Goal: Task Accomplishment & Management: Complete application form

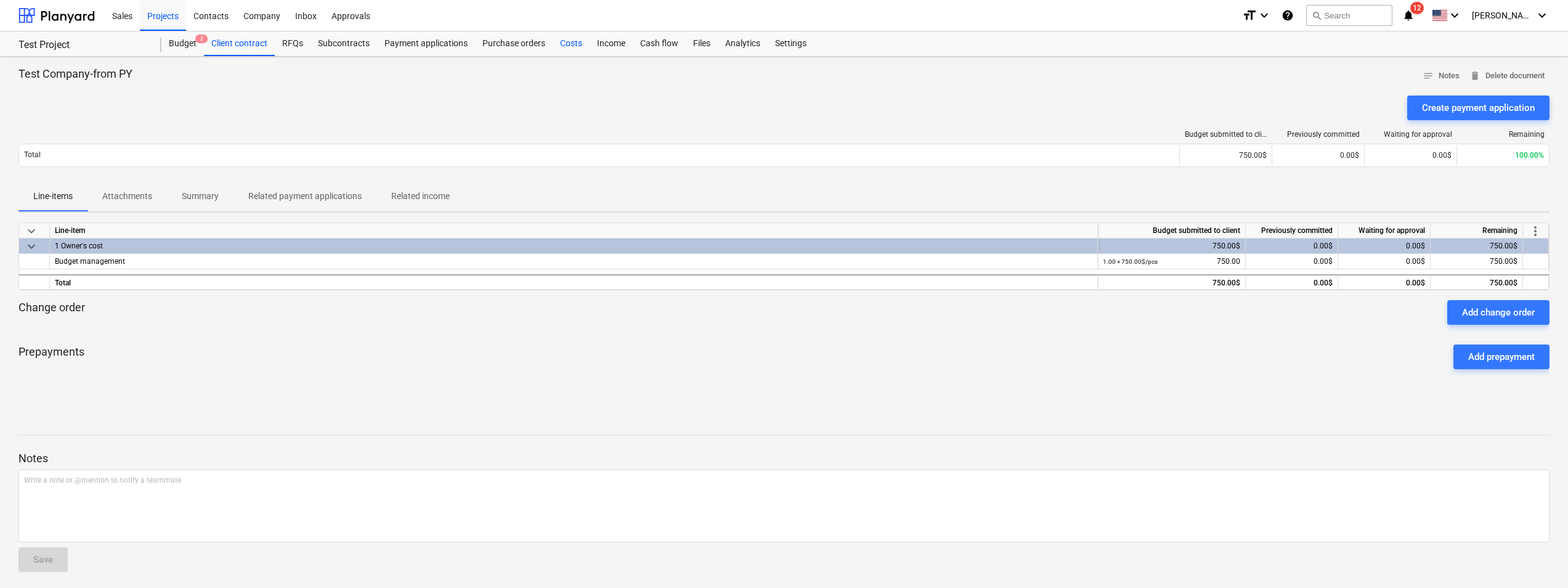
click at [570, 44] on div "Costs" at bounding box center [571, 43] width 37 height 24
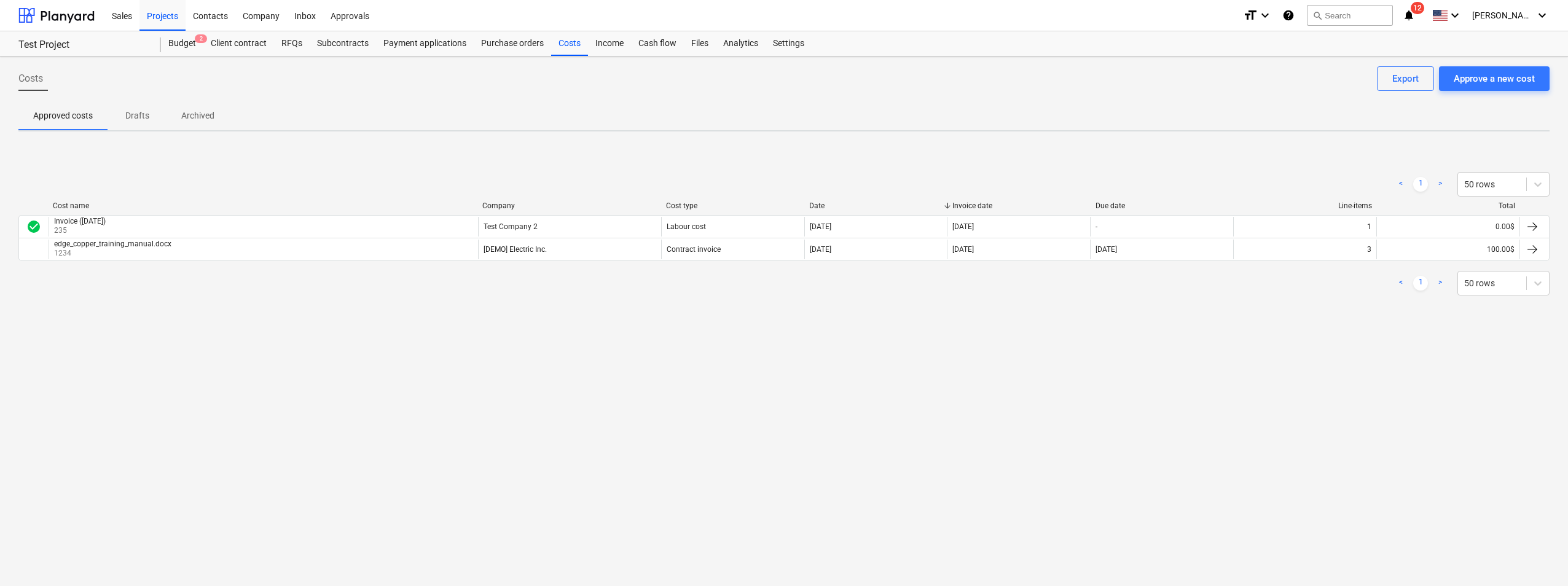
click at [490, 389] on div "Costs Approve a new cost Export Approved costs Drafts Archived < 1 > 50 rows Co…" at bounding box center [784, 321] width 1568 height 529
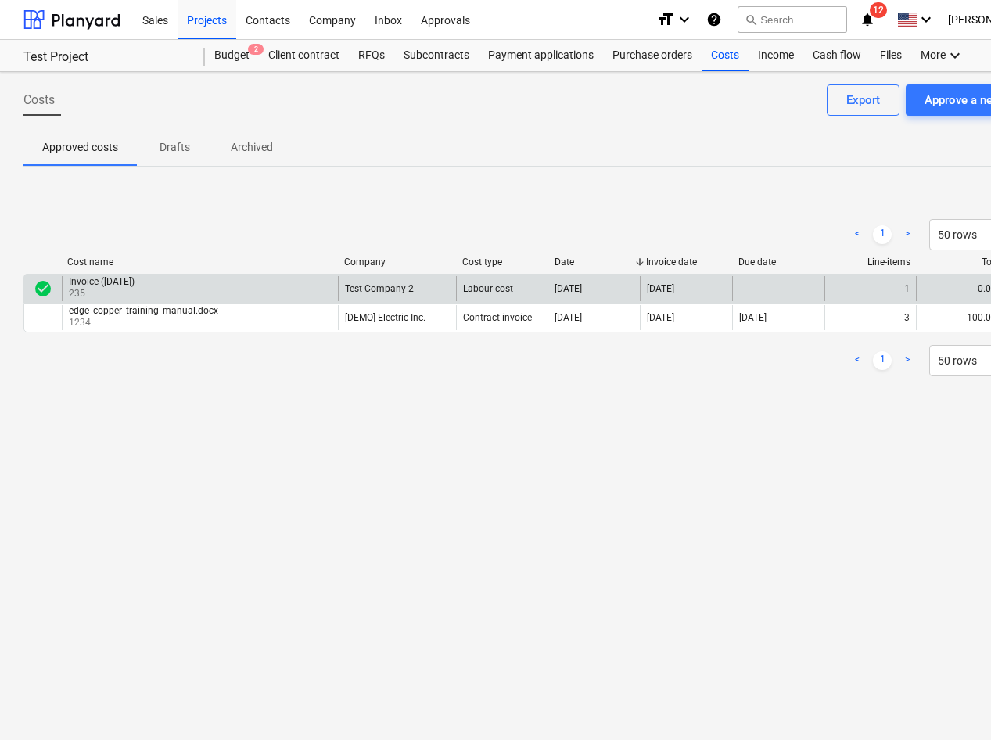
click at [843, 286] on div "1" at bounding box center [870, 288] width 92 height 25
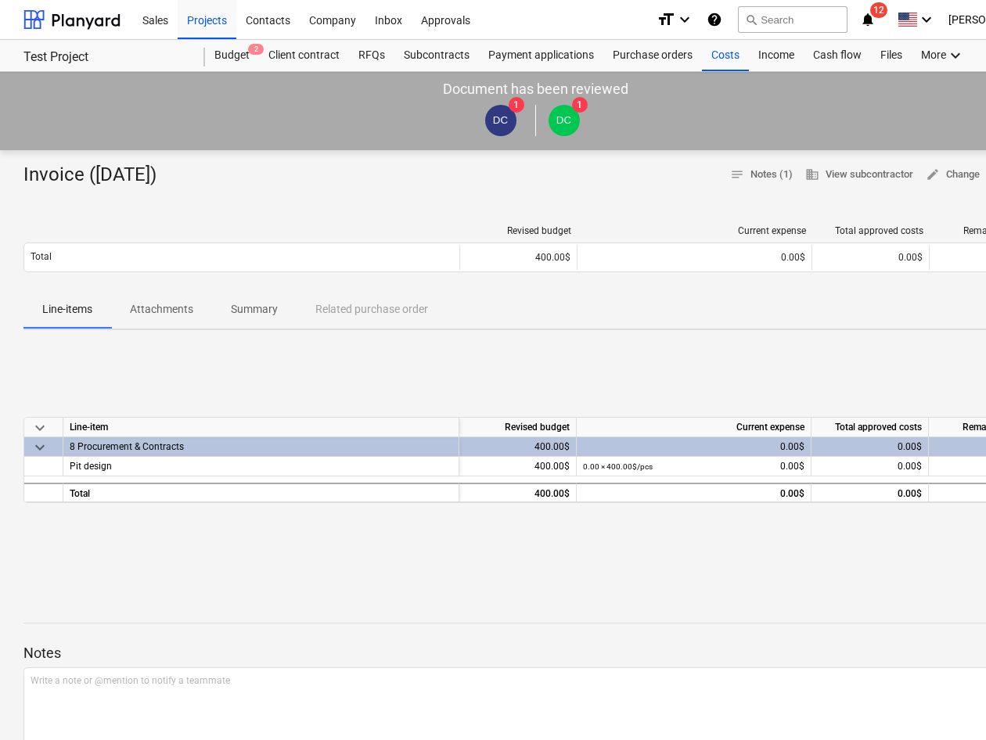
click at [764, 443] on div "0.00$" at bounding box center [693, 447] width 221 height 20
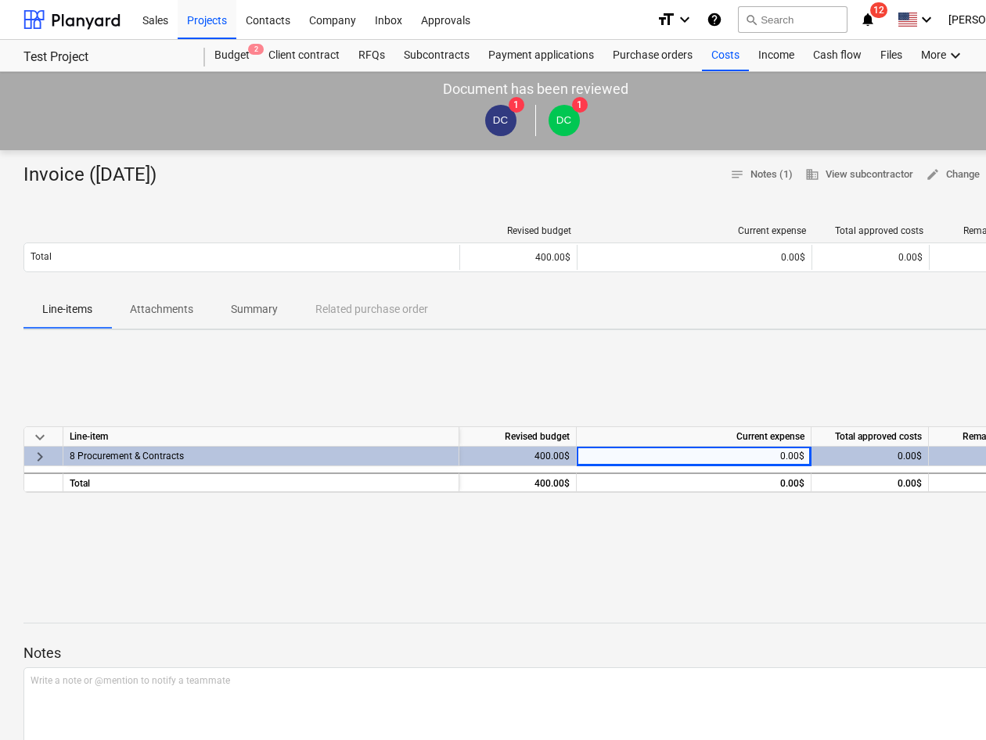
click at [771, 458] on div "0.00$" at bounding box center [693, 457] width 221 height 20
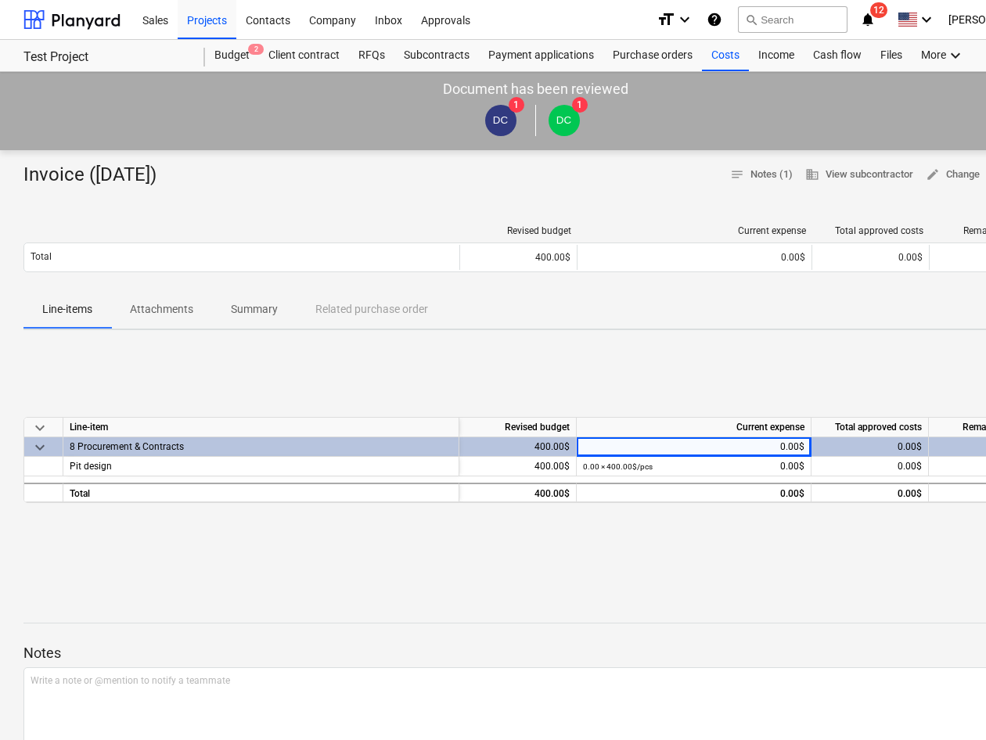
click at [771, 458] on div "0.00 × 400.00$ / pcs 0.00$" at bounding box center [693, 467] width 221 height 20
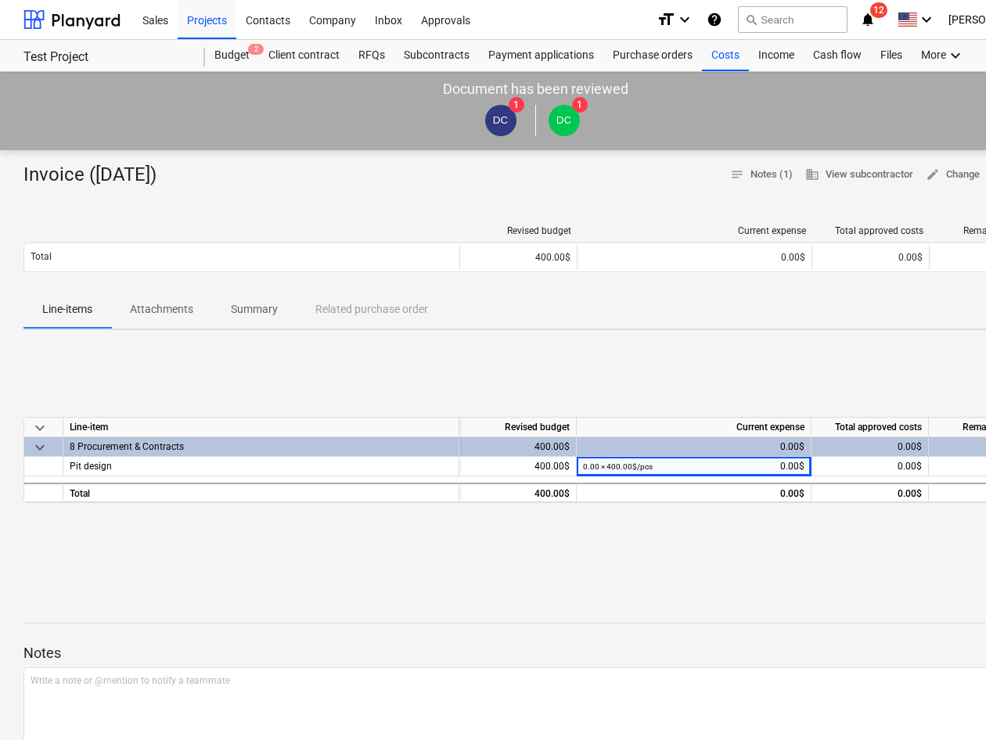
click at [774, 444] on div "0.00$" at bounding box center [693, 447] width 221 height 20
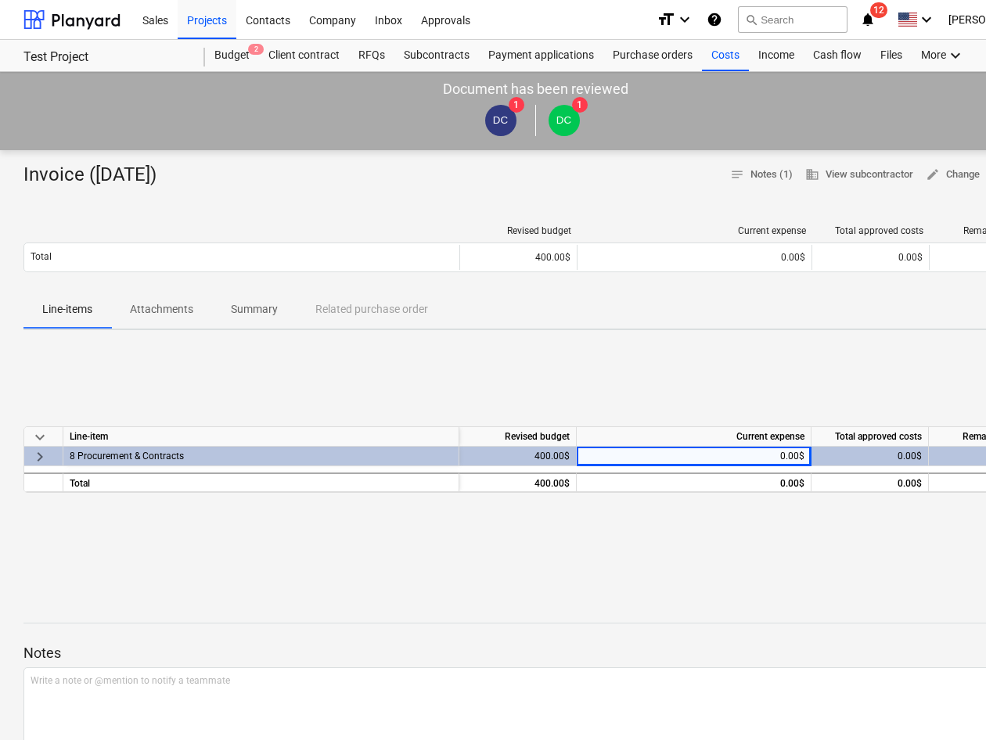
click at [779, 454] on div "0.00$" at bounding box center [693, 457] width 221 height 20
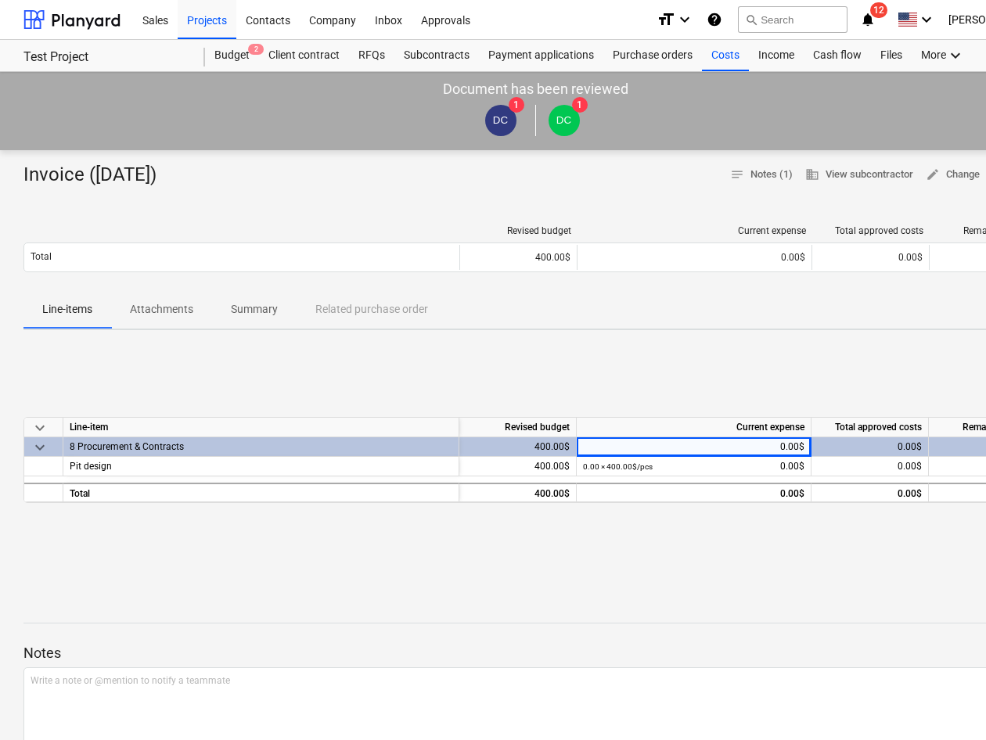
click at [779, 454] on div "0.00$" at bounding box center [693, 447] width 221 height 20
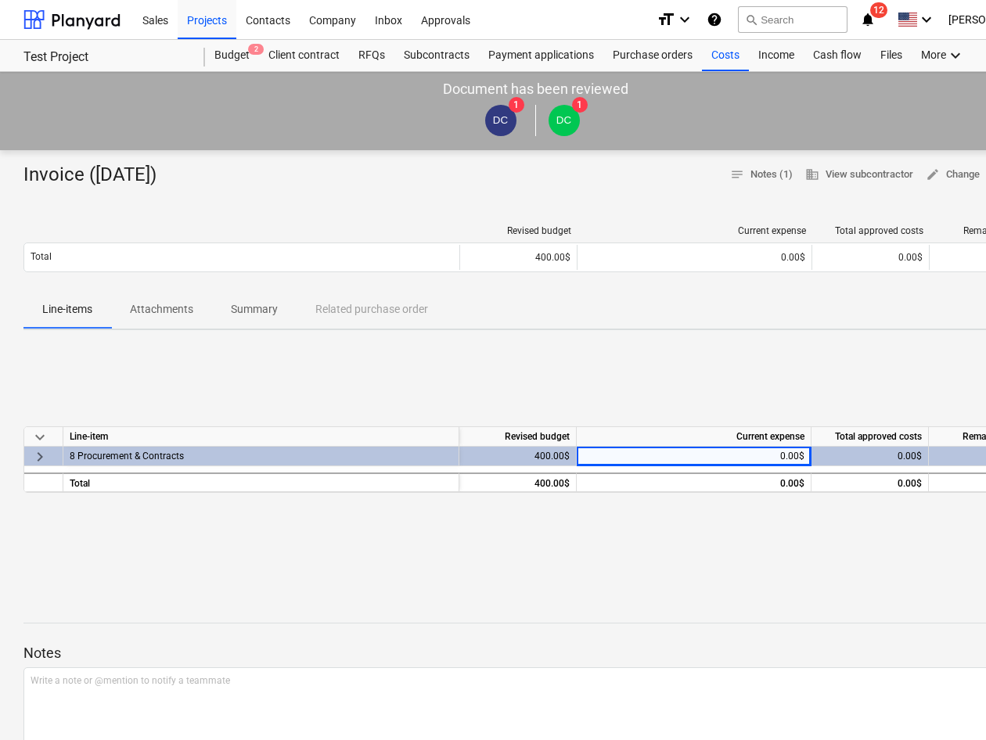
click at [790, 457] on div "0.00$" at bounding box center [693, 457] width 221 height 20
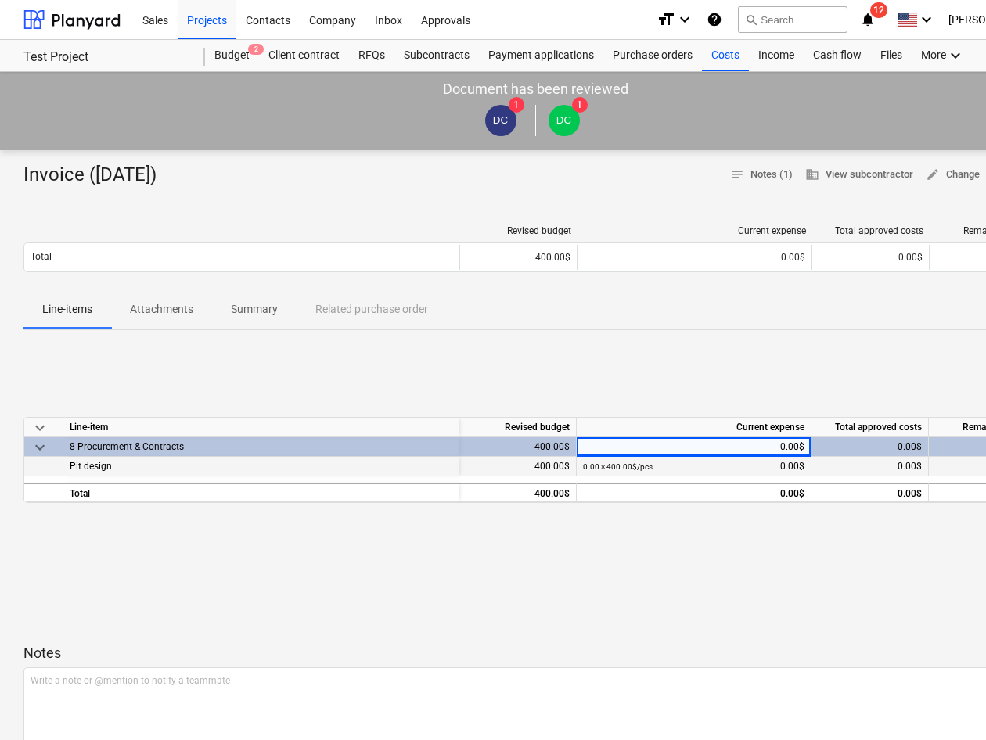
click at [752, 466] on div "0.00 × 400.00$ / pcs 0.00$" at bounding box center [693, 467] width 221 height 20
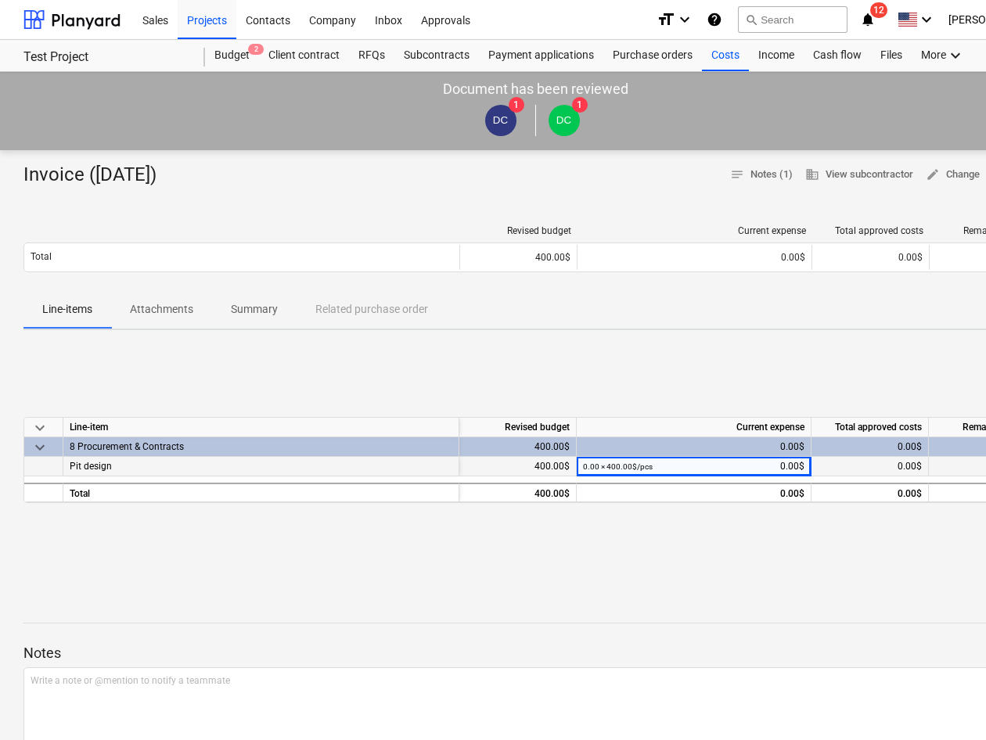
click at [748, 469] on div "0.00 × 400.00$ / pcs 0.00$" at bounding box center [693, 467] width 221 height 20
click at [556, 469] on div "400.00$" at bounding box center [517, 467] width 117 height 20
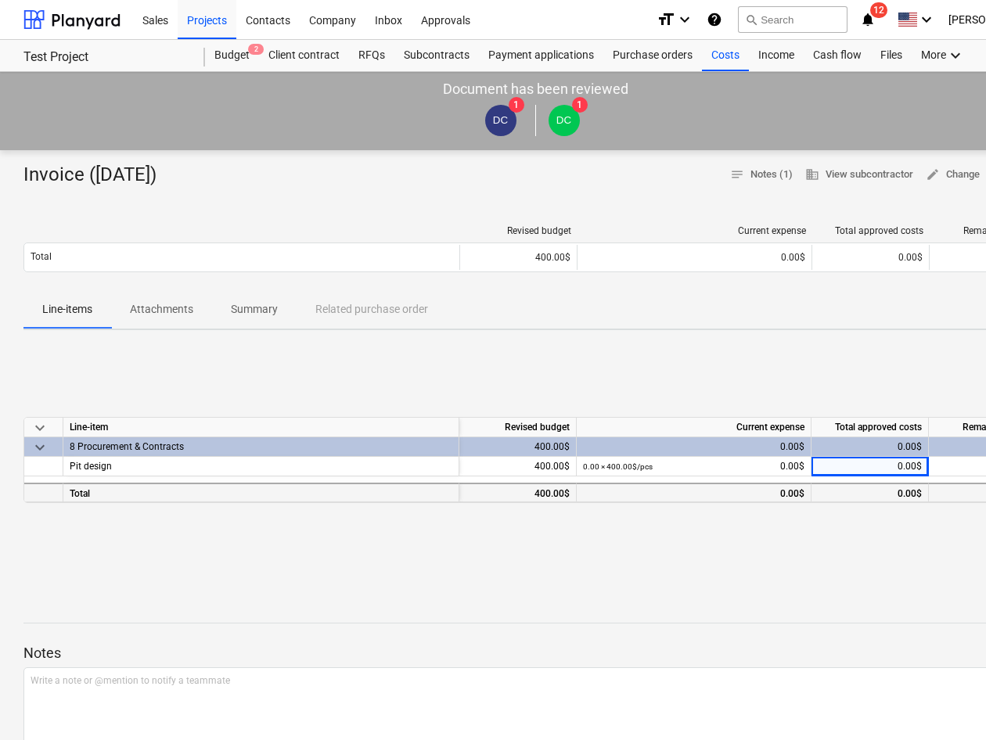
click at [721, 497] on div "0.00$" at bounding box center [693, 494] width 221 height 20
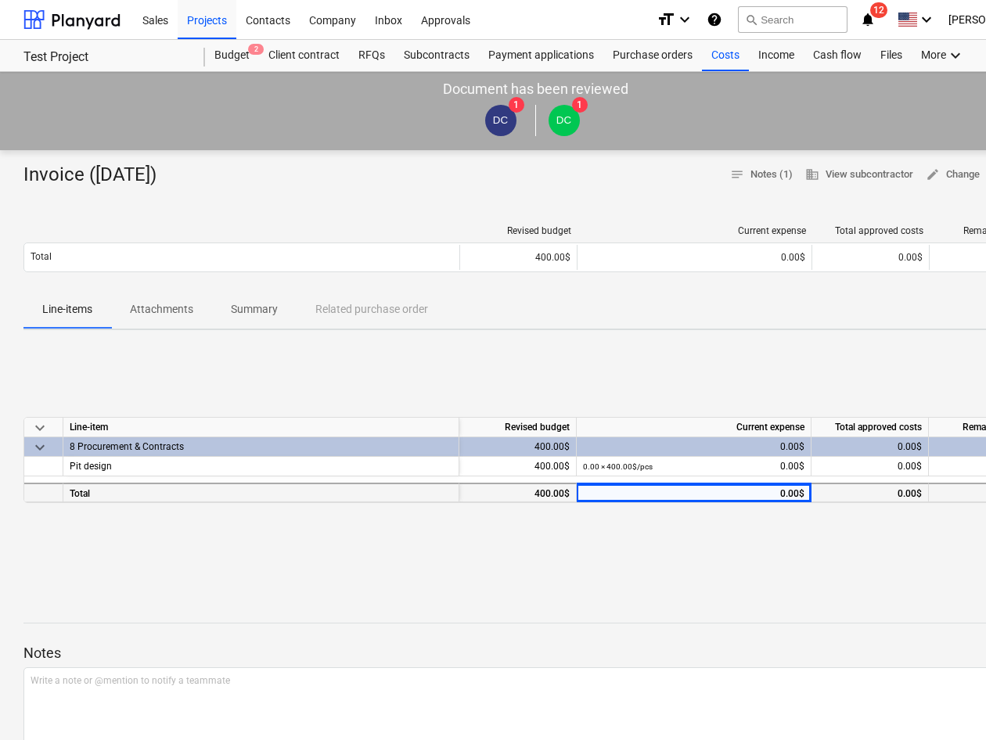
click at [767, 501] on div "0.00$" at bounding box center [693, 494] width 221 height 20
drag, startPoint x: 767, startPoint y: 501, endPoint x: 690, endPoint y: 365, distance: 156.2
click at [690, 365] on div "keyboard_arrow_down Line-item Revised budget Current expense Total approved cos…" at bounding box center [534, 460] width 1023 height 235
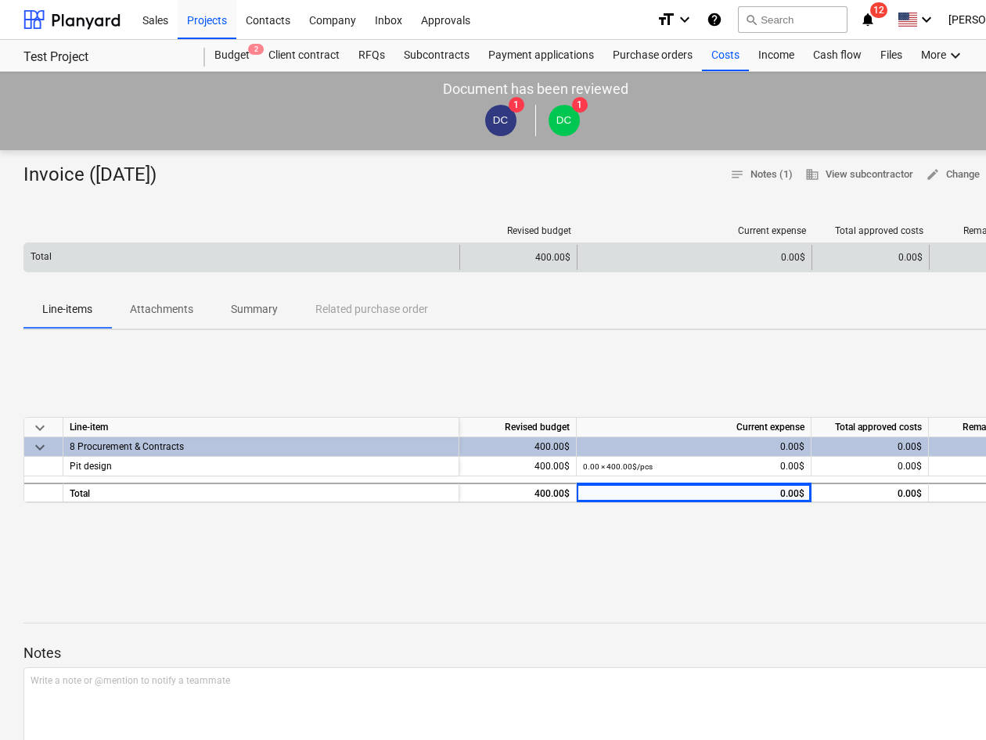
click at [787, 255] on div "0.00$" at bounding box center [694, 257] width 221 height 11
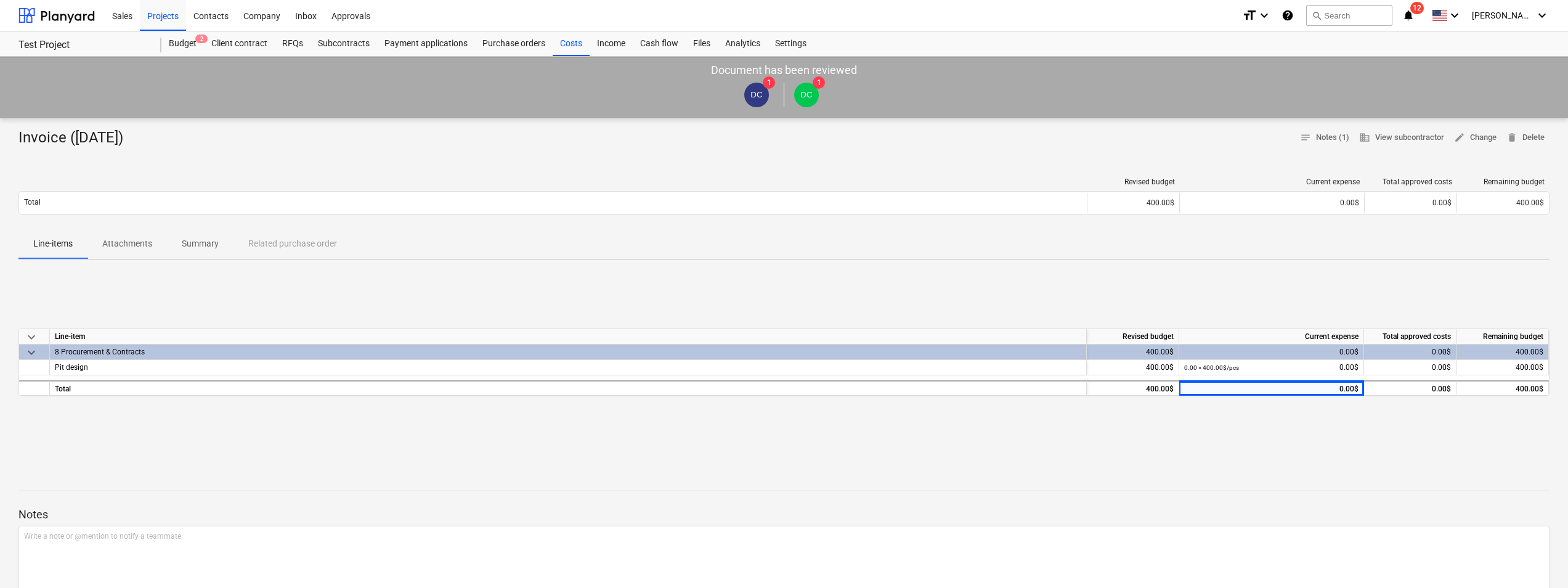
click at [804, 444] on div "keyboard_arrow_down Line-item Revised budget Current expense Total approved cos…" at bounding box center [784, 363] width 1531 height 185
click at [1025, 147] on div "Invoice ([DATE]) notes Notes (1) business View subcontractor edit Change delete…" at bounding box center [784, 138] width 1531 height 20
click at [1427, 351] on div "0.00$" at bounding box center [1410, 352] width 92 height 16
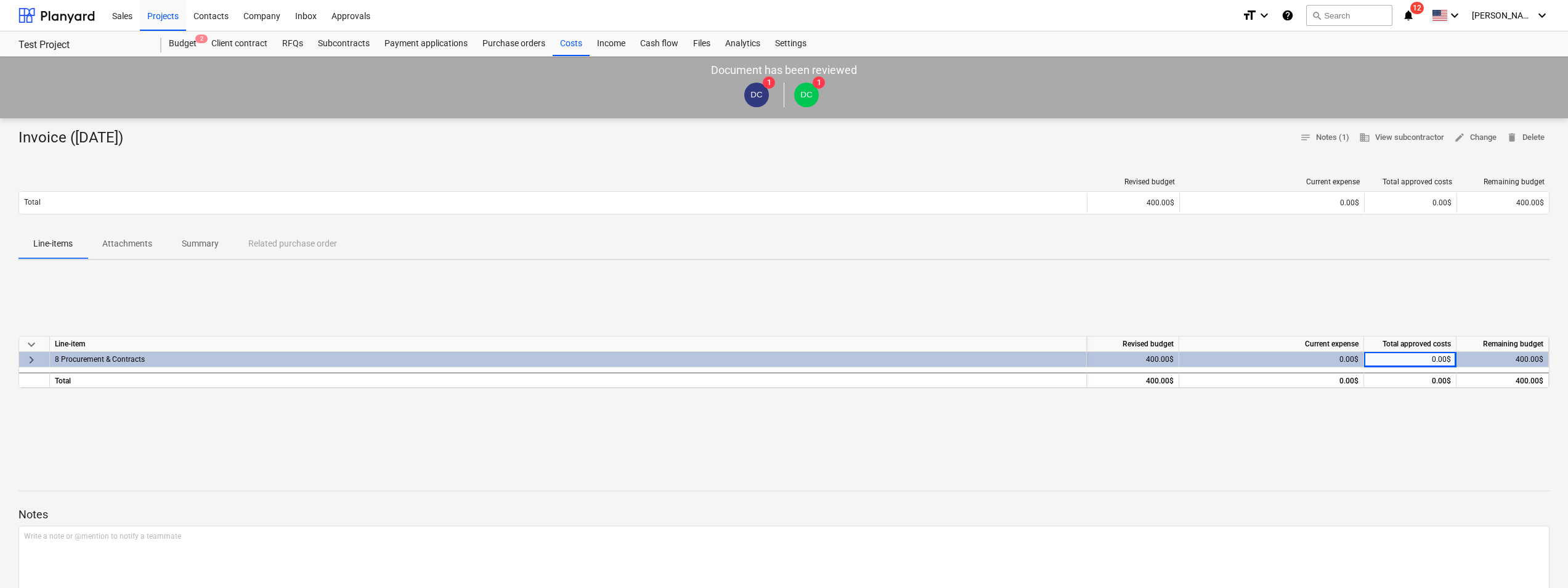
click at [1427, 359] on div "0.00$" at bounding box center [1410, 360] width 92 height 16
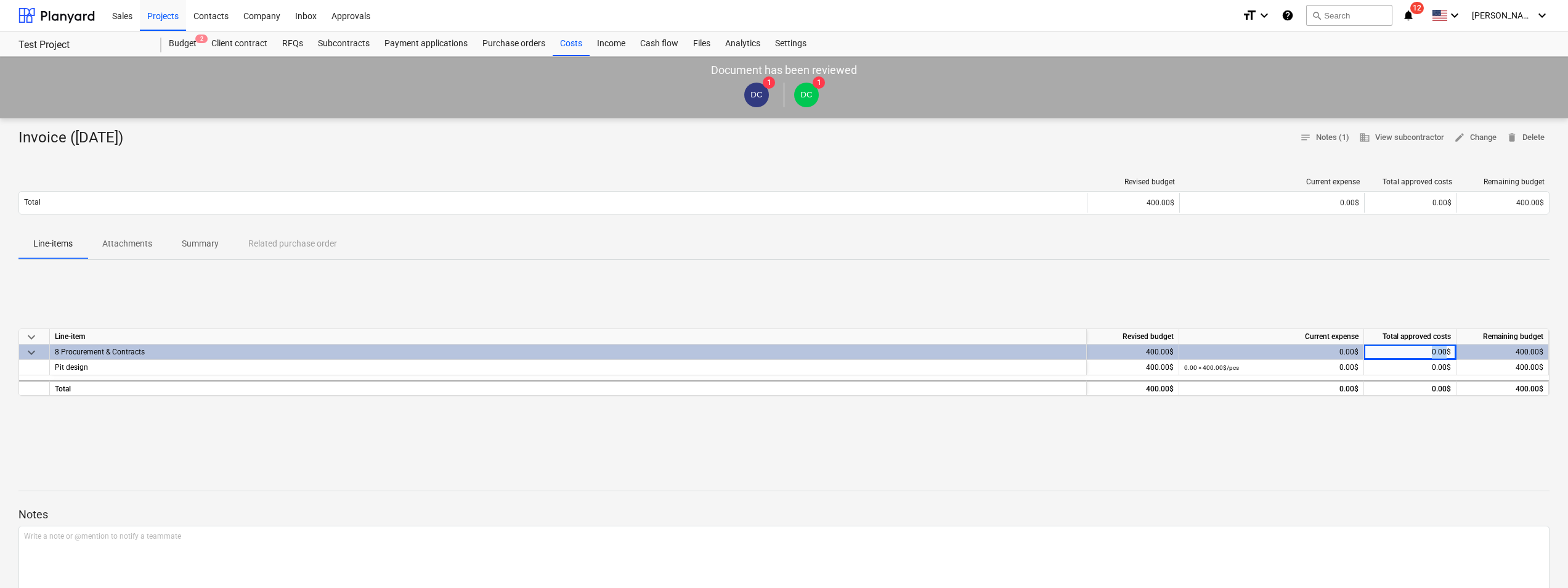
click at [1427, 359] on div "0.00$" at bounding box center [1410, 352] width 92 height 16
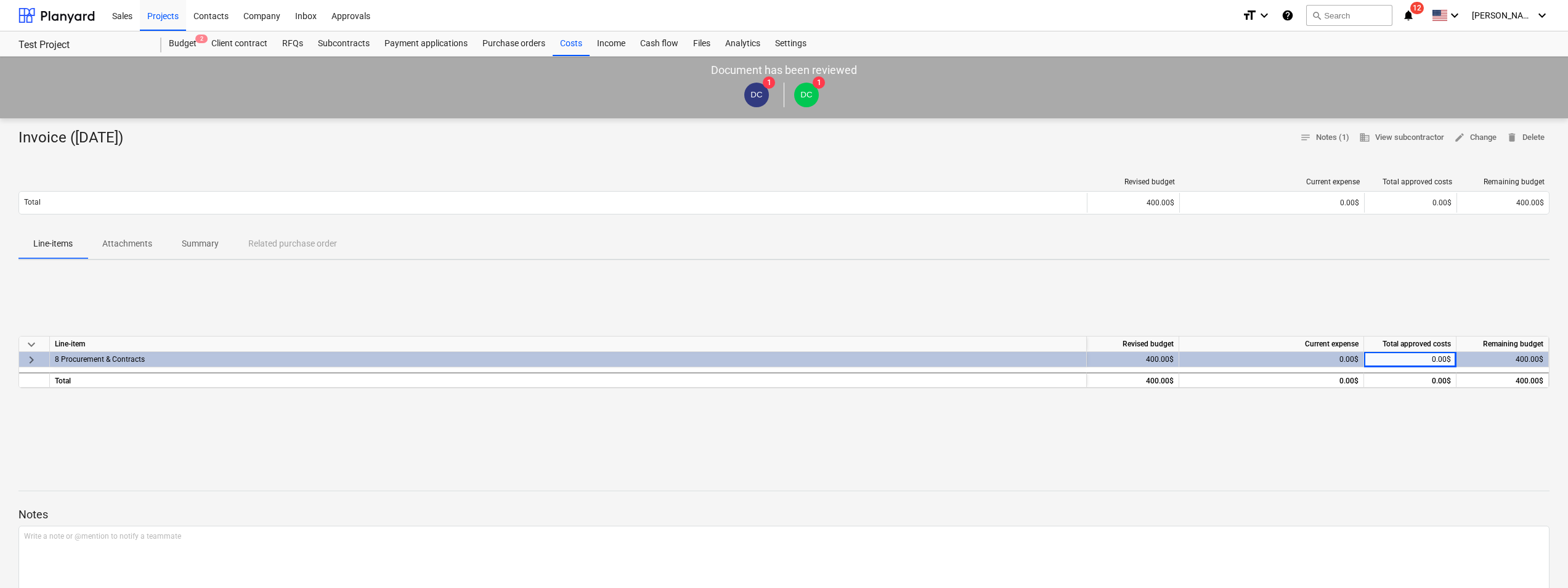
click at [1427, 359] on div "0.00$" at bounding box center [1410, 360] width 92 height 16
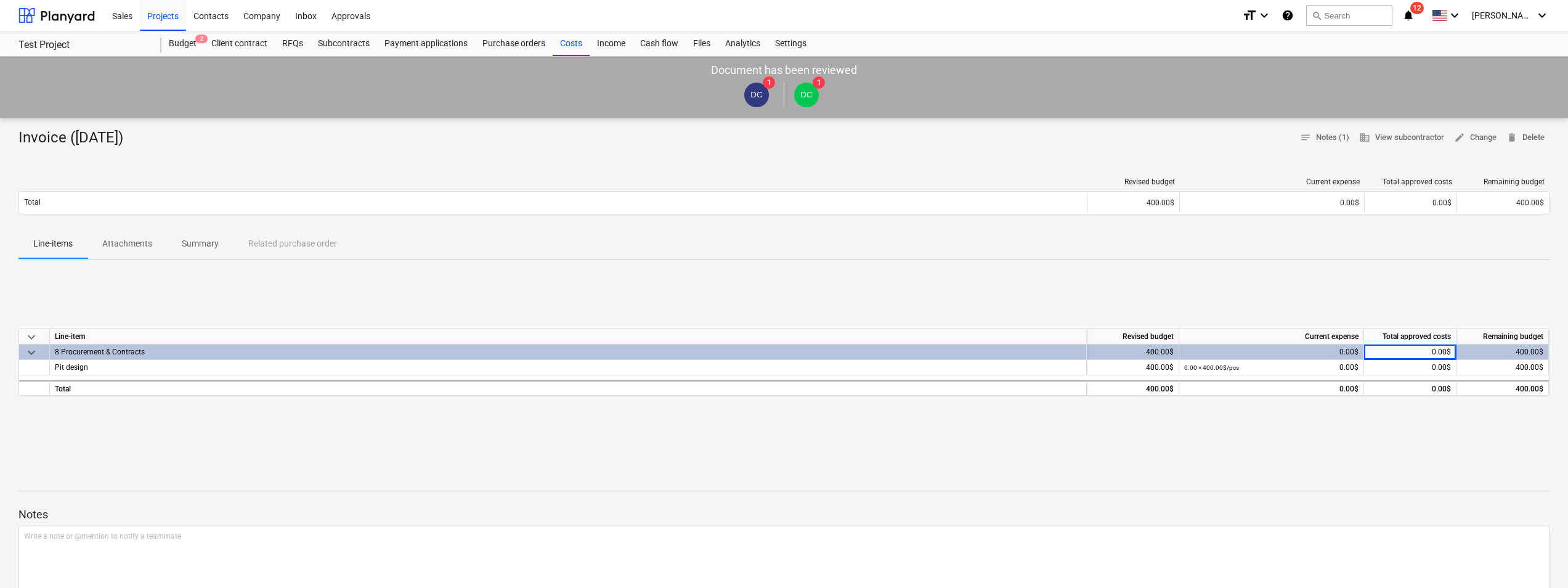
click at [1422, 354] on div "0.00$" at bounding box center [1410, 352] width 92 height 16
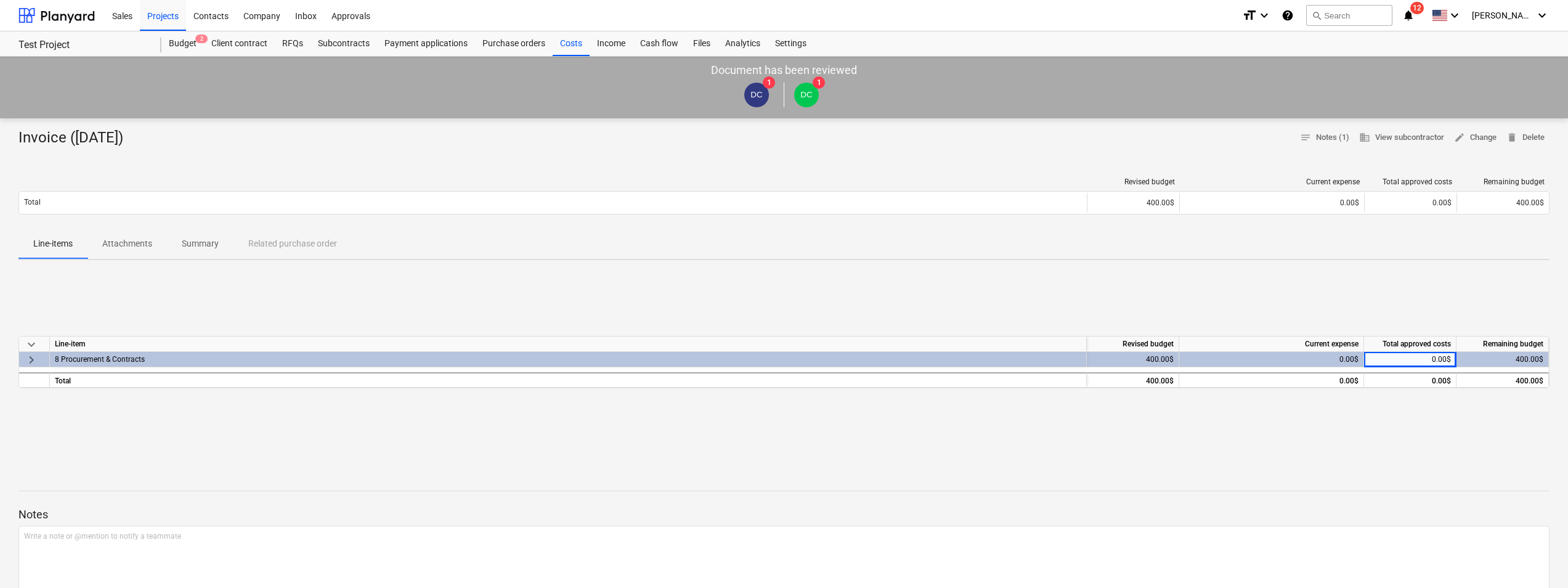
click at [1120, 352] on div "400.00$" at bounding box center [1132, 360] width 92 height 16
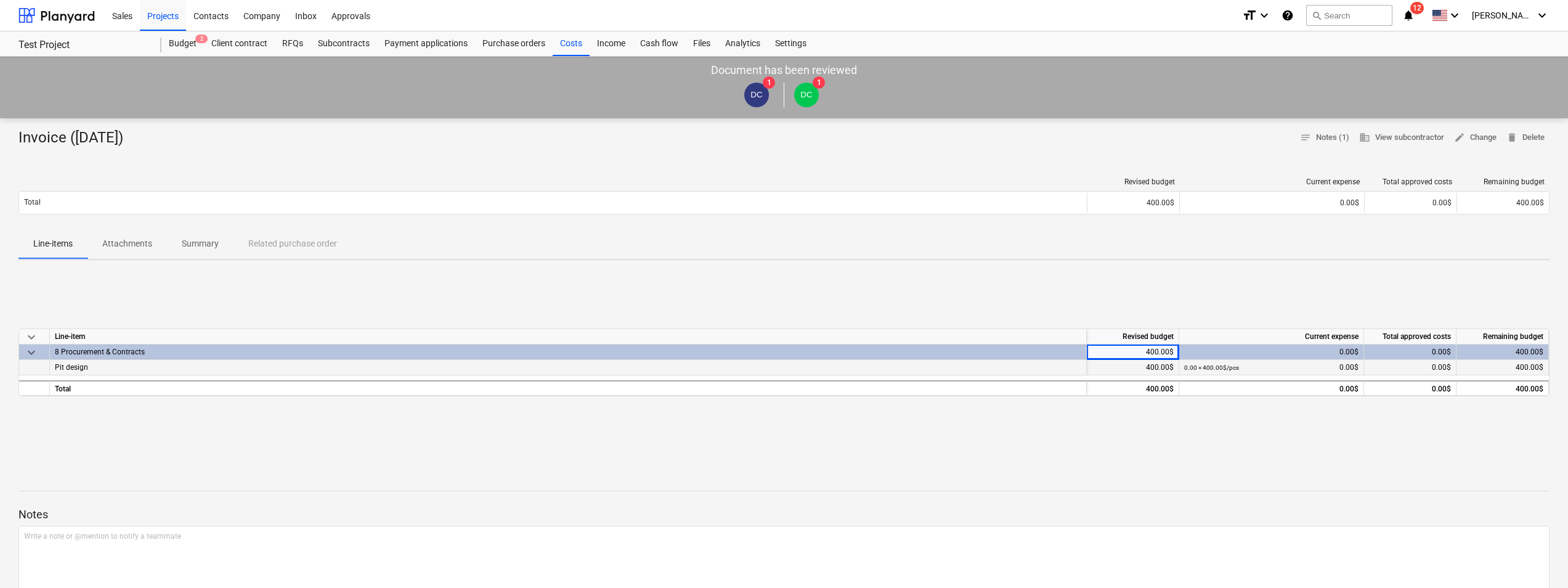
click at [1081, 367] on div "Pit design" at bounding box center [568, 368] width 1036 height 16
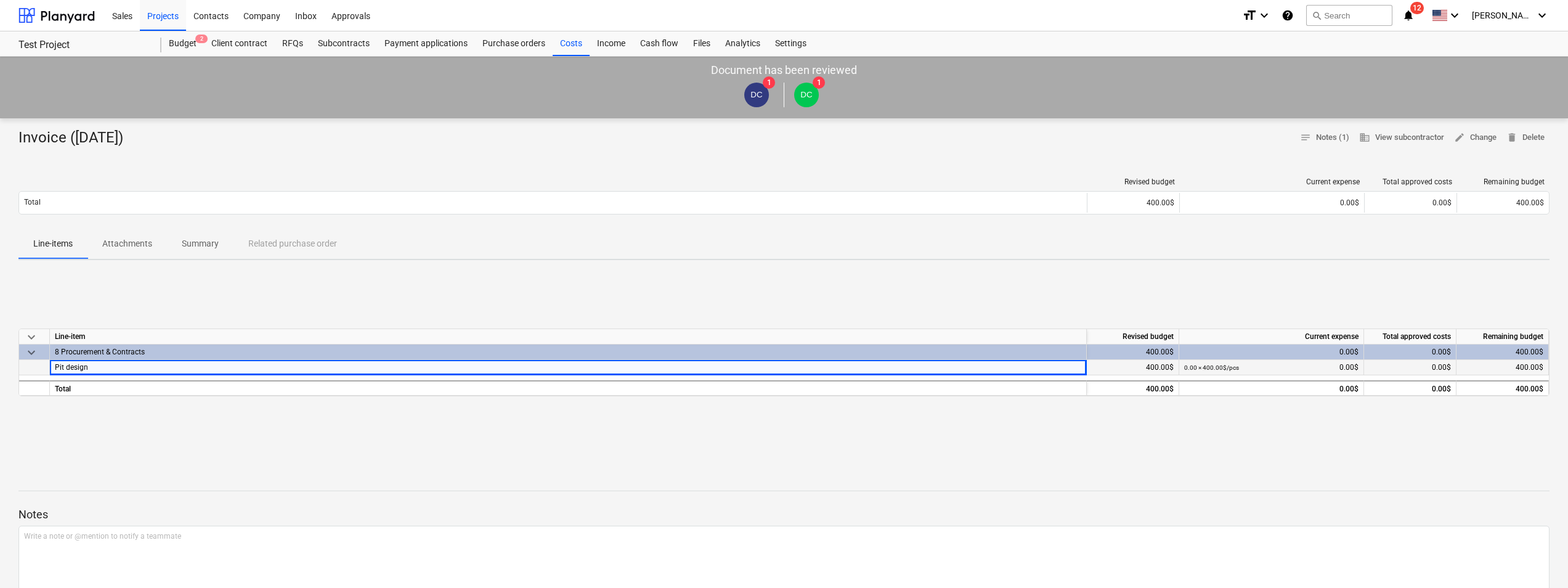
click at [1113, 368] on div "400.00$" at bounding box center [1132, 368] width 92 height 16
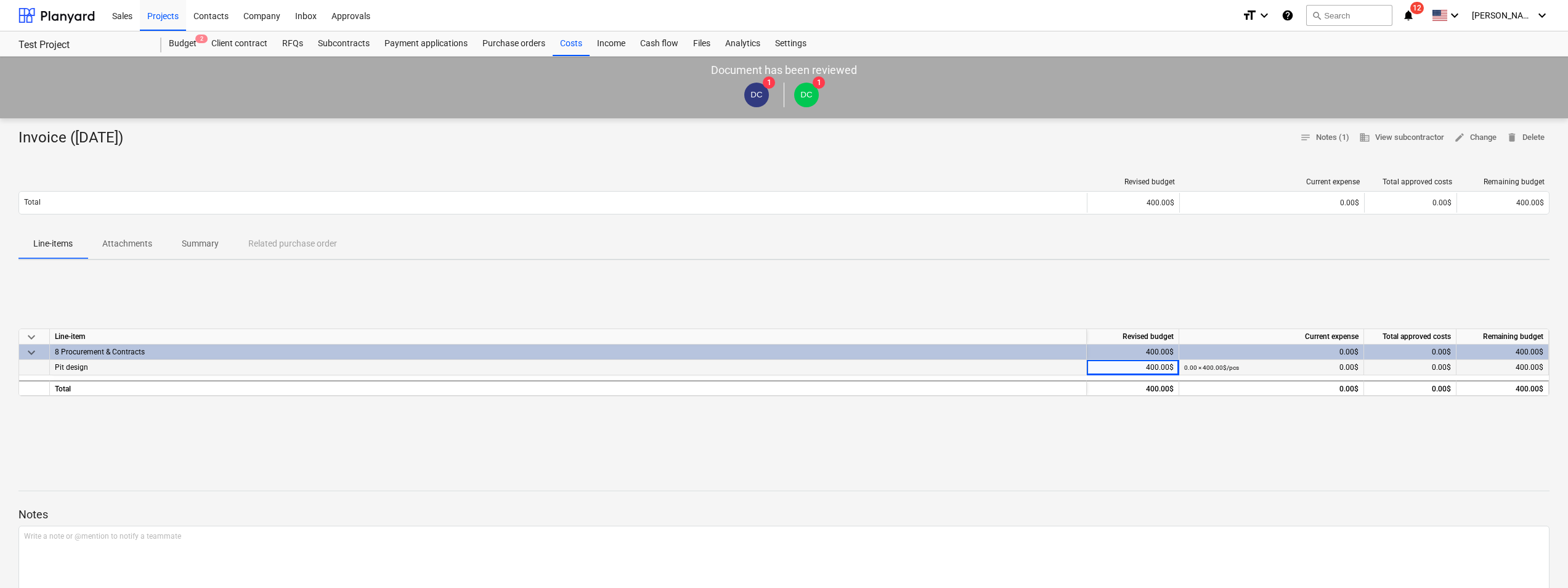
click at [1121, 367] on div "400.00$" at bounding box center [1132, 368] width 92 height 16
click at [1221, 371] on small "0.00 × 400.00$ / pcs" at bounding box center [1211, 367] width 55 height 7
click at [1370, 317] on div "keyboard_arrow_down Line-item Revised budget Current expense Total approved cos…" at bounding box center [784, 363] width 1531 height 185
click at [142, 242] on p "Attachments" at bounding box center [127, 244] width 50 height 13
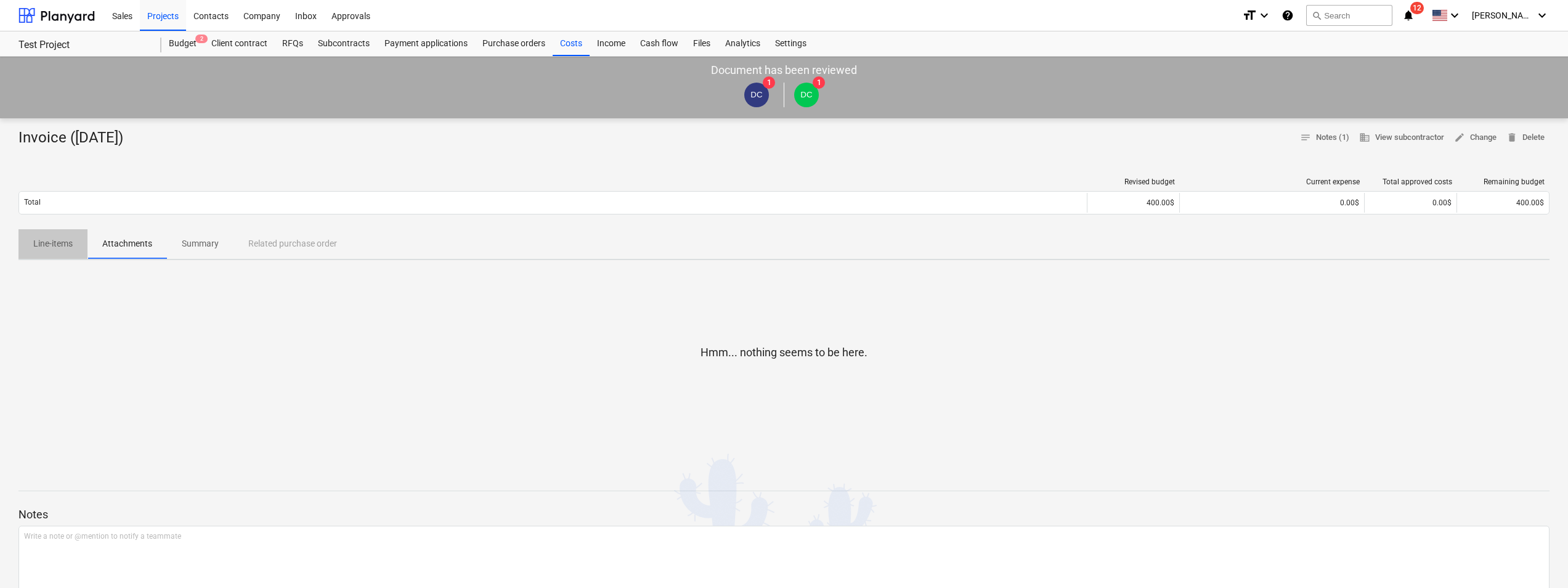
click at [64, 240] on p "Line-items" at bounding box center [53, 244] width 39 height 13
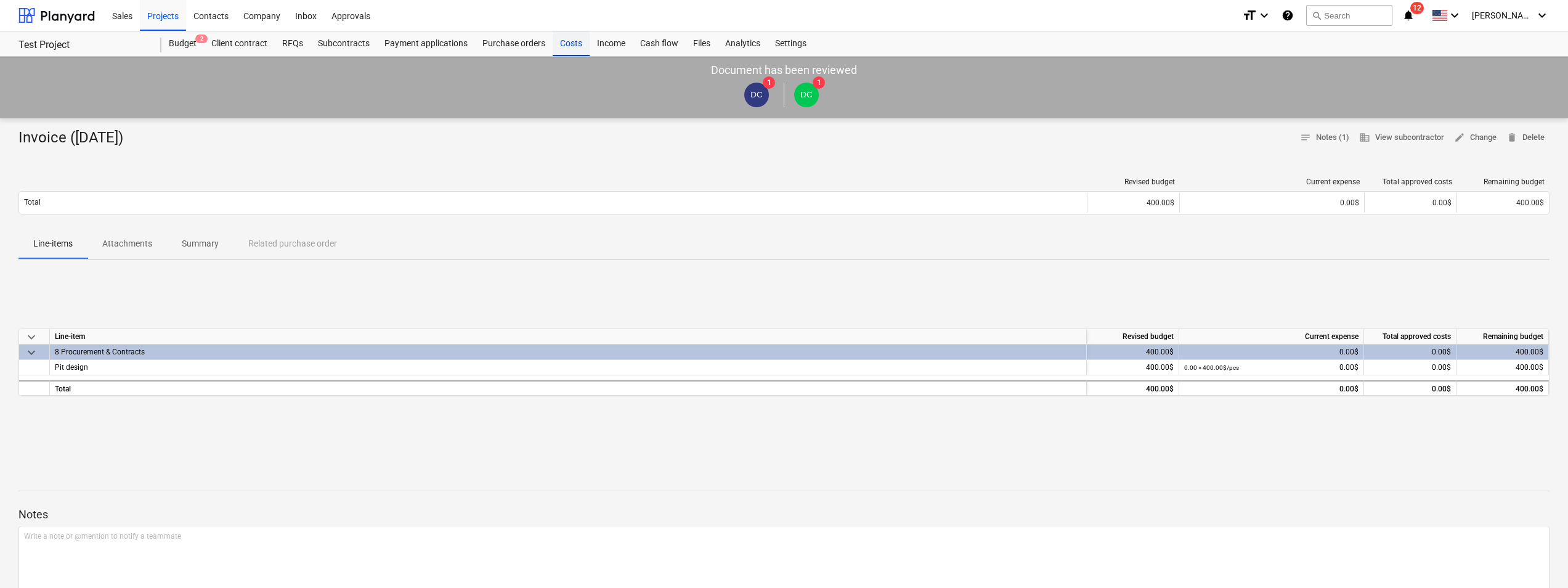
click at [567, 39] on div "Costs" at bounding box center [571, 43] width 37 height 24
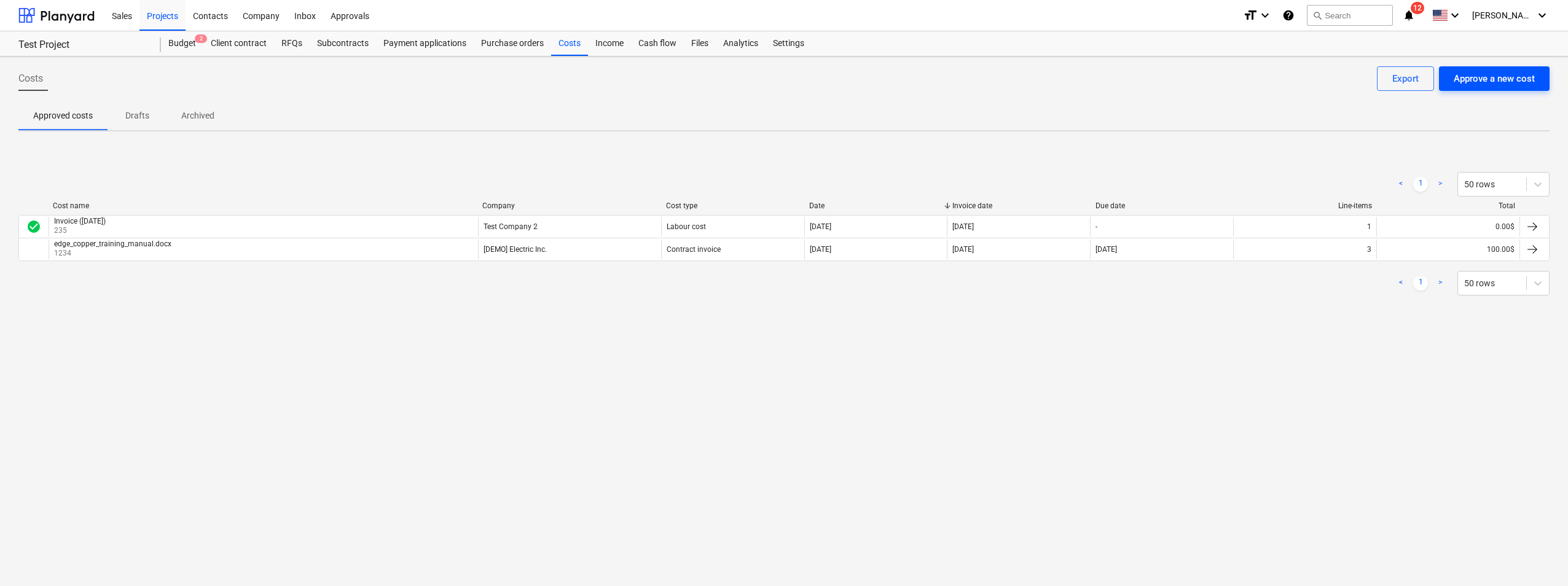
click at [1502, 86] on div "Approve a new cost" at bounding box center [1494, 79] width 81 height 16
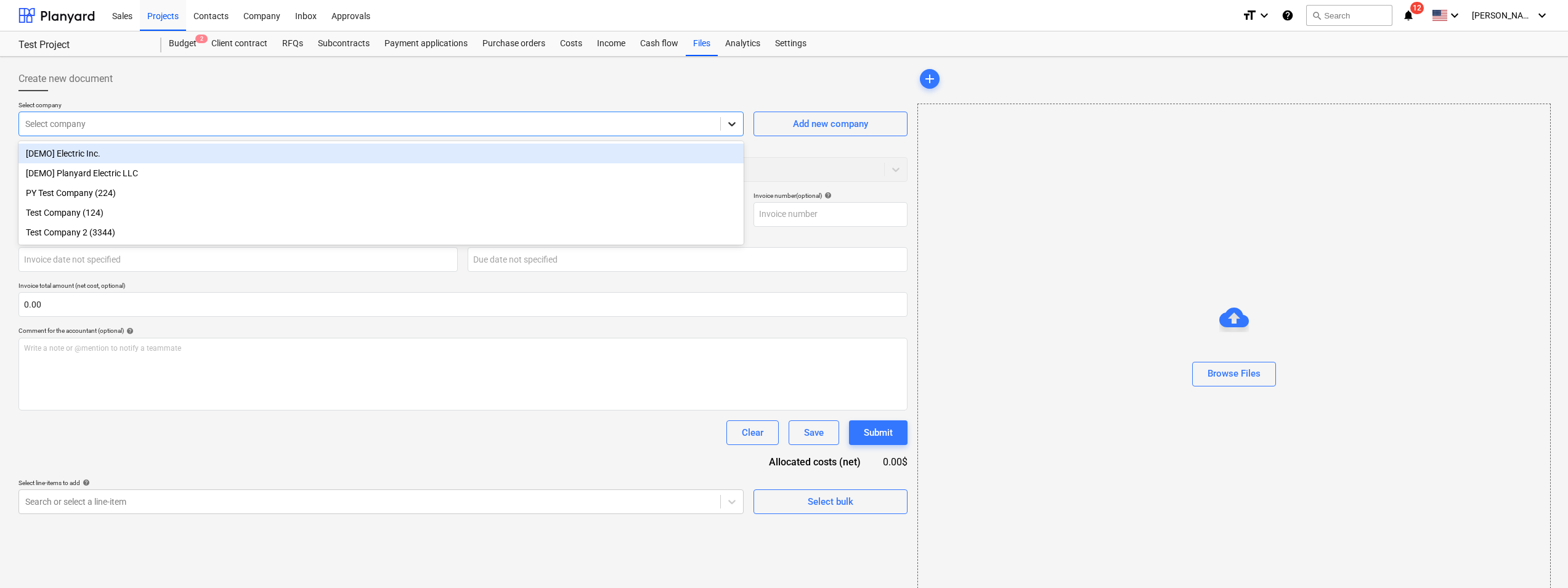
click at [741, 123] on div at bounding box center [732, 124] width 22 height 22
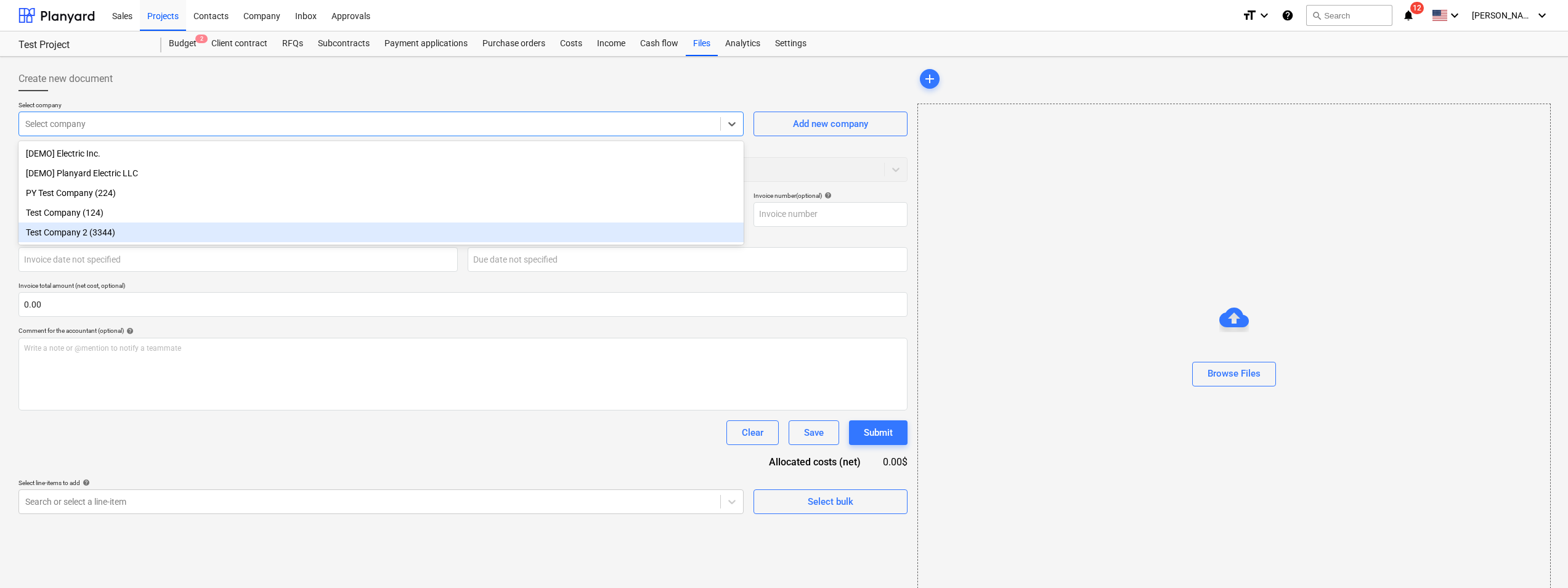
click at [95, 235] on div "Test Company 2 (3344)" at bounding box center [380, 232] width 725 height 20
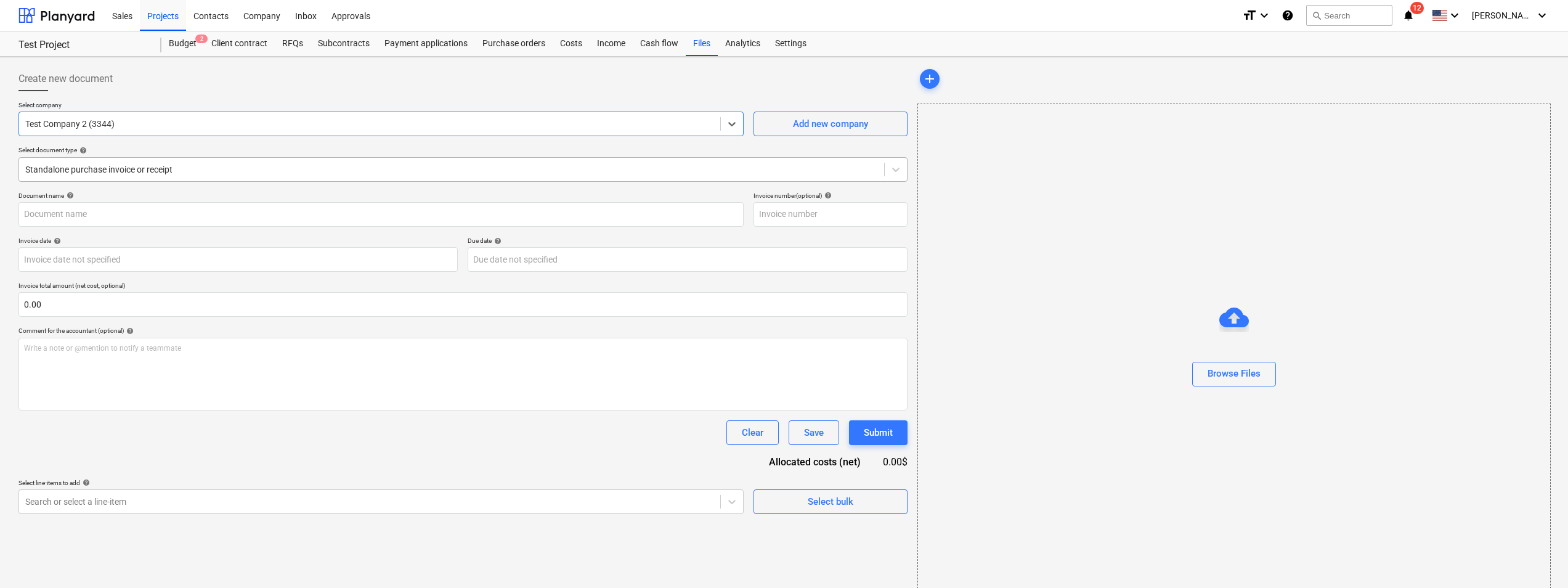
click at [379, 180] on div "Standalone purchase invoice or receipt" at bounding box center [462, 169] width 889 height 24
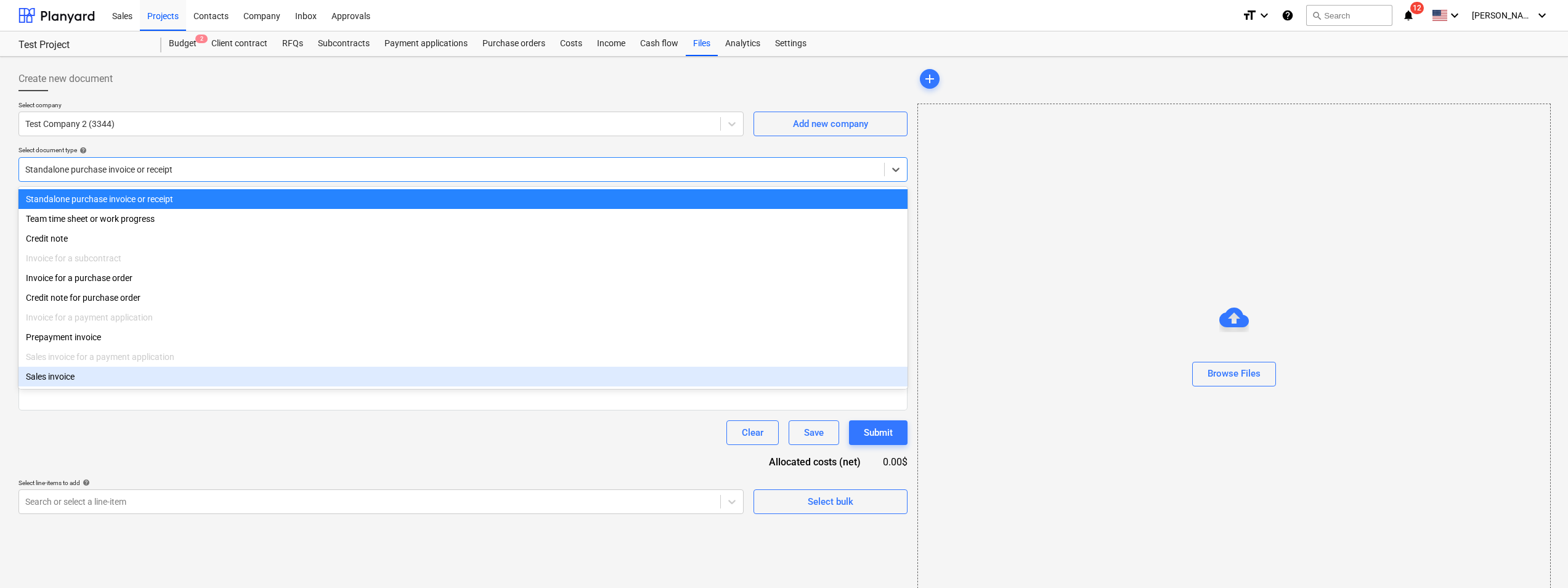
click at [69, 379] on div "Sales invoice" at bounding box center [462, 376] width 889 height 20
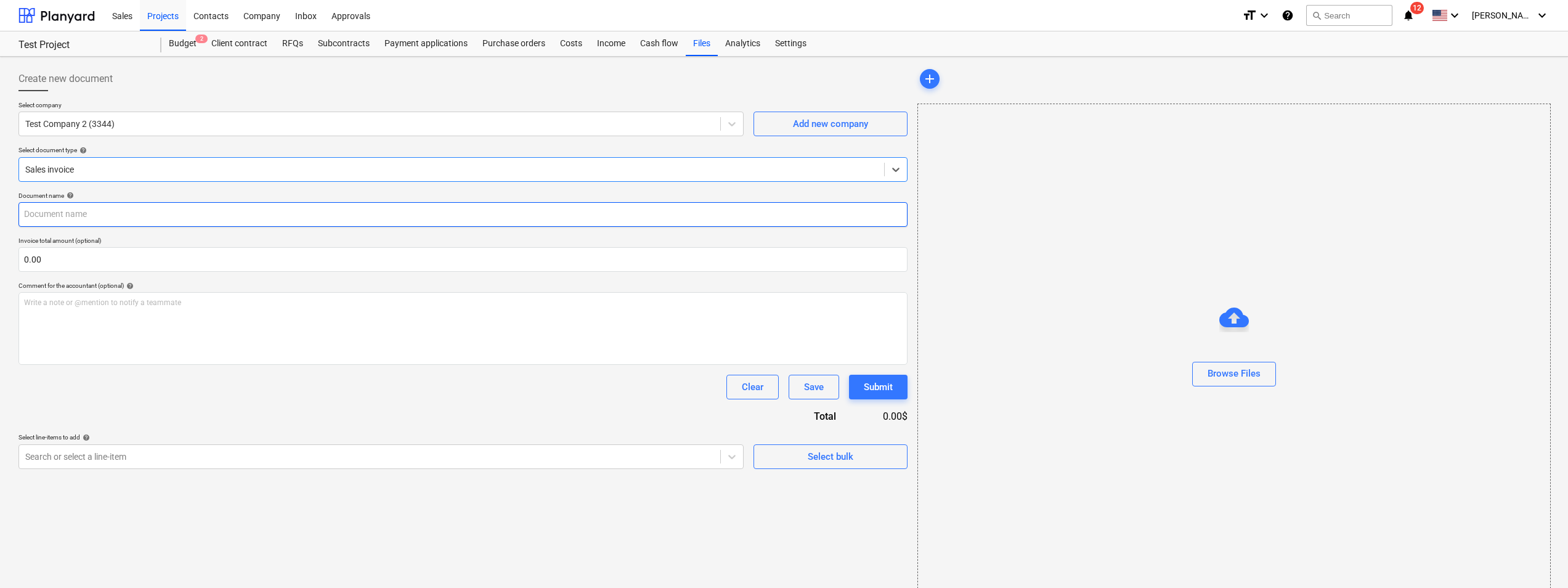
click at [117, 217] on input "text" at bounding box center [462, 214] width 889 height 24
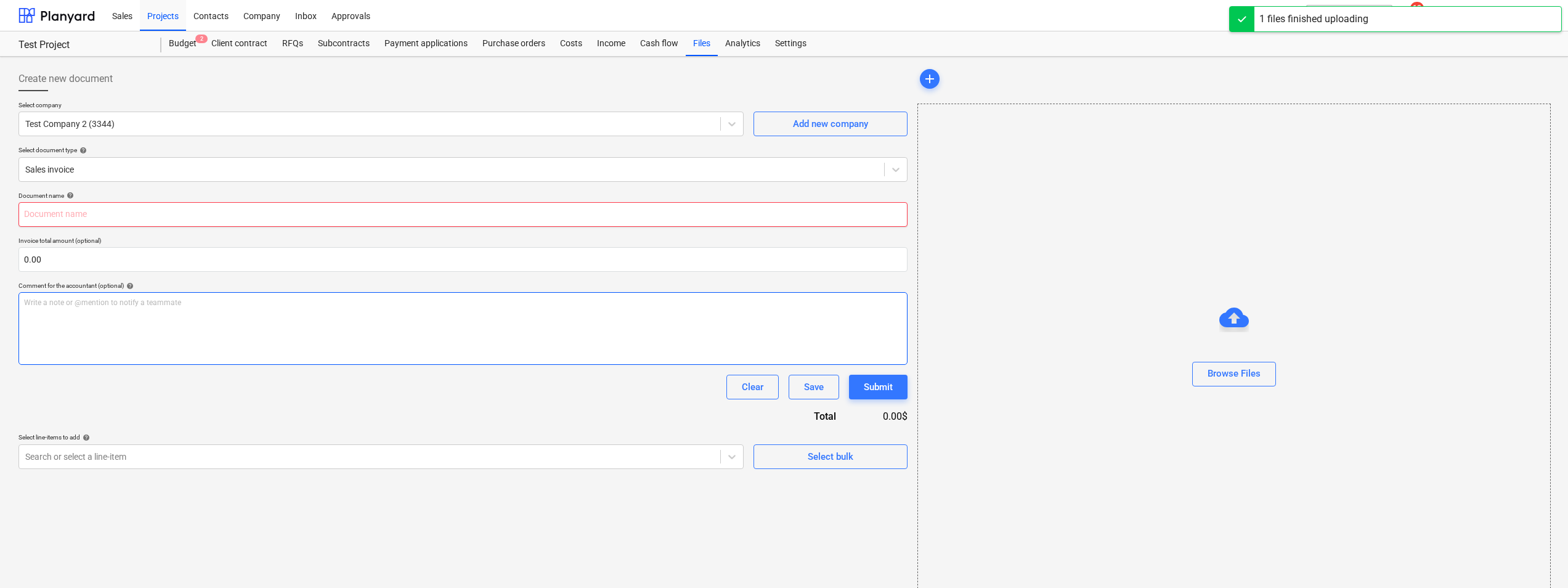
type input "Safety Audit #1 - Safety Audit-SharePoint.pdf"
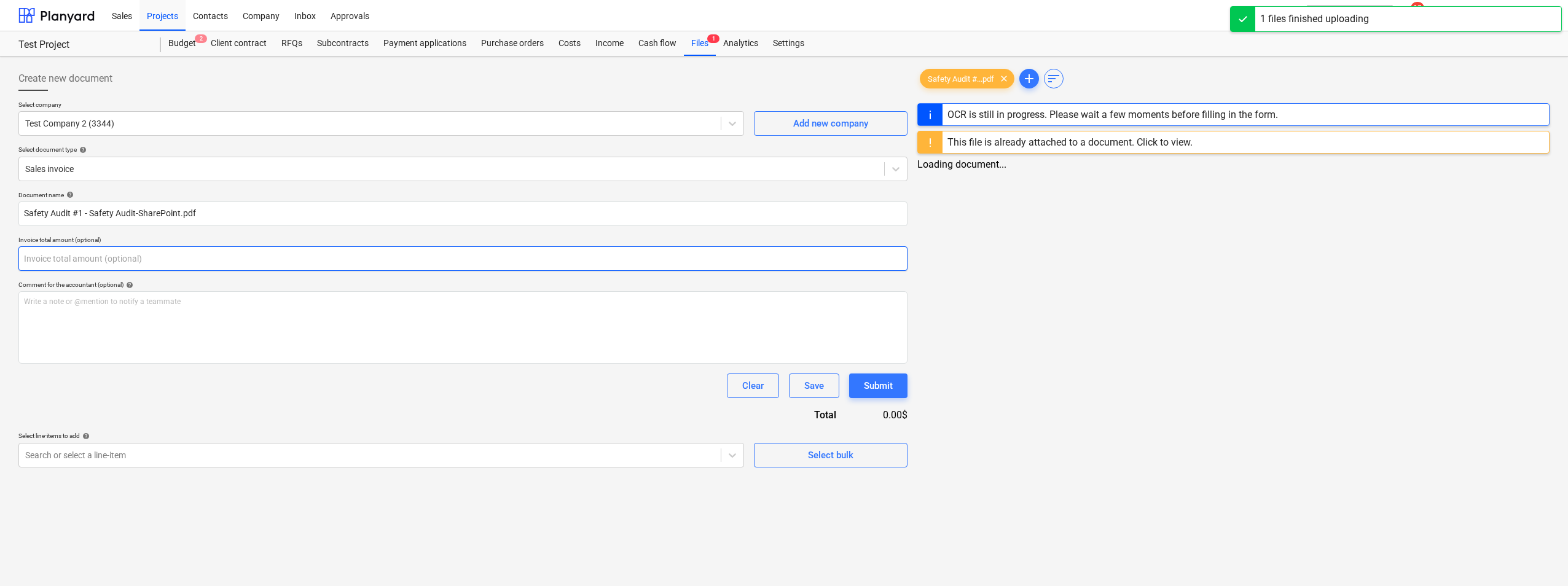
click at [143, 255] on input "text" at bounding box center [463, 258] width 889 height 24
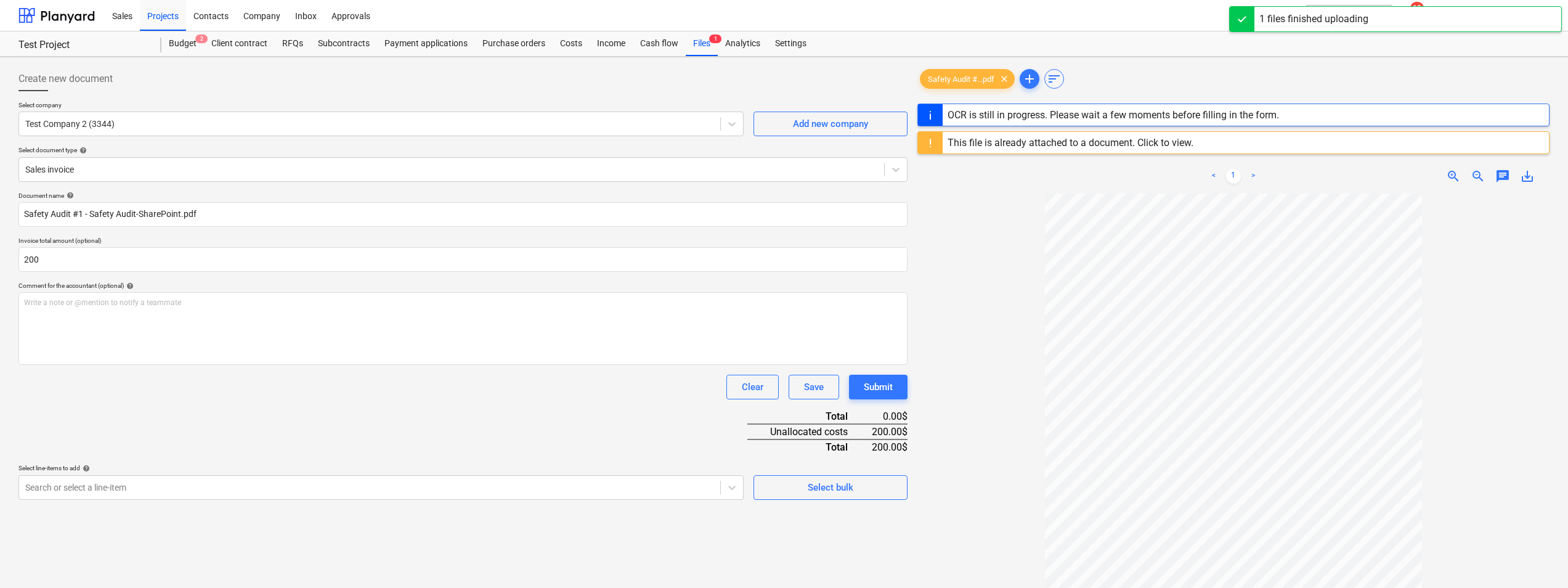
type input "200.00"
drag, startPoint x: 473, startPoint y: 398, endPoint x: 614, endPoint y: 443, distance: 148.0
click at [475, 398] on div "Clear Save Submit" at bounding box center [462, 387] width 889 height 24
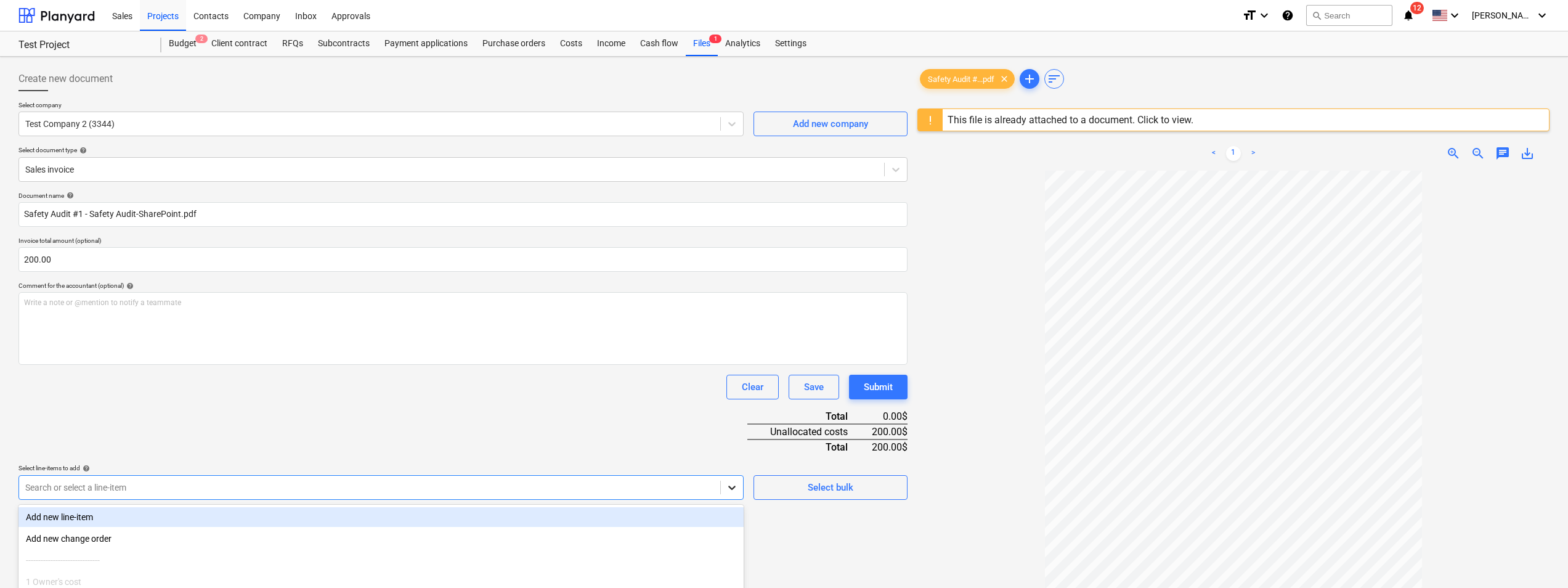
scroll to position [109, 0]
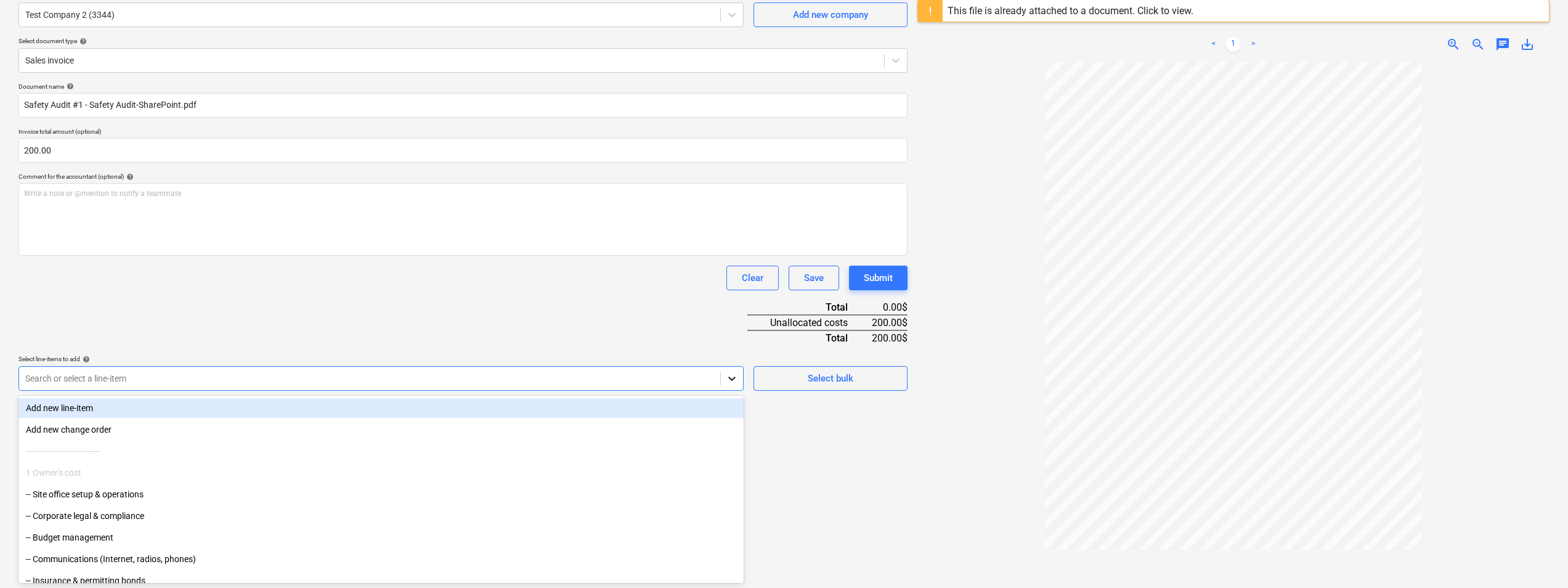
click at [728, 479] on body "Sales Projects Contacts Company Inbox Approvals format_size keyboard_arrow_down…" at bounding box center [784, 185] width 1568 height 588
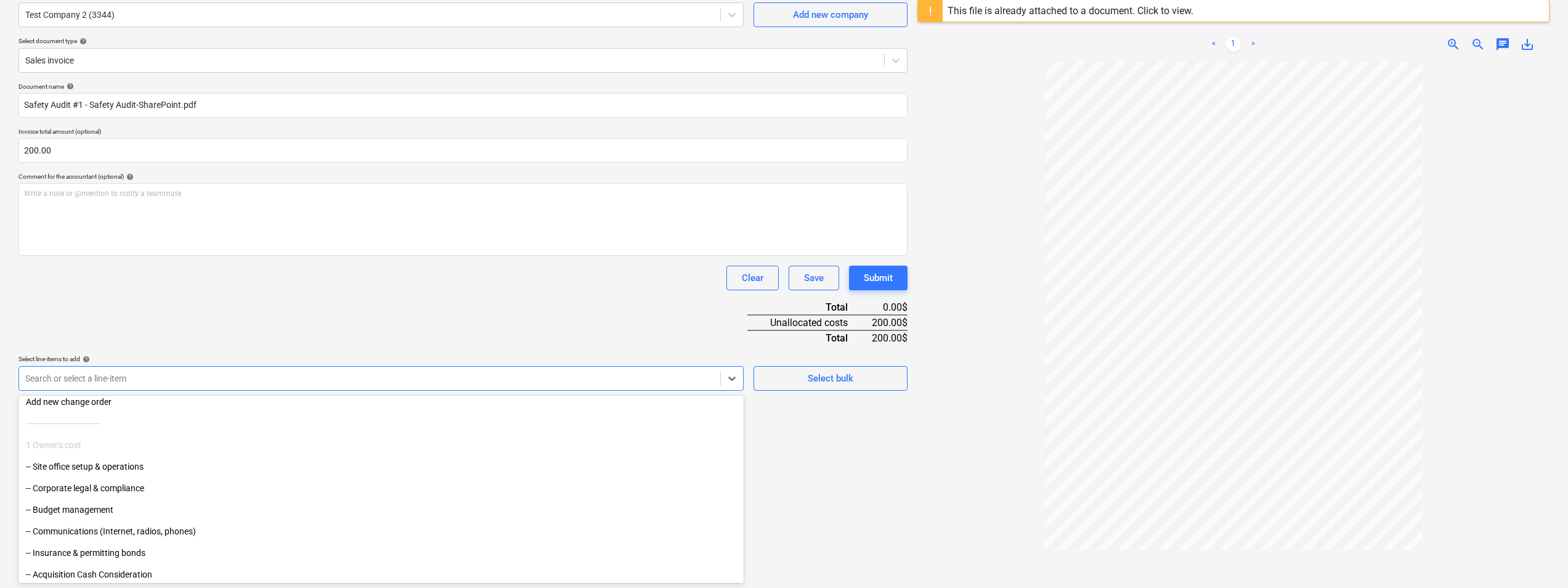
scroll to position [61, 0]
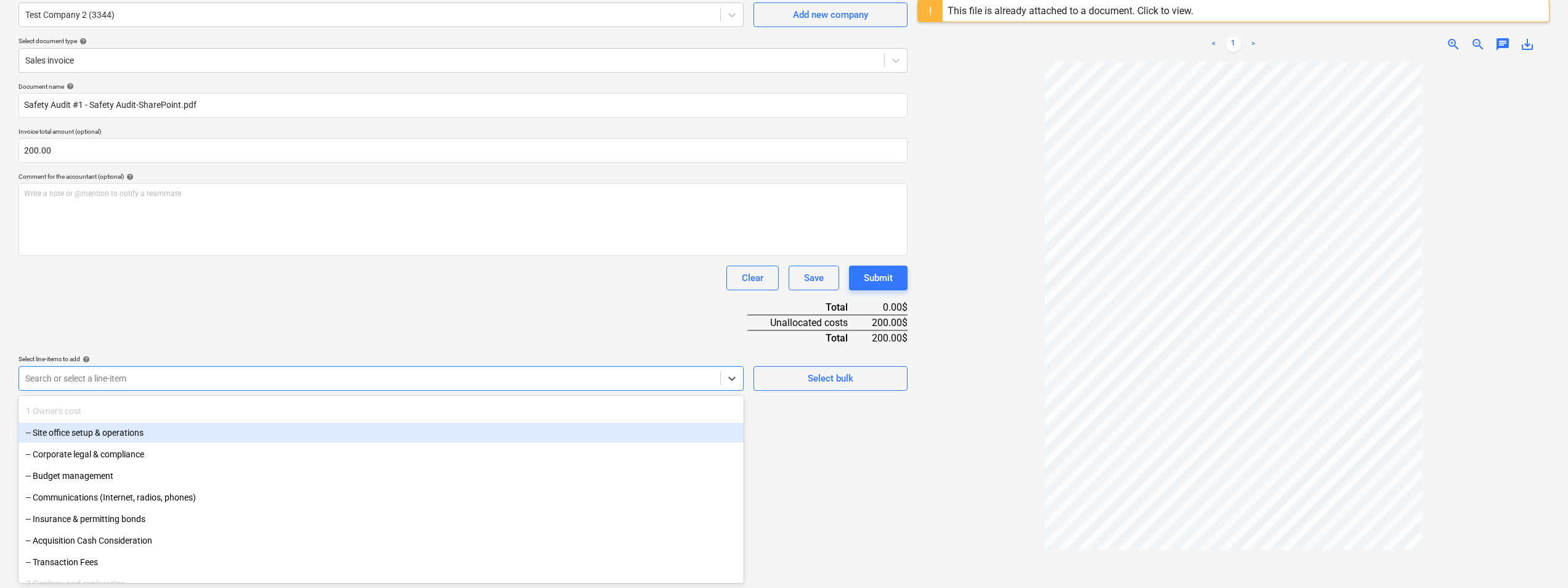
click at [154, 434] on div "-- Site office setup & operations" at bounding box center [380, 433] width 725 height 20
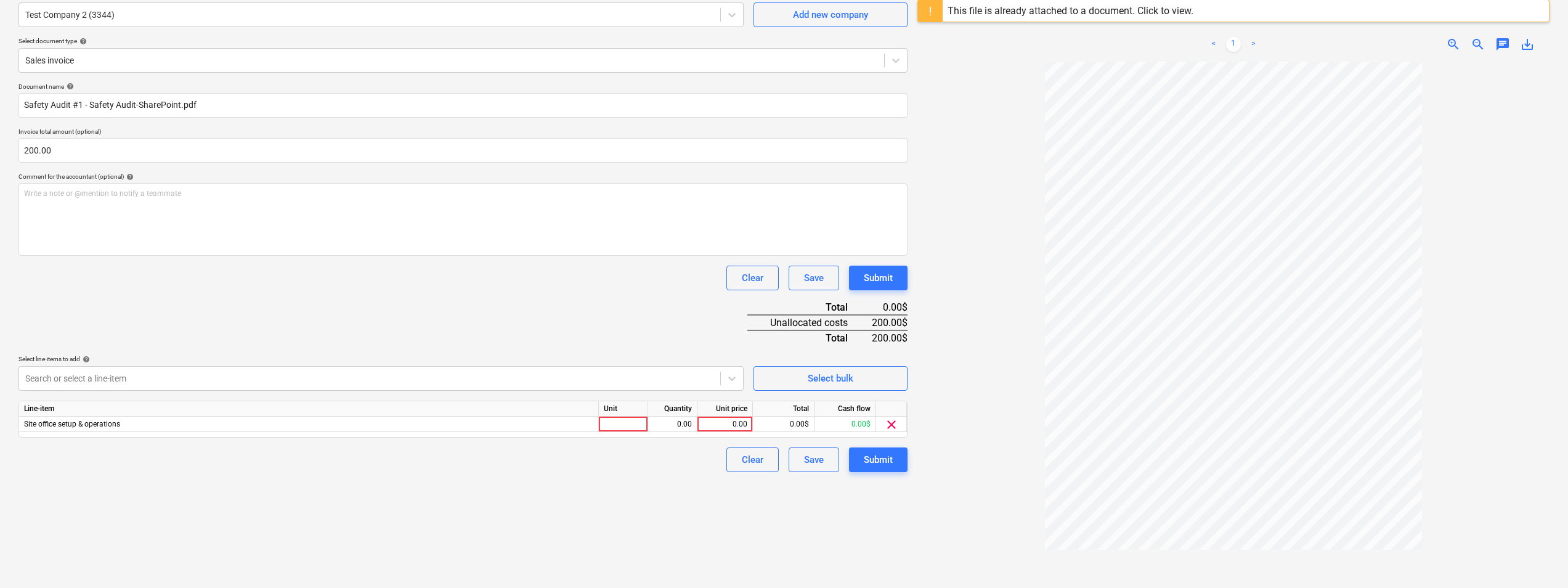
click at [865, 514] on div "Create new document Select company Test Company 2 (3344) Add new company Select…" at bounding box center [462, 286] width 899 height 668
click at [630, 429] on div at bounding box center [623, 425] width 50 height 16
type input "Chairs"
type input "100"
click at [805, 460] on div "Save" at bounding box center [814, 460] width 20 height 16
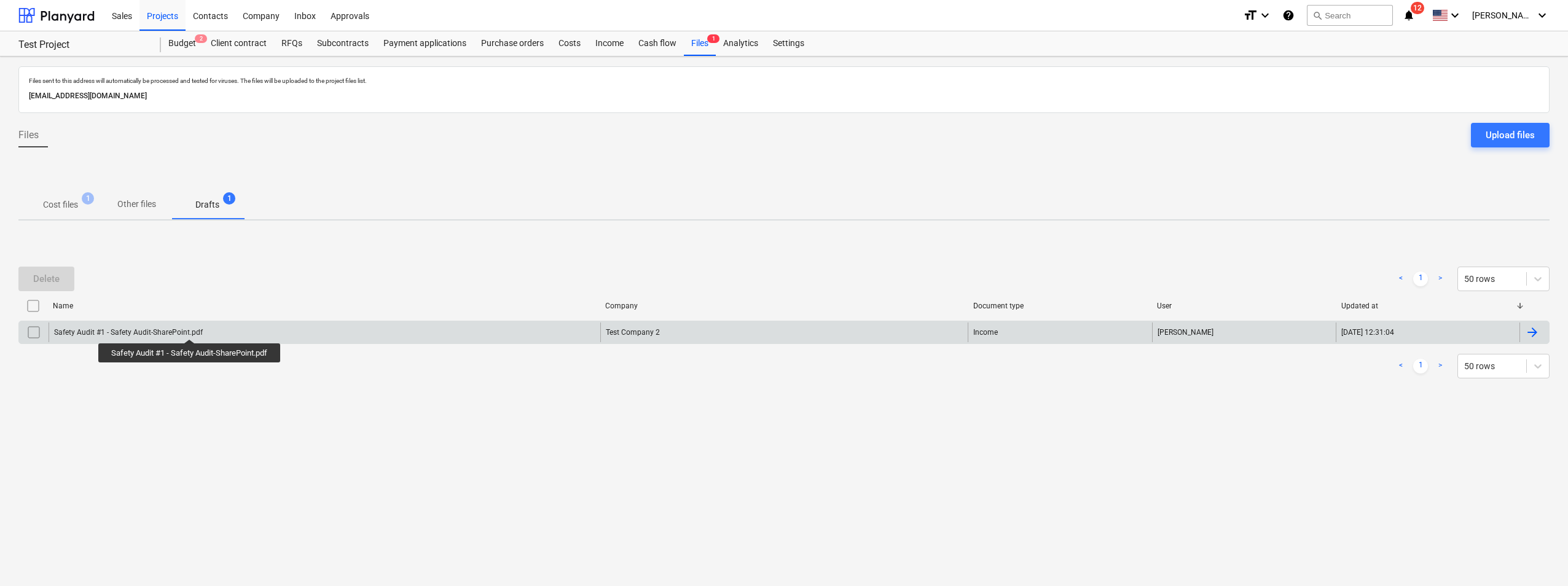
click at [190, 328] on div "Safety Audit #1 - Safety Audit-SharePoint.pdf" at bounding box center [128, 332] width 148 height 9
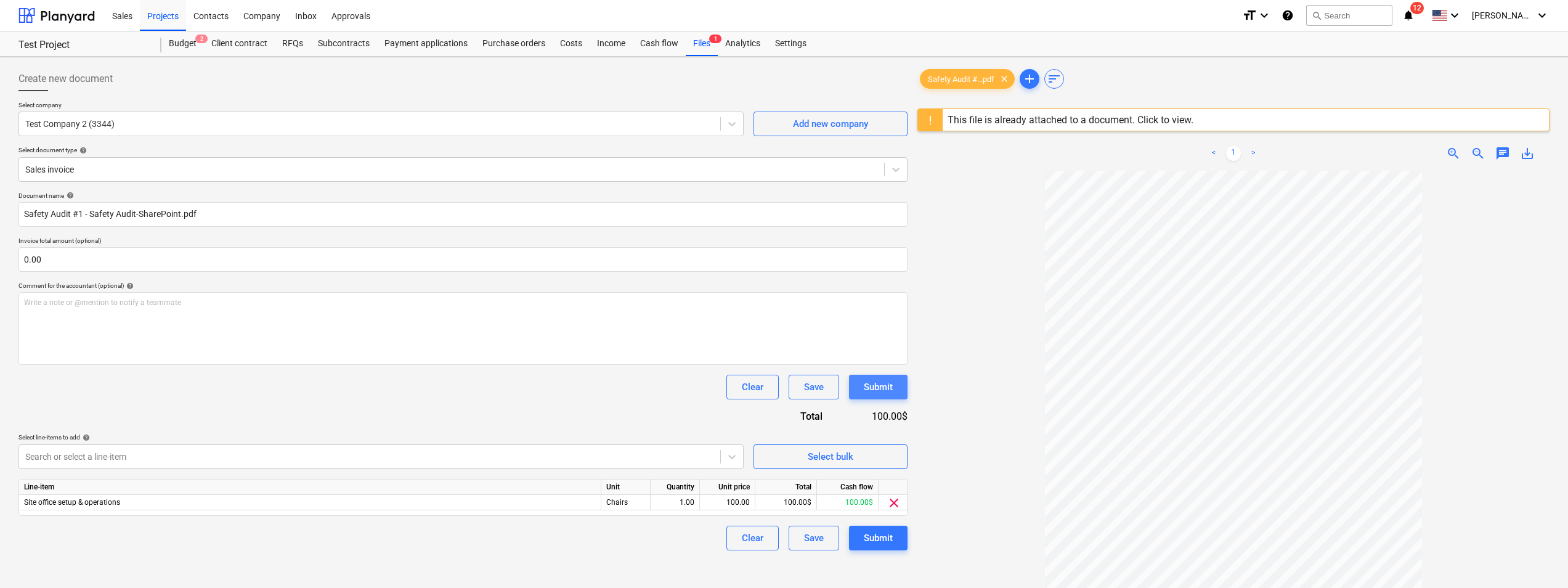
click at [879, 389] on div "Submit" at bounding box center [878, 387] width 29 height 16
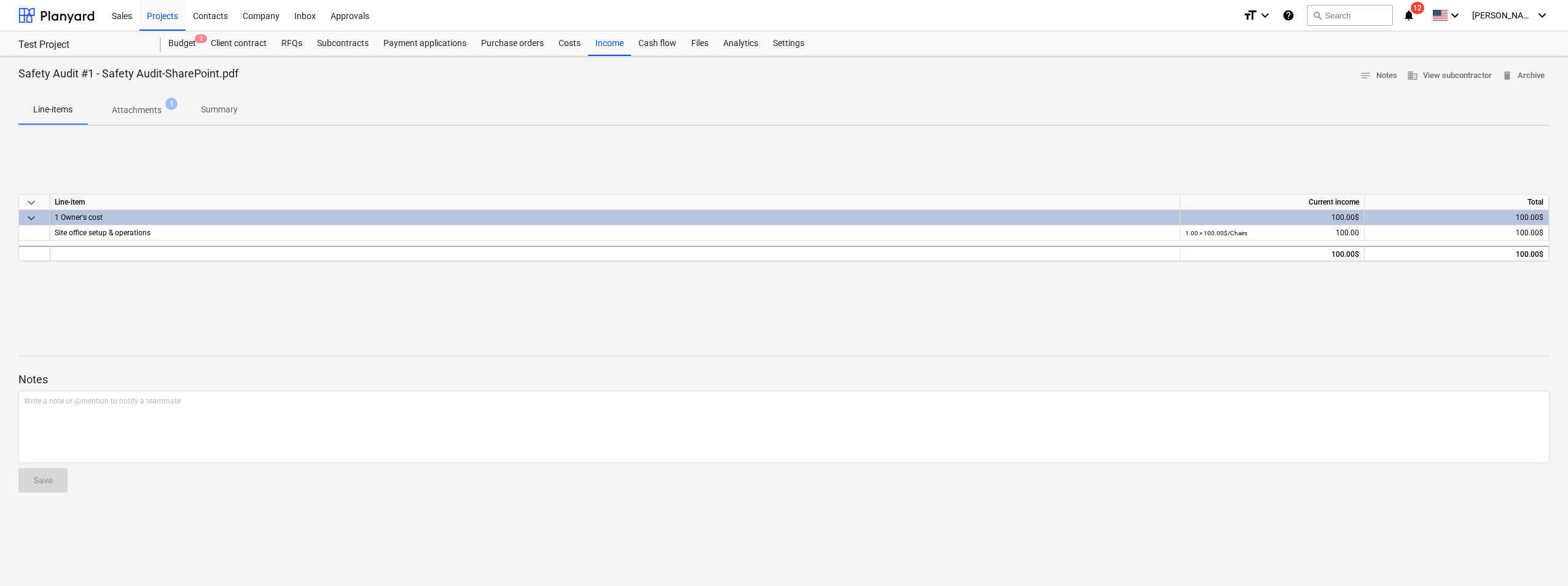
click at [590, 184] on div "keyboard_arrow_down Line-item Current income Total keyboard_arrow_down 1 Owner'…" at bounding box center [783, 228] width 1531 height 185
click at [354, 222] on div "1 Owner's cost" at bounding box center [615, 218] width 1120 height 15
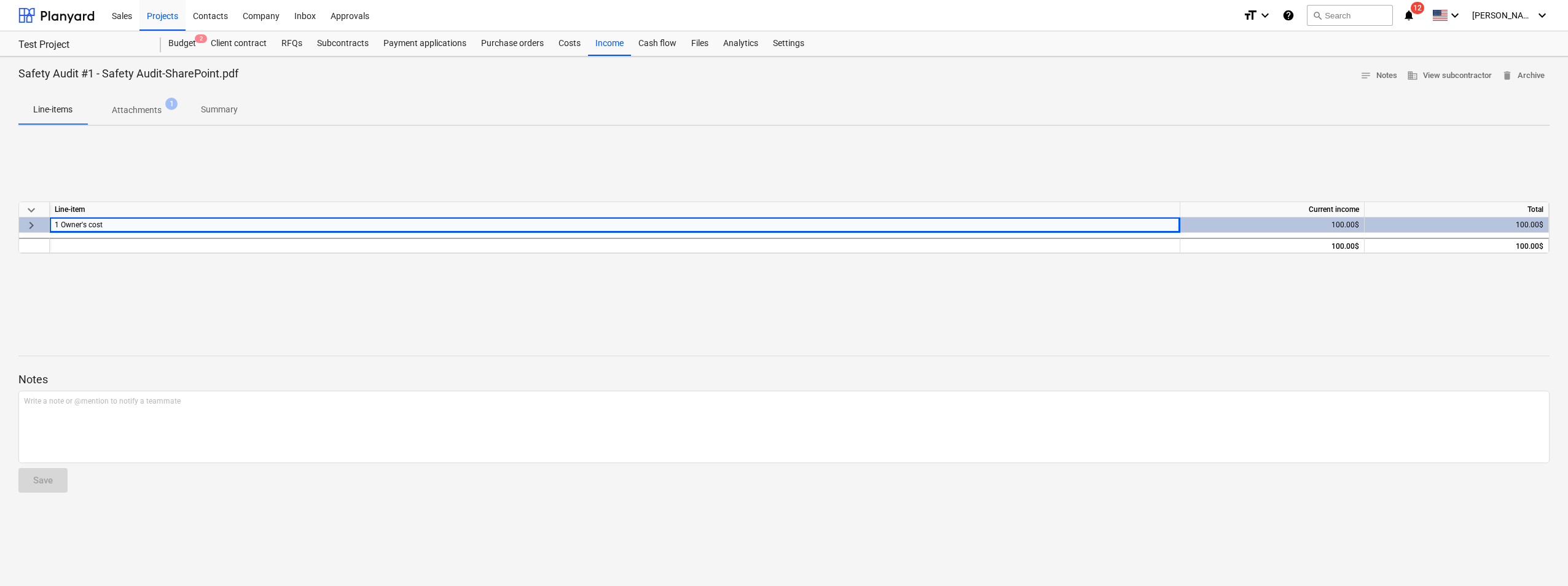
click at [602, 92] on div at bounding box center [783, 90] width 1531 height 10
click at [642, 45] on div "Cash flow" at bounding box center [657, 43] width 53 height 24
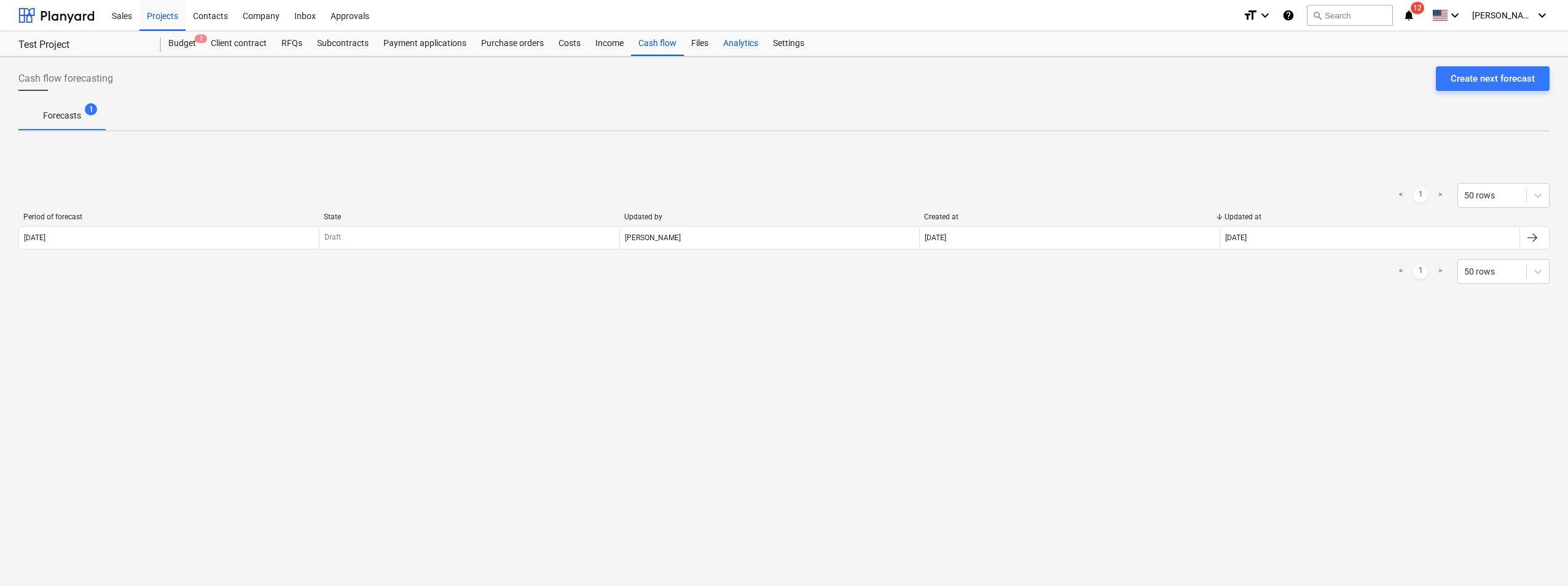
click at [758, 44] on div "Analytics" at bounding box center [740, 43] width 49 height 24
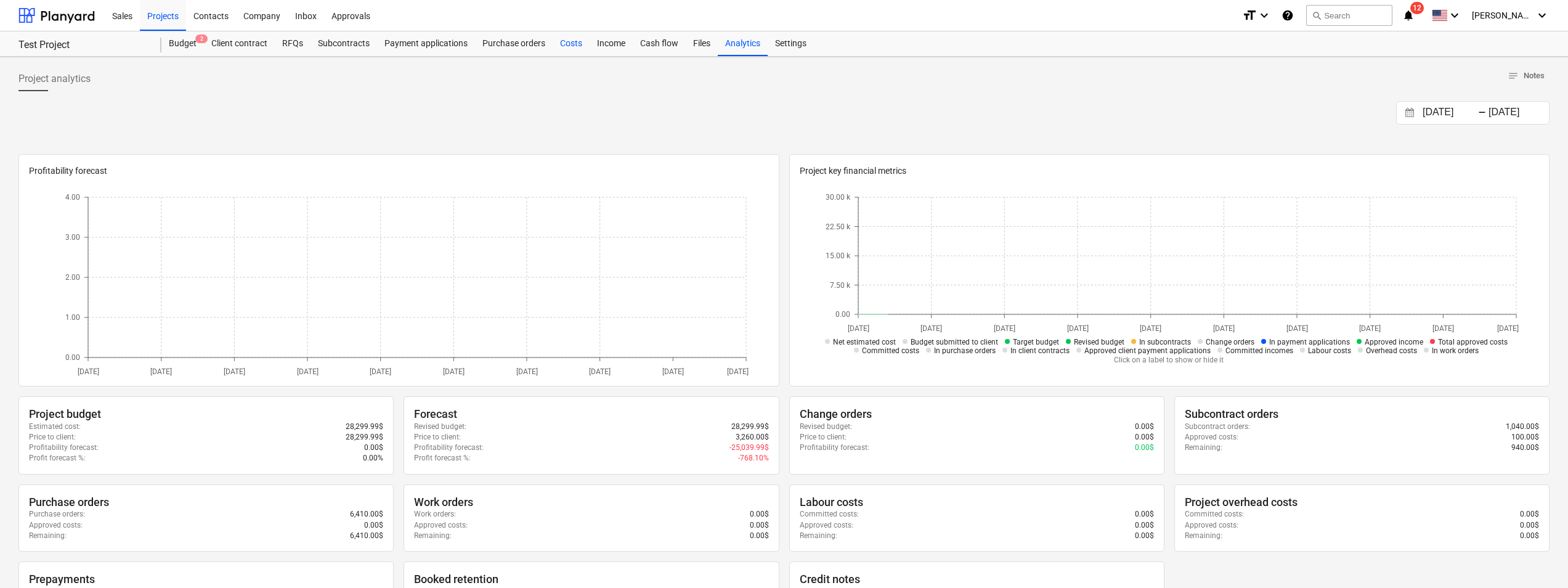
click at [579, 41] on div "Costs" at bounding box center [571, 43] width 37 height 24
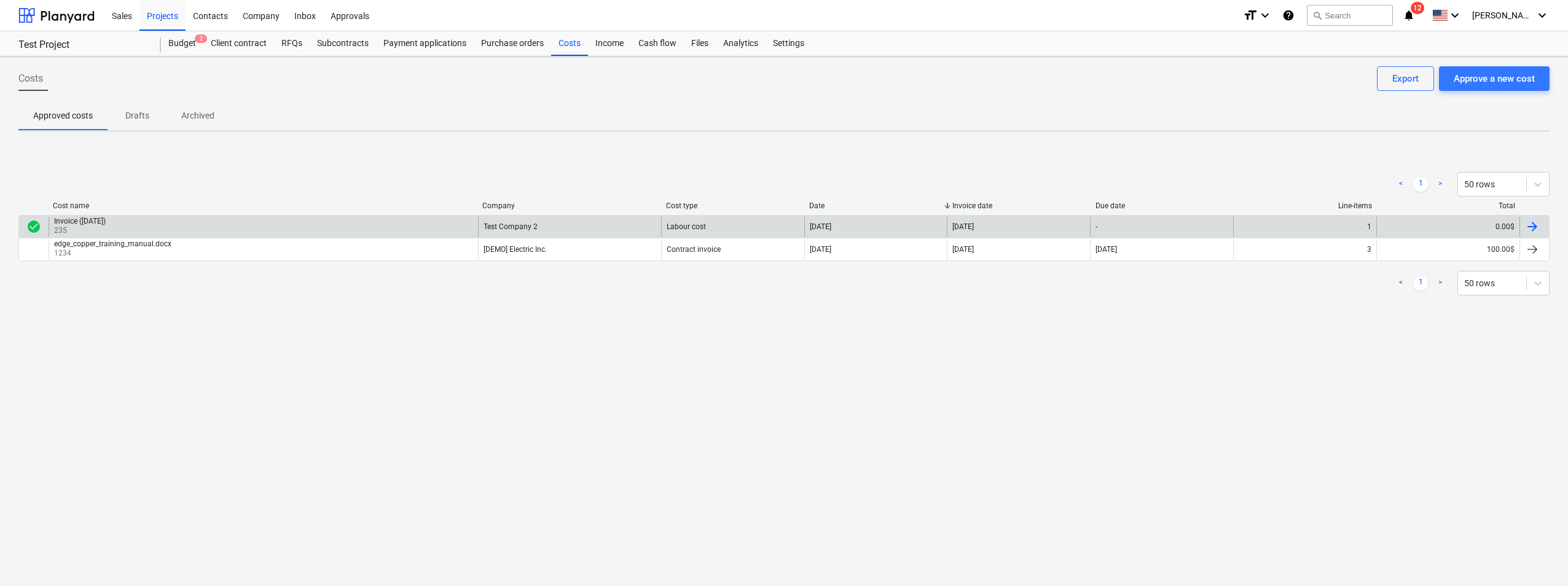
click at [347, 229] on div "Invoice ([DATE]) 235" at bounding box center [263, 226] width 430 height 20
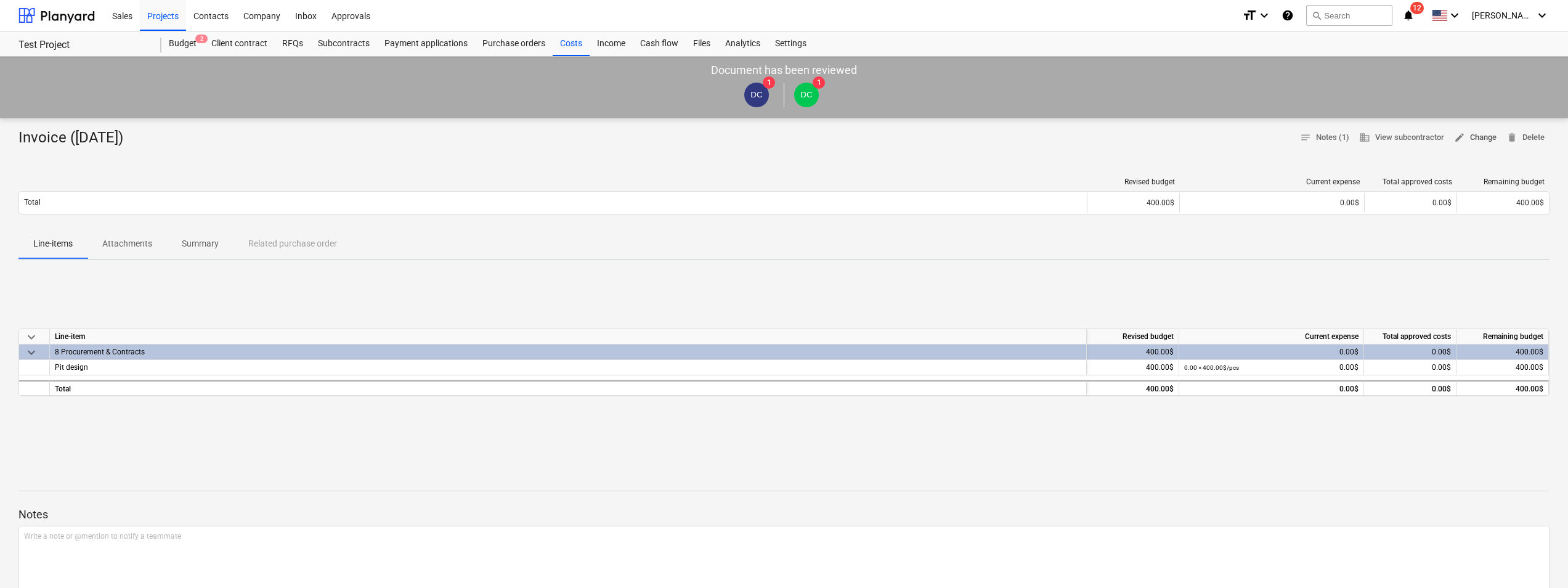
click at [1478, 140] on span "edit Change" at bounding box center [1475, 138] width 43 height 14
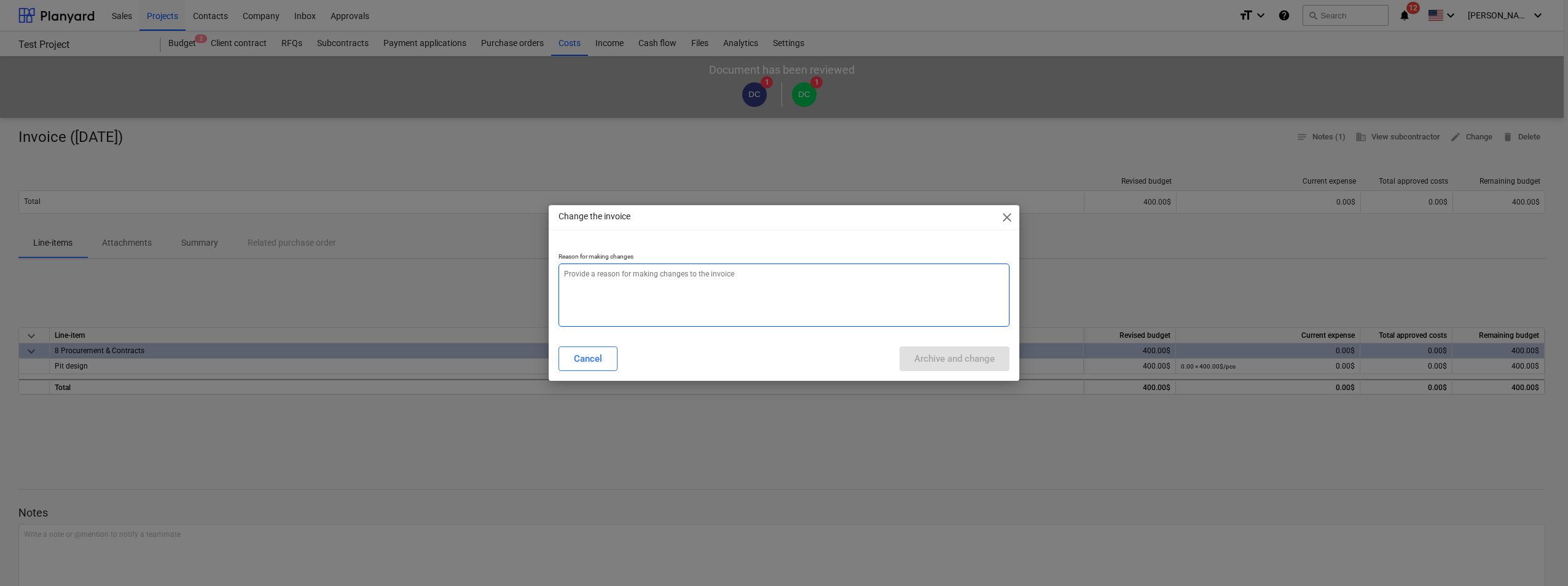
click at [666, 312] on textarea at bounding box center [784, 295] width 451 height 64
type textarea "x"
type textarea "A"
type textarea "x"
type textarea "Ad"
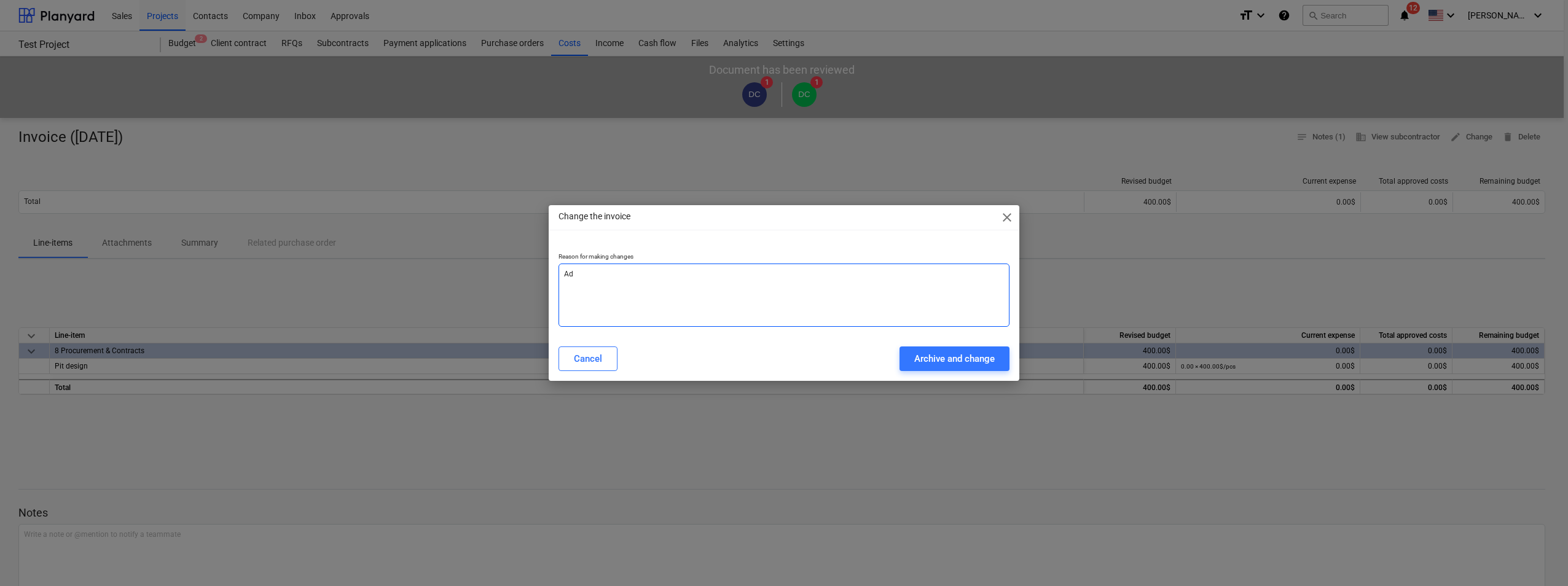
type textarea "x"
type textarea "Add"
type textarea "x"
type textarea "Addi"
type textarea "x"
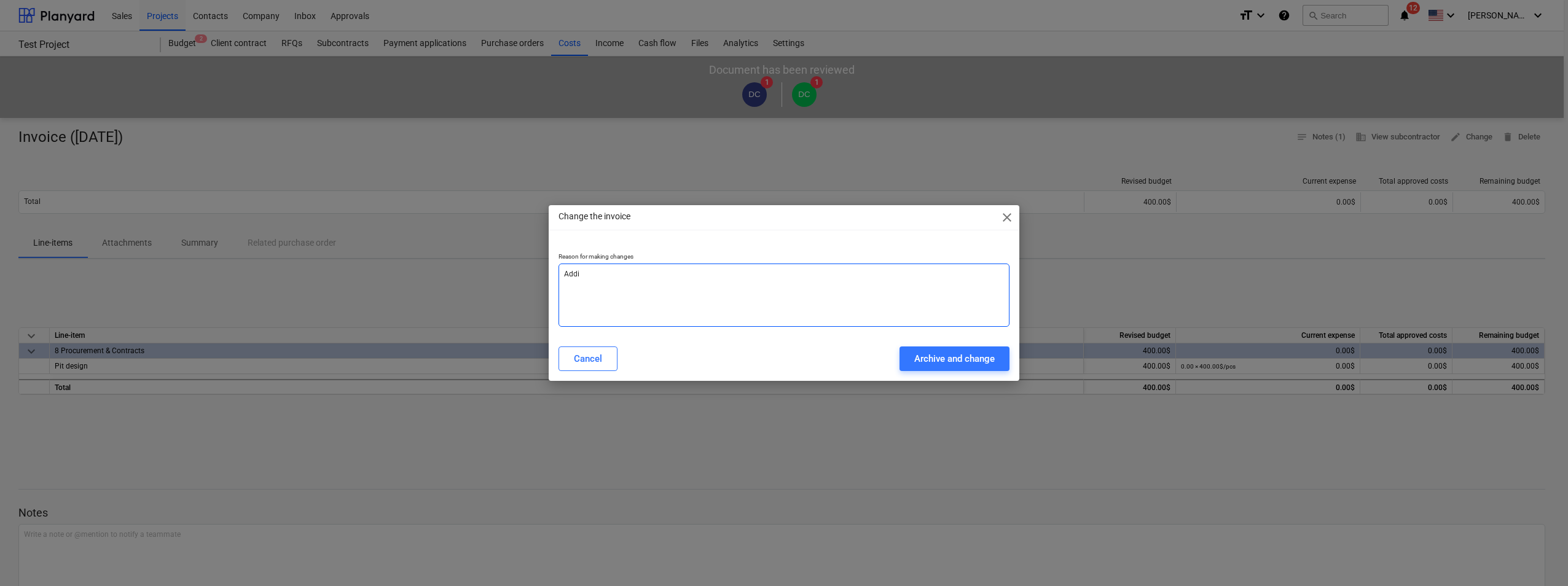
type textarea "Addin"
type textarea "x"
type textarea "Adding"
type textarea "x"
type textarea "Adding"
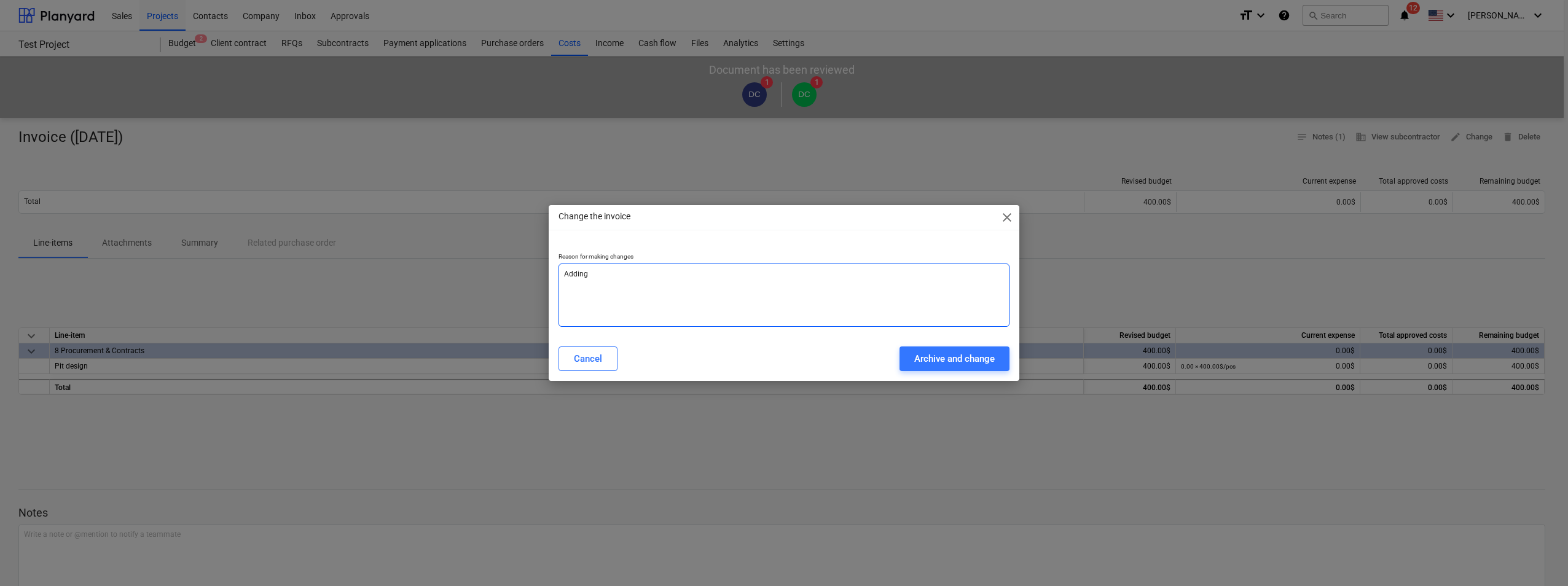
type textarea "x"
type textarea "Adding c"
type textarea "x"
type textarea "Adding co"
type textarea "x"
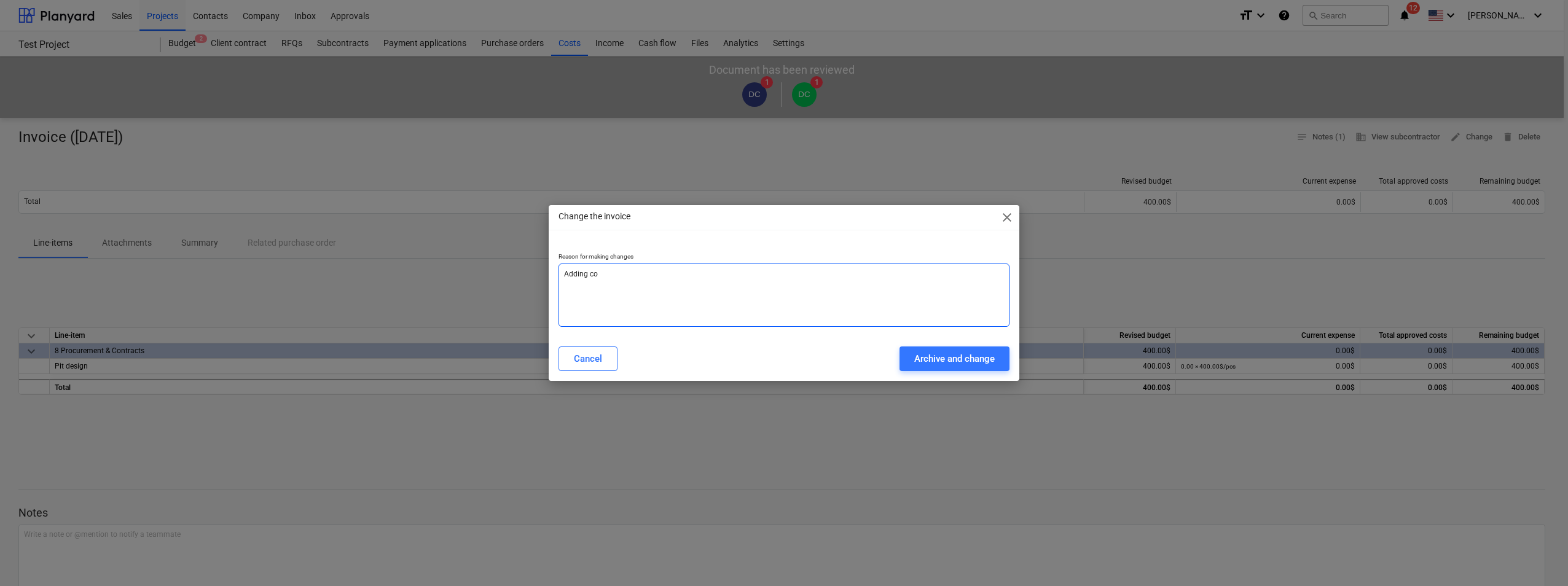
type textarea "Adding cos"
type textarea "x"
type textarea "Adding cost"
type textarea "x"
type textarea "Adding cost"
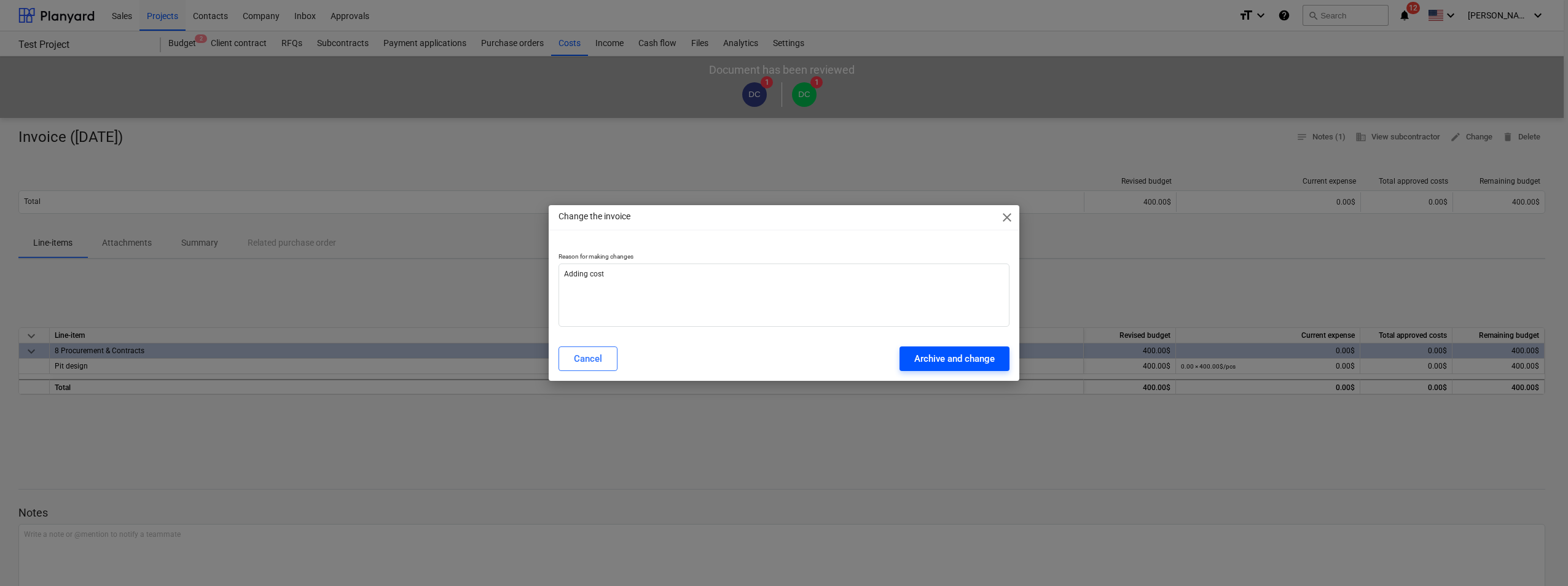
click at [901, 358] on button "Archive and change" at bounding box center [954, 358] width 110 height 24
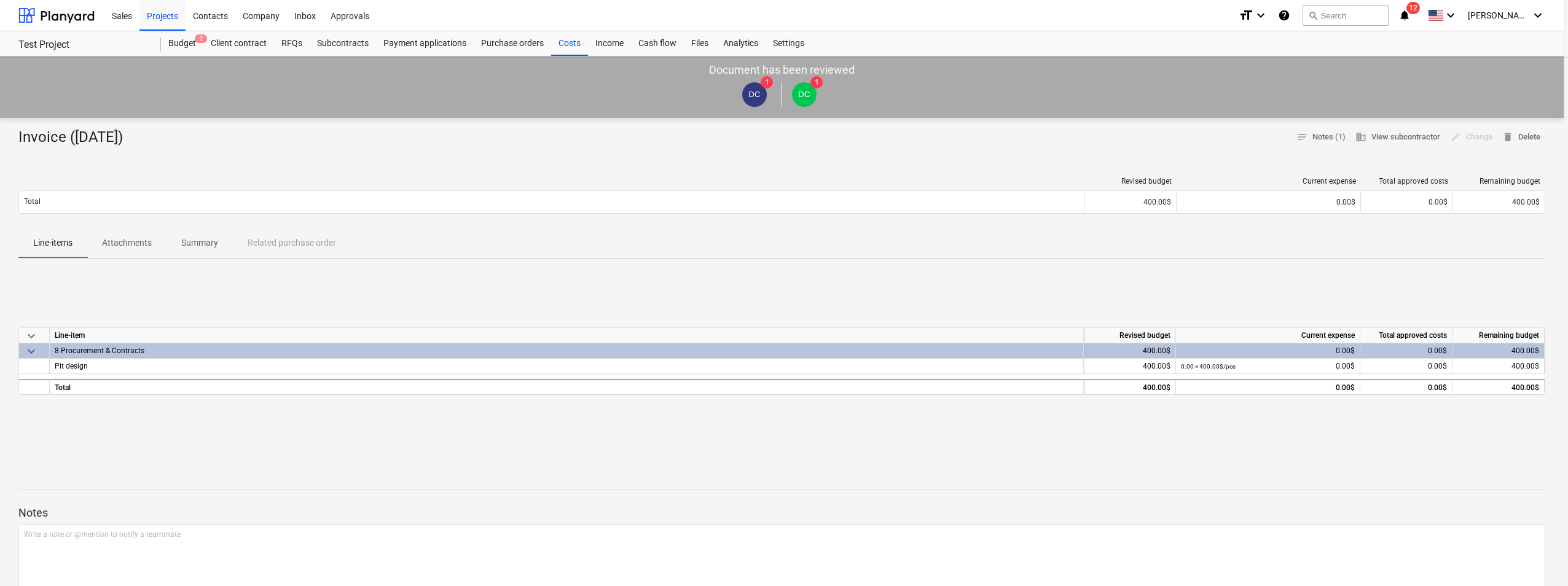
type textarea "x"
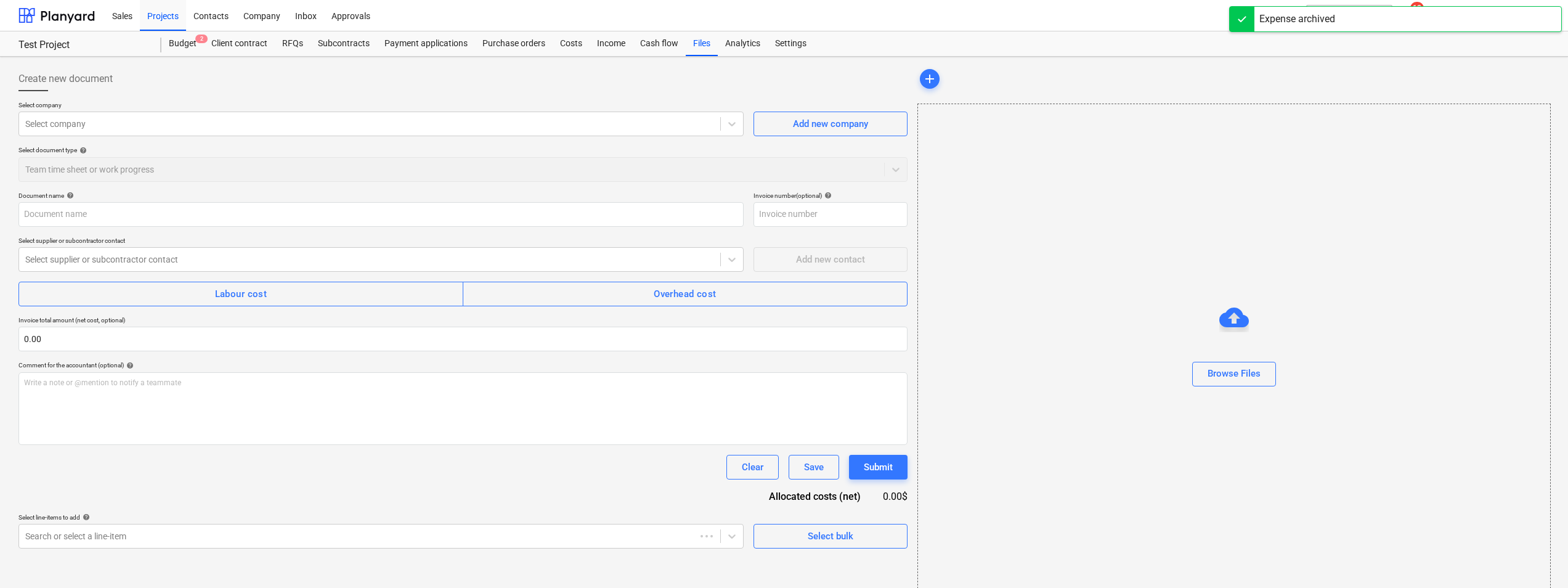
type input "Invoice ([DATE])"
type input "235"
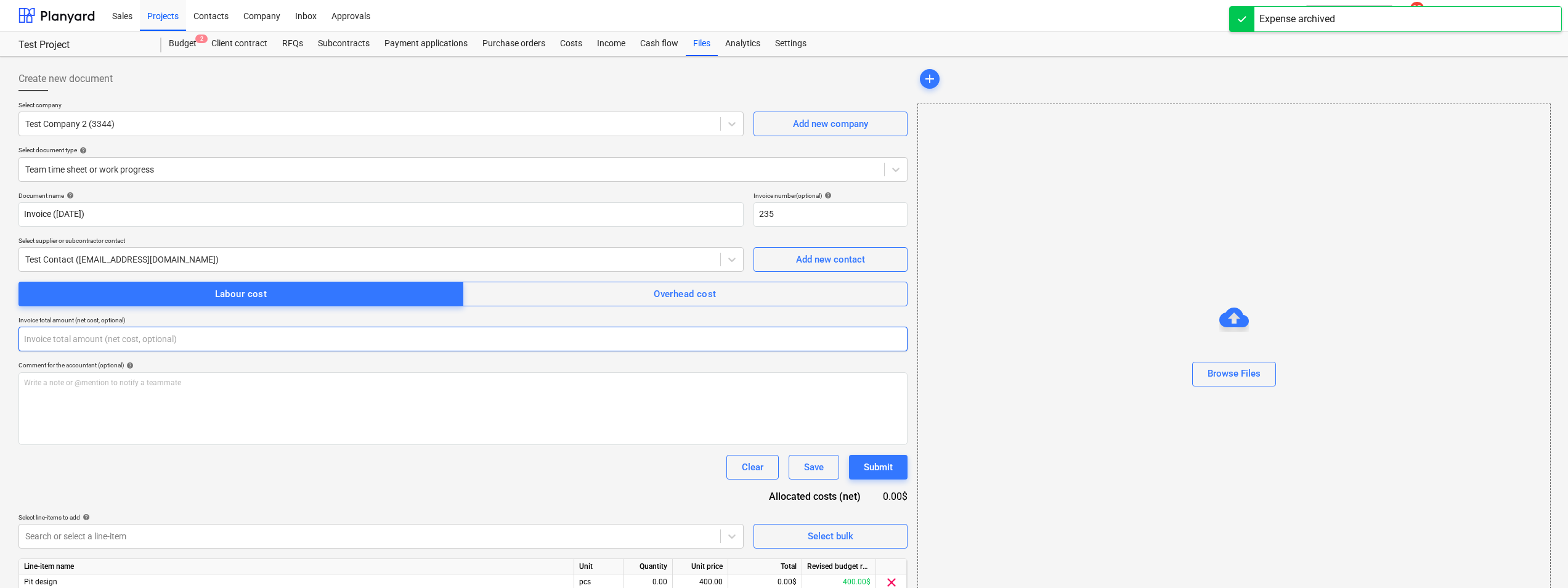
click at [75, 337] on input "text" at bounding box center [462, 339] width 889 height 24
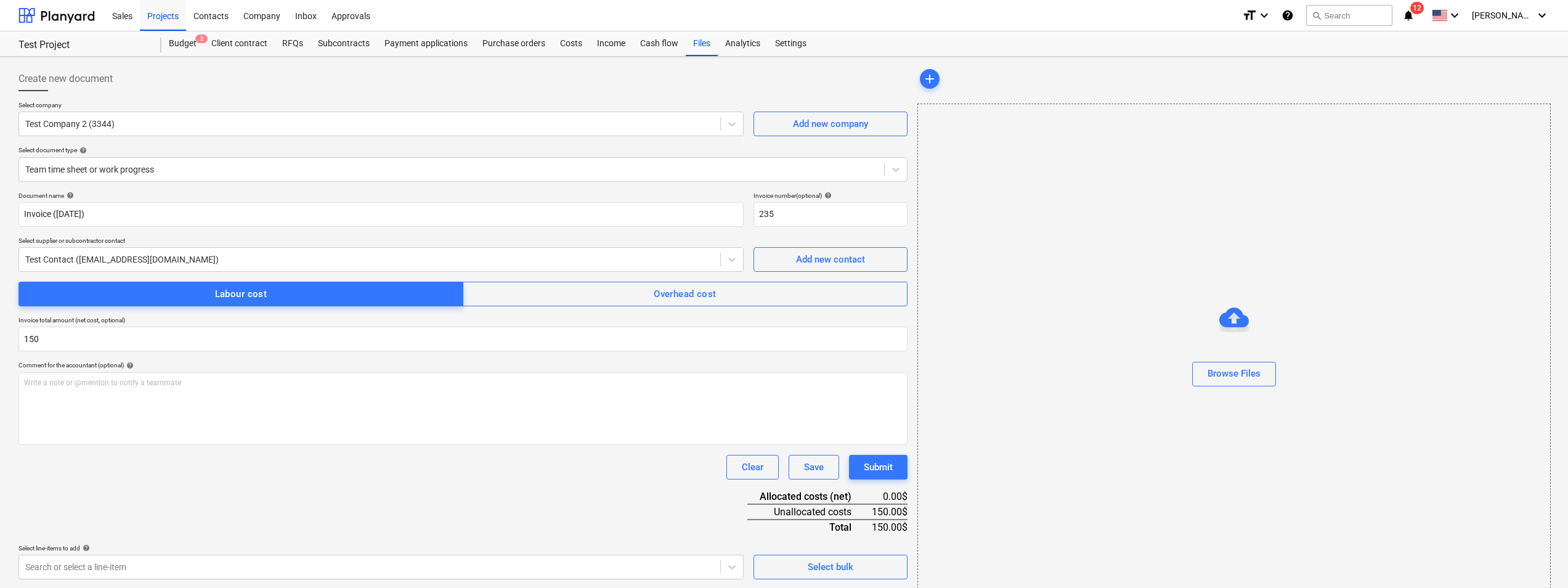
type input "150.00"
click at [403, 515] on div "Document name help Invoice ([DATE]) Invoice number (optional) help 235 Select s…" at bounding box center [462, 426] width 889 height 469
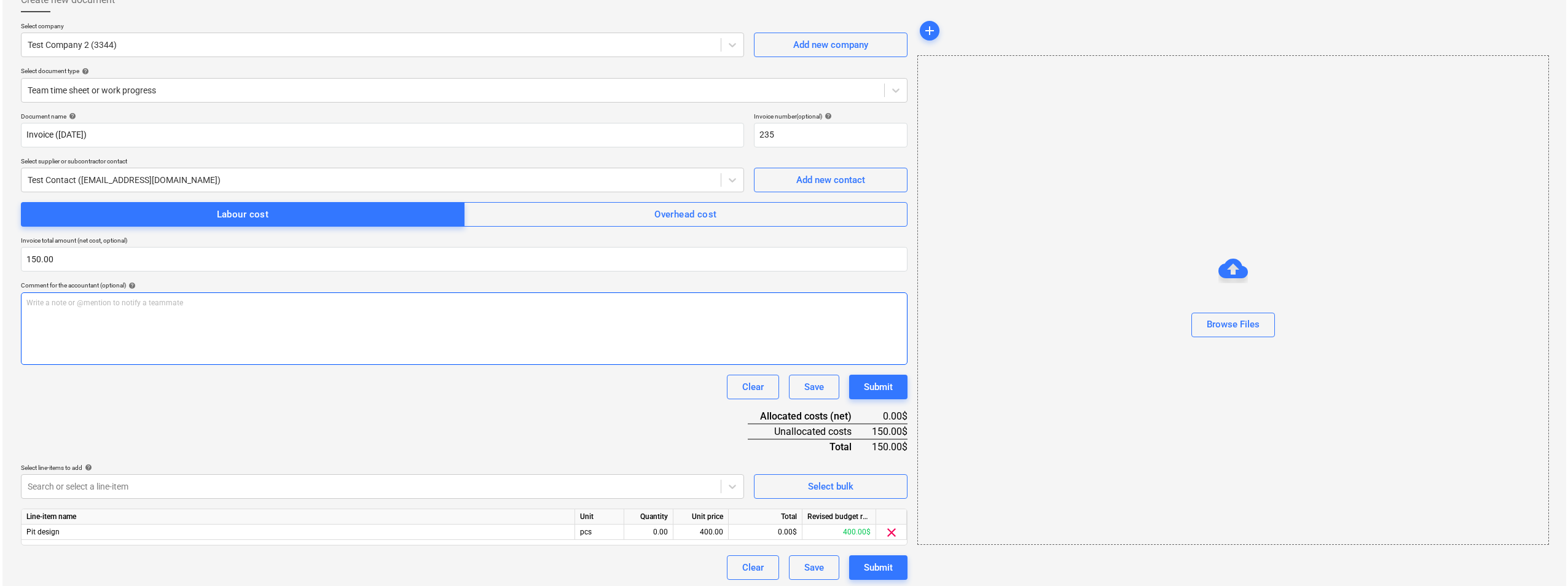
scroll to position [82, 0]
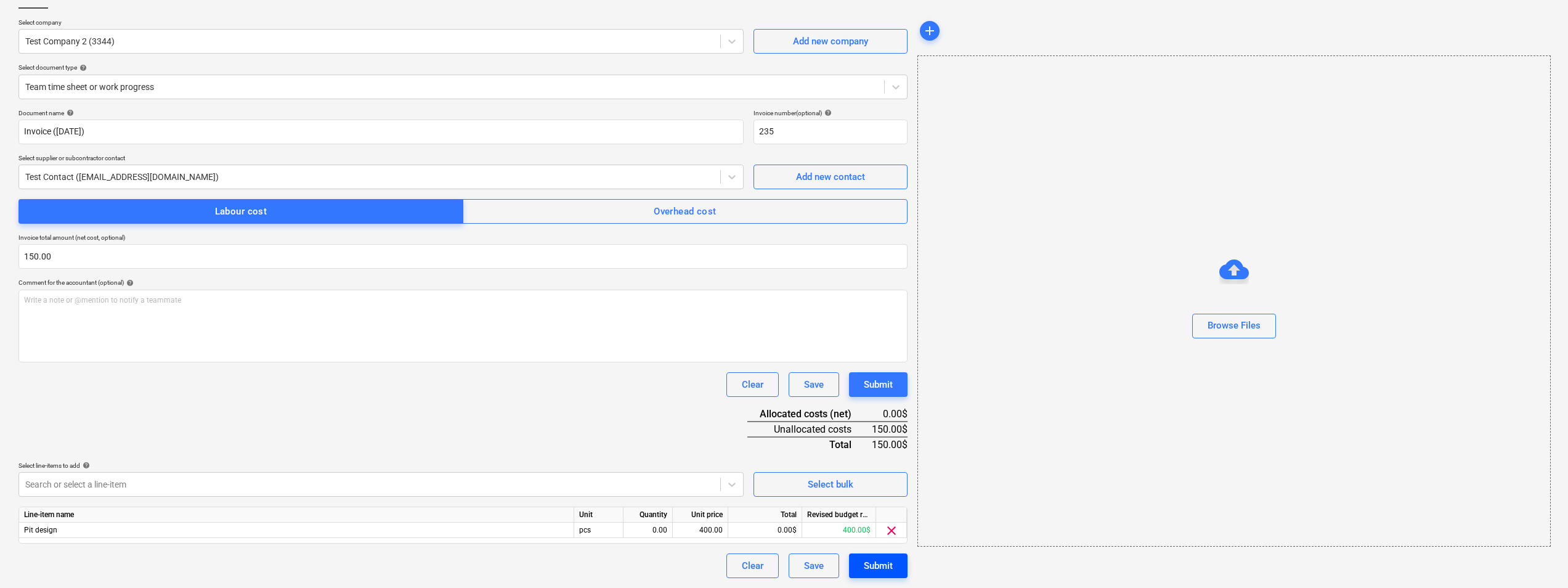
click at [867, 563] on div "Submit" at bounding box center [878, 566] width 29 height 16
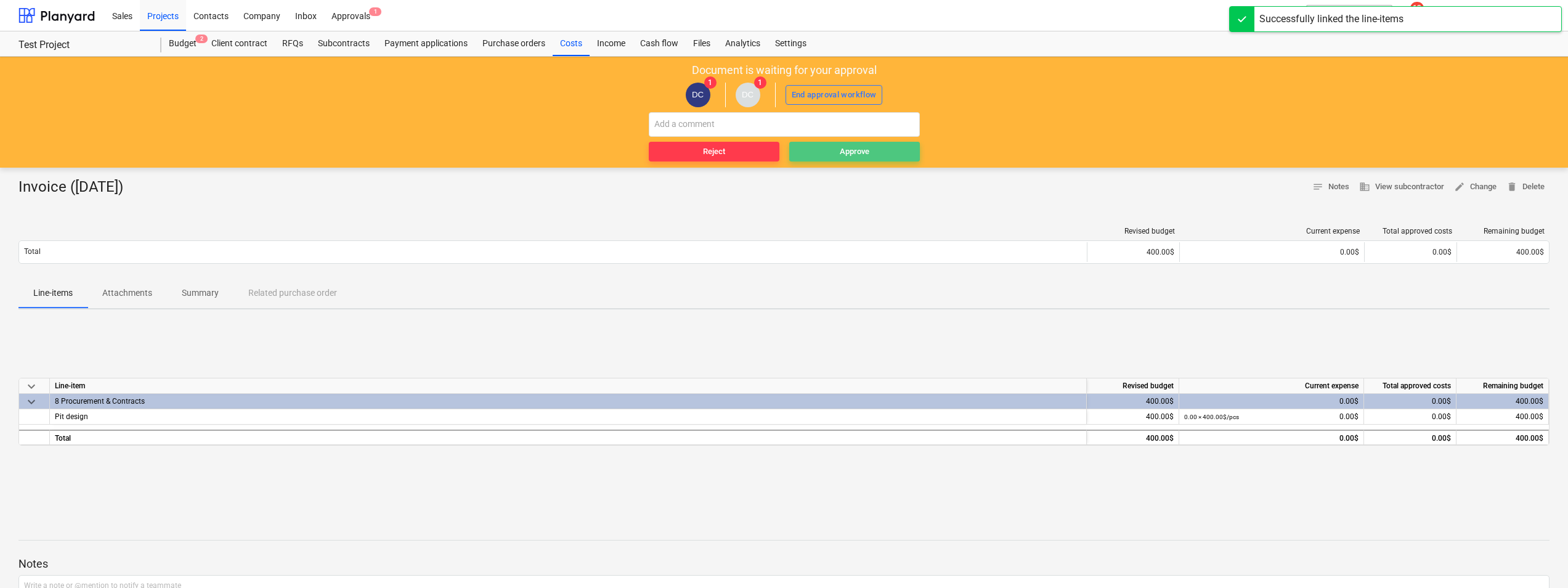
click at [864, 150] on div "Approve" at bounding box center [854, 152] width 30 height 14
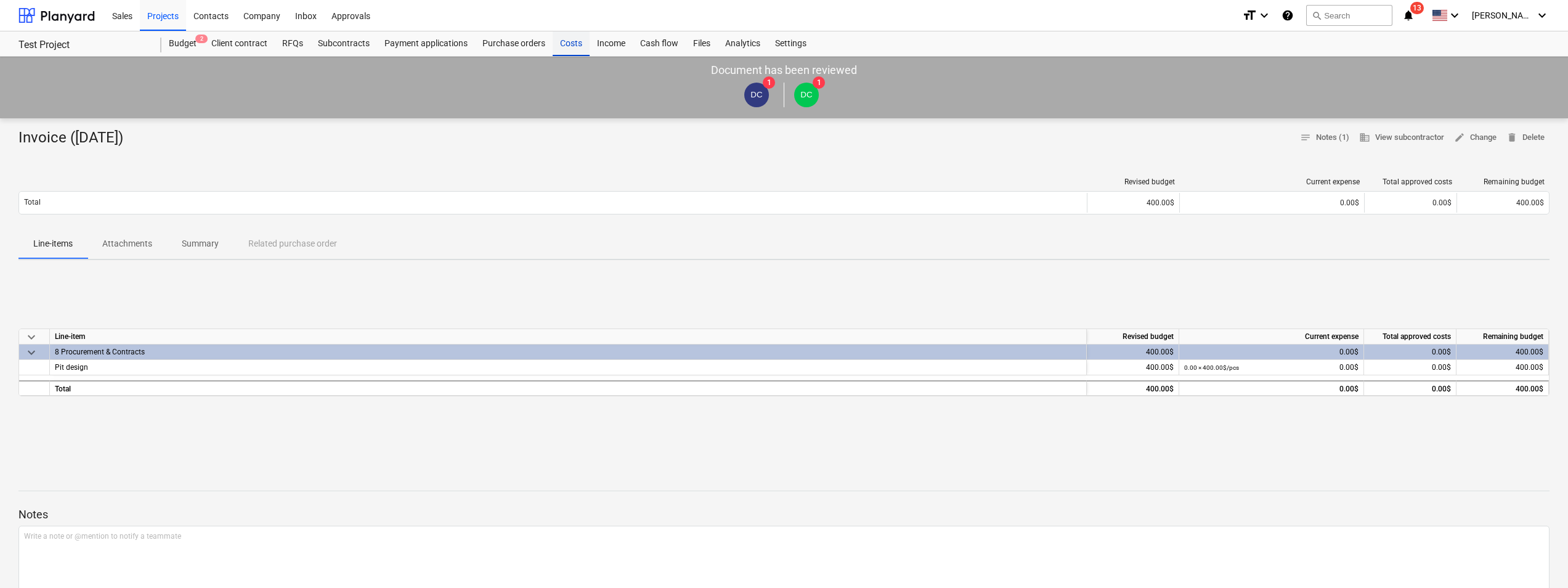
click at [574, 43] on div "Costs" at bounding box center [571, 43] width 37 height 24
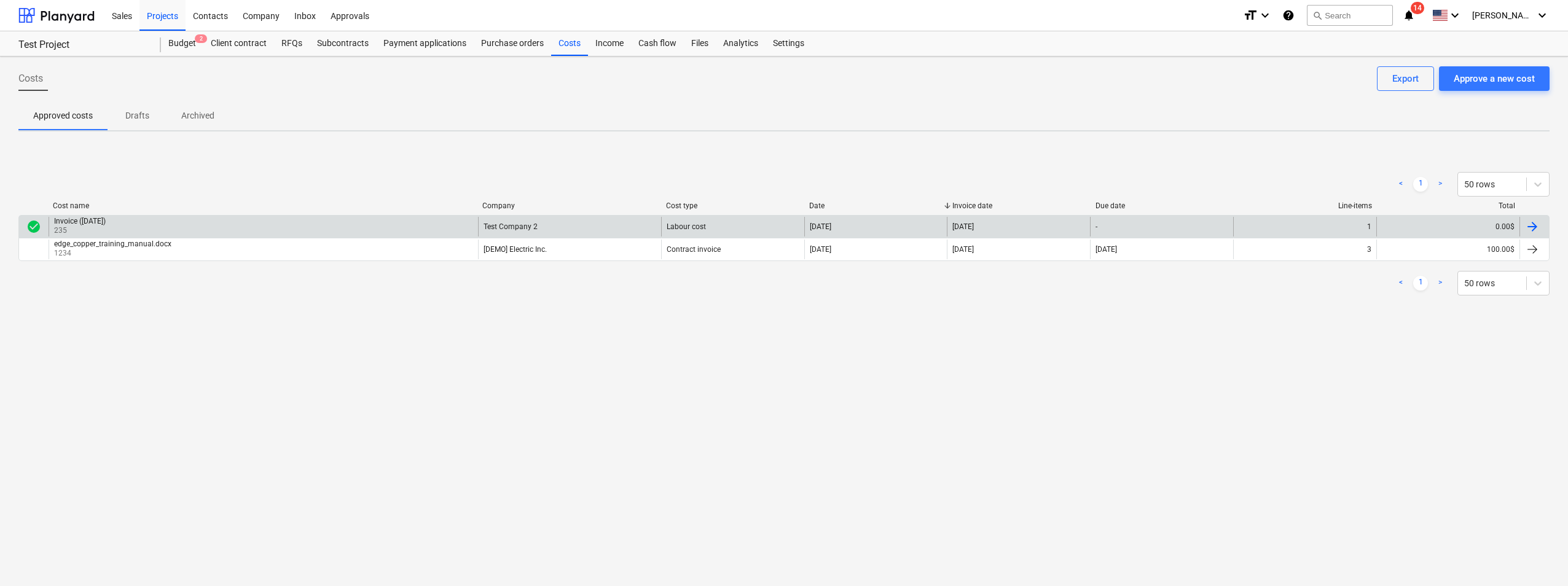
click at [393, 227] on div "Invoice ([DATE]) 235" at bounding box center [263, 226] width 430 height 20
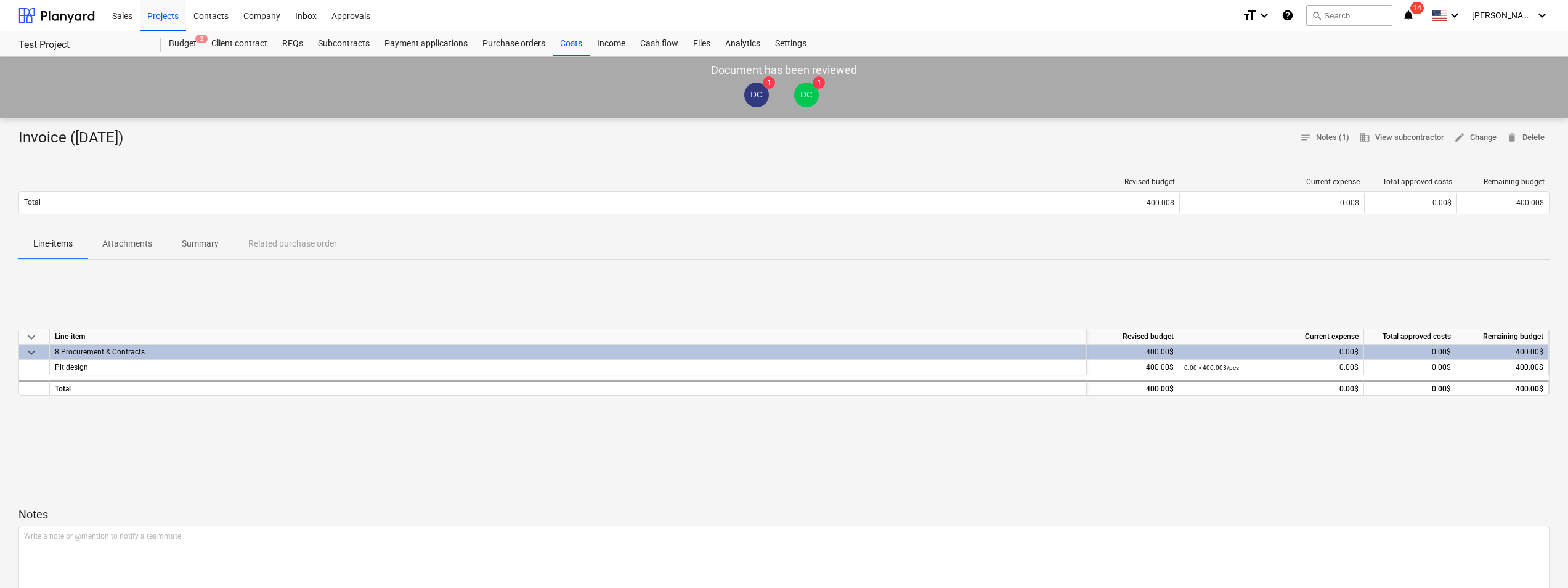
click at [465, 164] on div "Invoice ([DATE]) notes Notes (1) business View subcontractor edit Change delete…" at bounding box center [784, 456] width 1568 height 675
click at [611, 45] on div "Income" at bounding box center [611, 43] width 43 height 24
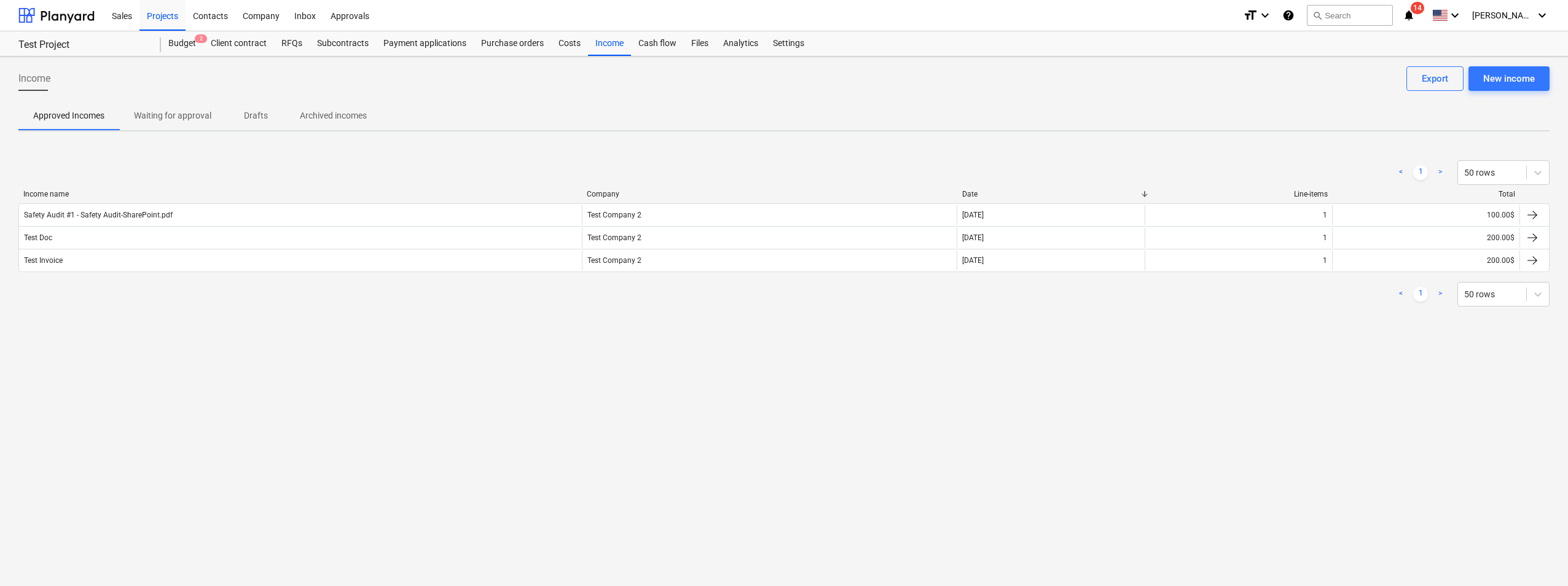
click at [214, 116] on span "Waiting for approval" at bounding box center [173, 116] width 107 height 20
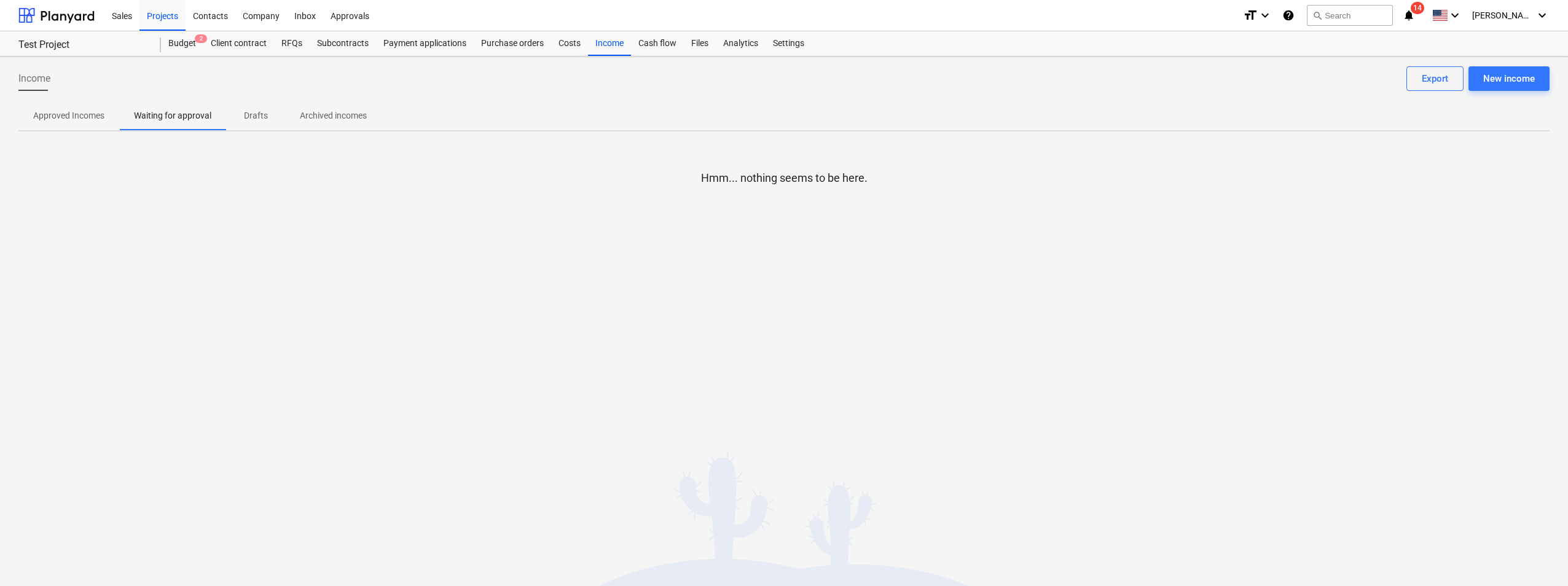
click at [255, 116] on p "Drafts" at bounding box center [256, 115] width 30 height 13
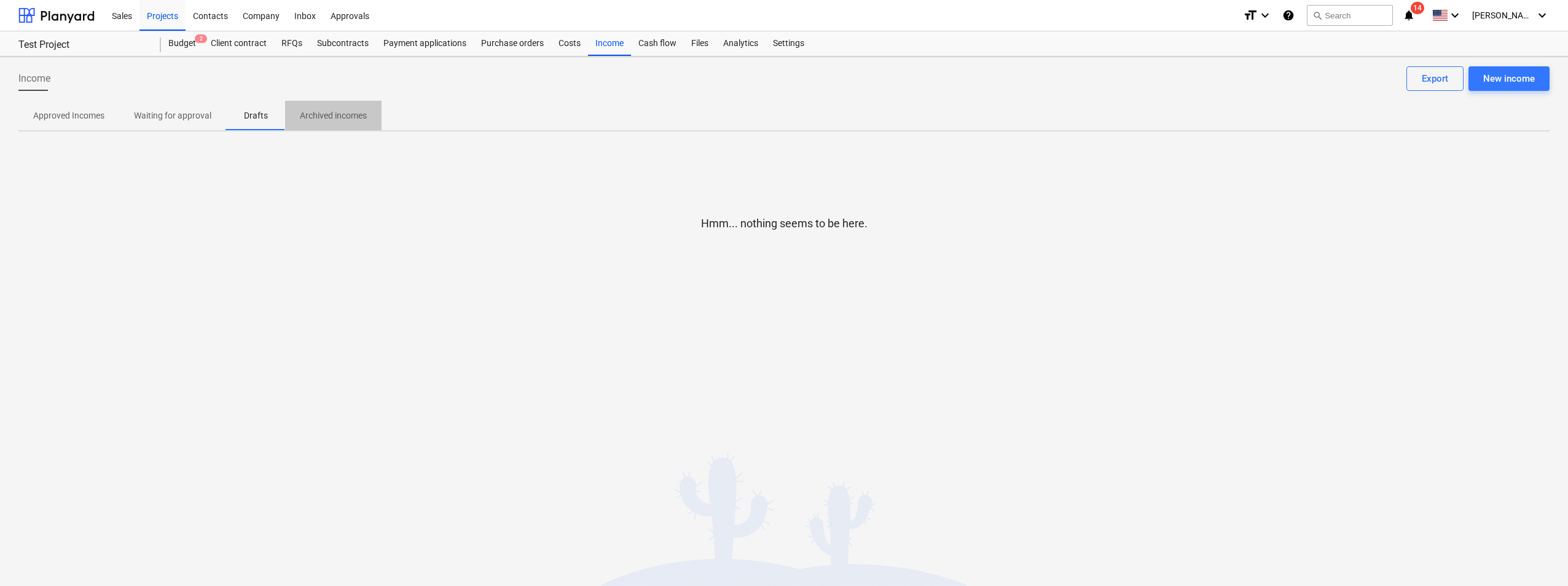
click at [306, 117] on p "Archived incomes" at bounding box center [333, 115] width 67 height 13
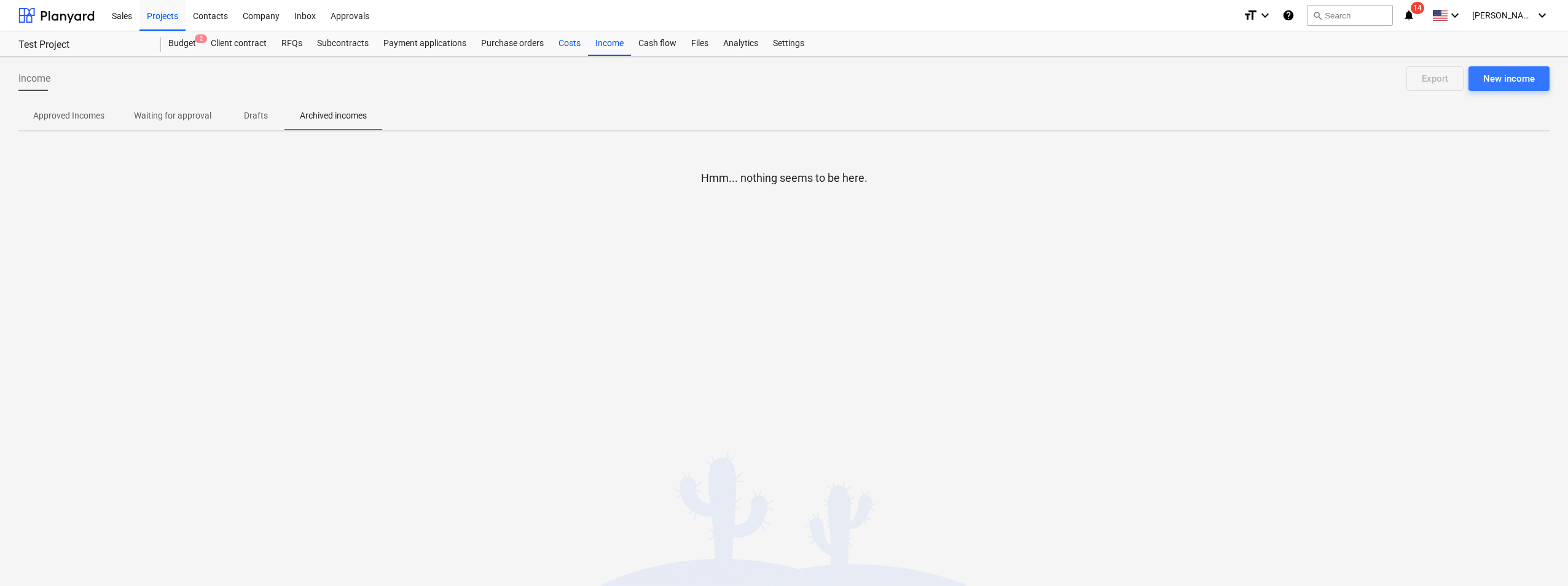
click at [559, 48] on div "Costs" at bounding box center [570, 43] width 37 height 24
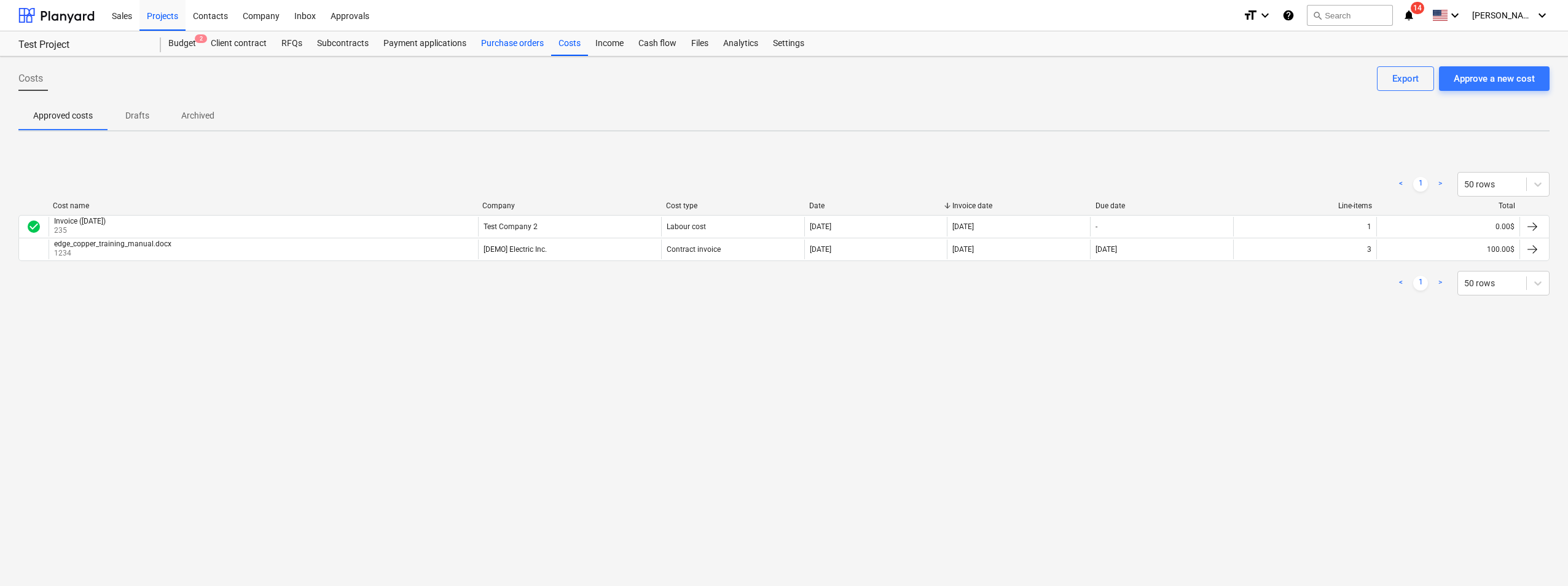
click at [504, 43] on div "Purchase orders" at bounding box center [512, 43] width 78 height 24
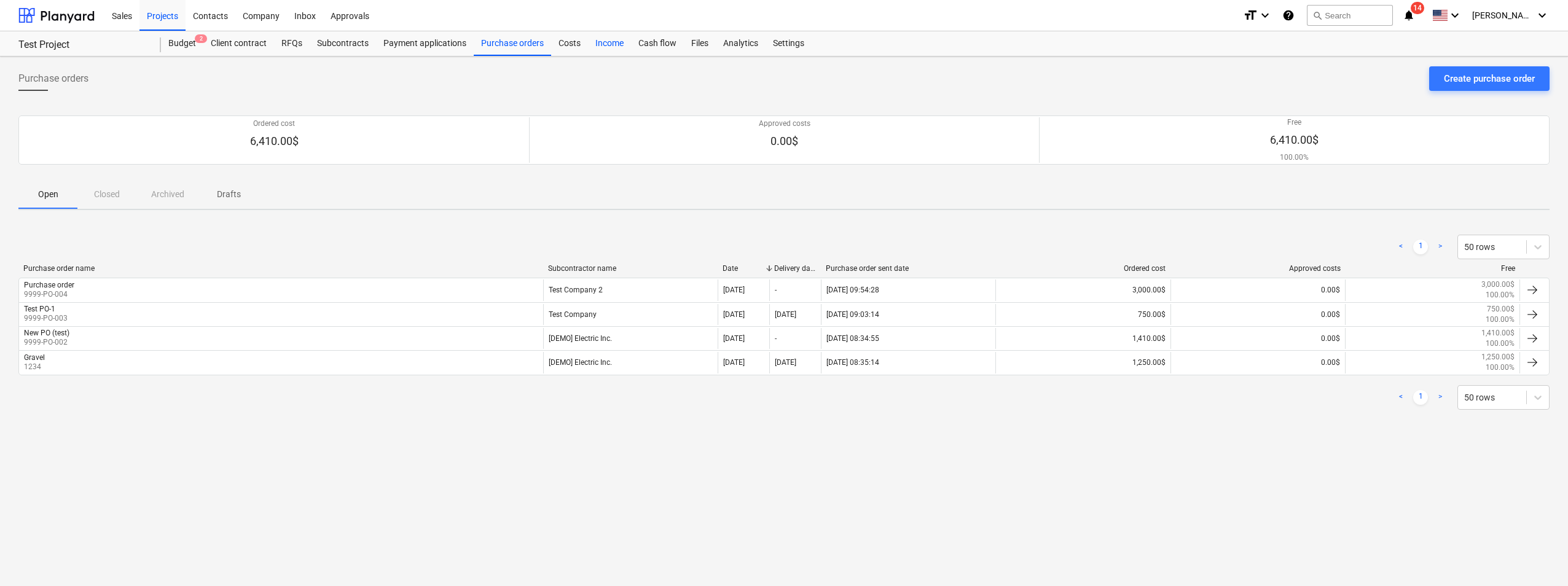
click at [596, 43] on div "Income" at bounding box center [610, 43] width 43 height 24
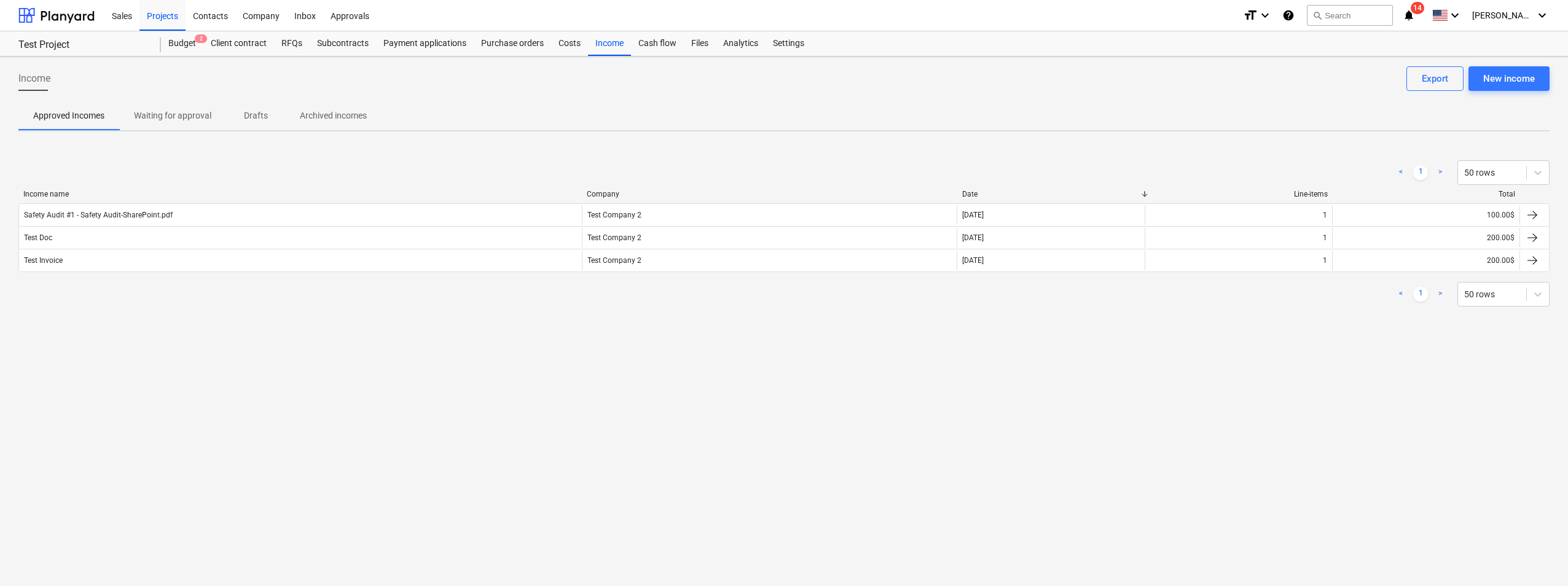
click at [199, 124] on span "Waiting for approval" at bounding box center [173, 116] width 107 height 20
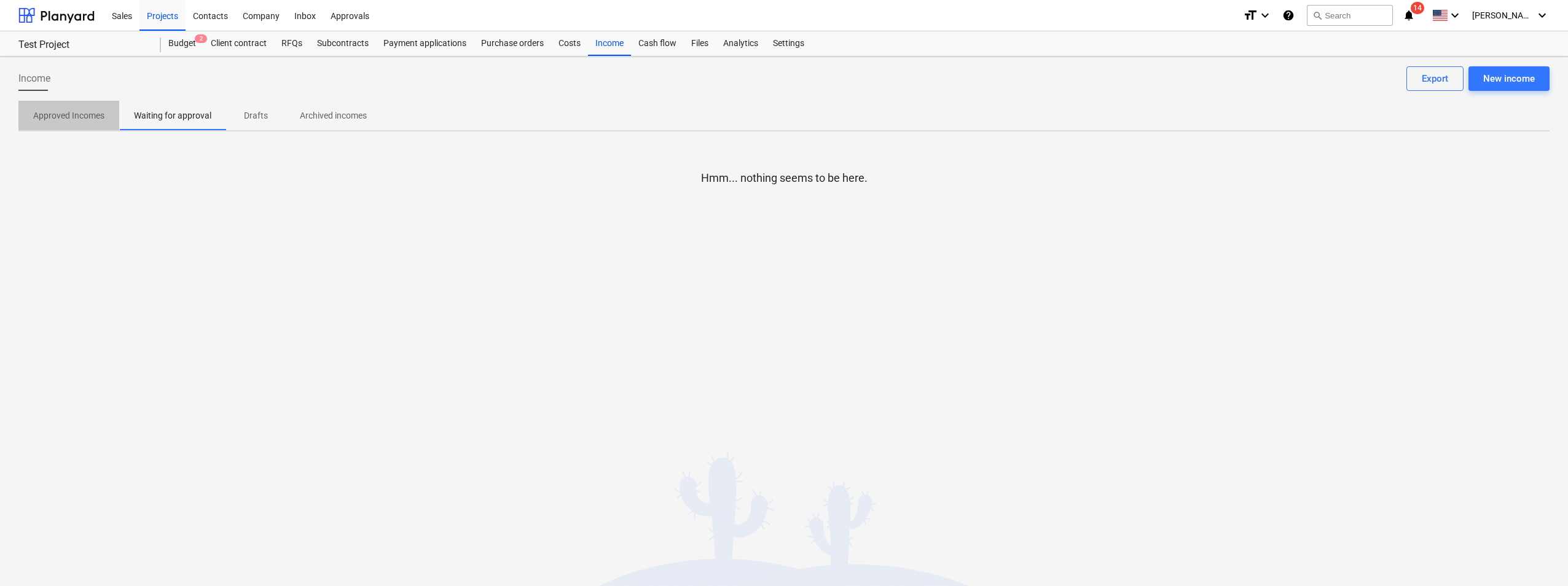
click at [87, 115] on p "Approved Incomes" at bounding box center [68, 115] width 71 height 13
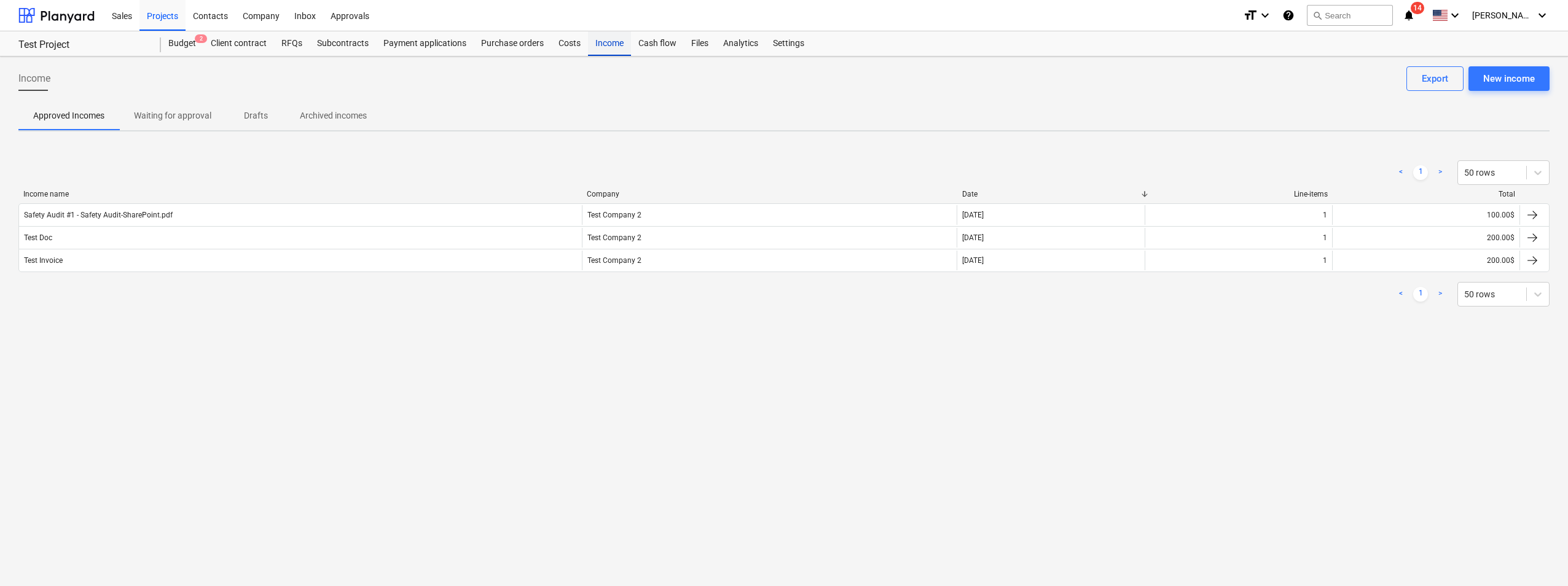
click at [611, 46] on div "Income" at bounding box center [610, 43] width 43 height 24
click at [1497, 86] on div "New income" at bounding box center [1509, 79] width 52 height 16
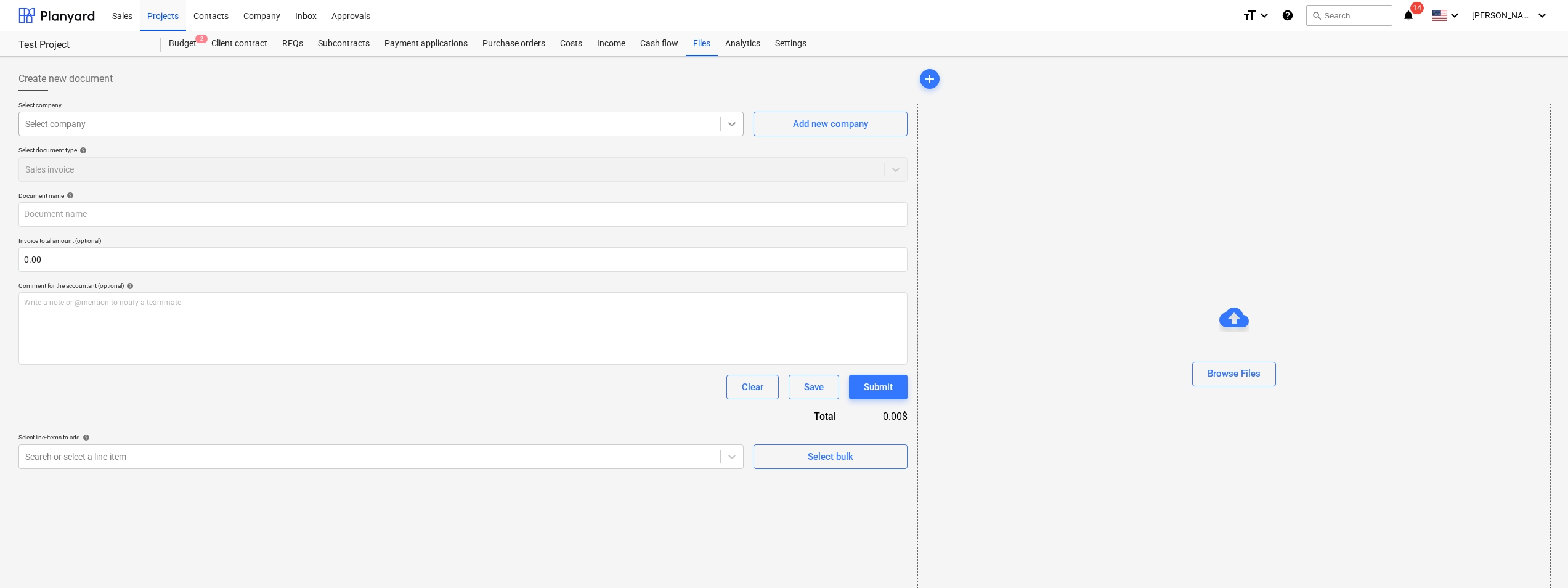
click at [732, 125] on icon at bounding box center [732, 124] width 7 height 4
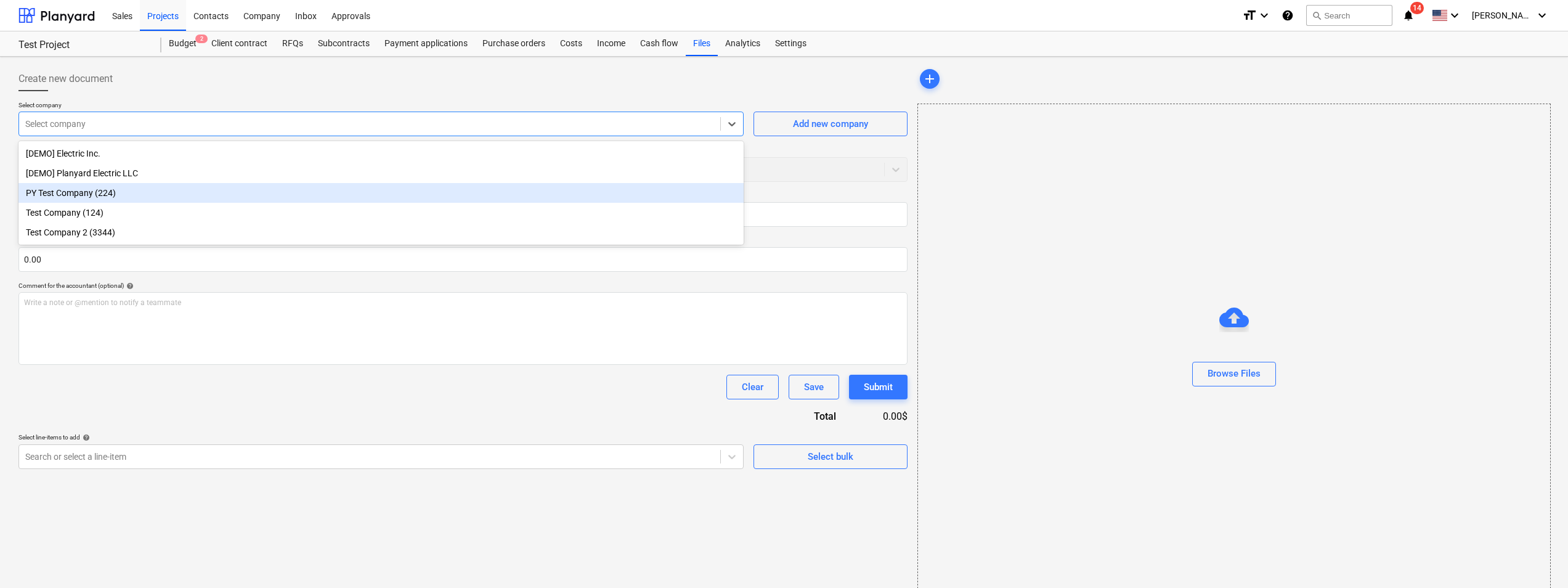
click at [106, 201] on div "PY Test Company (224)" at bounding box center [380, 192] width 725 height 20
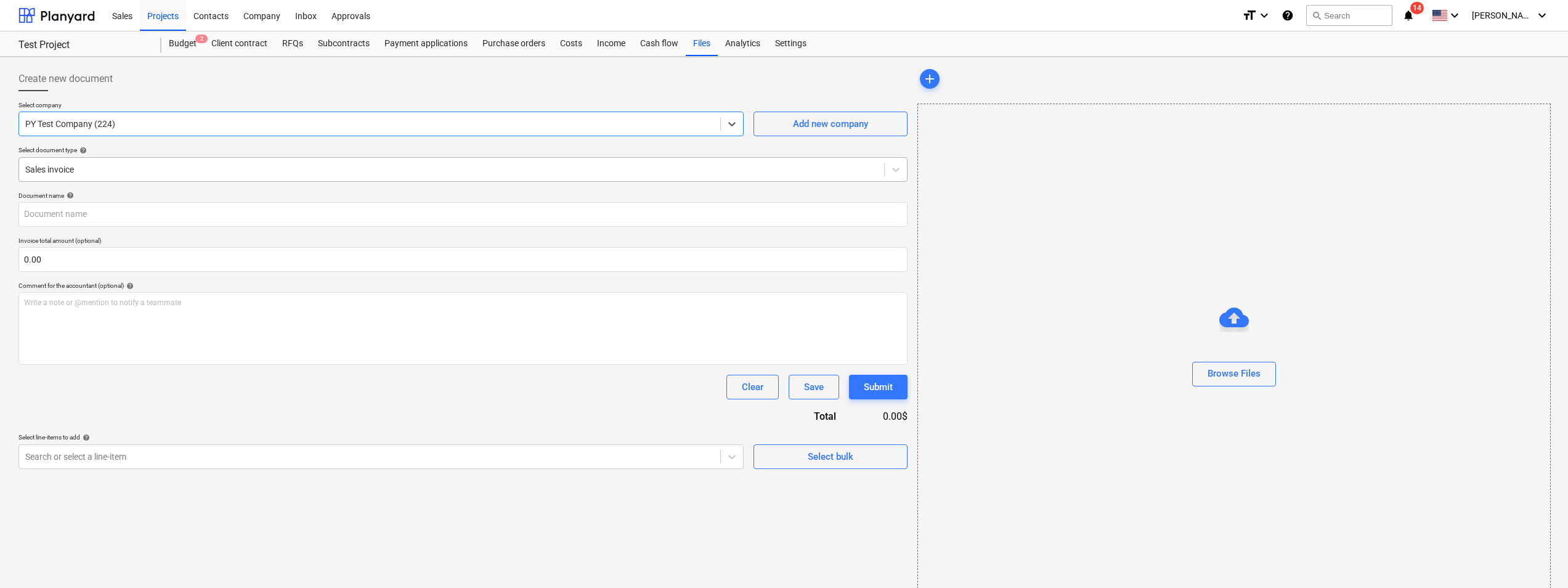
click at [91, 169] on div at bounding box center [451, 169] width 853 height 13
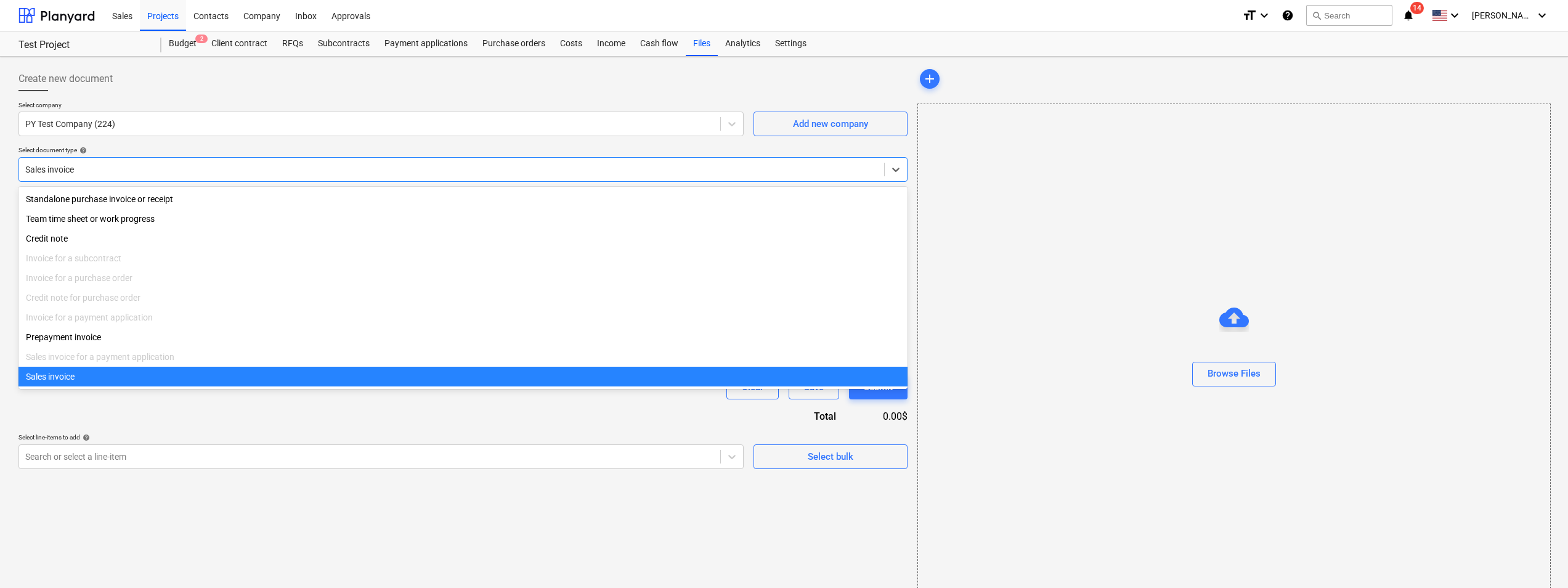
click at [76, 381] on div "Sales invoice" at bounding box center [462, 376] width 889 height 20
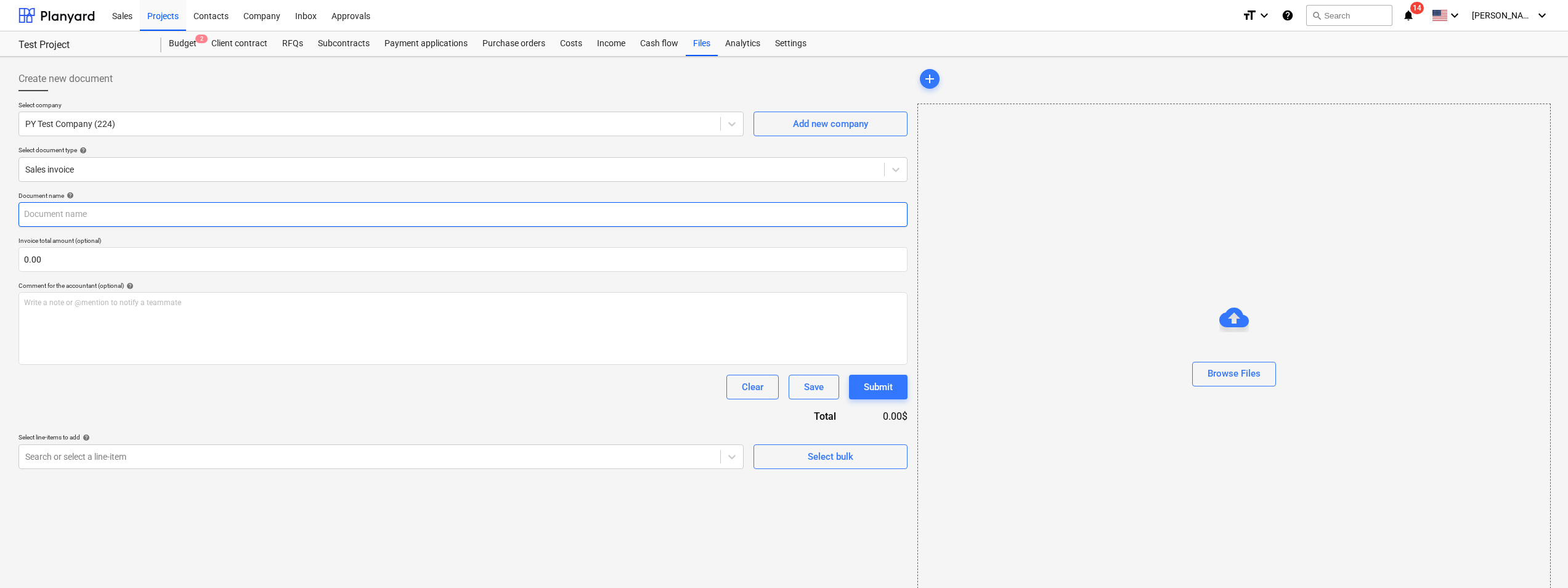
click at [64, 219] on input "text" at bounding box center [462, 214] width 889 height 24
type input "Test from PY"
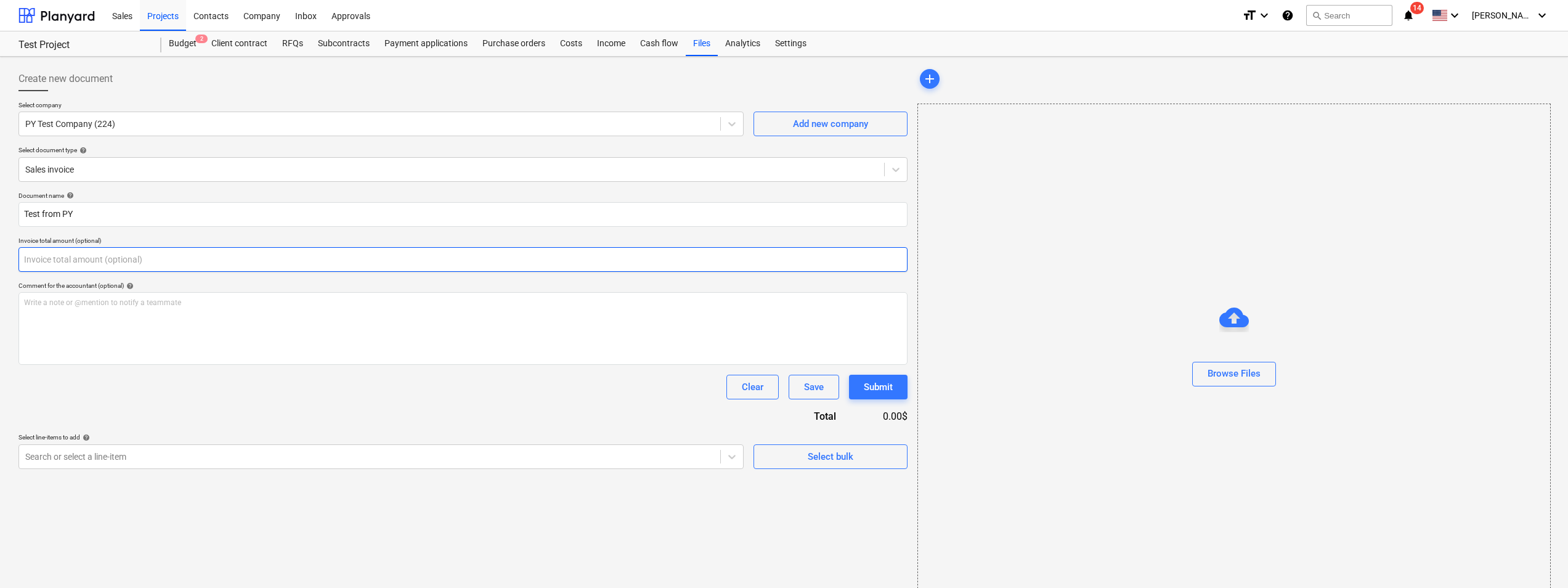
click at [83, 251] on input "text" at bounding box center [462, 259] width 889 height 24
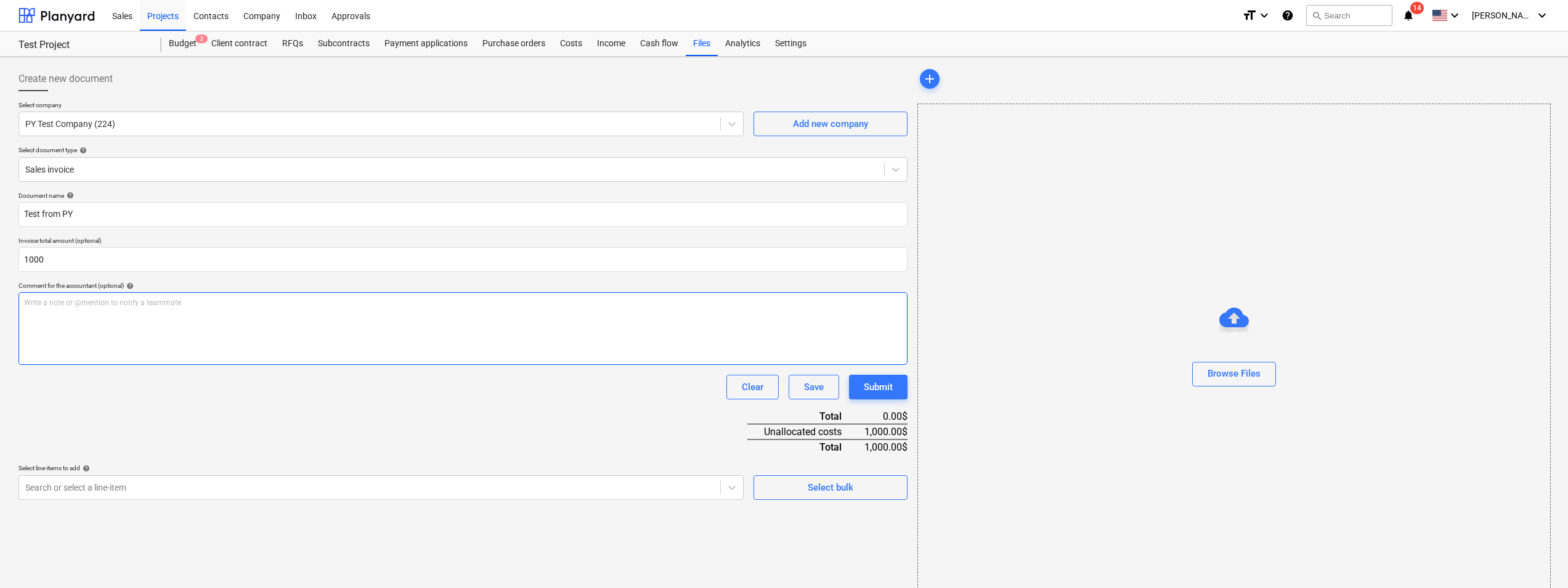
type input "1,000.00"
click at [205, 350] on div "Write a note or @mention to notify a teammate [PERSON_NAME]" at bounding box center [462, 329] width 889 height 73
click at [725, 487] on body "Sales Projects Contacts Company Inbox Approvals format_size keyboard_arrow_down…" at bounding box center [784, 294] width 1568 height 588
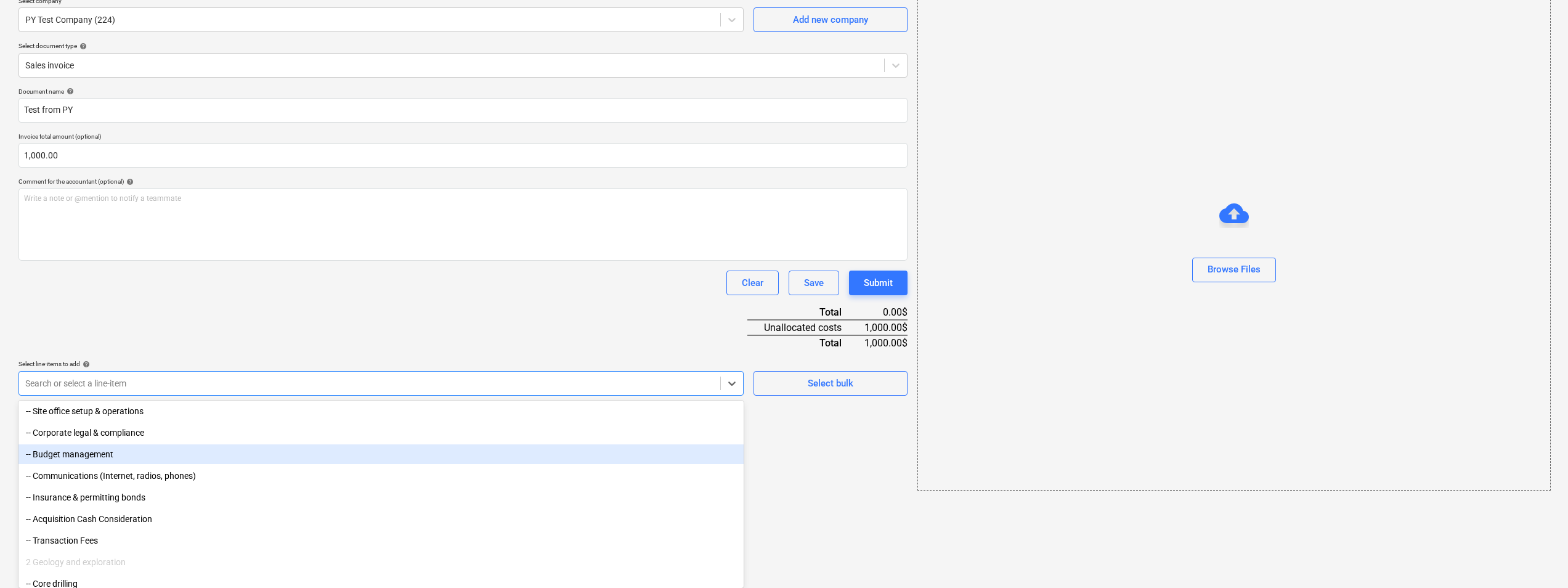
scroll to position [61, 0]
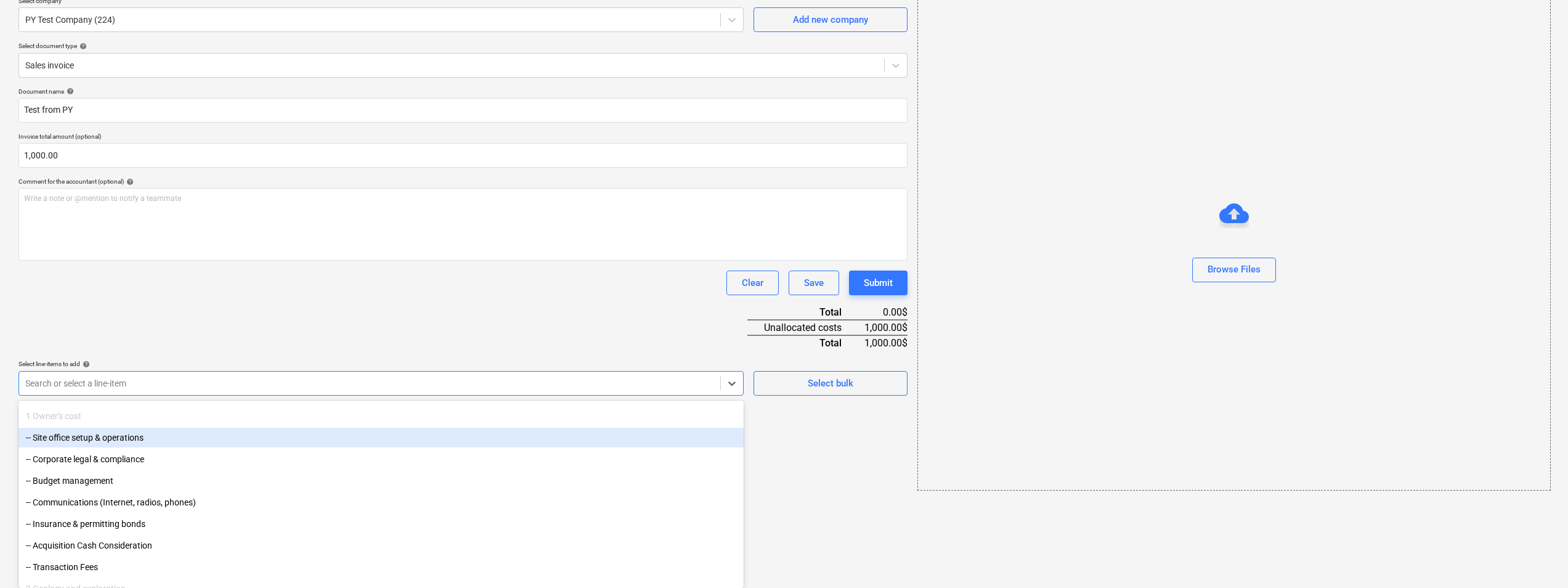
click at [118, 440] on div "-- Site office setup & operations" at bounding box center [380, 437] width 725 height 20
click at [247, 348] on div "Document name help Test from PY Invoice total amount (optional) 1,000.00 Commen…" at bounding box center [462, 282] width 889 height 389
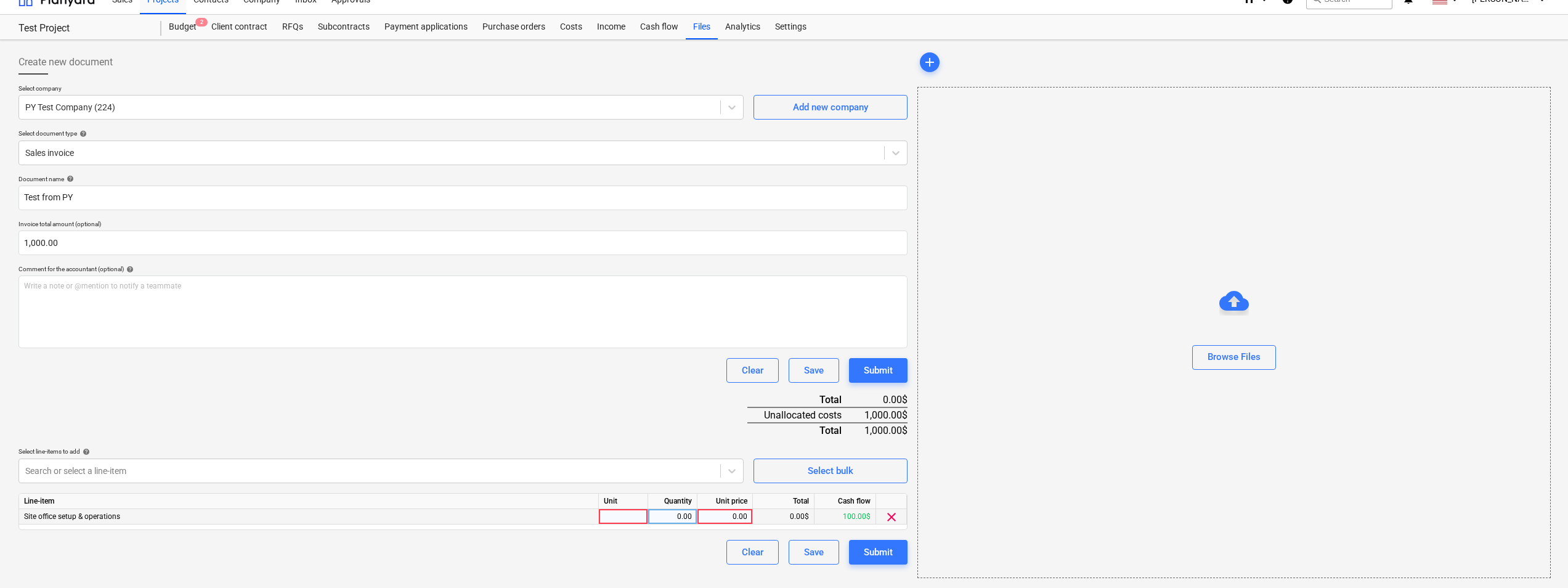
click at [610, 514] on div at bounding box center [623, 517] width 50 height 16
type input "Office Chairs"
type input "100"
click at [884, 541] on button "Submit" at bounding box center [878, 552] width 58 height 24
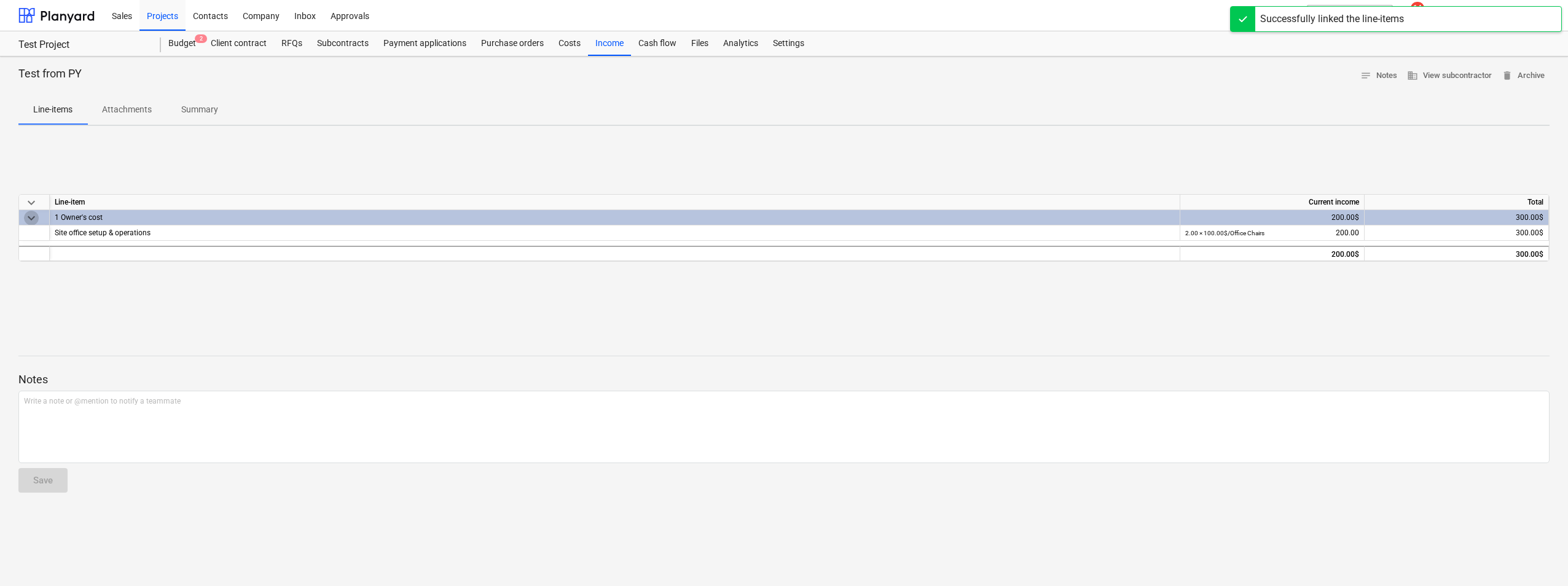
click at [30, 220] on span "keyboard_arrow_down" at bounding box center [31, 218] width 15 height 15
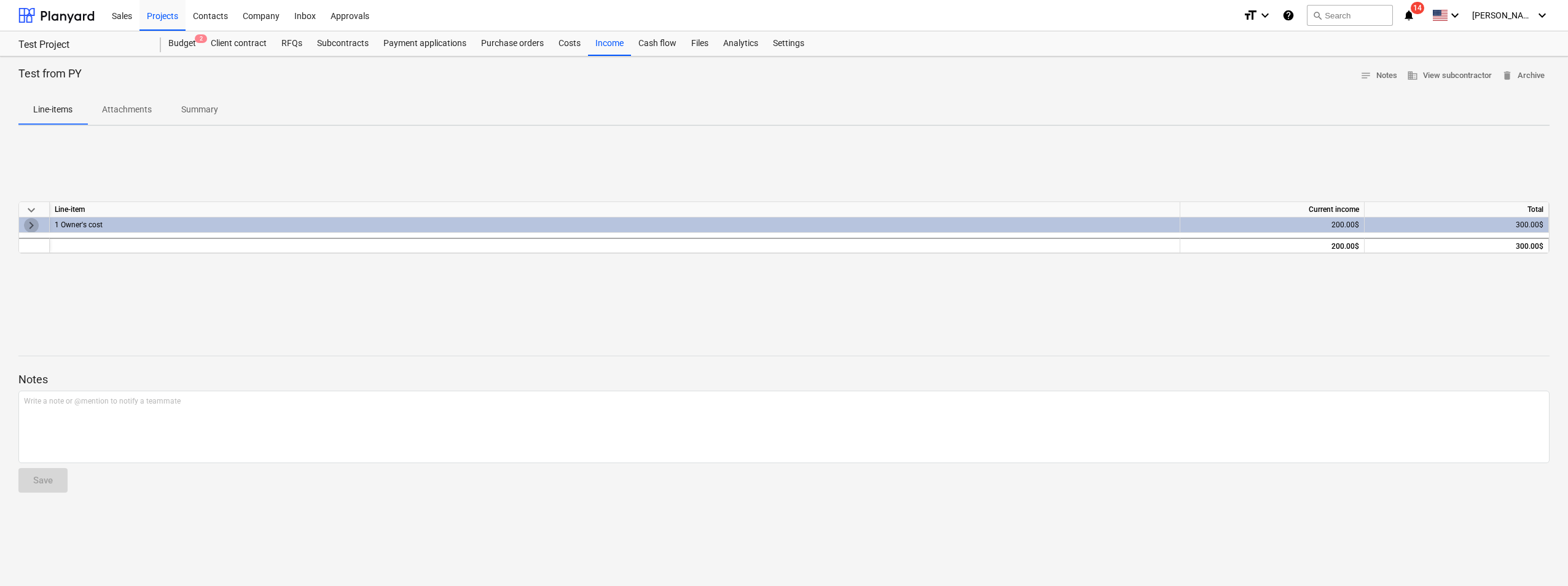
click at [30, 220] on span "keyboard_arrow_right" at bounding box center [31, 225] width 15 height 15
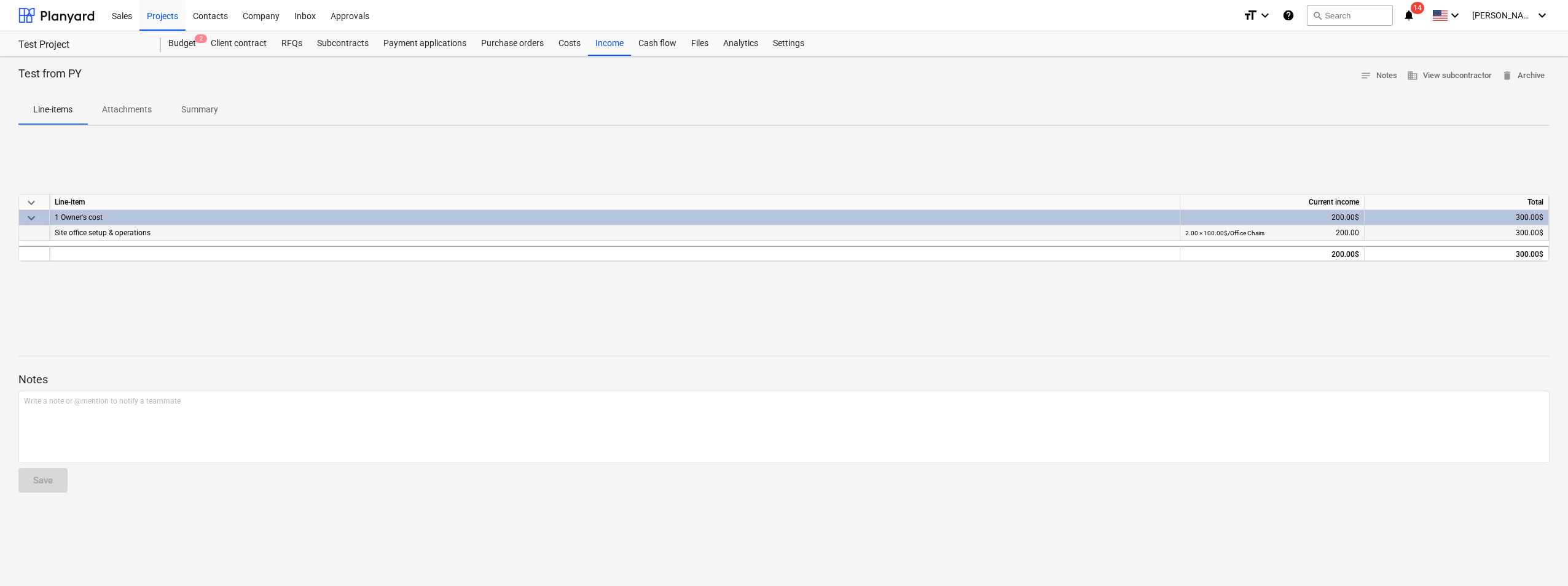
click at [81, 231] on div "Site office setup & operations" at bounding box center [615, 233] width 1120 height 15
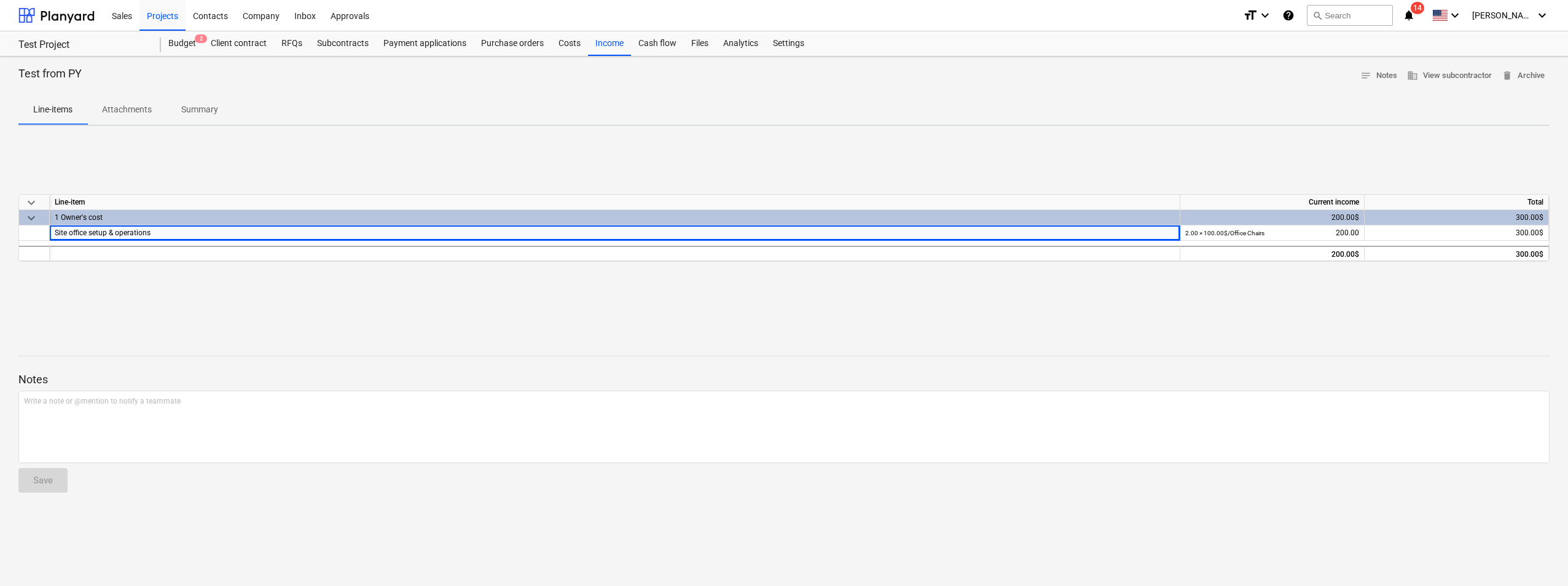
click at [446, 366] on div at bounding box center [783, 368] width 1531 height 10
click at [650, 161] on div "keyboard_arrow_down Line-item Current income Total keyboard_arrow_down 1 Owner'…" at bounding box center [783, 228] width 1531 height 185
click at [128, 111] on p "Attachments" at bounding box center [126, 109] width 49 height 13
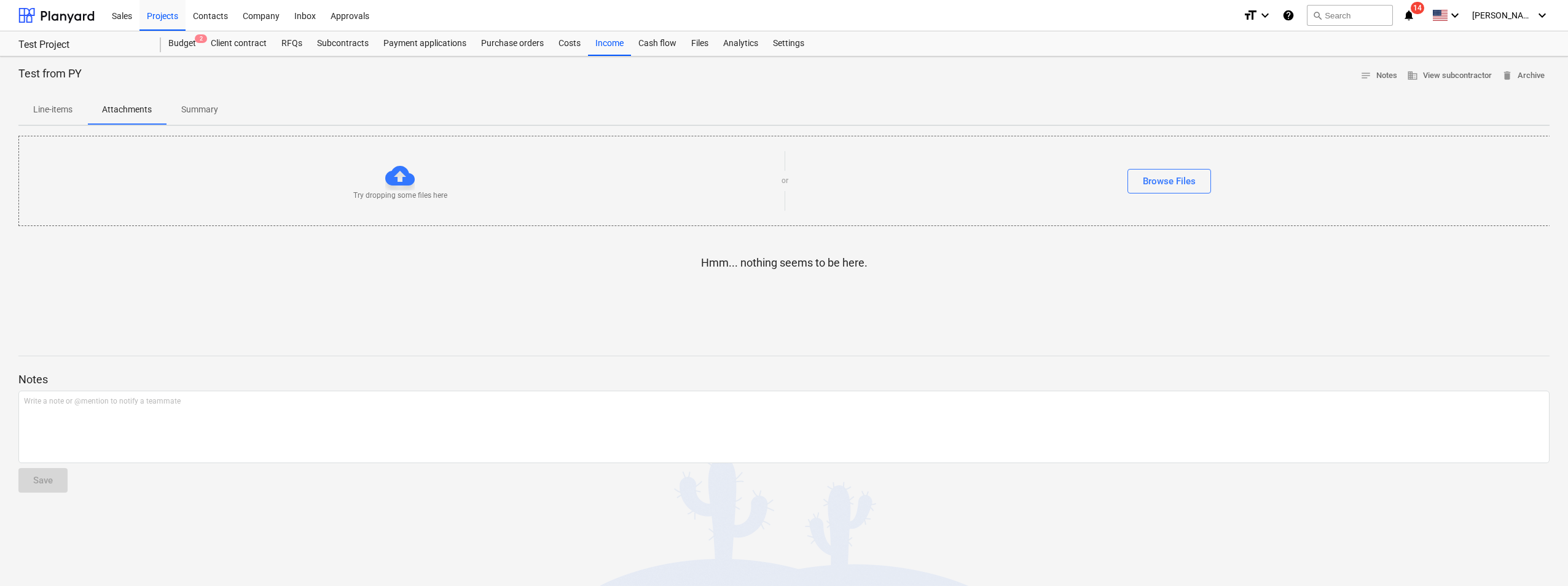
click at [68, 112] on p "Line-items" at bounding box center [53, 109] width 39 height 13
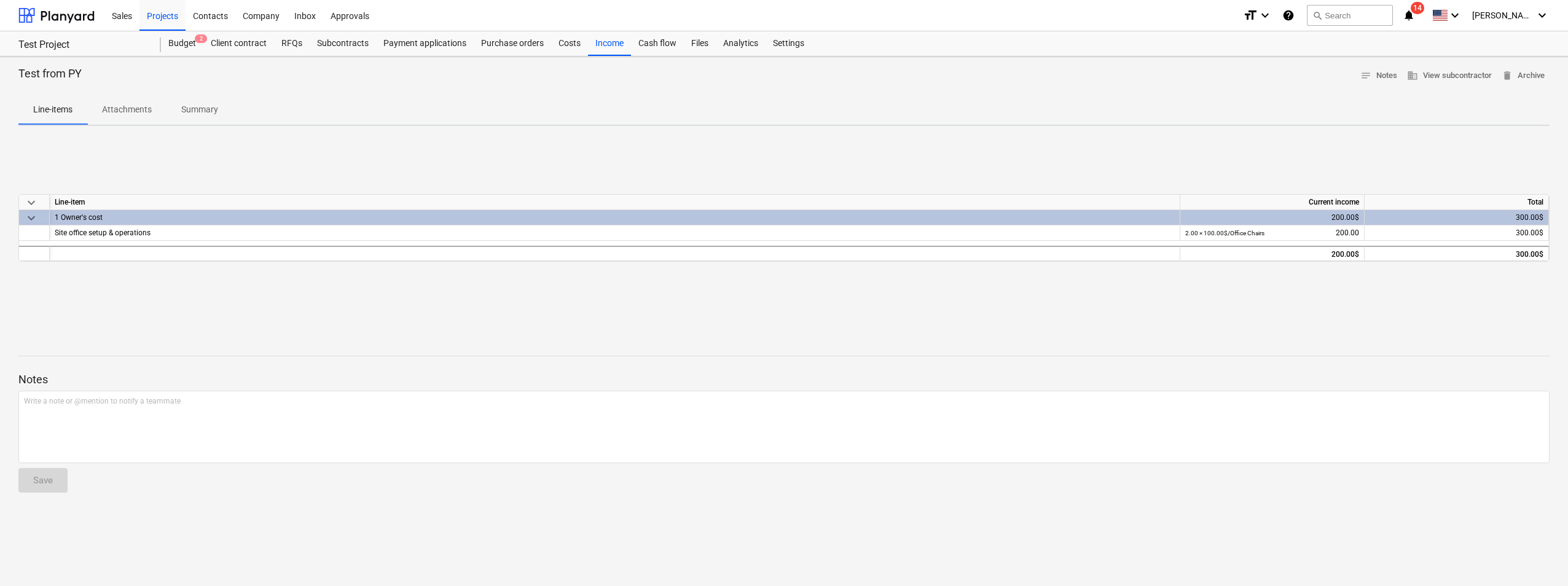
click at [193, 112] on p "Summary" at bounding box center [200, 109] width 37 height 13
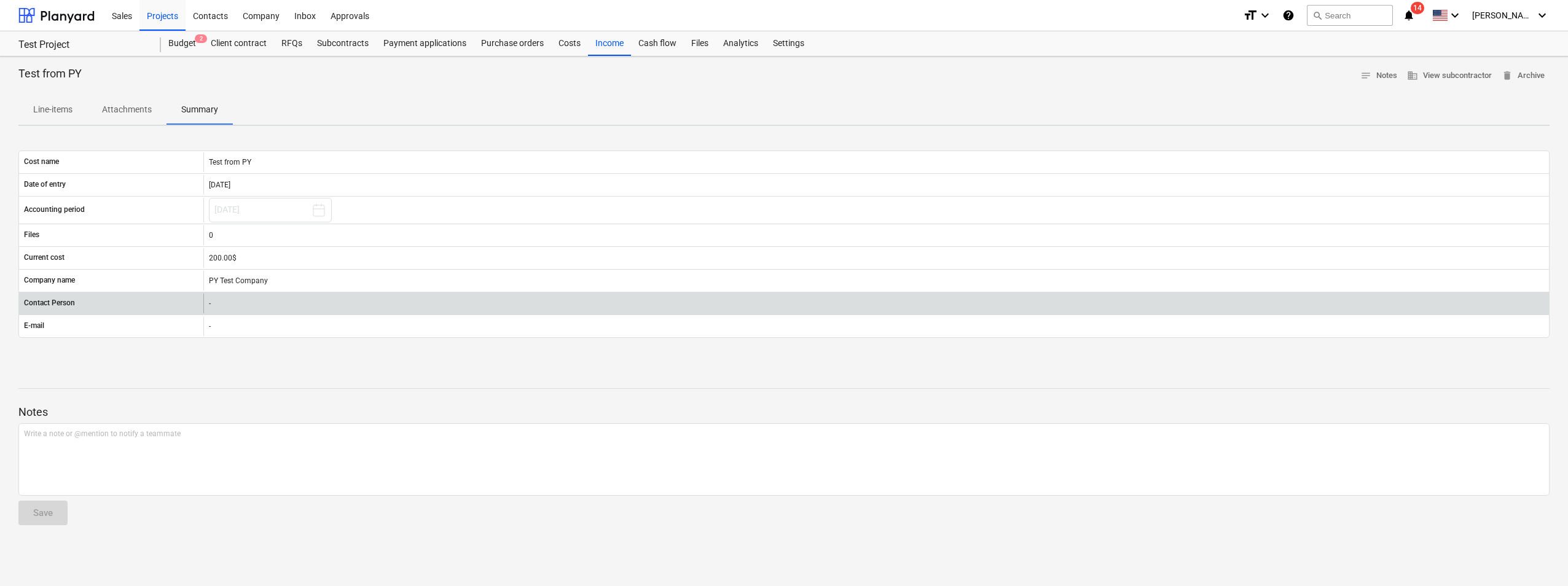
click at [249, 300] on div "-" at bounding box center [876, 303] width 1346 height 20
click at [230, 303] on div "-" at bounding box center [876, 303] width 1346 height 20
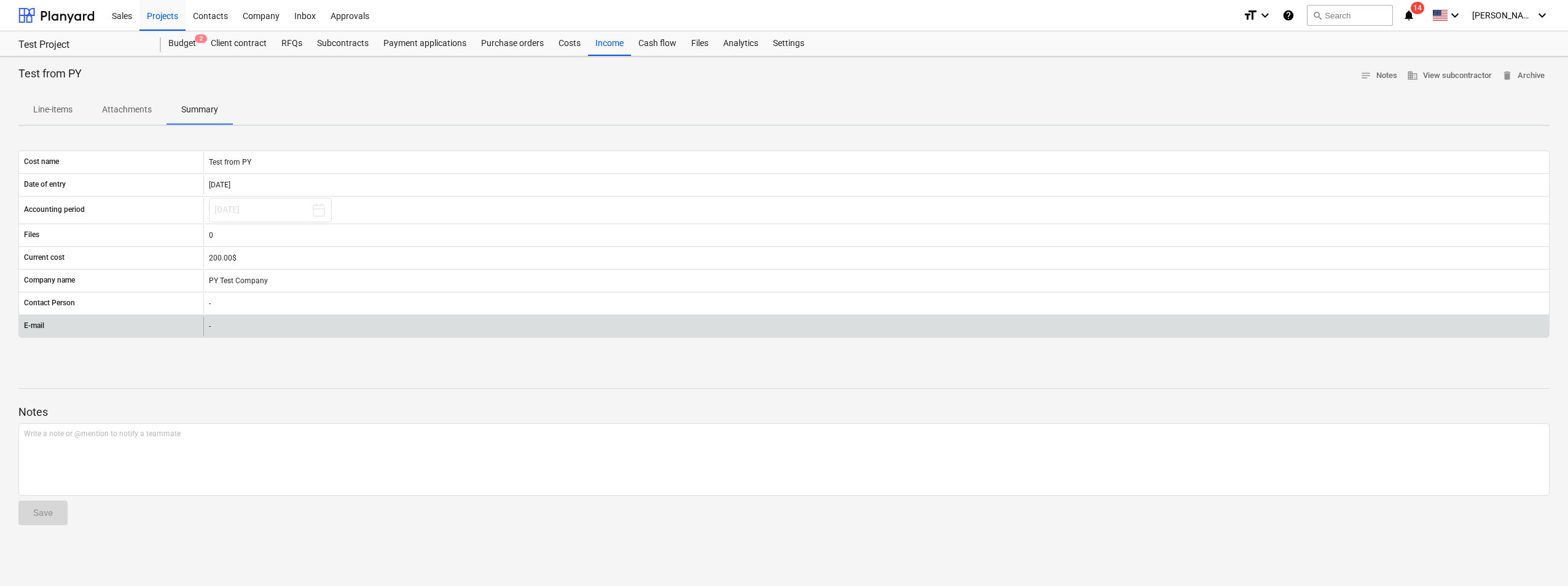
click at [222, 315] on div "E-mail -" at bounding box center [783, 326] width 1531 height 24
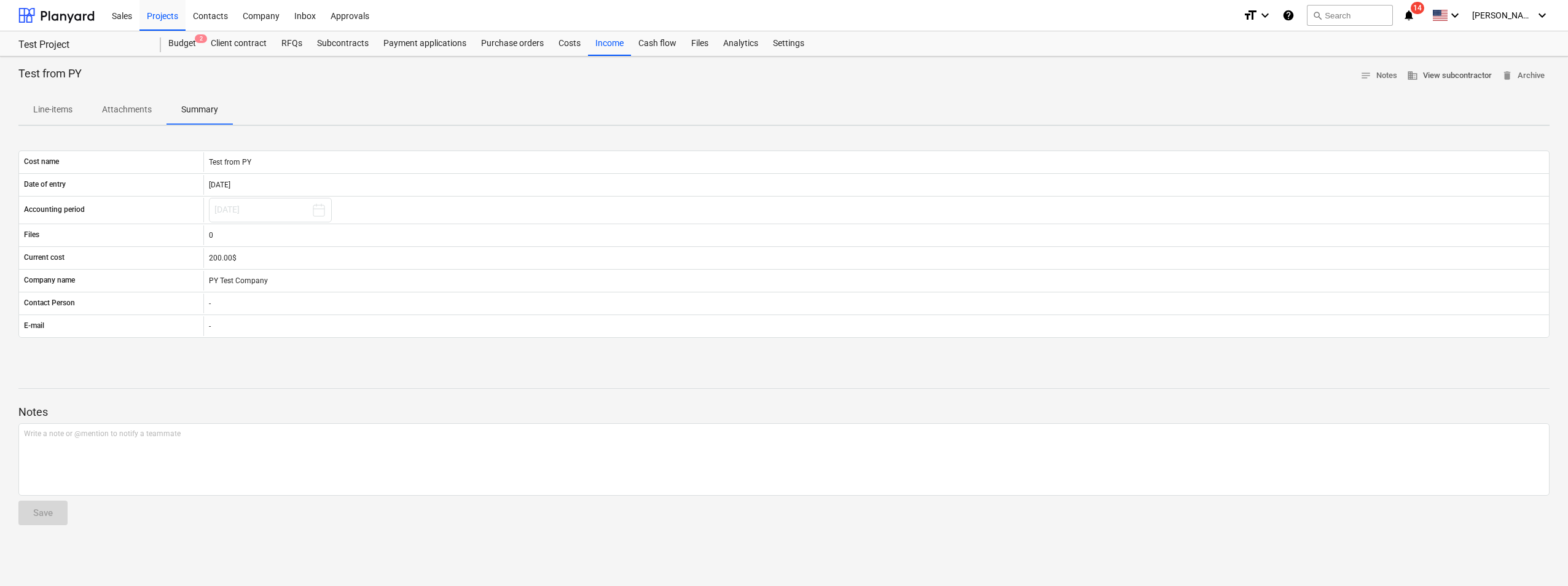
click at [1443, 74] on span "business View subcontractor" at bounding box center [1449, 76] width 85 height 14
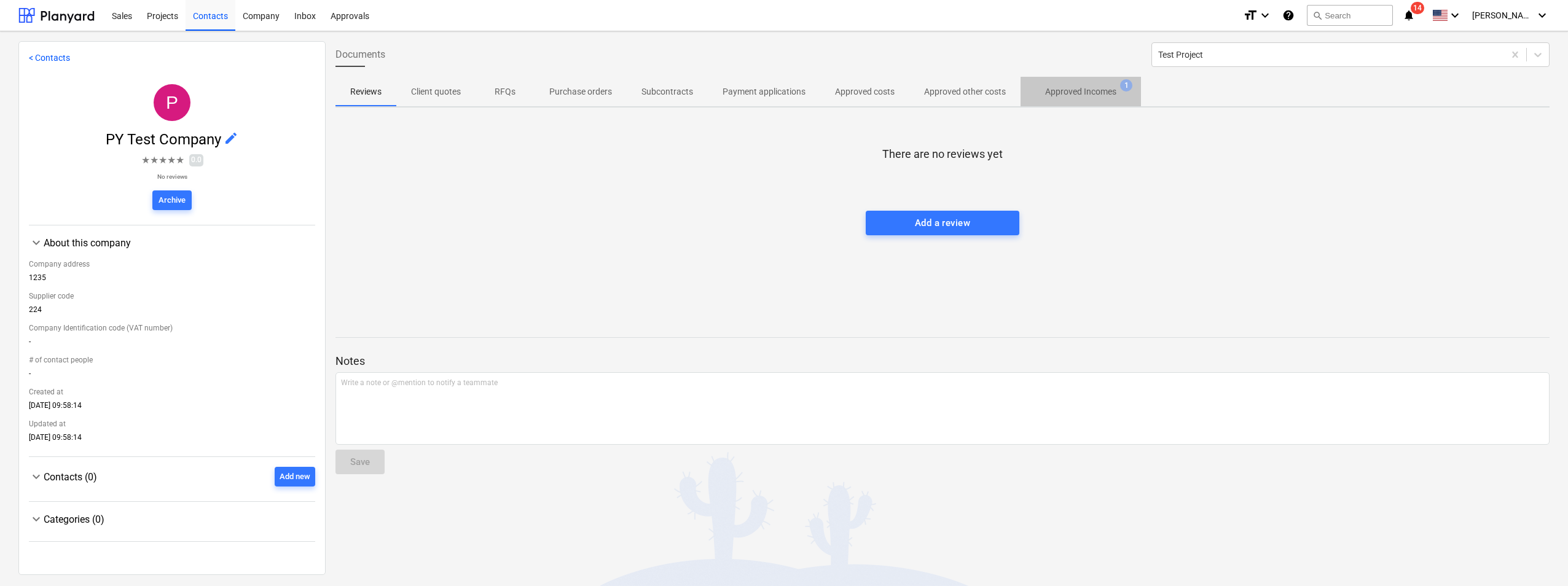
click at [1085, 80] on button "Approved Incomes 1" at bounding box center [1080, 92] width 120 height 30
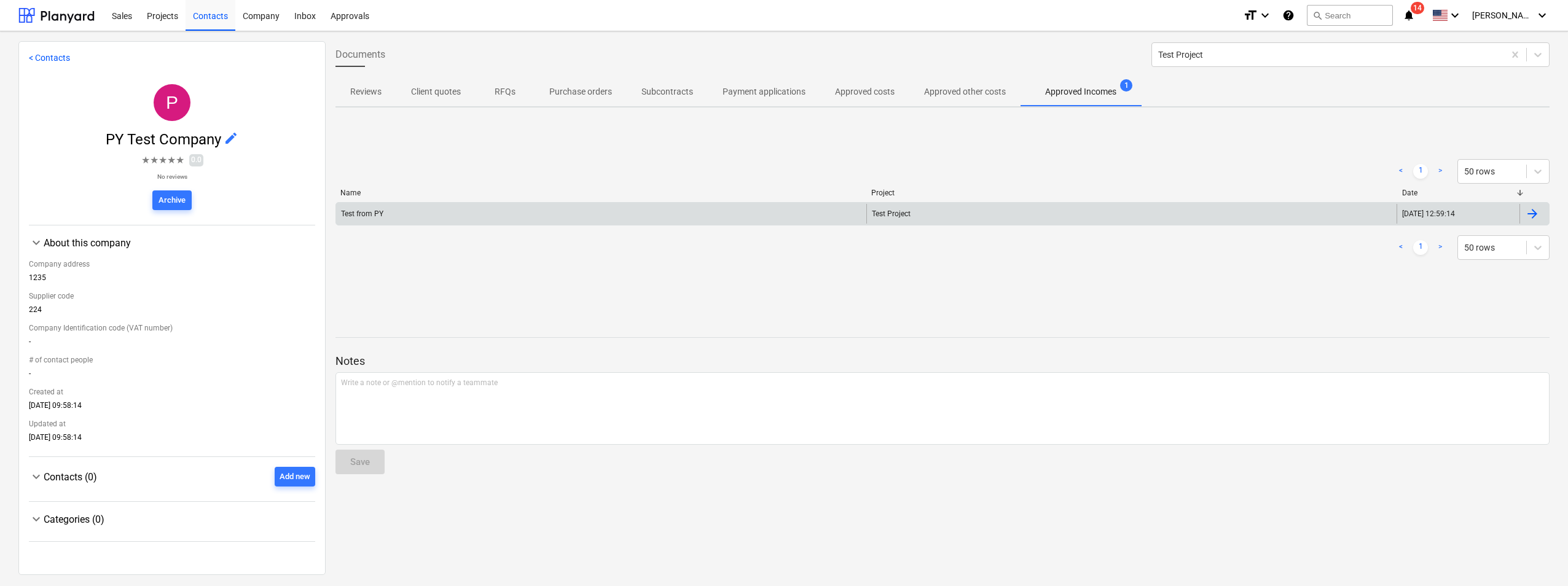
click at [1530, 216] on div at bounding box center [1532, 214] width 15 height 15
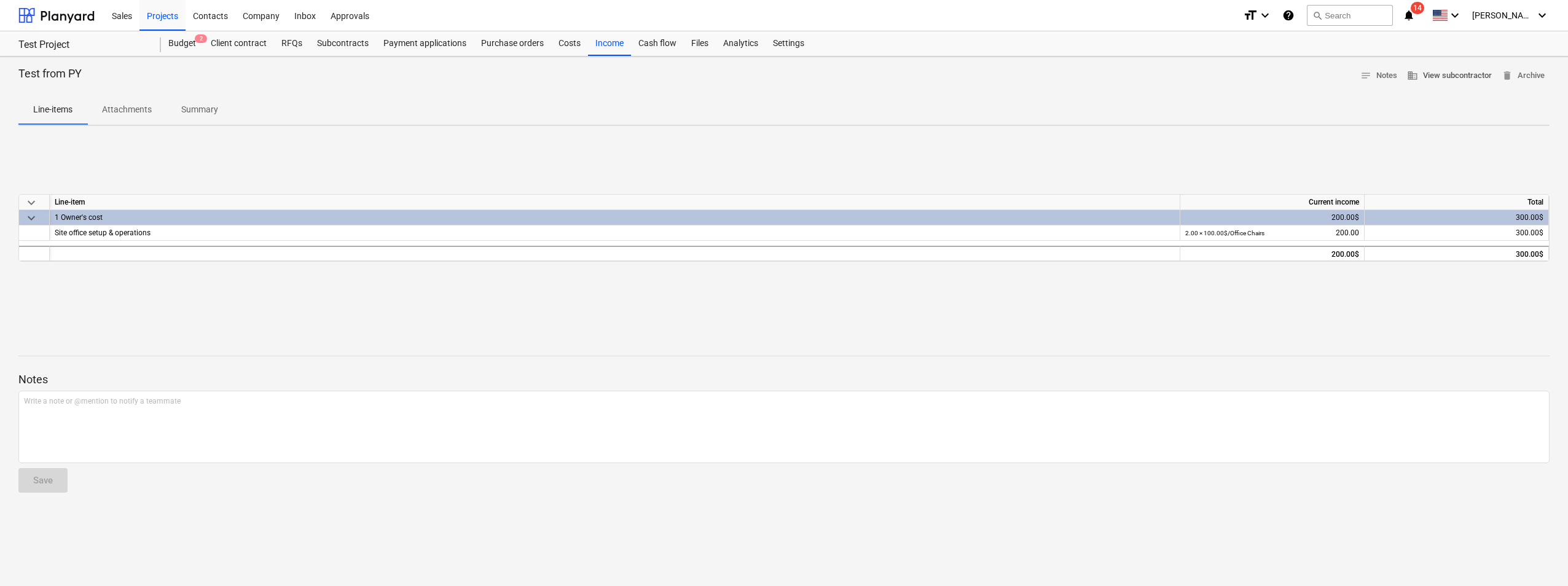
click at [1439, 80] on span "business View subcontractor" at bounding box center [1449, 76] width 85 height 14
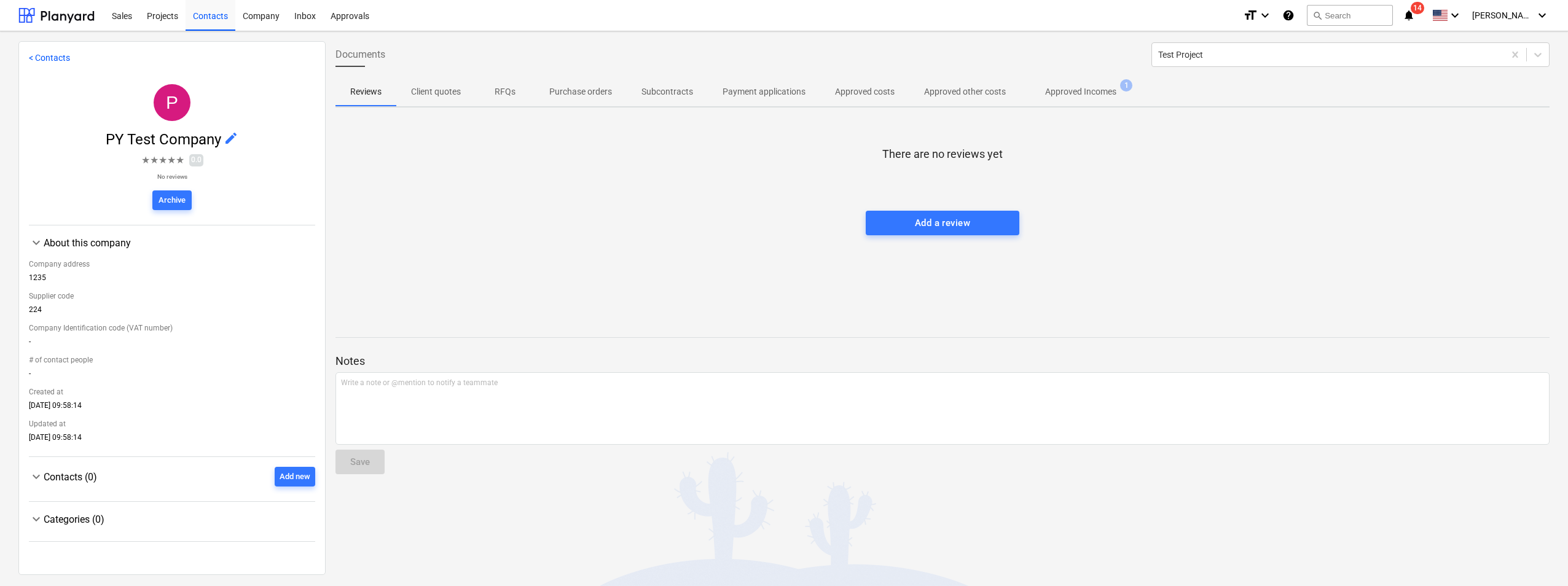
click at [63, 482] on span "Contacts (0)" at bounding box center [71, 477] width 53 height 12
click at [93, 474] on span "Contacts (0)" at bounding box center [71, 477] width 53 height 12
click at [422, 95] on p "Client quotes" at bounding box center [435, 92] width 49 height 13
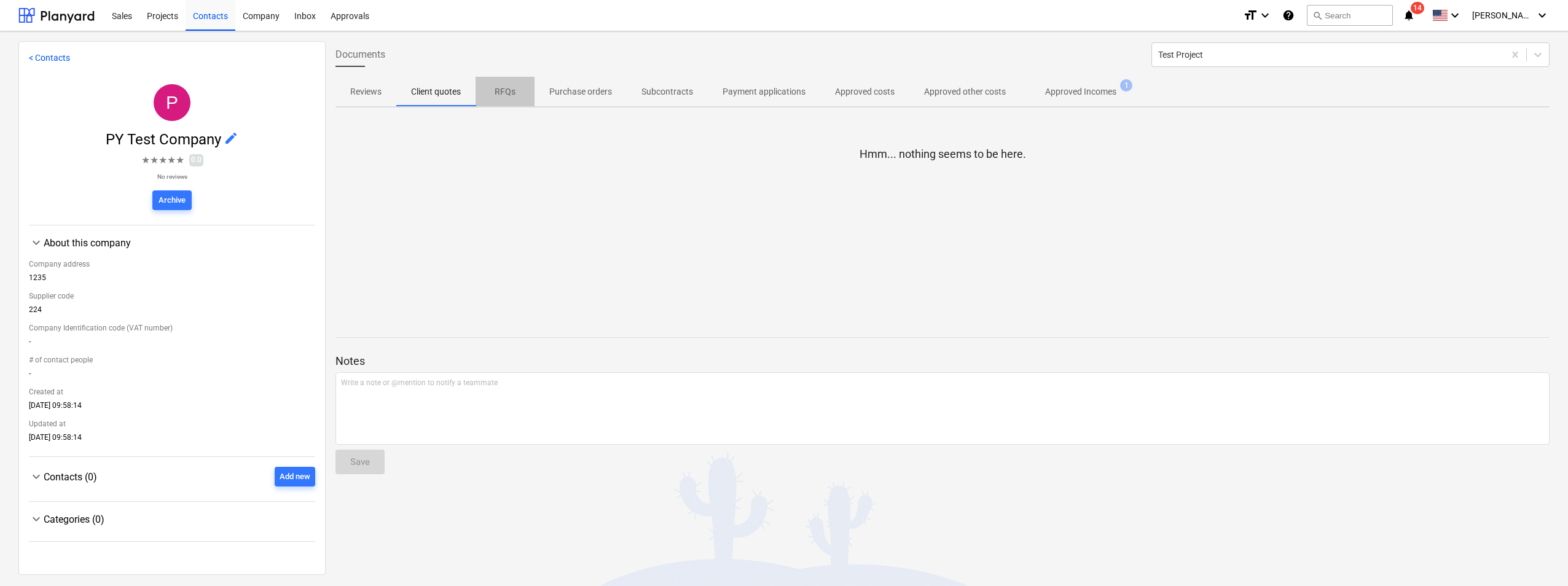
click at [518, 91] on p "RFQs" at bounding box center [505, 92] width 30 height 13
click at [571, 93] on p "Purchase orders" at bounding box center [581, 92] width 63 height 13
click at [676, 93] on p "Subcontracts" at bounding box center [668, 92] width 52 height 13
click at [742, 93] on p "Payment applications" at bounding box center [764, 92] width 83 height 13
click at [846, 91] on p "Approved costs" at bounding box center [865, 92] width 60 height 13
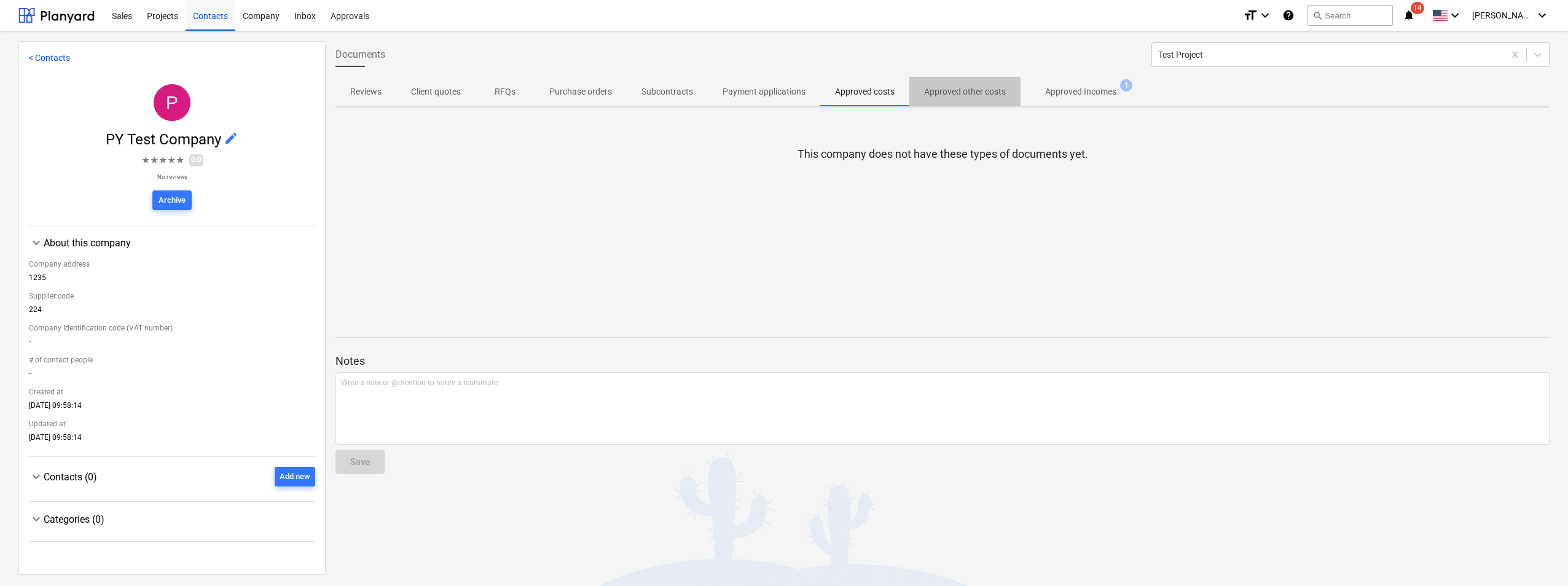
click at [932, 90] on p "Approved other costs" at bounding box center [965, 92] width 82 height 13
click at [1054, 86] on p "Approved Incomes" at bounding box center [1081, 92] width 71 height 13
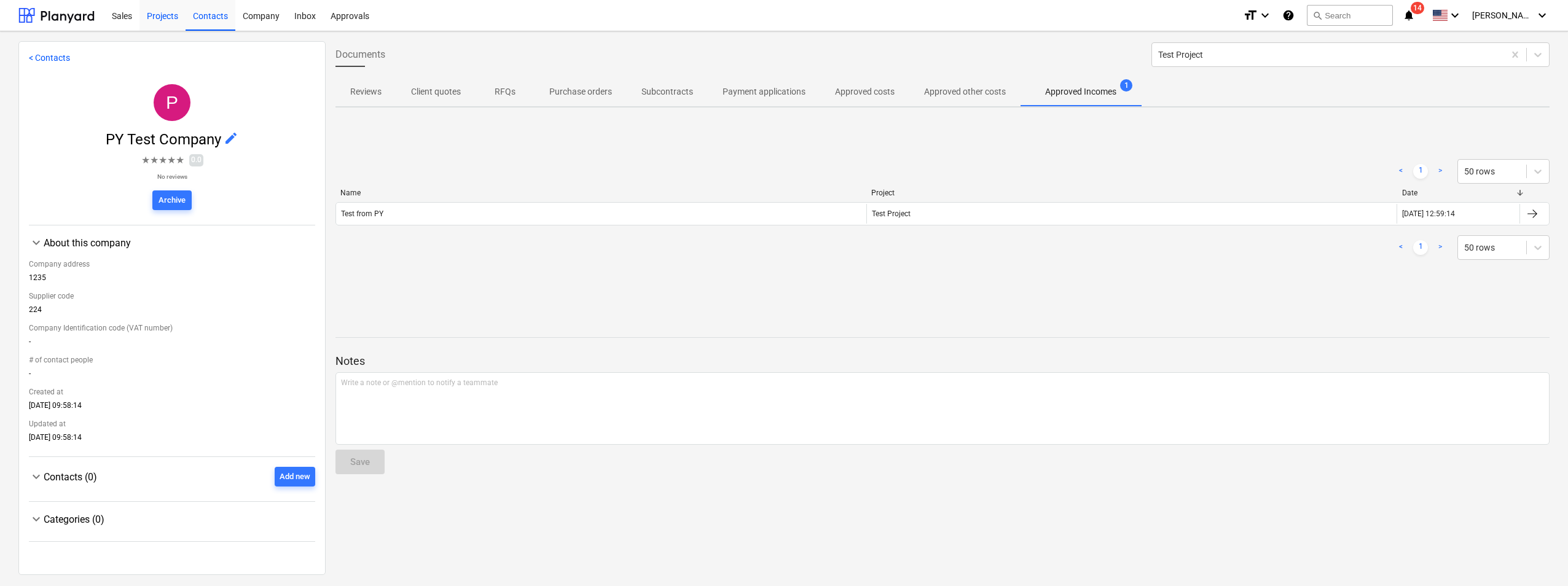
click at [173, 18] on div "Projects" at bounding box center [163, 15] width 46 height 31
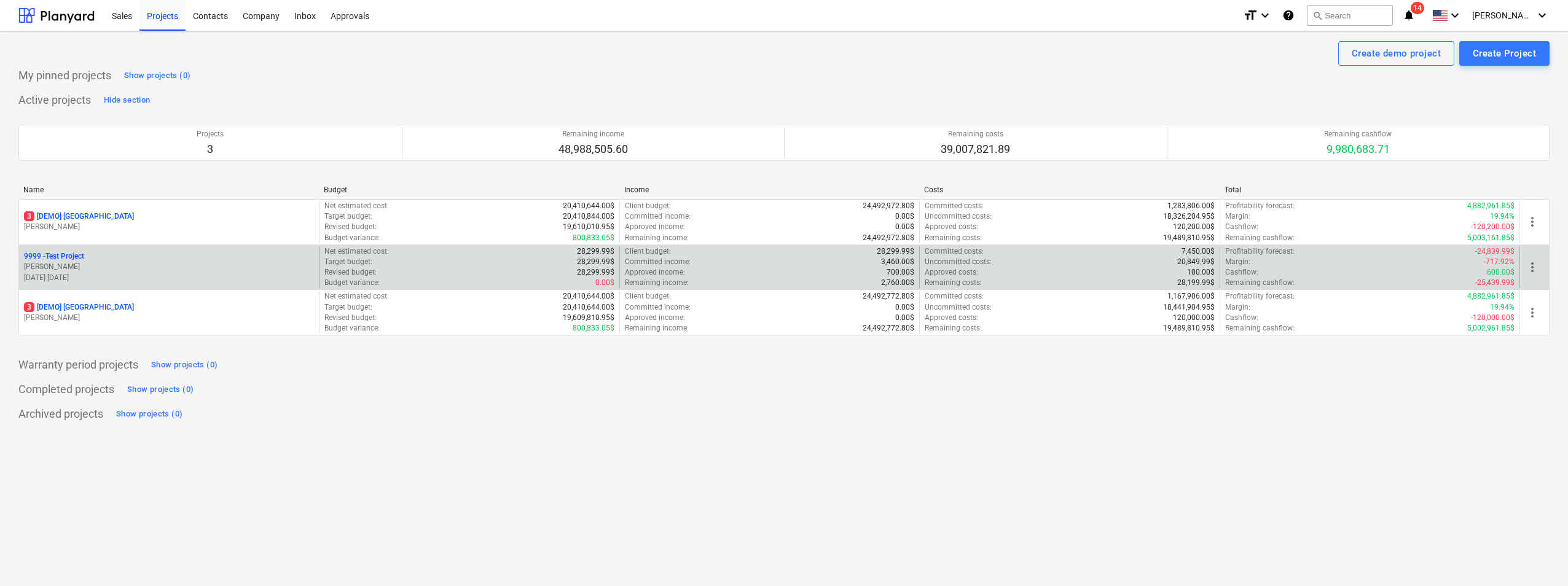
click at [75, 262] on p "[PERSON_NAME]" at bounding box center [169, 266] width 290 height 10
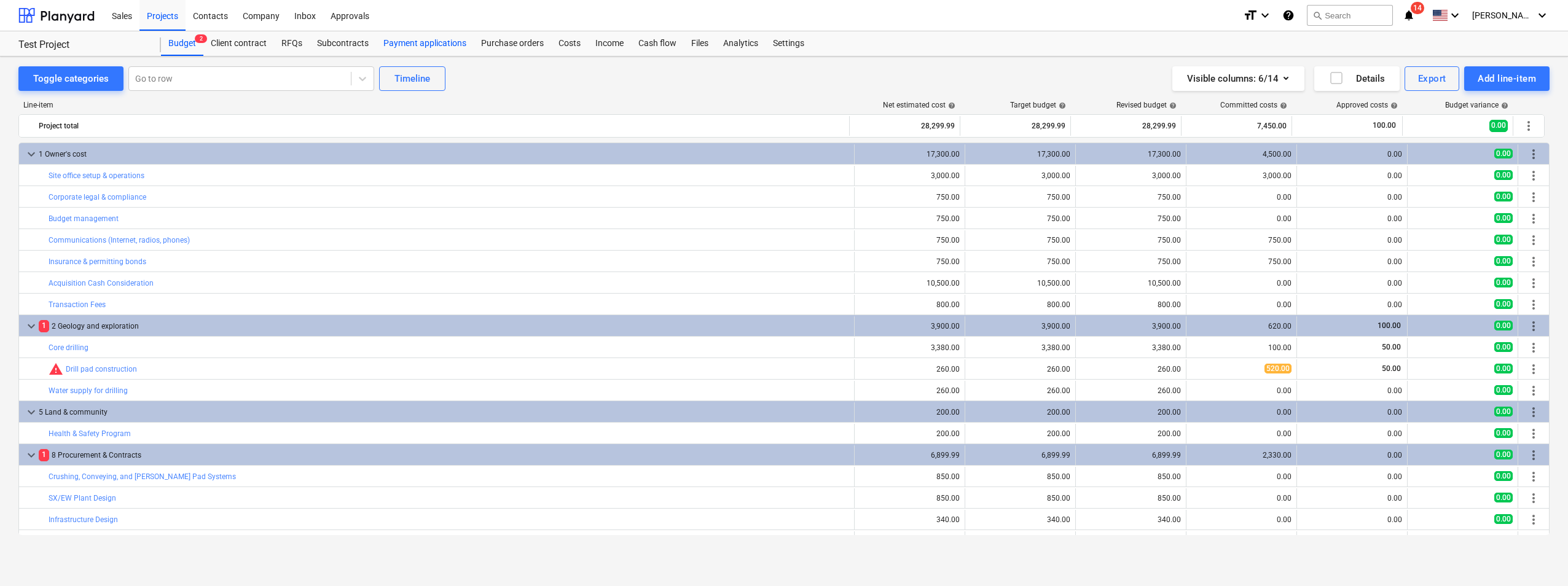
click at [450, 44] on div "Payment applications" at bounding box center [425, 43] width 97 height 24
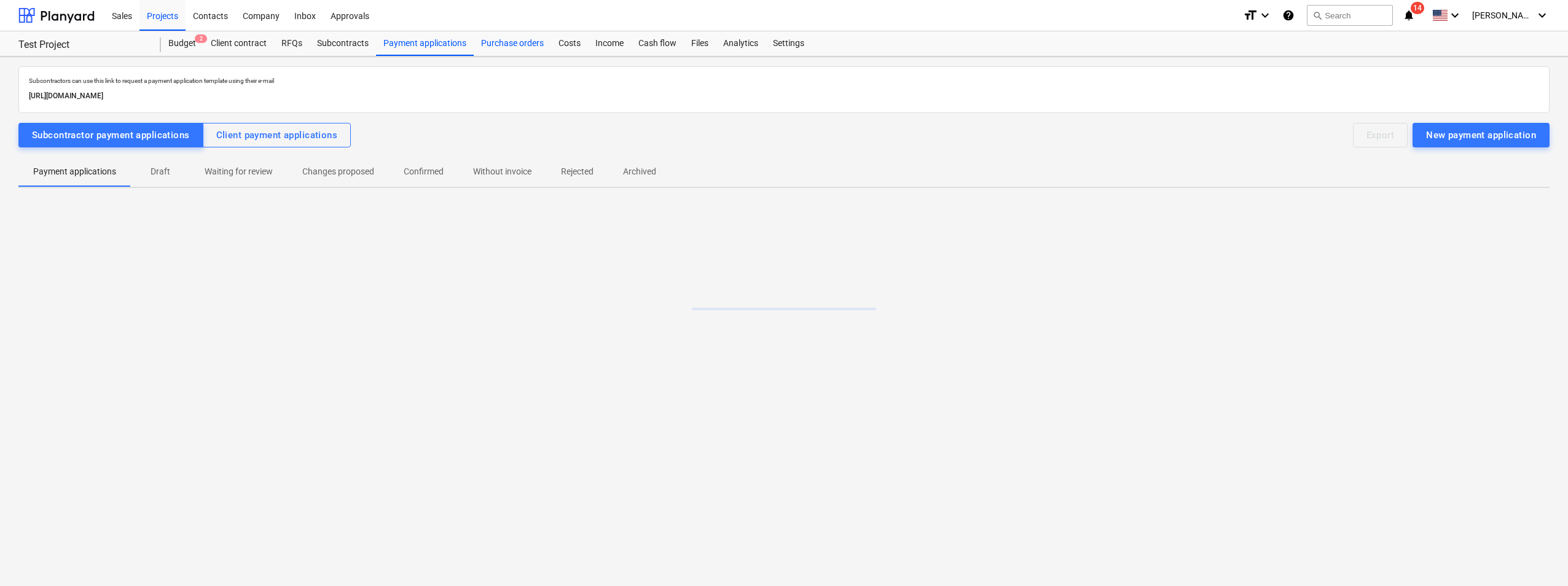
click at [507, 45] on div "Purchase orders" at bounding box center [512, 43] width 78 height 24
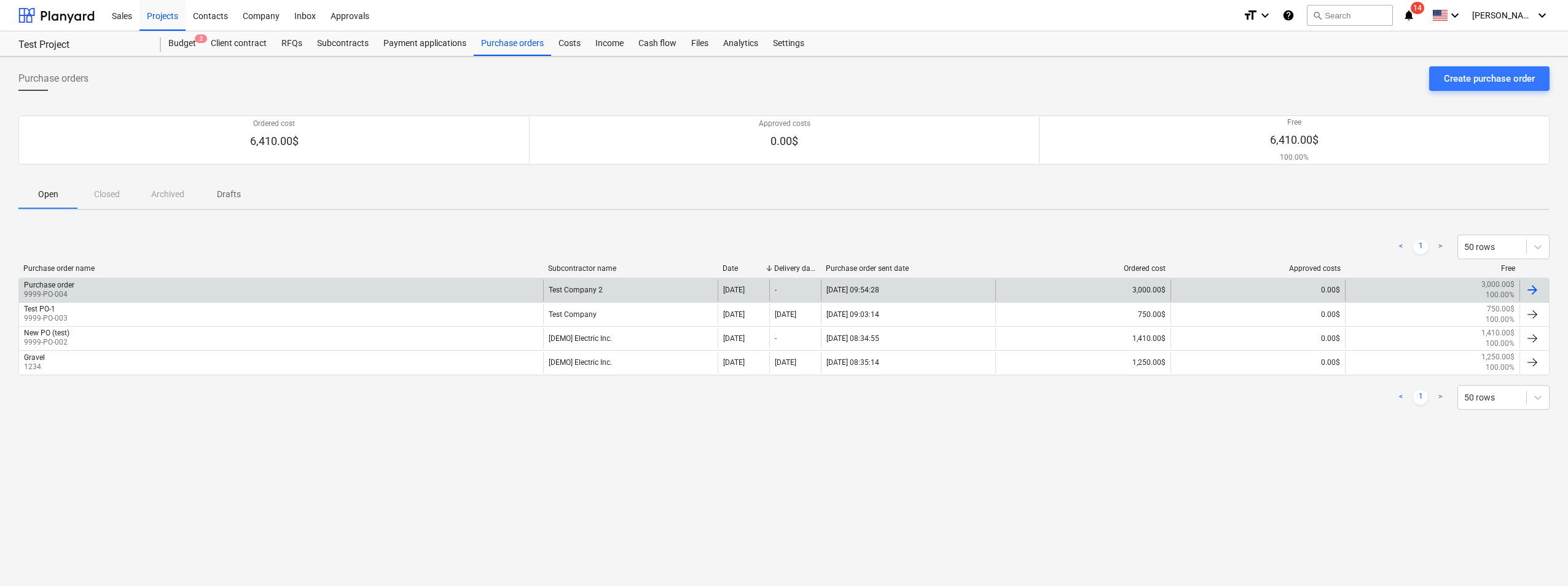
click at [1531, 287] on div at bounding box center [1532, 290] width 15 height 15
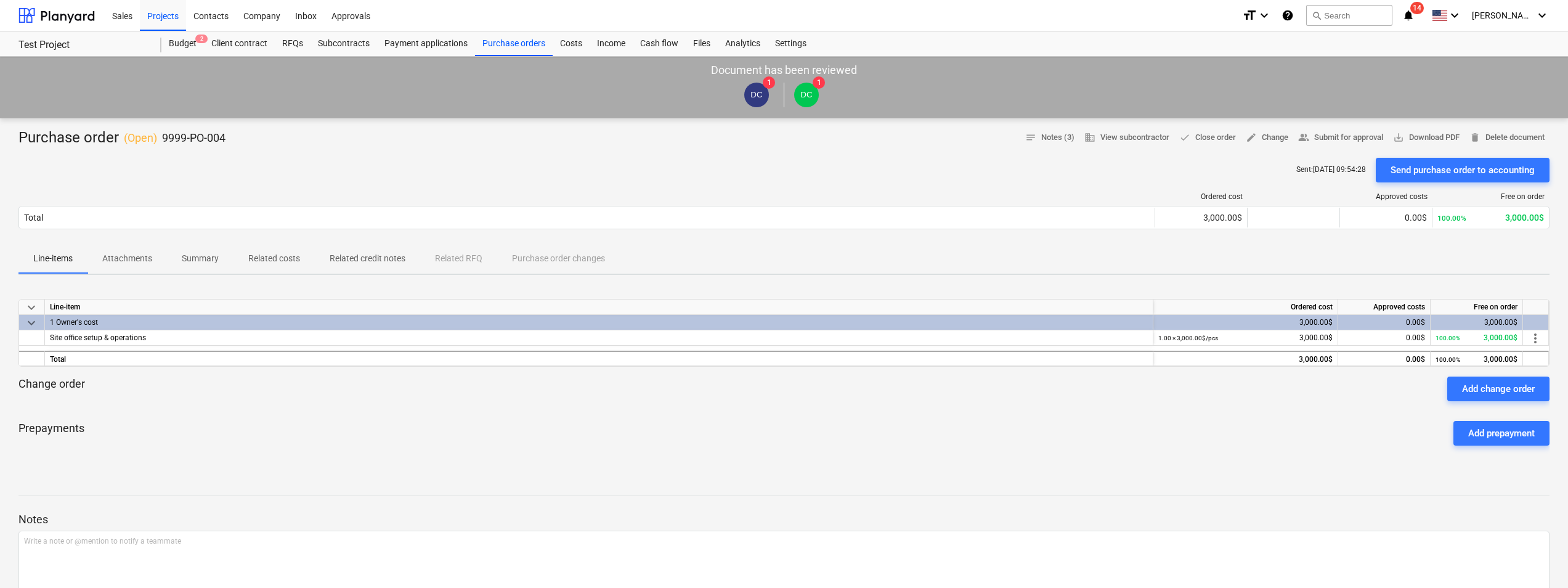
click at [1340, 317] on div "0.00$" at bounding box center [1384, 323] width 92 height 16
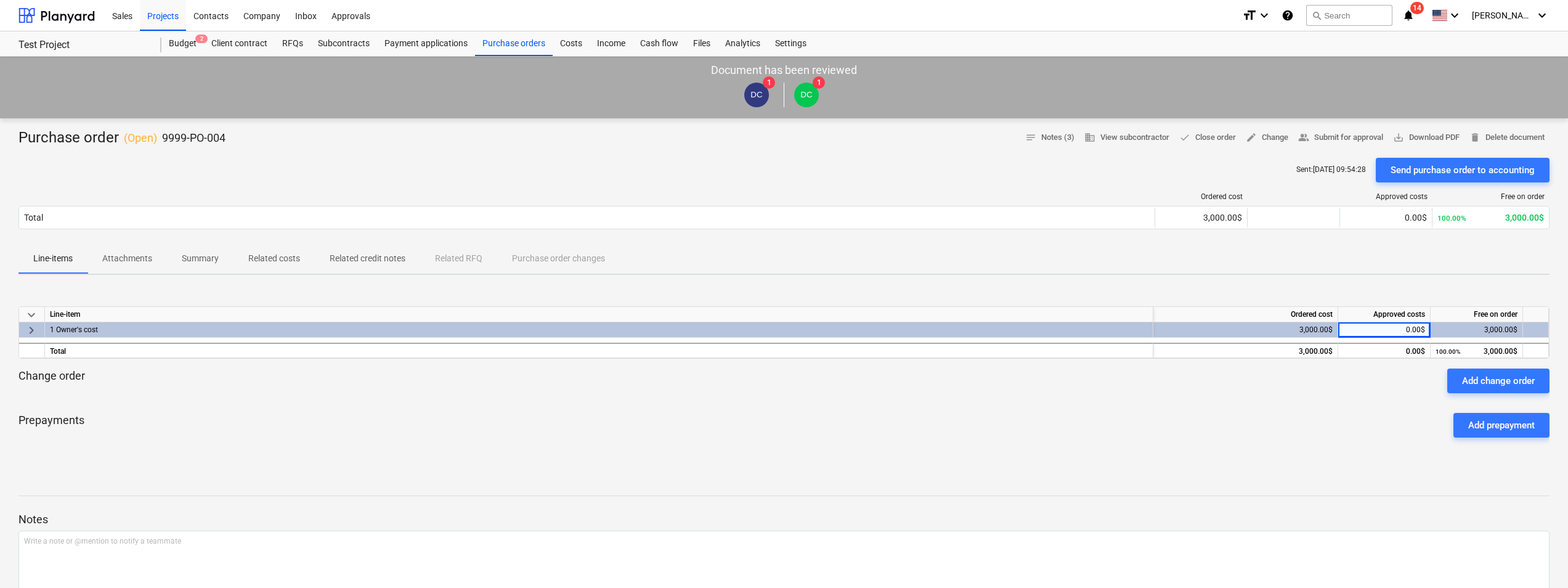
click at [1366, 327] on div "0.00$" at bounding box center [1384, 330] width 82 height 16
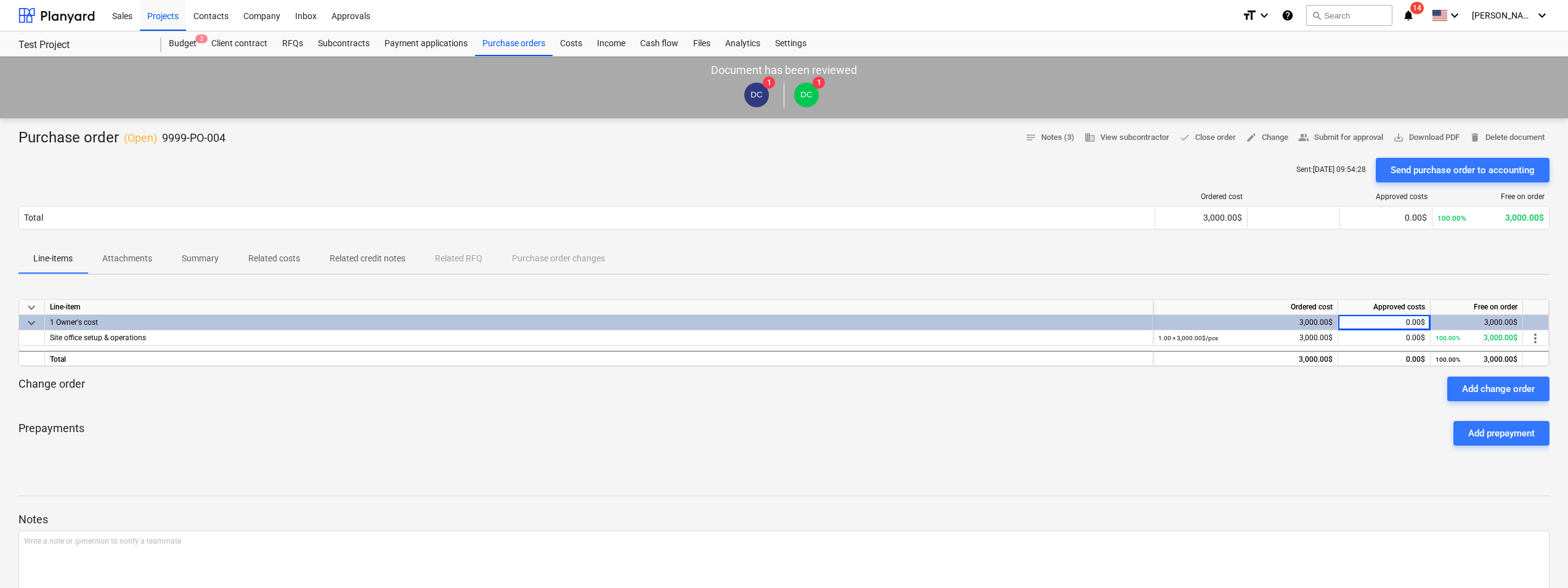
click at [1366, 327] on div "0.00$" at bounding box center [1384, 323] width 82 height 16
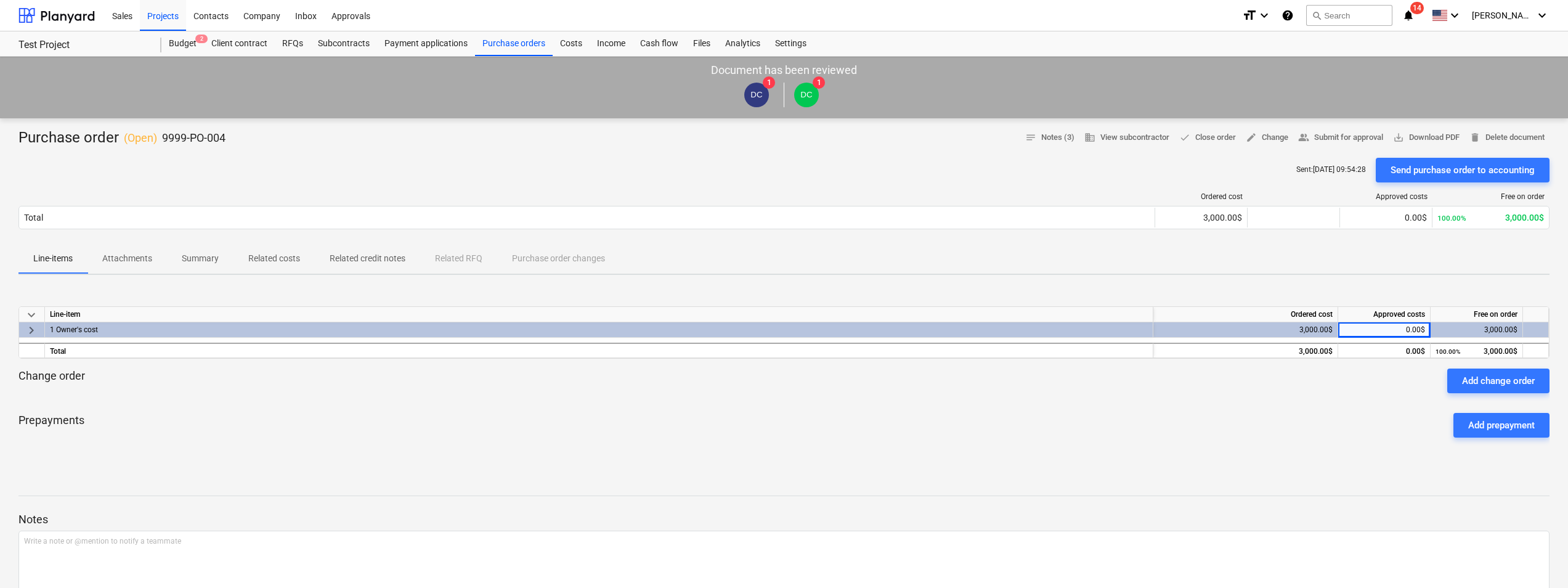
click at [1366, 327] on div "0.00$" at bounding box center [1384, 330] width 82 height 16
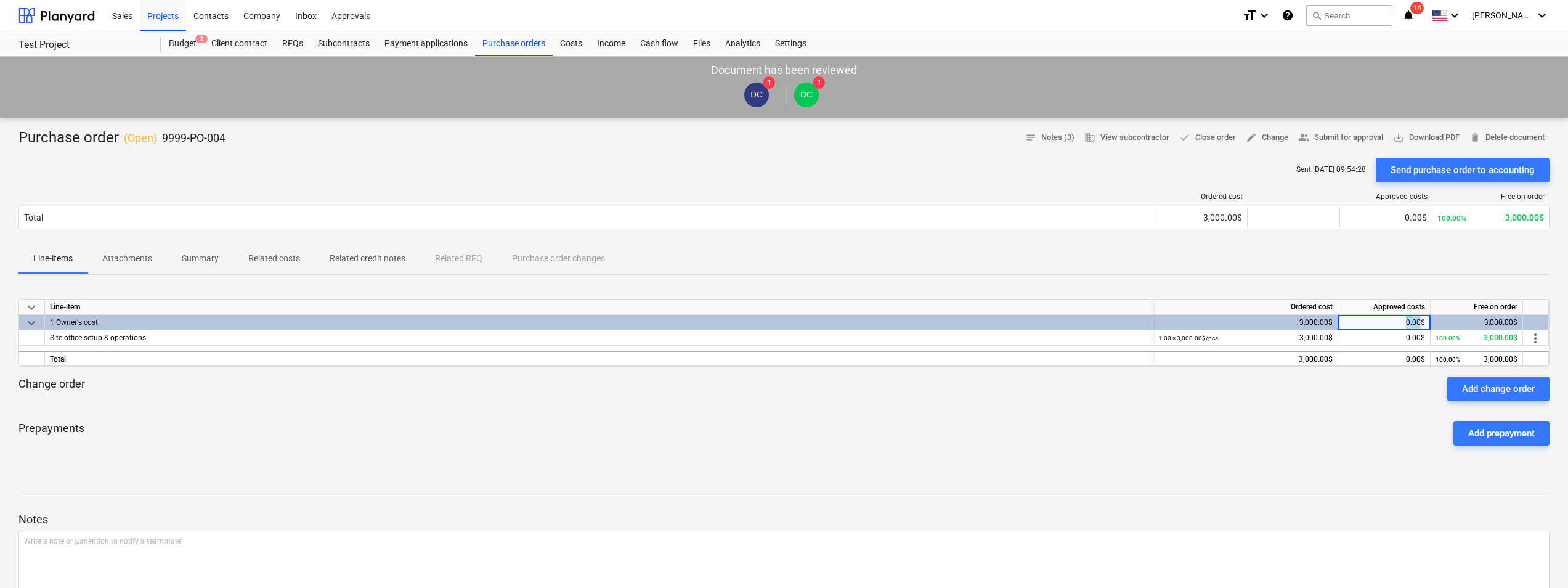
click at [1366, 327] on div "0.00$" at bounding box center [1384, 323] width 82 height 16
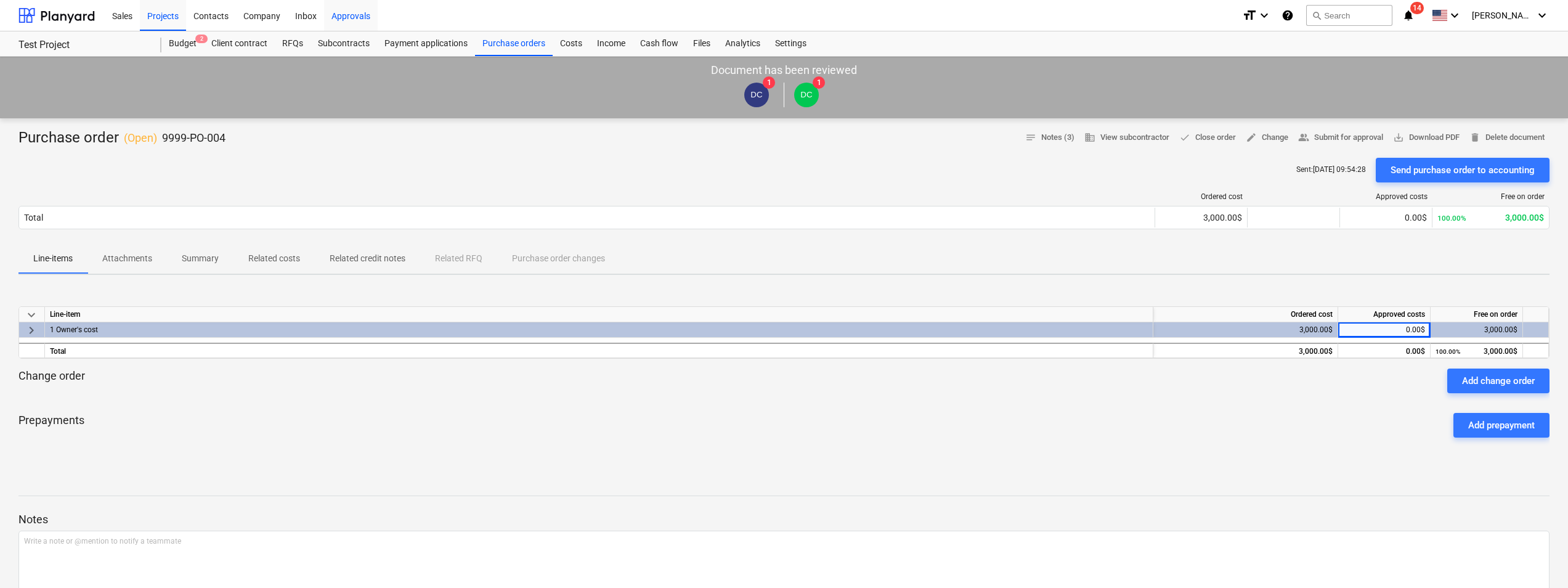
click at [358, 11] on div "Approvals" at bounding box center [350, 15] width 54 height 32
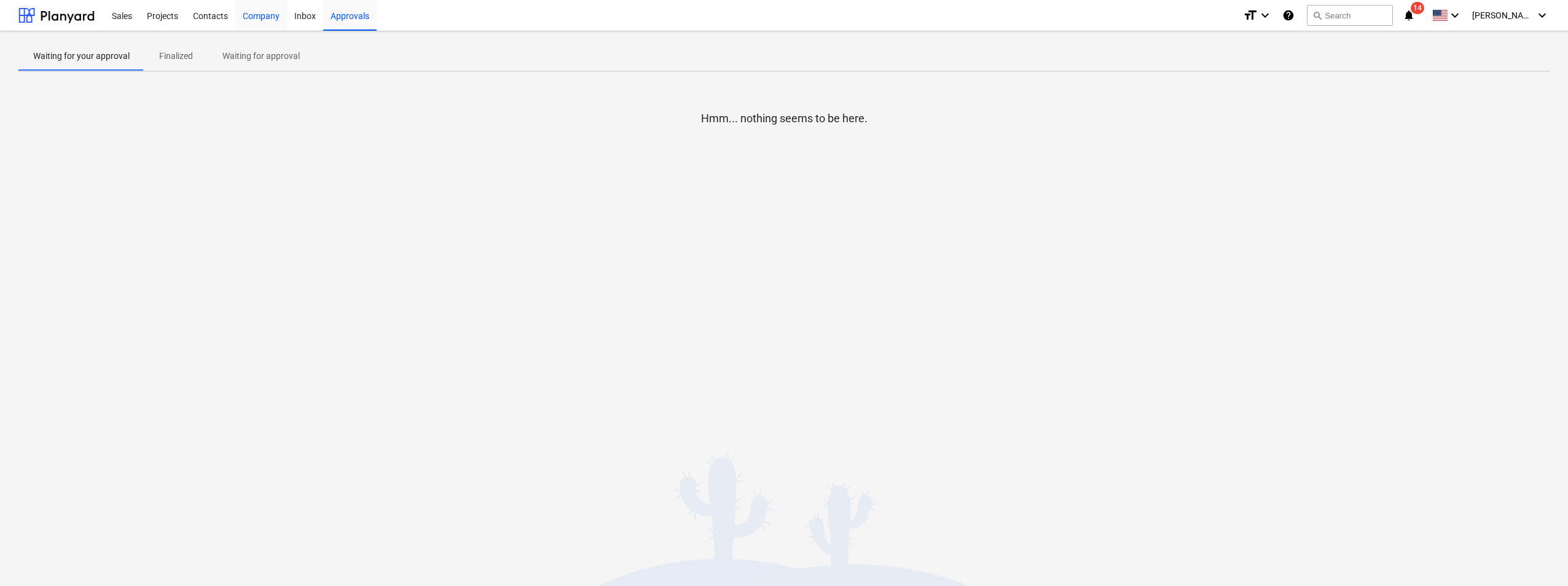
click at [249, 13] on div "Company" at bounding box center [262, 15] width 52 height 31
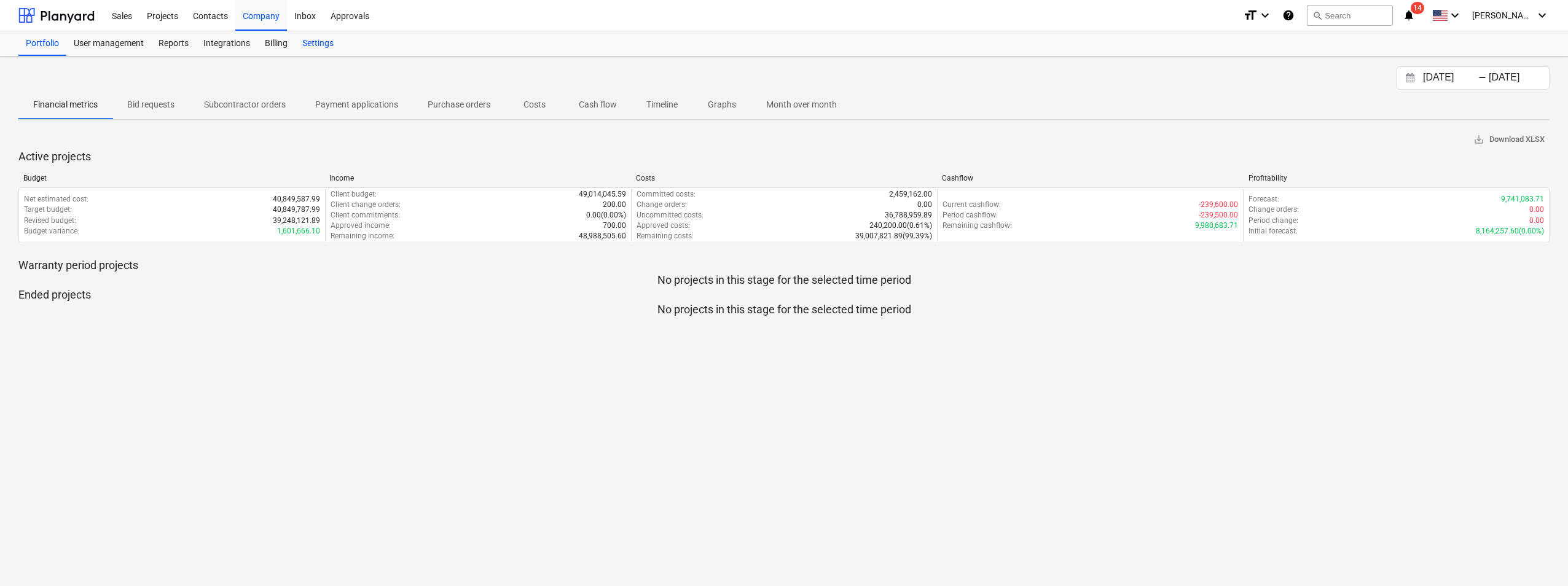
click at [323, 42] on div "Settings" at bounding box center [317, 43] width 46 height 24
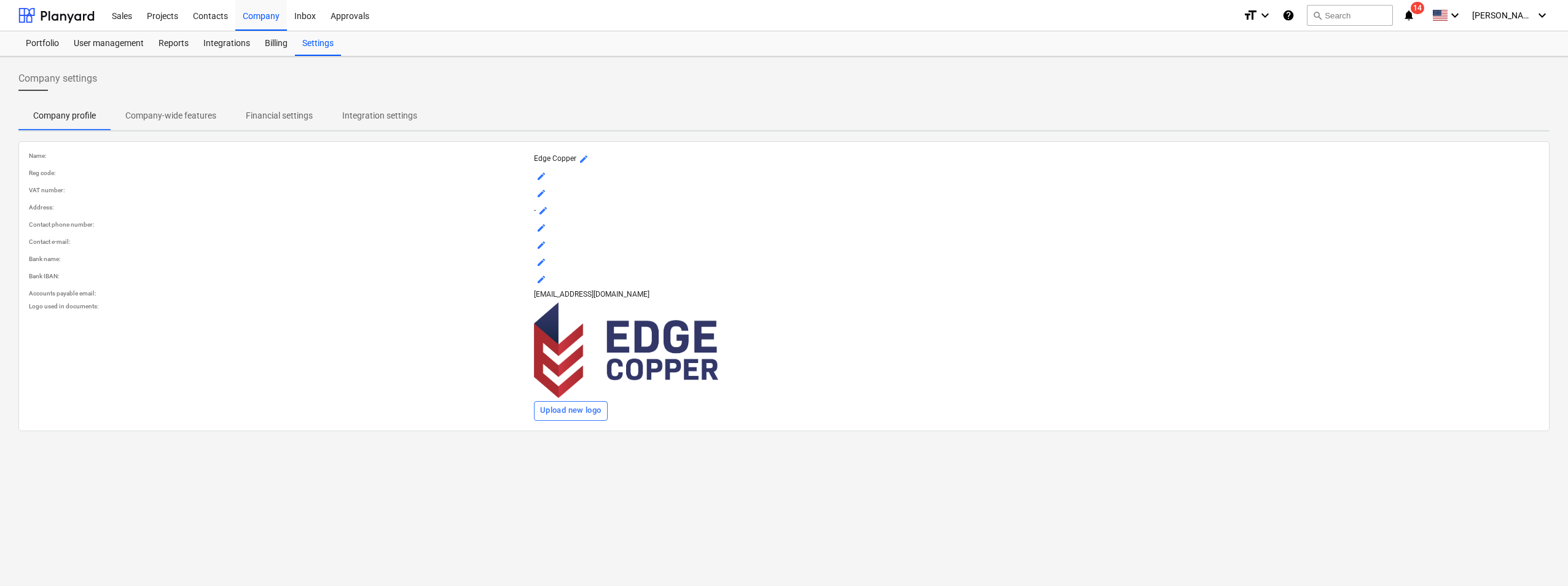
click at [260, 123] on span "Financial settings" at bounding box center [279, 116] width 97 height 20
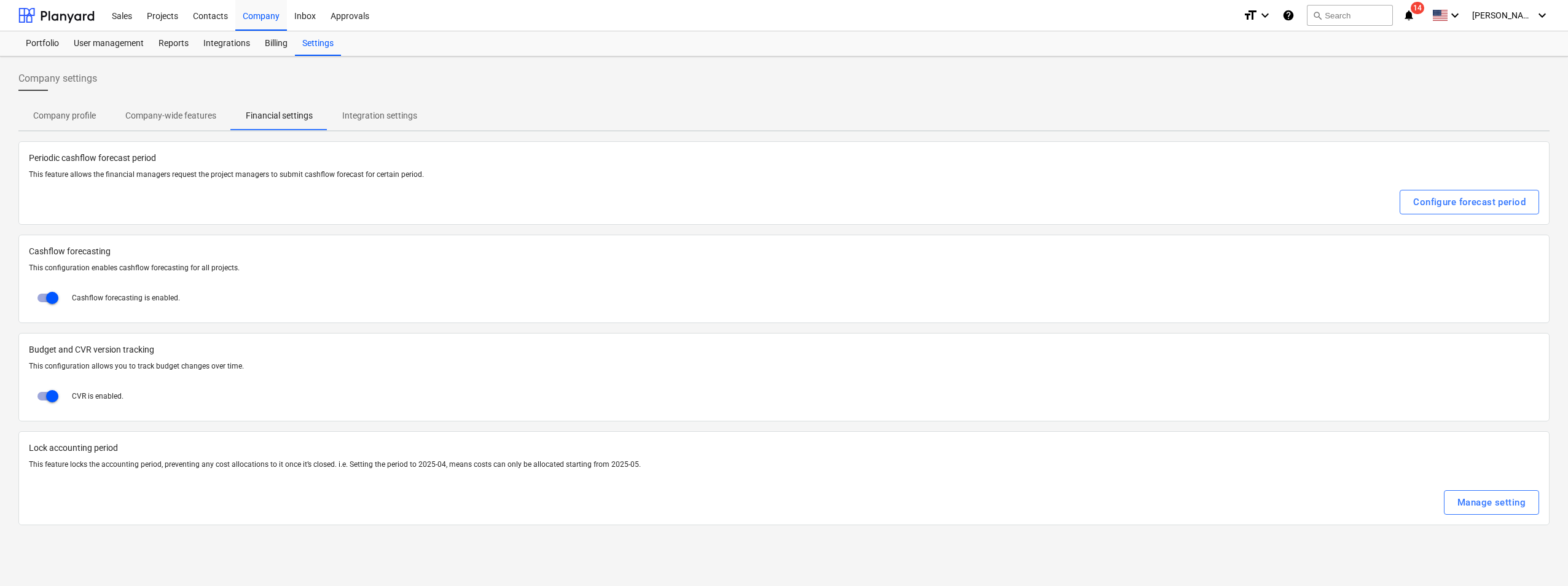
click at [187, 122] on p "Company-wide features" at bounding box center [171, 115] width 91 height 13
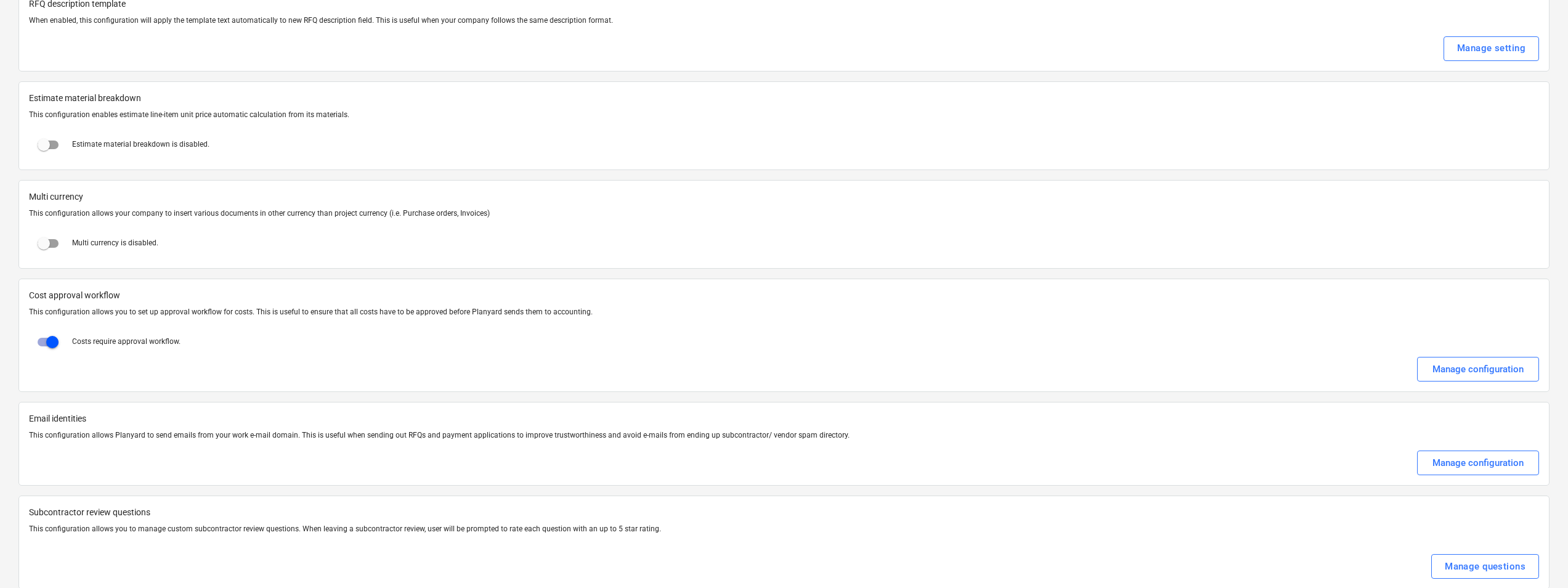
scroll to position [2012, 0]
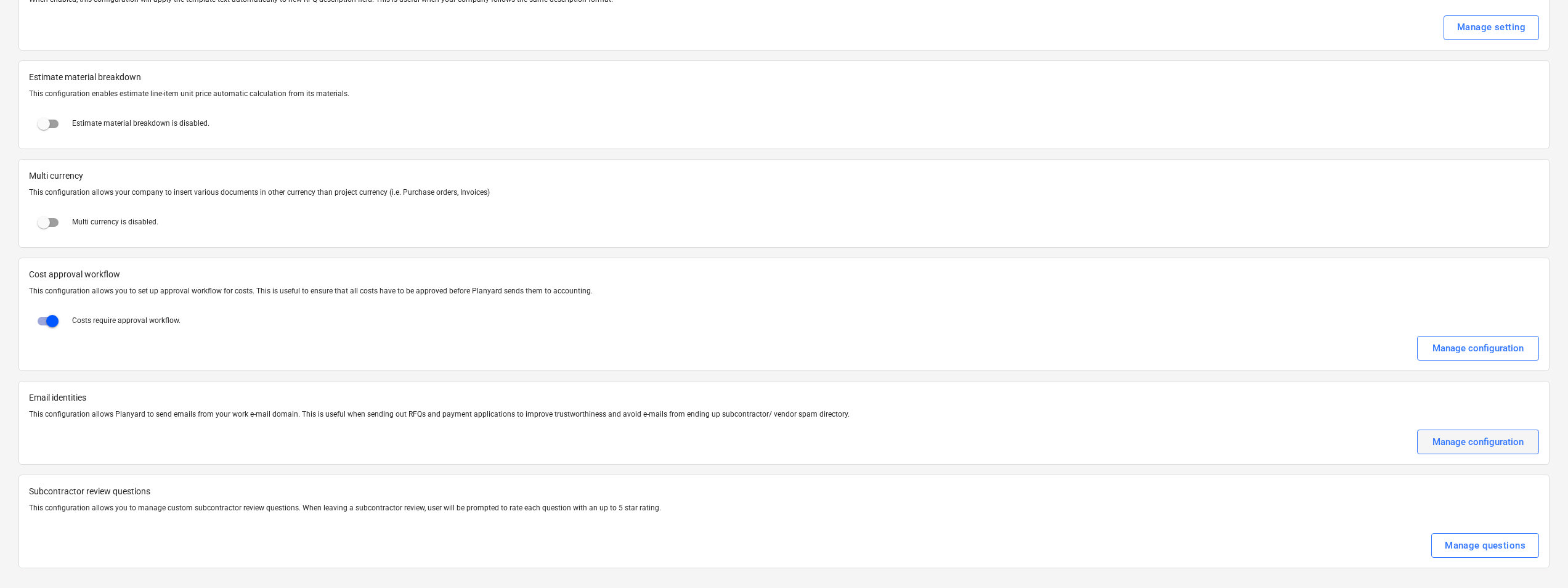
click at [1501, 449] on div "Manage configuration" at bounding box center [1478, 442] width 91 height 16
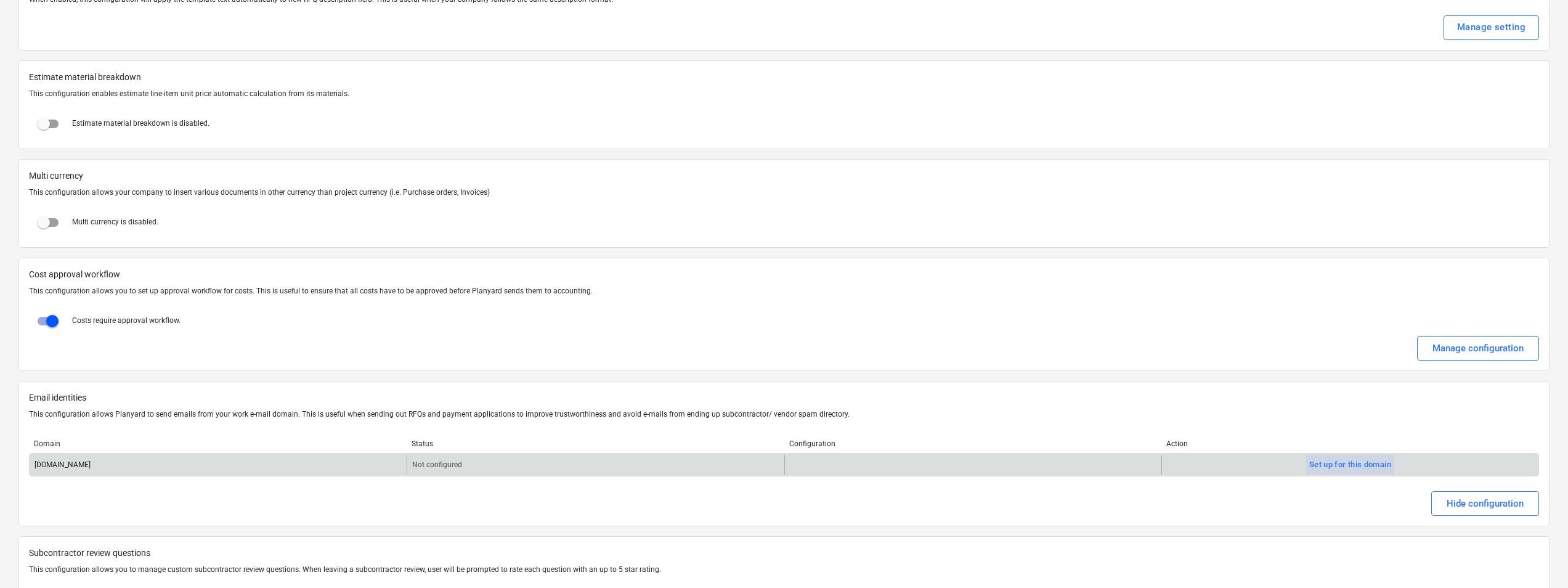
click at [1336, 464] on div "Set up for this domain" at bounding box center [1350, 465] width 82 height 14
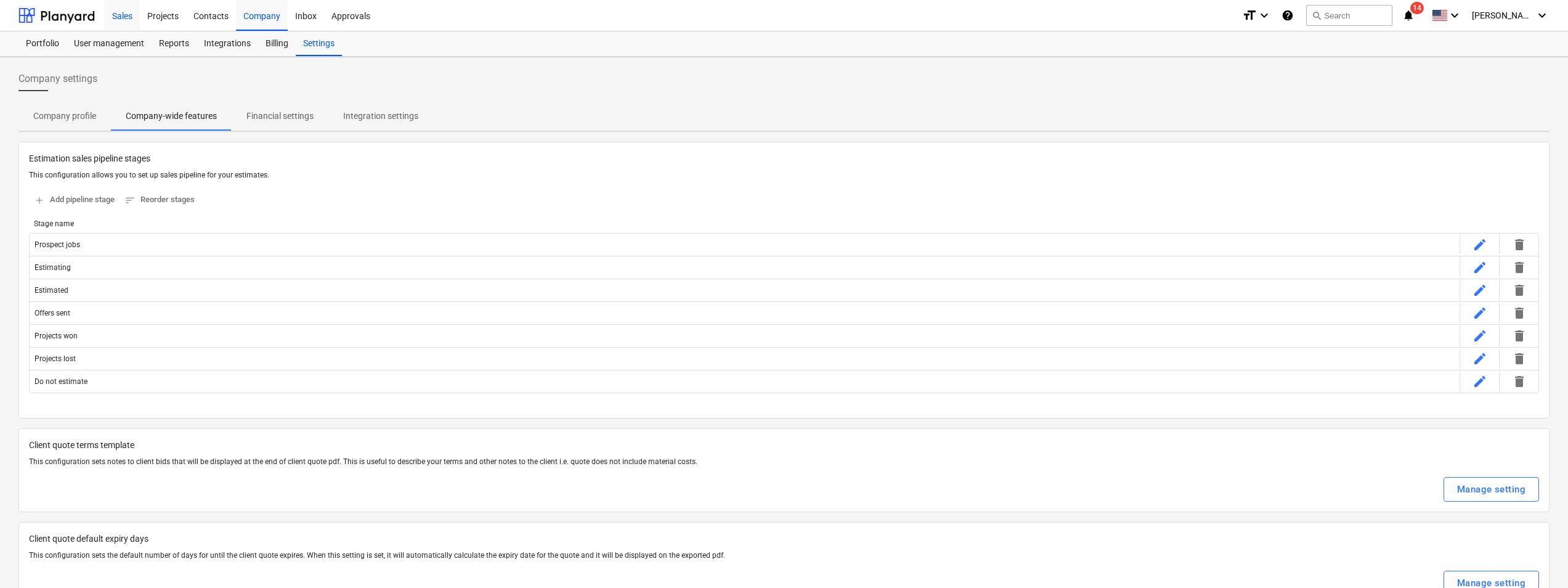
click at [124, 13] on div "Sales" at bounding box center [122, 15] width 35 height 32
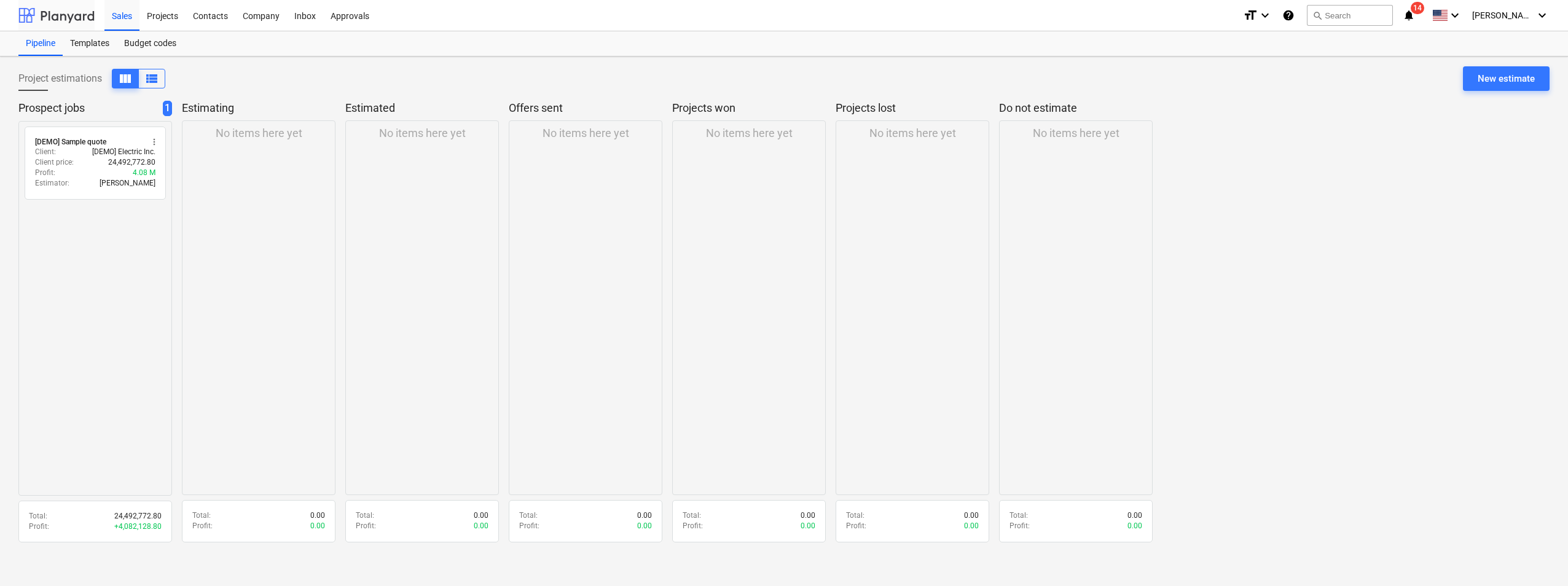
click at [85, 22] on div at bounding box center [56, 15] width 76 height 31
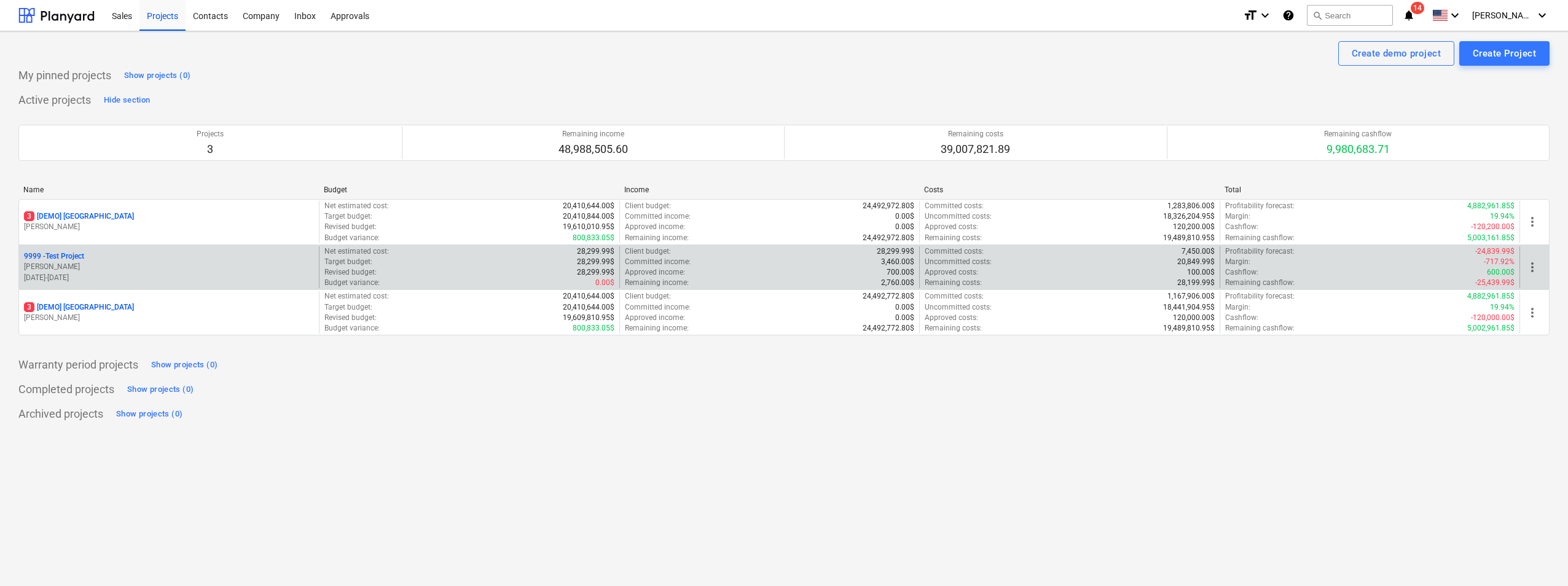
click at [106, 263] on p "[PERSON_NAME]" at bounding box center [169, 266] width 290 height 10
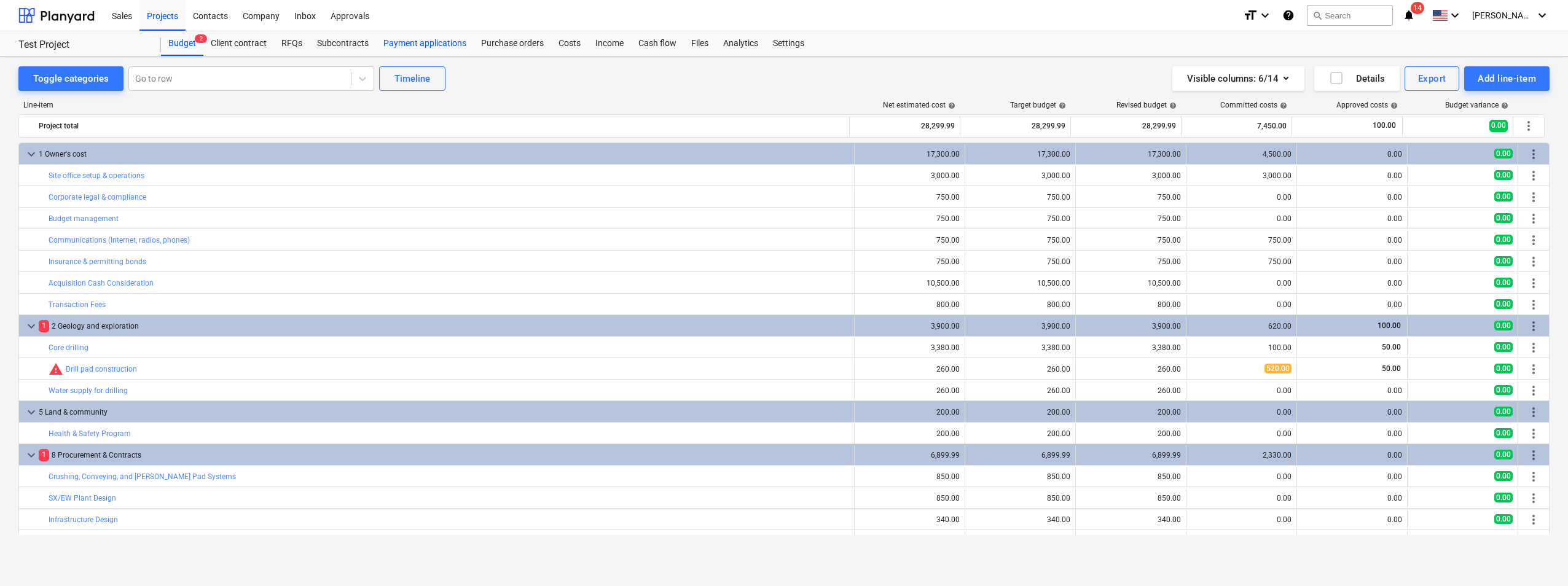
click at [432, 47] on div "Payment applications" at bounding box center [425, 43] width 97 height 24
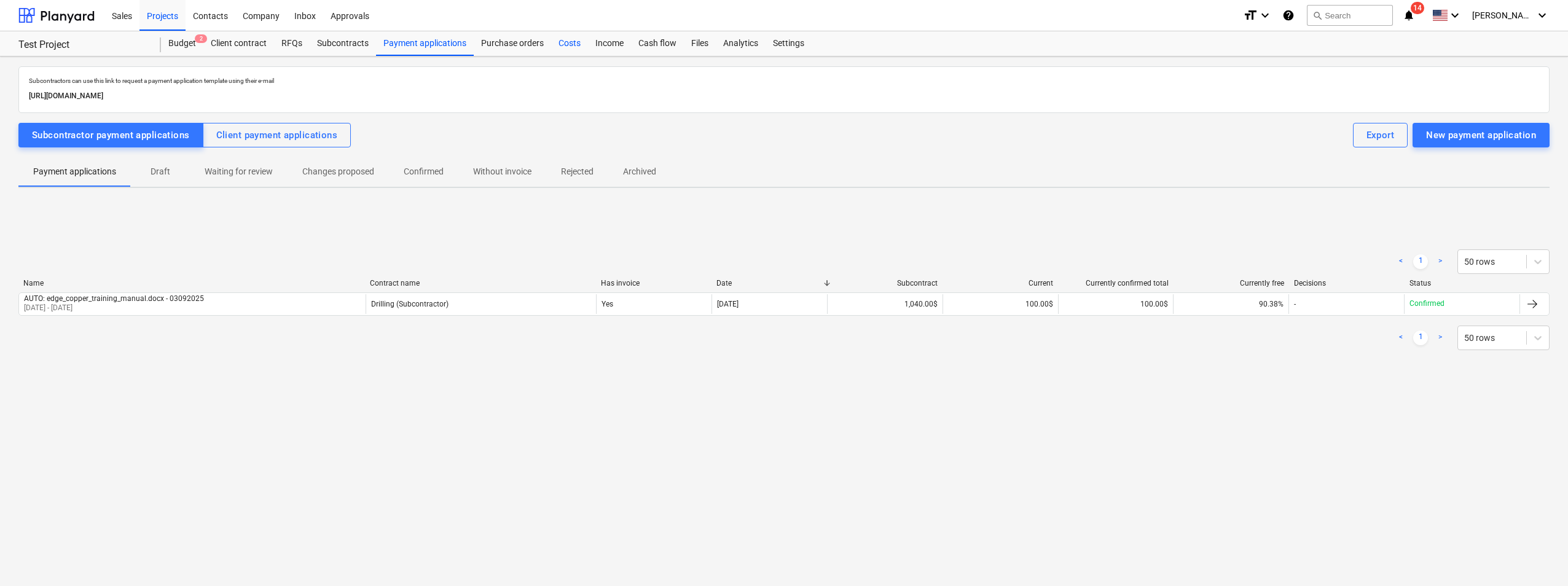
click at [569, 46] on div "Costs" at bounding box center [570, 43] width 37 height 24
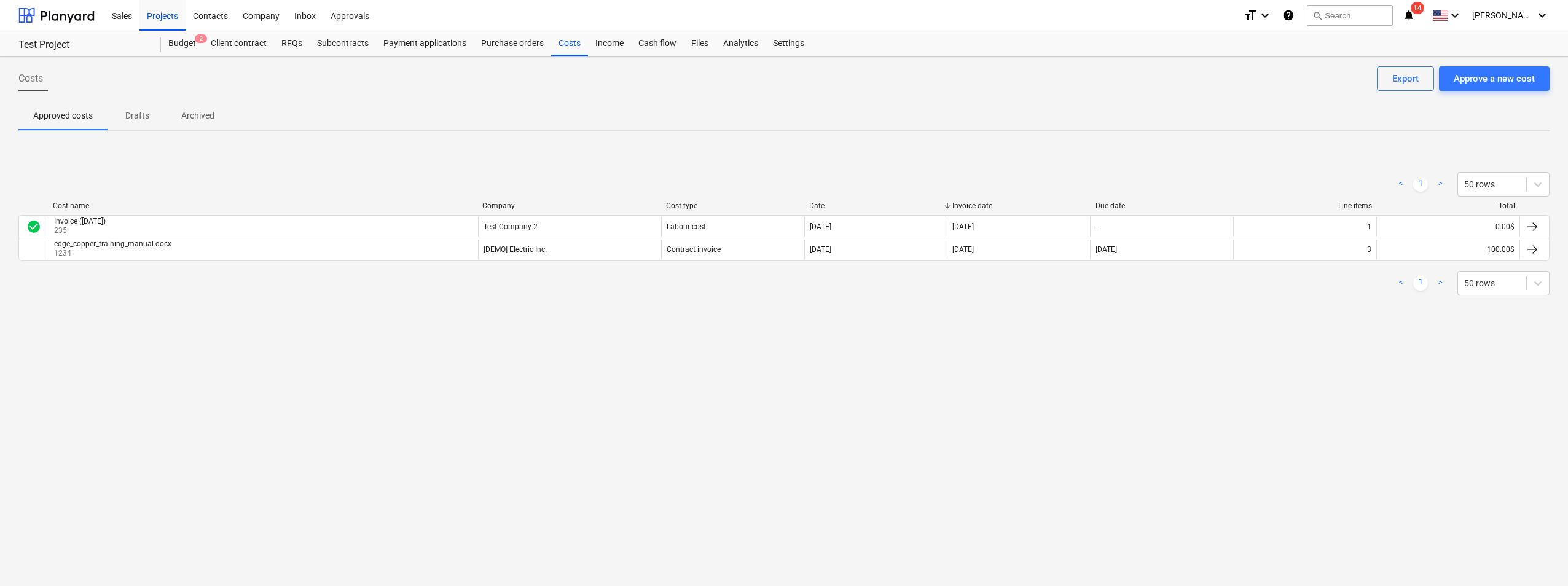
click at [142, 122] on p "Drafts" at bounding box center [137, 115] width 30 height 13
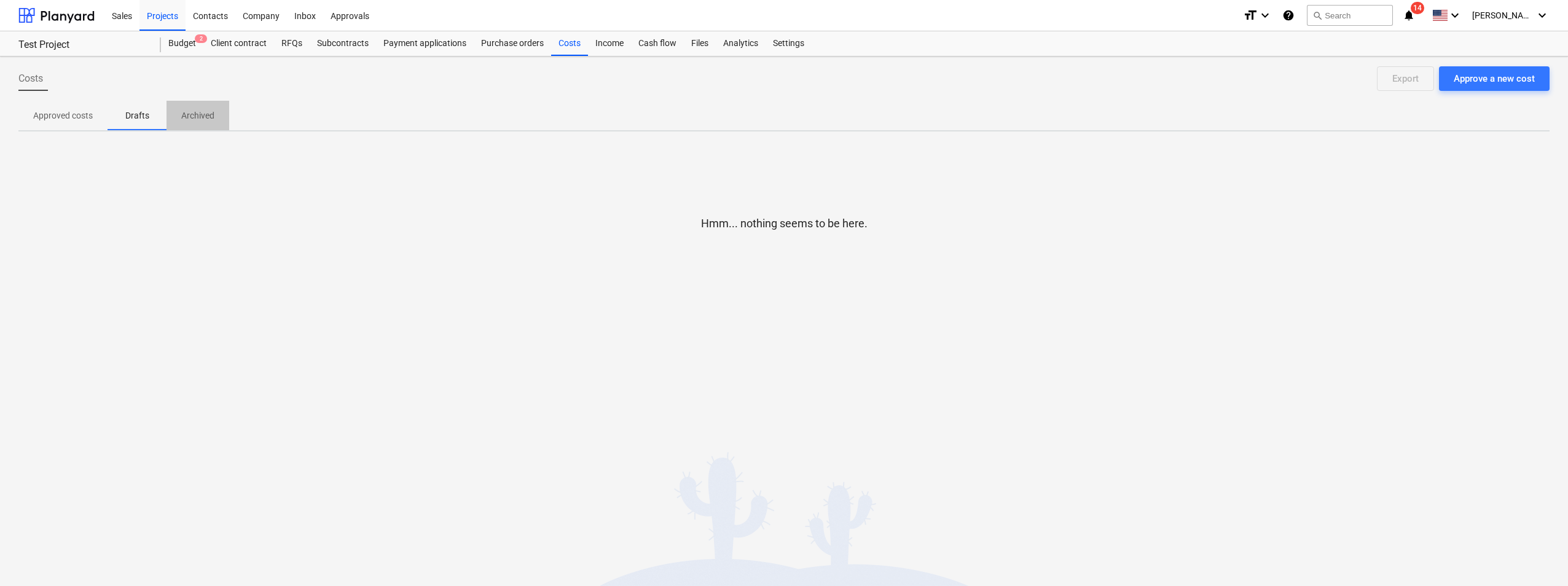
click at [201, 117] on p "Archived" at bounding box center [198, 115] width 33 height 13
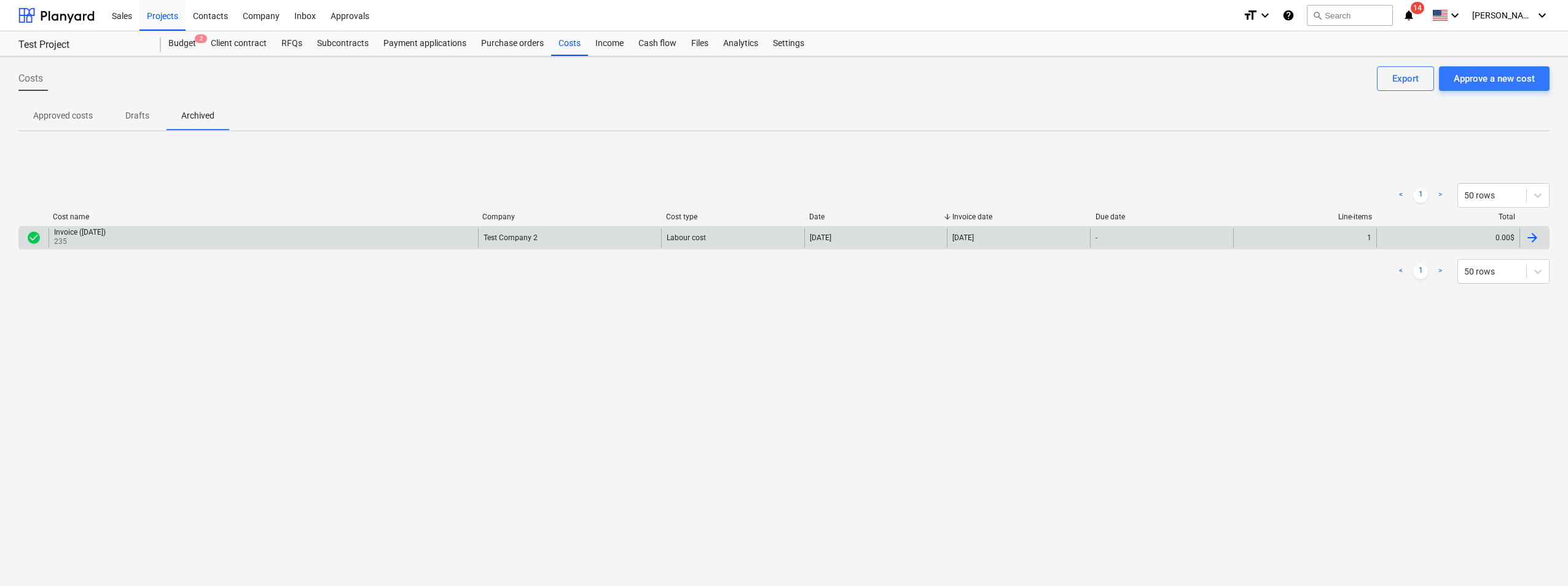
click at [182, 230] on div "Invoice ([DATE]) 235" at bounding box center [263, 237] width 430 height 20
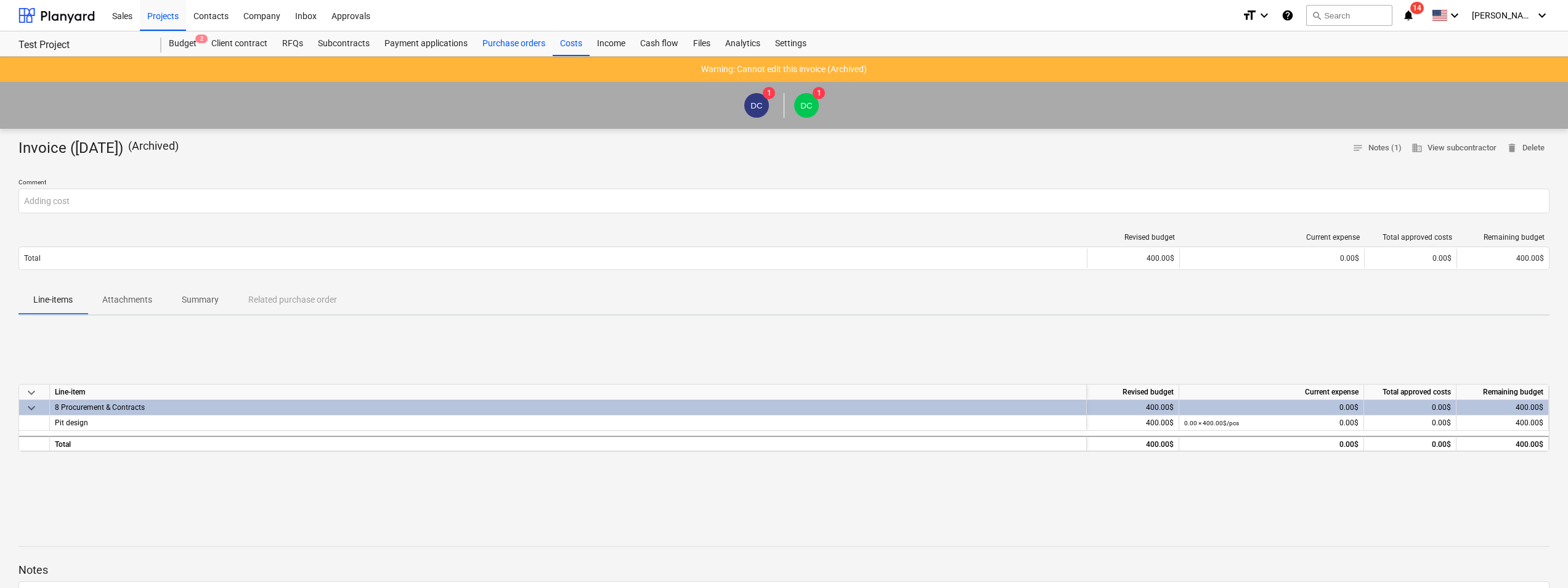
click at [530, 43] on div "Purchase orders" at bounding box center [513, 43] width 78 height 24
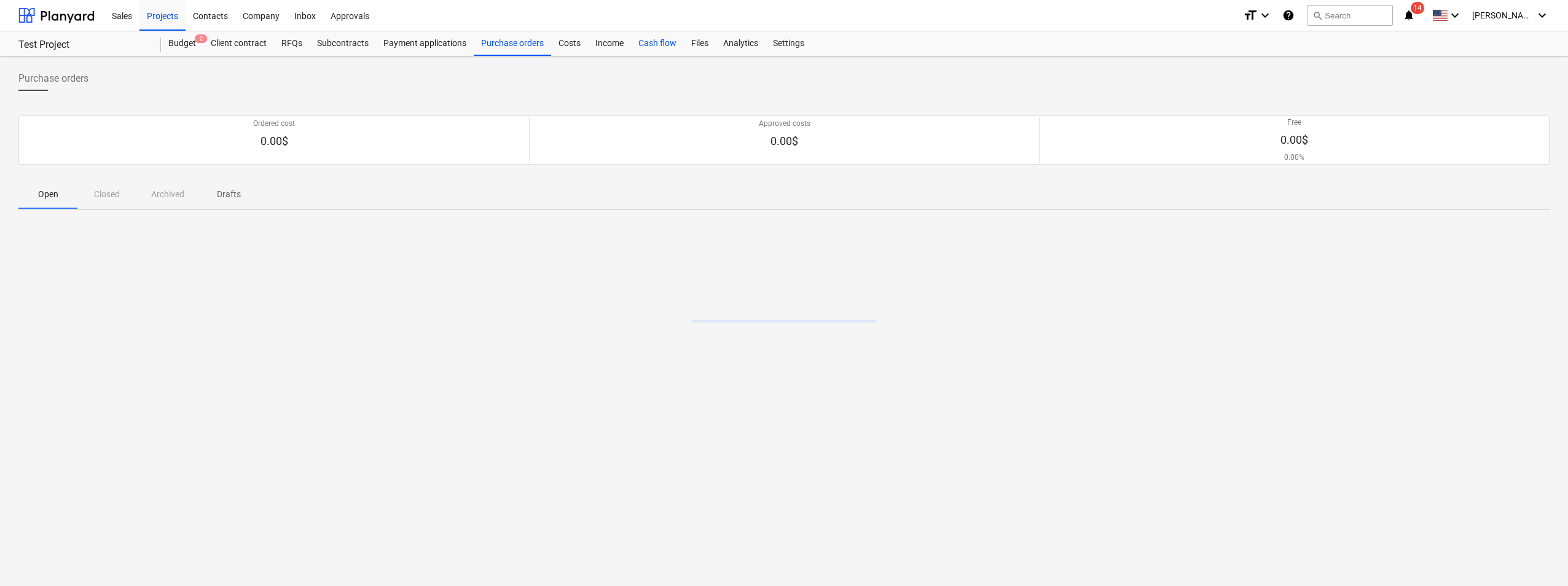
click at [645, 43] on div "Cash flow" at bounding box center [657, 43] width 53 height 24
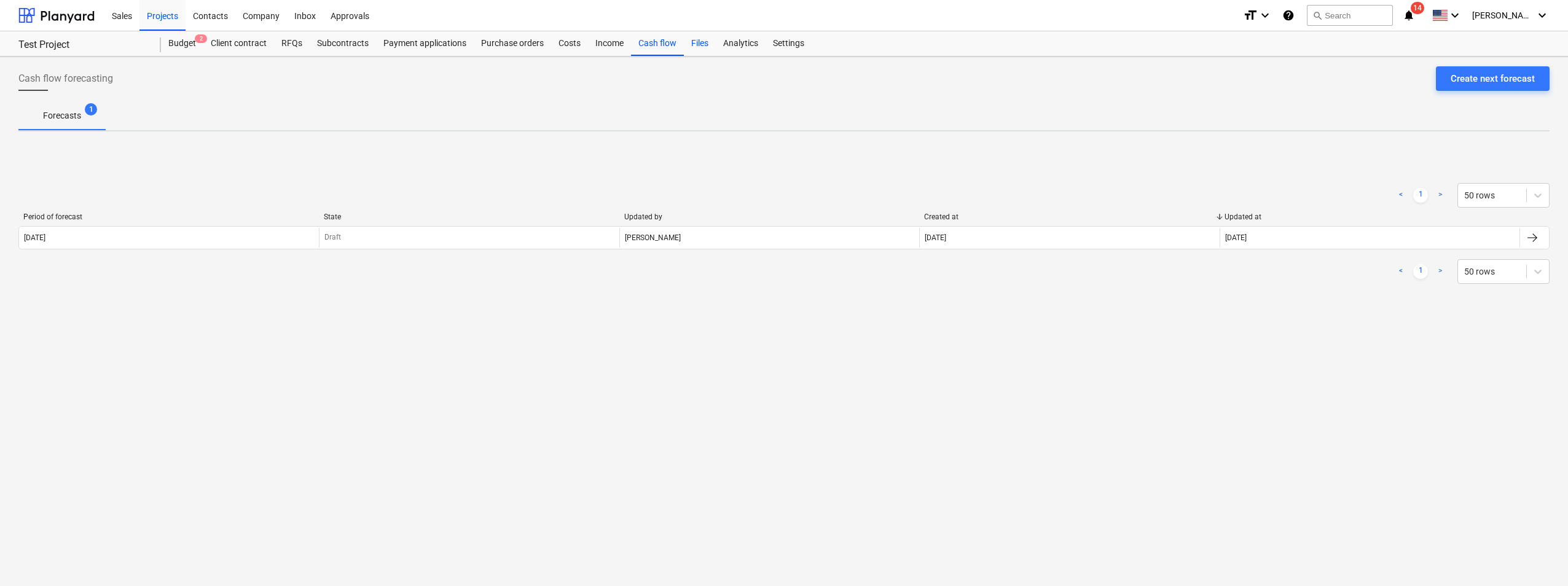
click at [692, 41] on div "Files" at bounding box center [700, 43] width 32 height 24
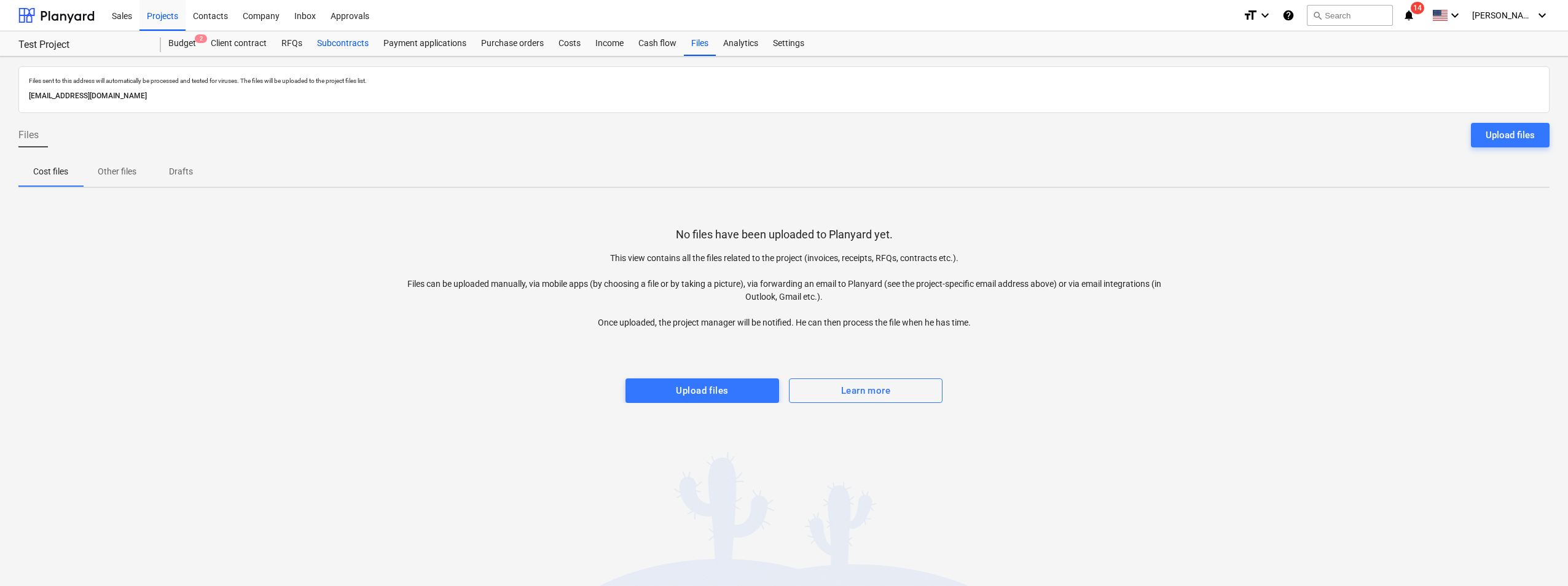
click at [362, 49] on div "Subcontracts" at bounding box center [343, 43] width 66 height 24
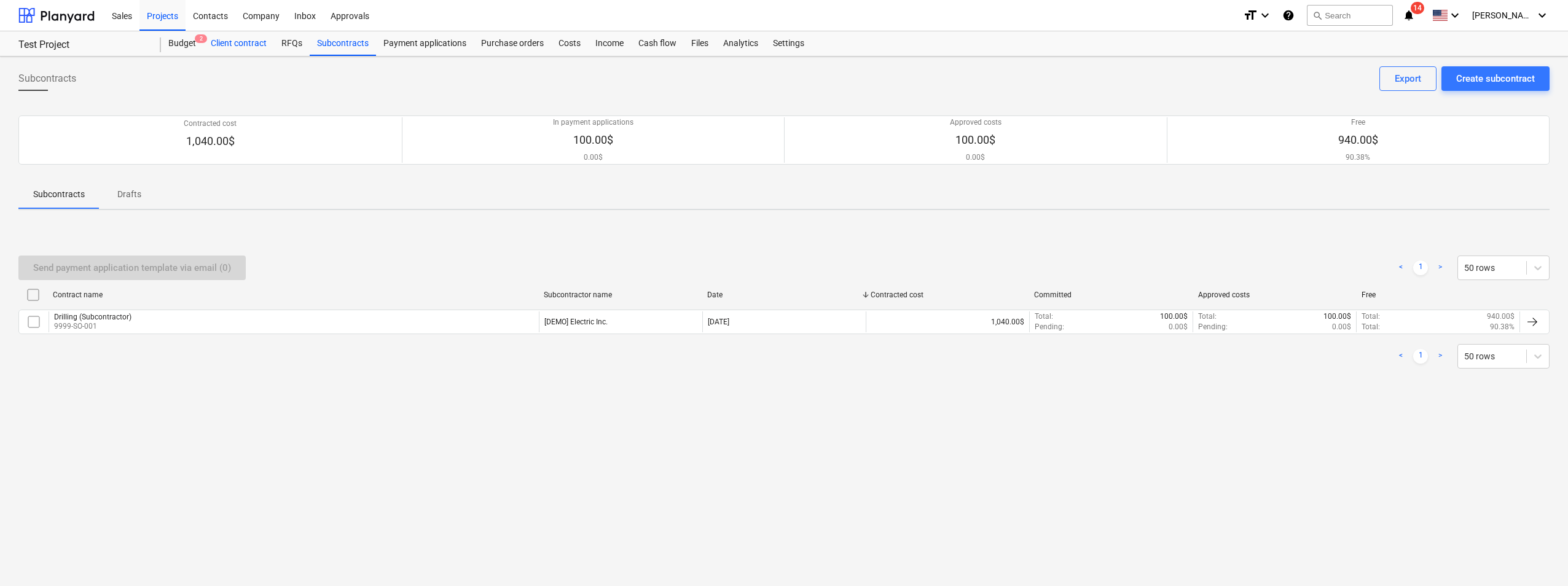
click at [252, 49] on div "Client contract" at bounding box center [239, 43] width 71 height 24
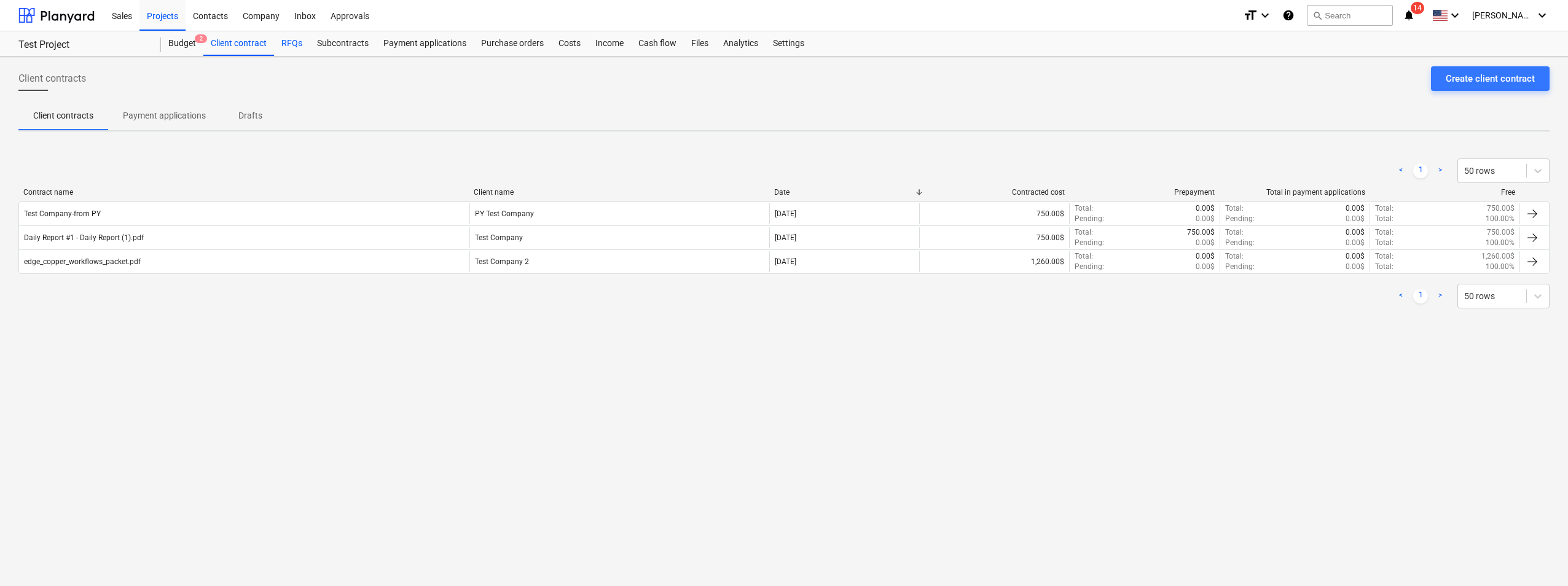
click at [280, 46] on div "RFQs" at bounding box center [291, 43] width 35 height 24
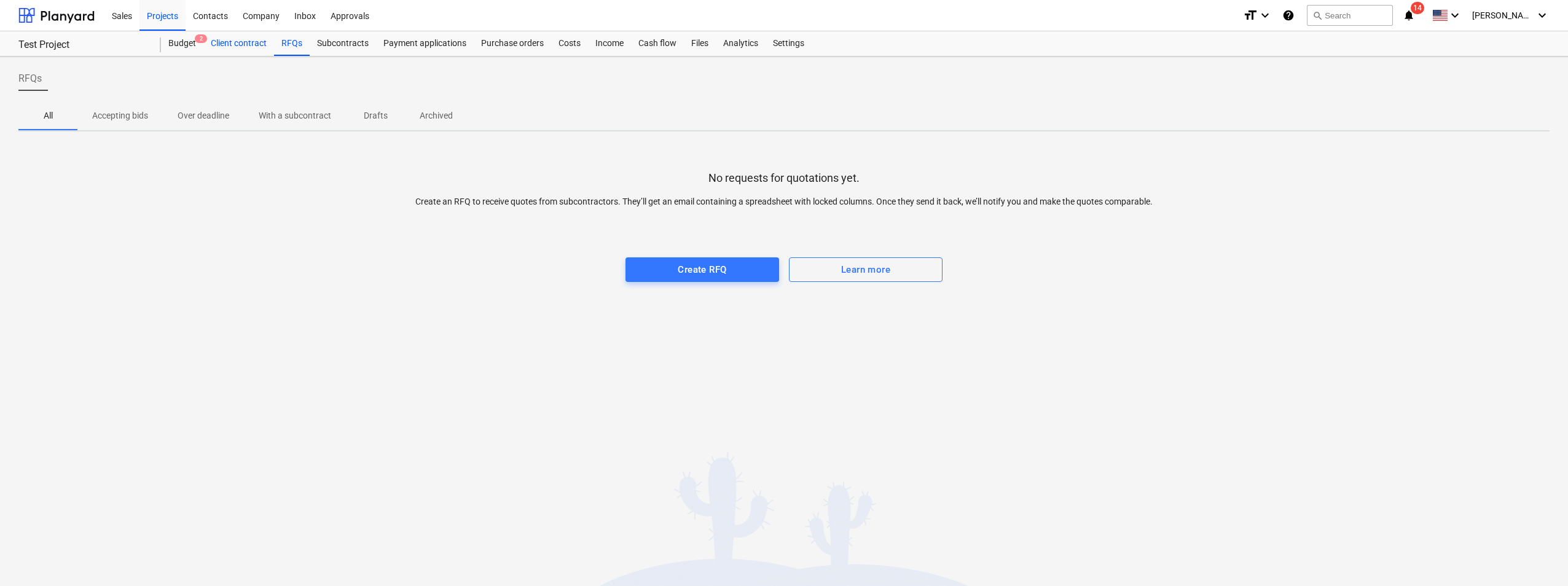
click at [248, 46] on div "Client contract" at bounding box center [239, 43] width 71 height 24
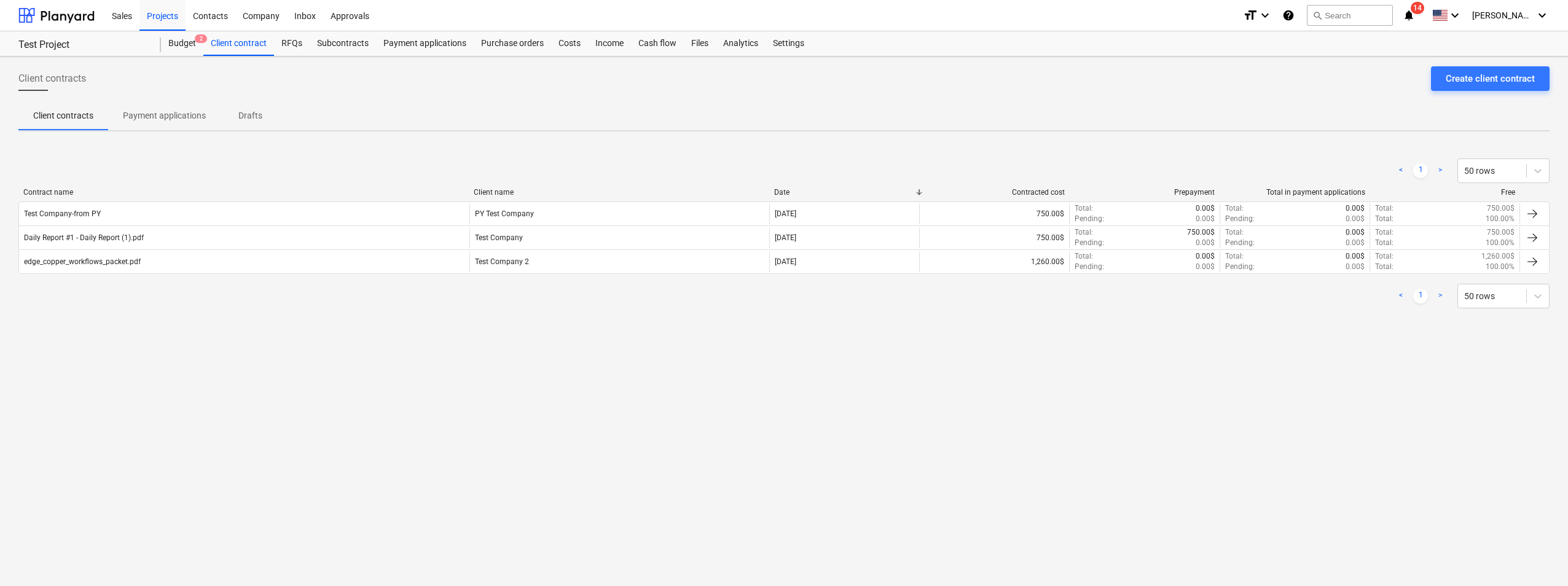
click at [189, 110] on p "Payment applications" at bounding box center [164, 115] width 83 height 13
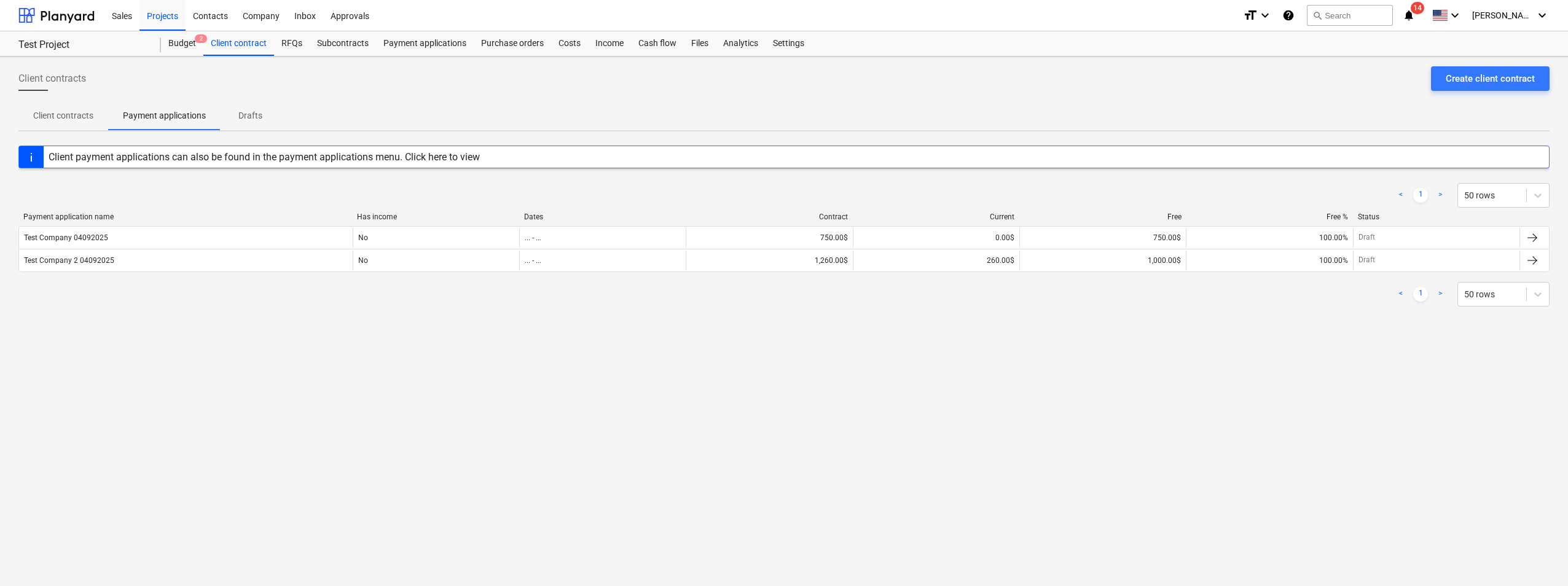
click at [306, 159] on div "Client payment applications can also be found in the payment applications menu.…" at bounding box center [264, 156] width 431 height 12
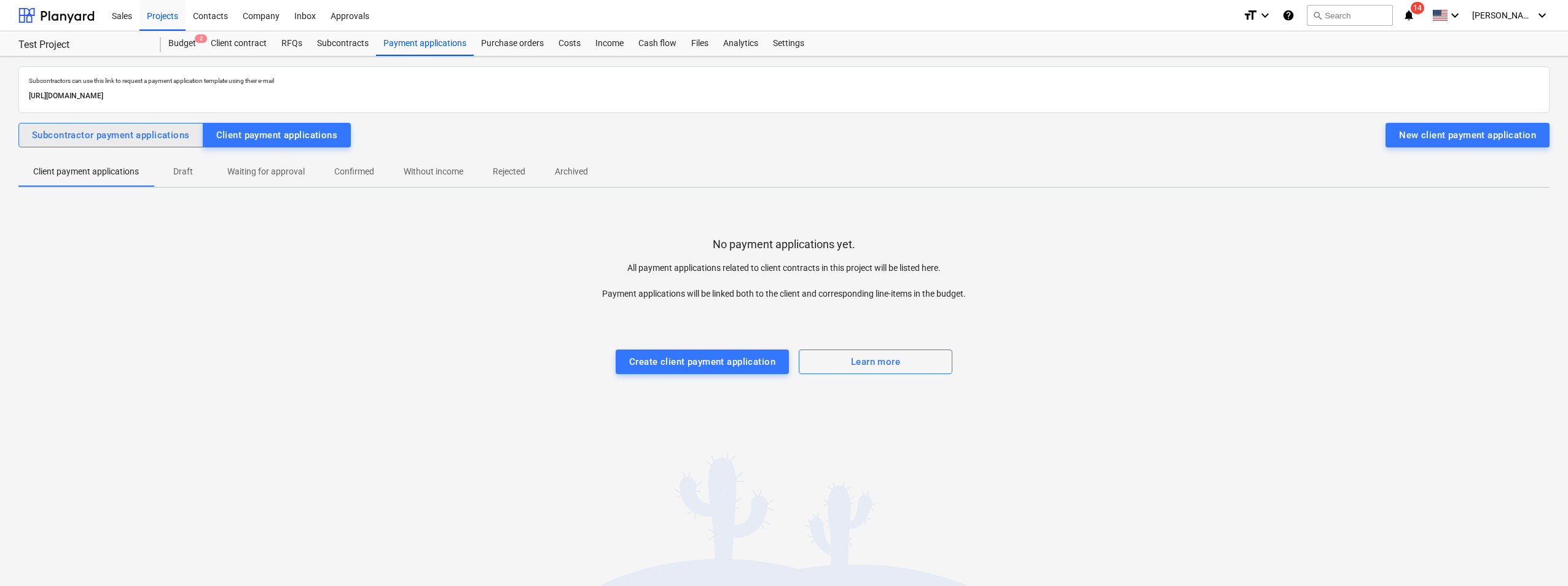
click at [105, 142] on div "Subcontractor payment applications" at bounding box center [111, 135] width 158 height 16
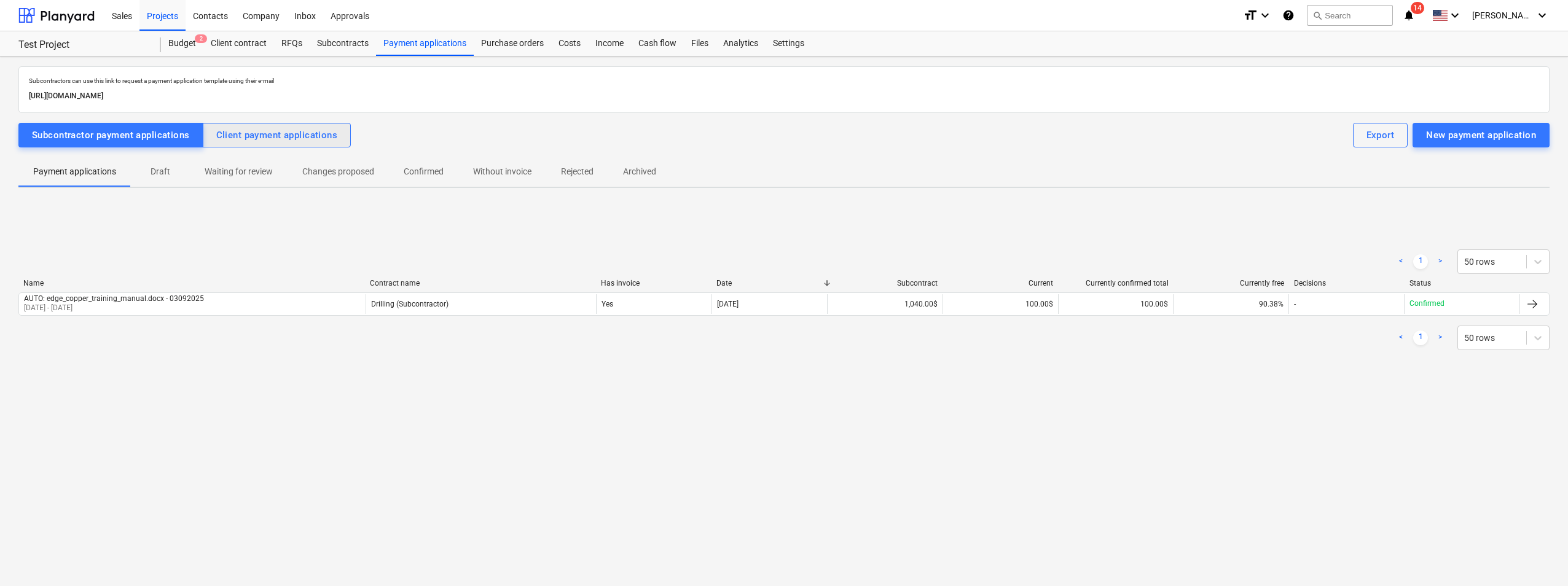
click at [233, 139] on div "Client payment applications" at bounding box center [277, 135] width 122 height 16
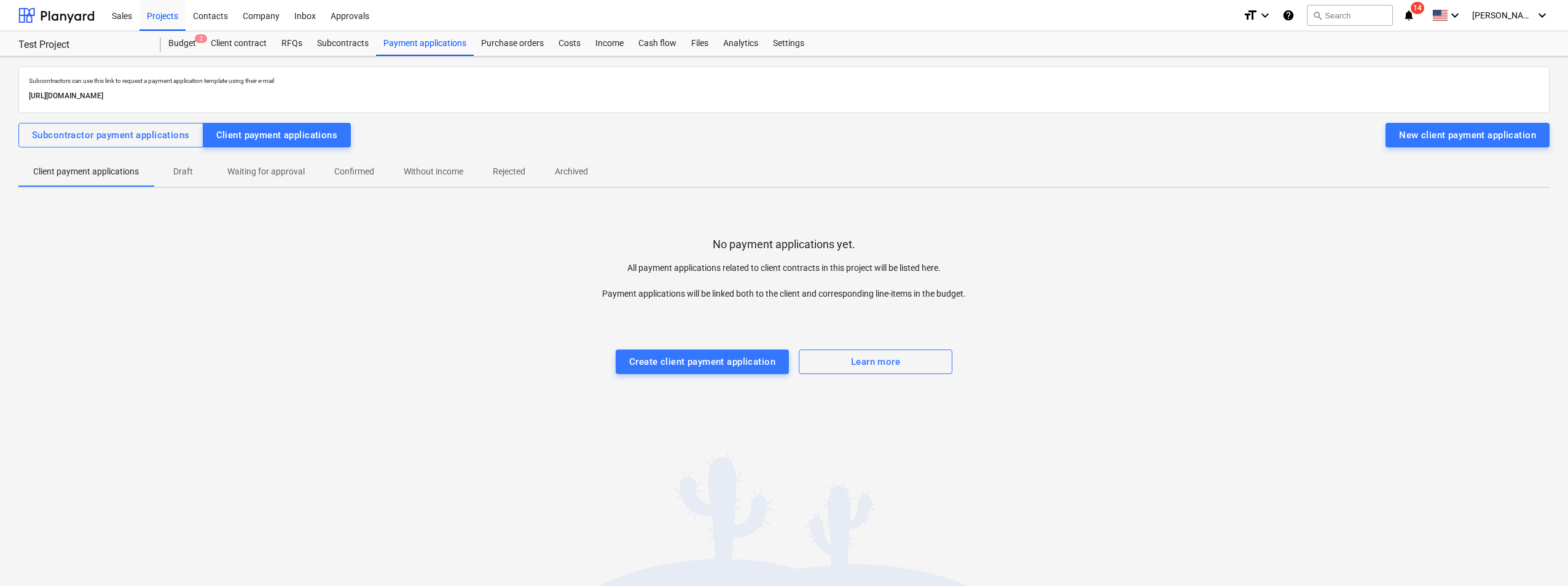
click at [525, 261] on div "All payment applications related to client contracts in this project will be li…" at bounding box center [784, 277] width 766 height 49
click at [128, 20] on div "Sales" at bounding box center [122, 15] width 35 height 31
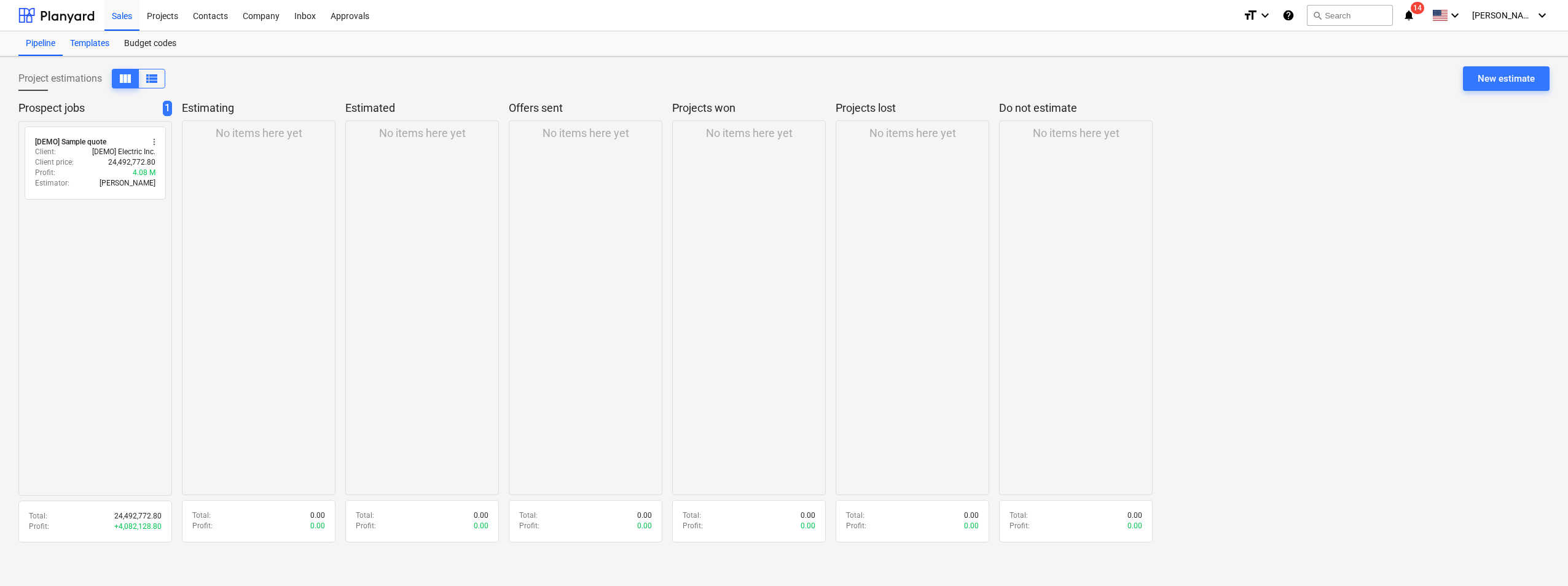
click at [89, 47] on div "Templates" at bounding box center [90, 43] width 54 height 24
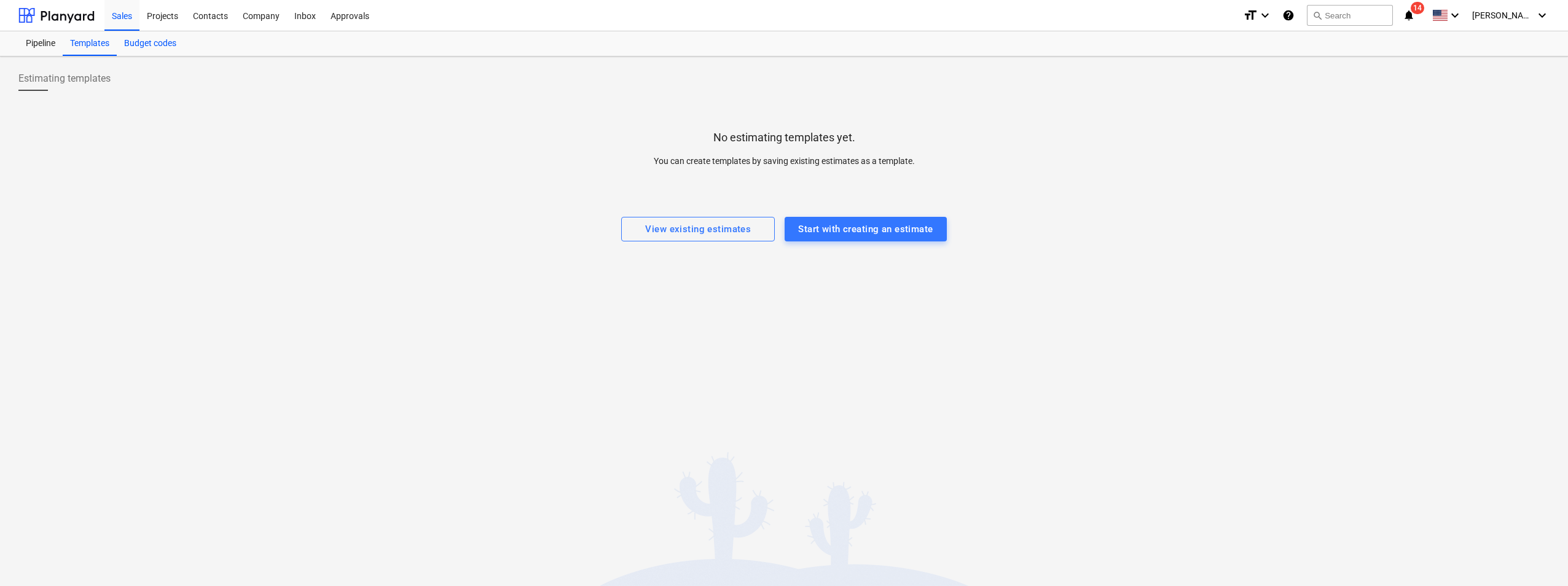
click at [137, 41] on div "Budget codes" at bounding box center [150, 43] width 67 height 24
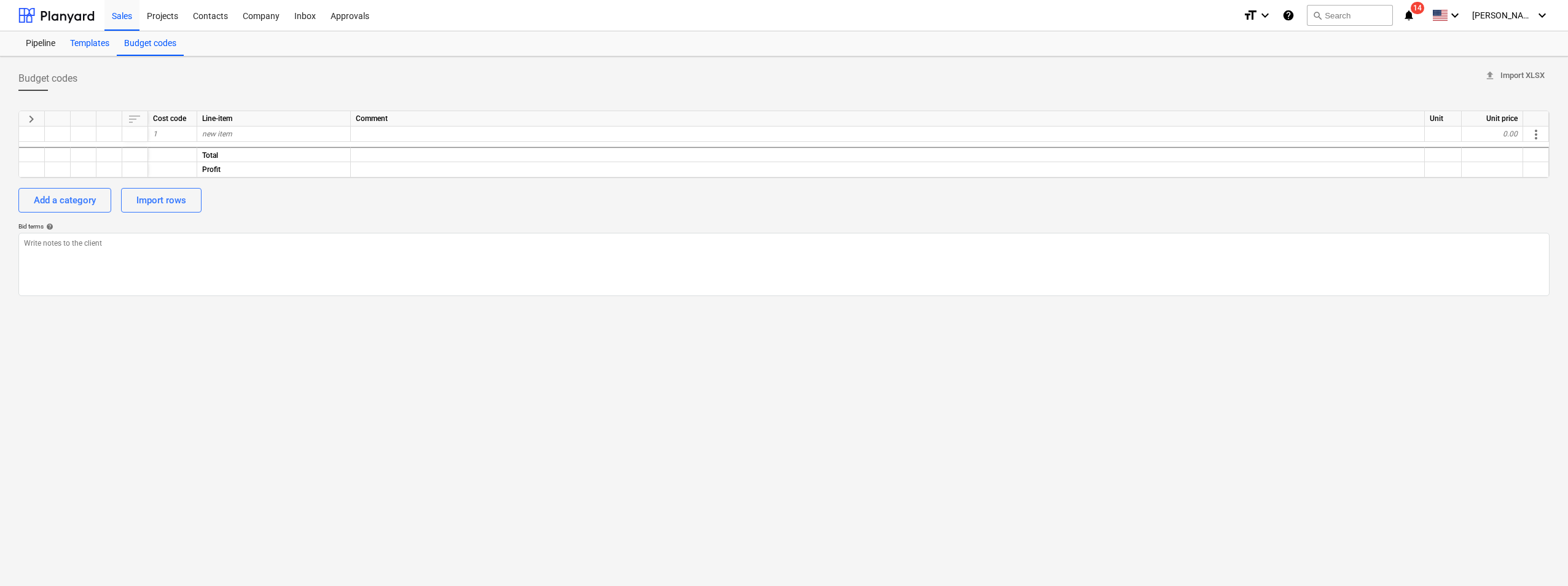
click at [84, 42] on div "Templates" at bounding box center [90, 43] width 54 height 24
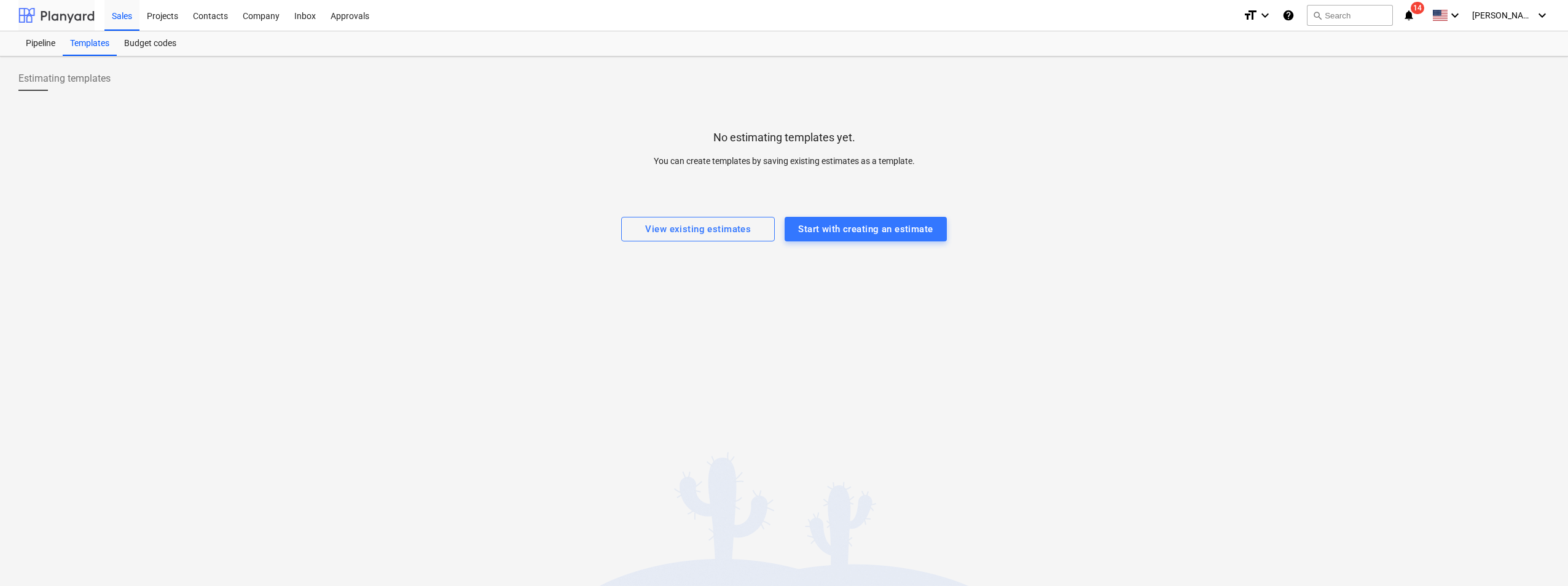
click at [81, 22] on div at bounding box center [56, 15] width 76 height 31
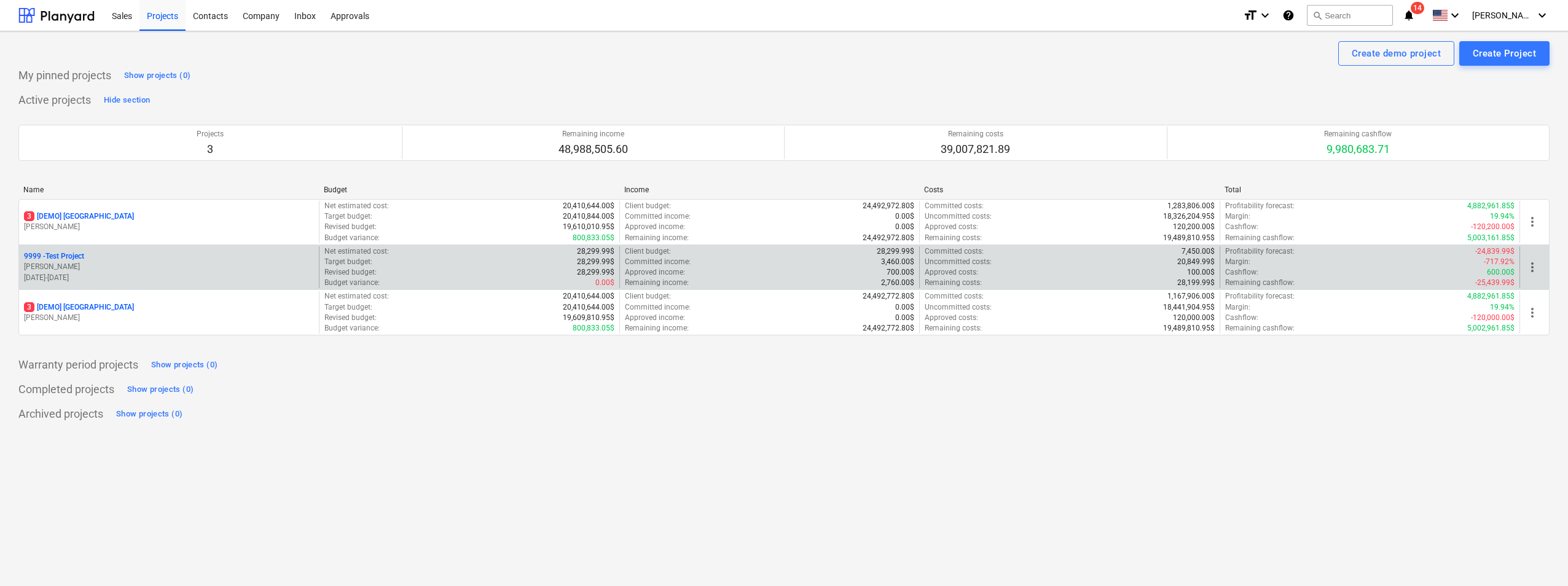
click at [123, 273] on p "[DATE] - [DATE]" at bounding box center [169, 277] width 290 height 10
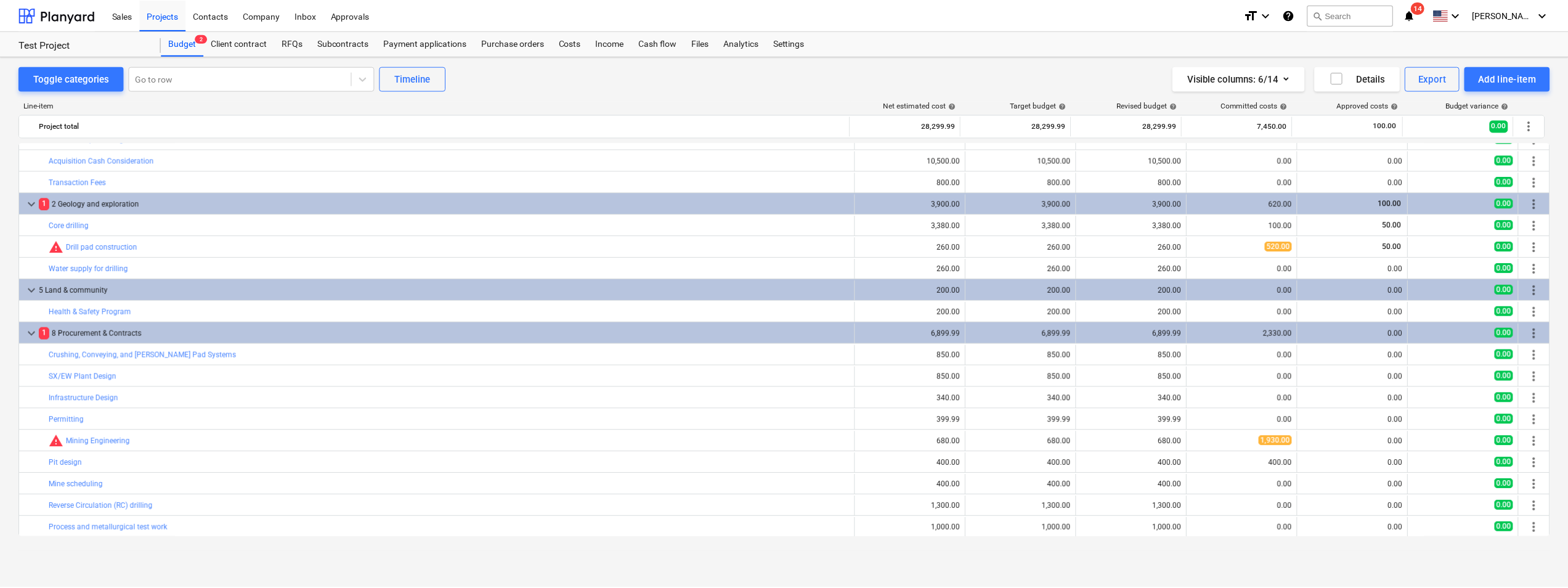
scroll to position [146, 0]
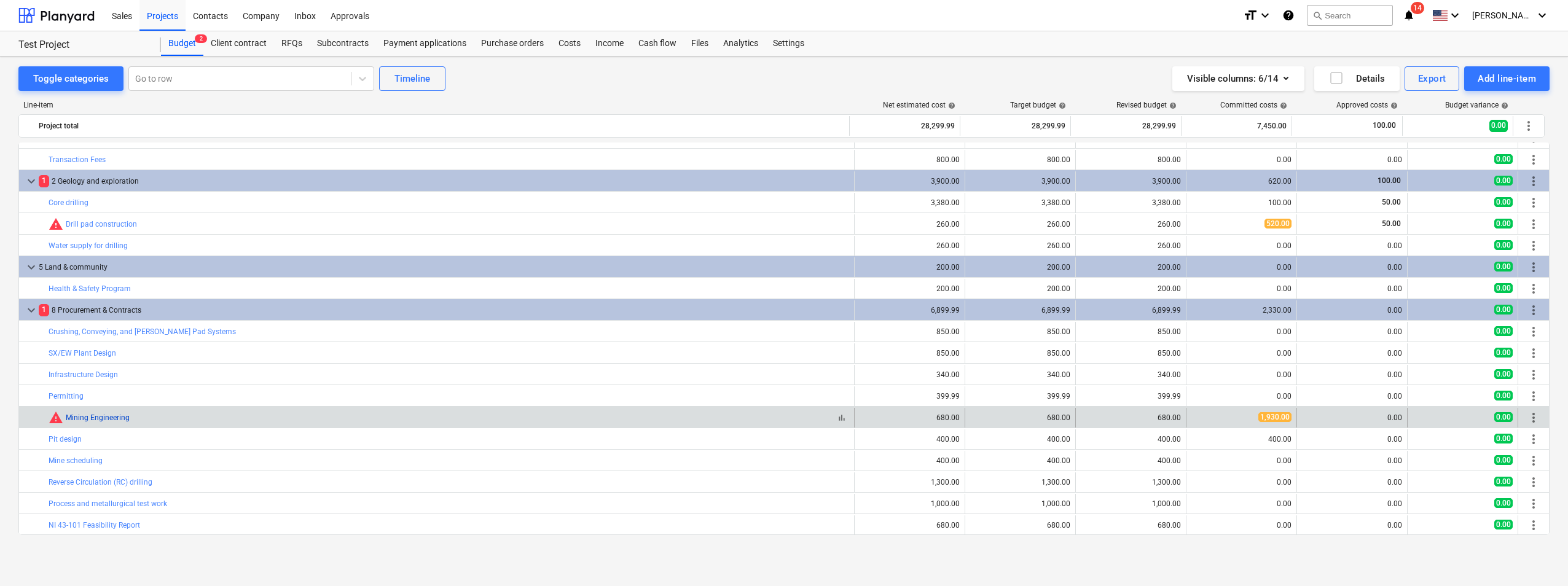
click at [114, 417] on link "Mining Engineering" at bounding box center [97, 417] width 64 height 9
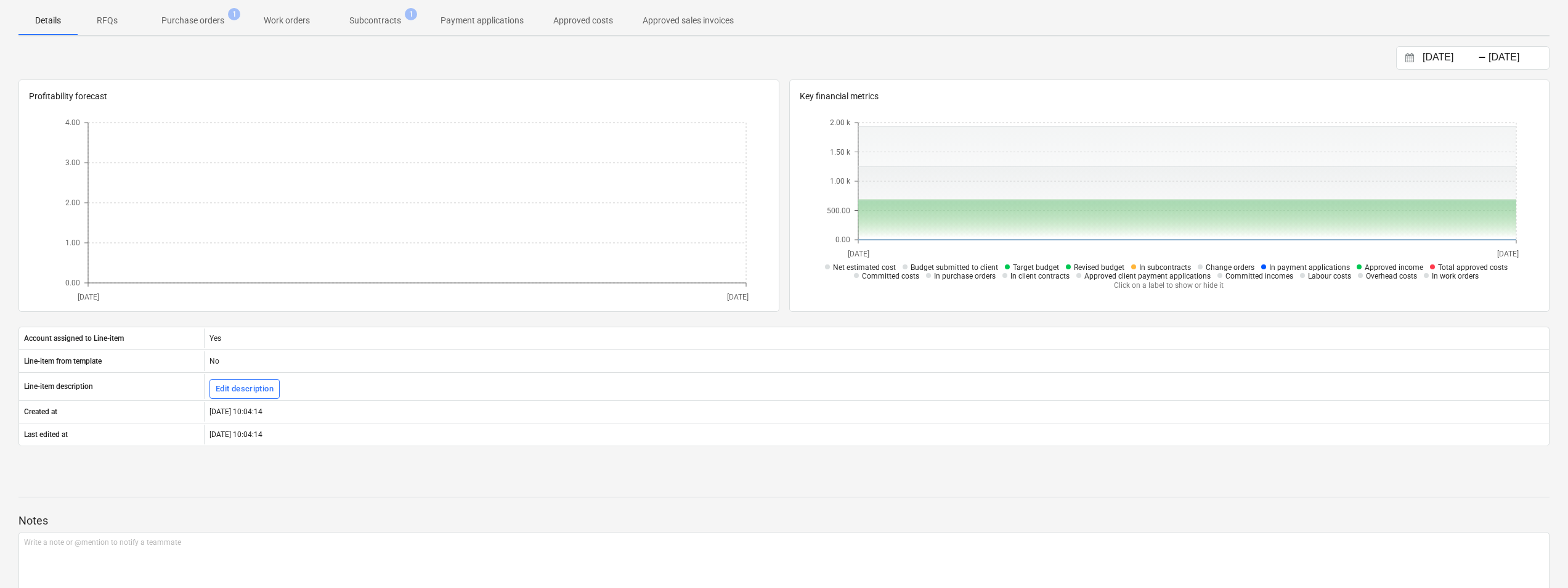
scroll to position [185, 0]
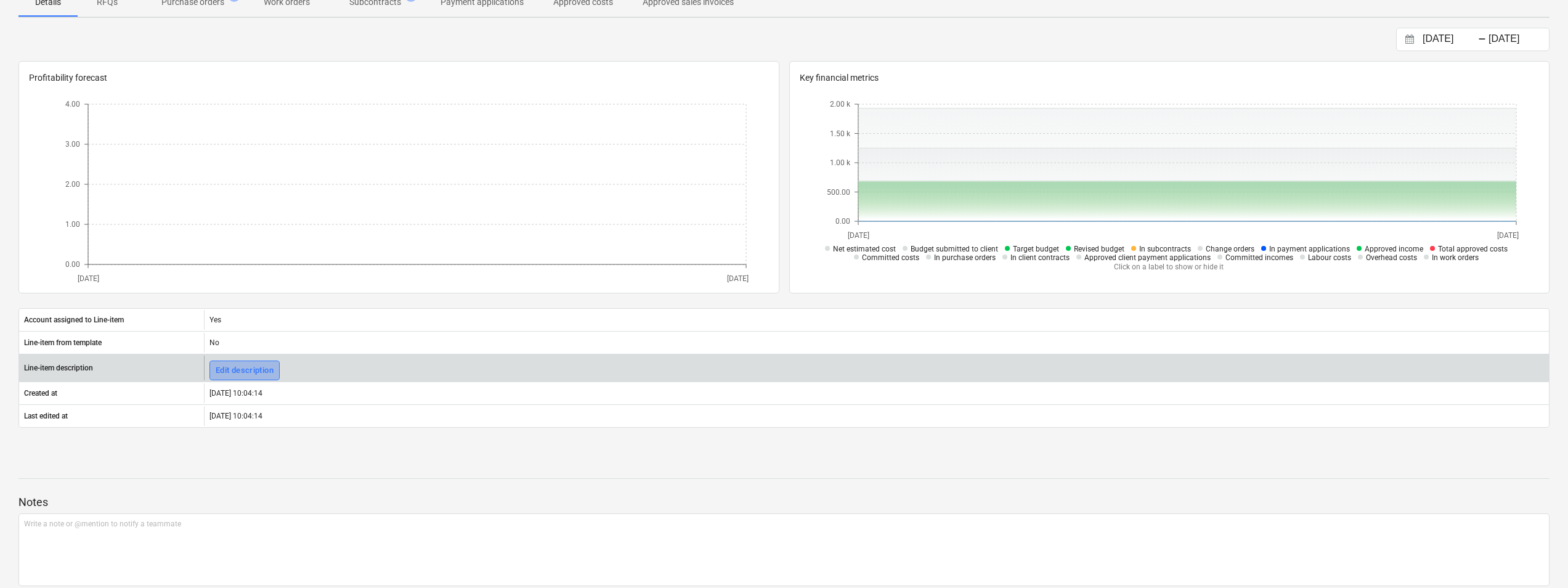
click at [272, 372] on div "Edit description" at bounding box center [245, 371] width 58 height 14
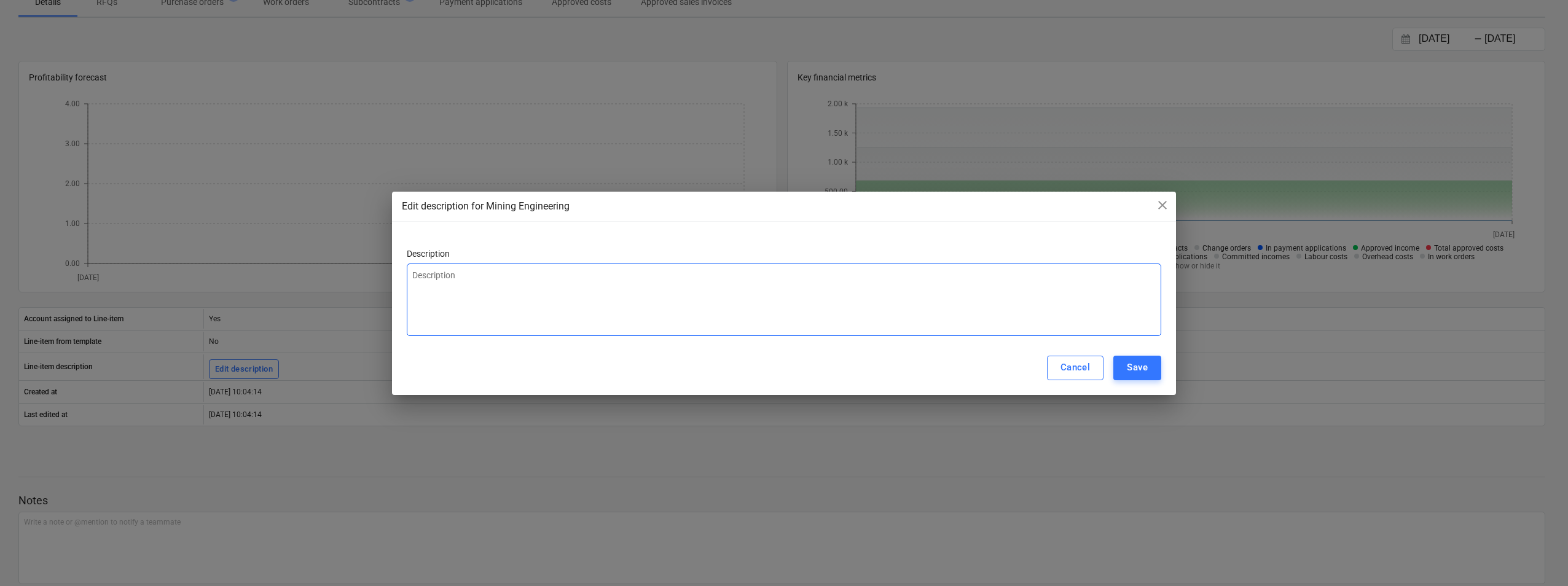
click at [548, 309] on textarea at bounding box center [784, 300] width 755 height 72
click at [1062, 361] on div "Cancel" at bounding box center [1075, 368] width 30 height 16
type textarea "x"
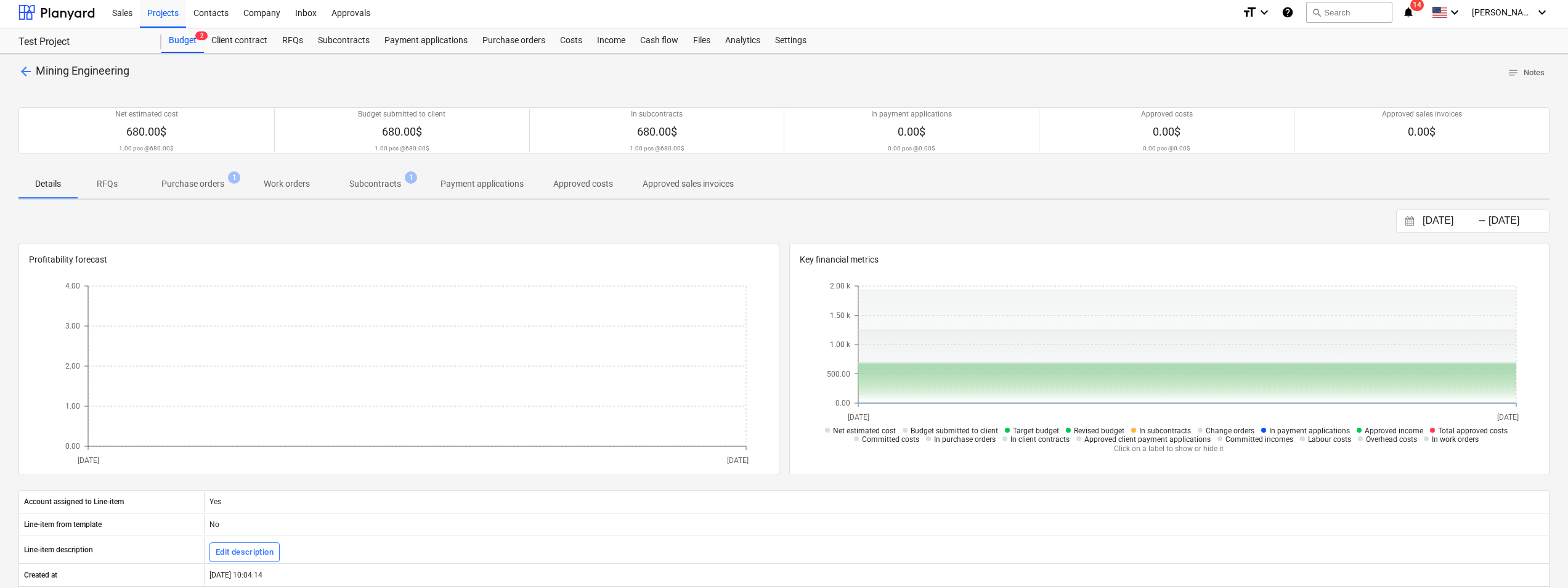
scroll to position [0, 0]
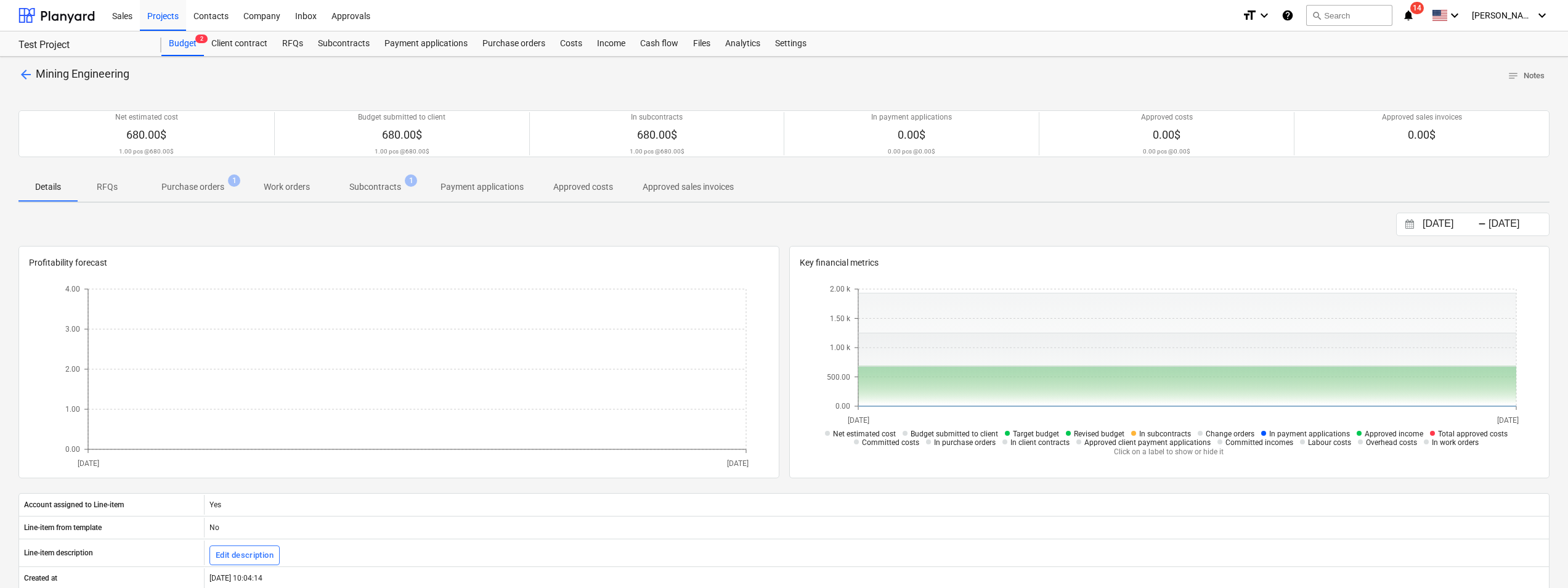
click at [385, 185] on p "Subcontracts" at bounding box center [376, 187] width 52 height 13
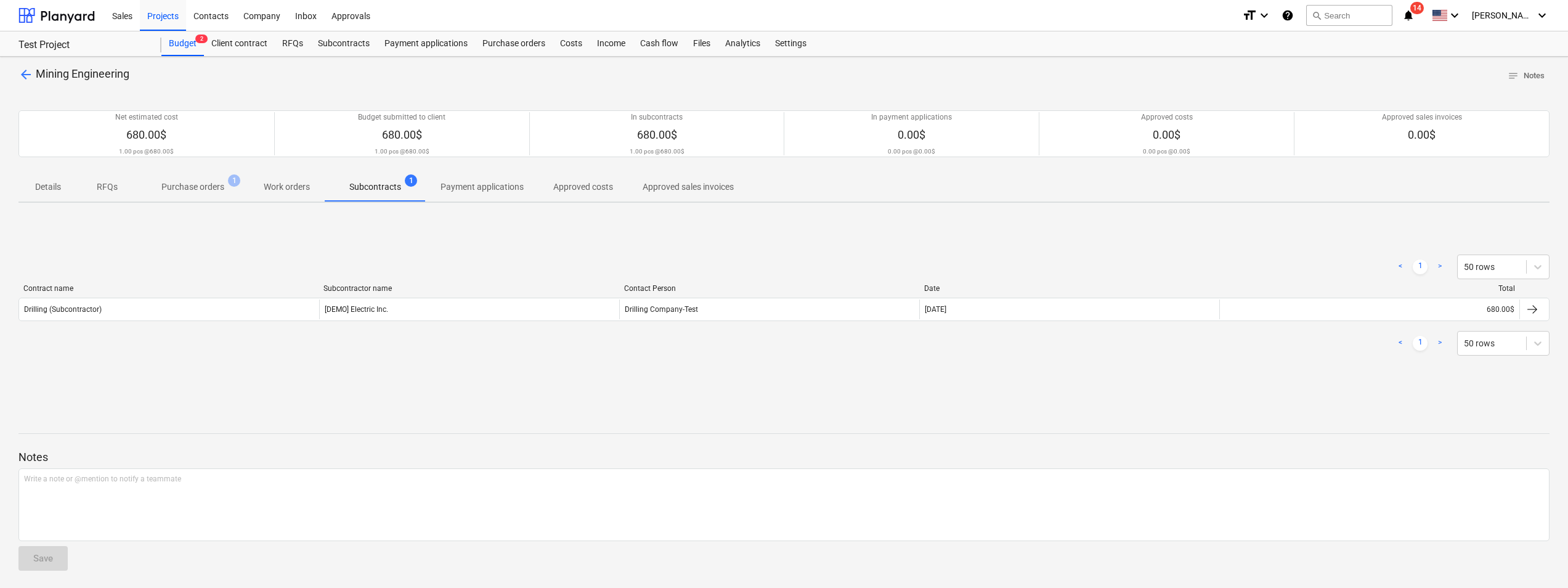
click at [280, 191] on p "Work orders" at bounding box center [287, 187] width 46 height 13
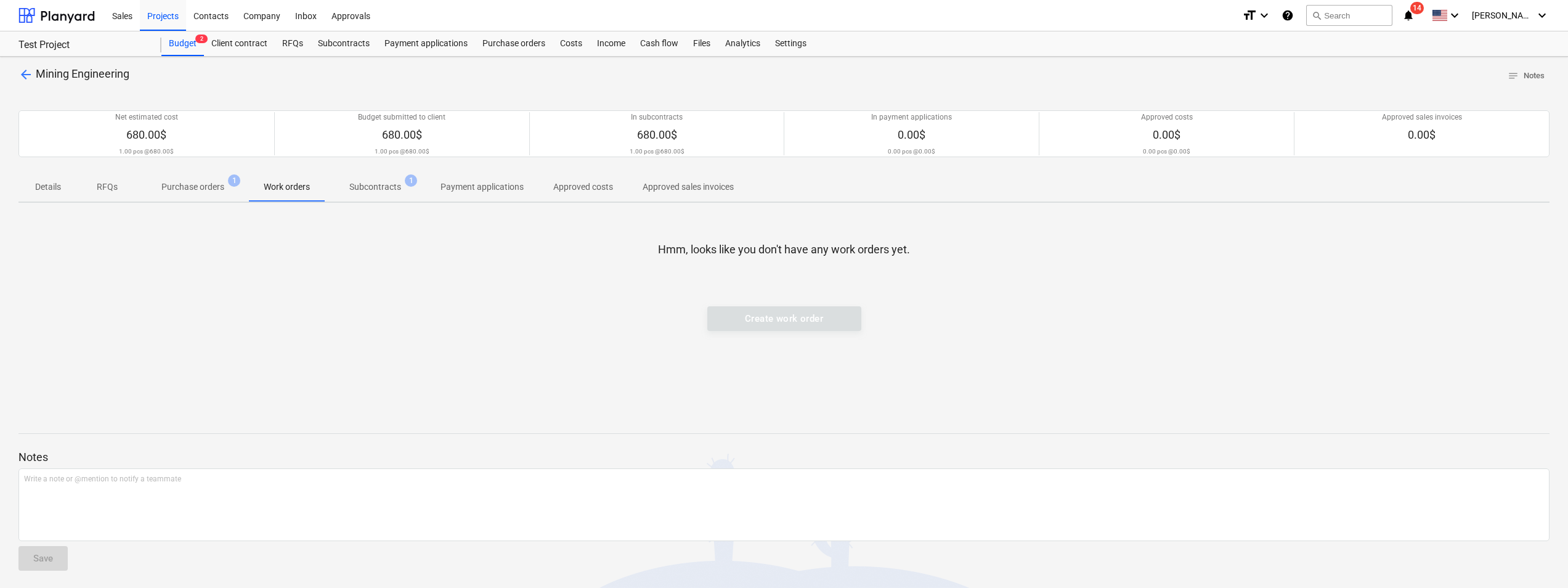
click at [210, 189] on p "Purchase orders" at bounding box center [193, 187] width 63 height 13
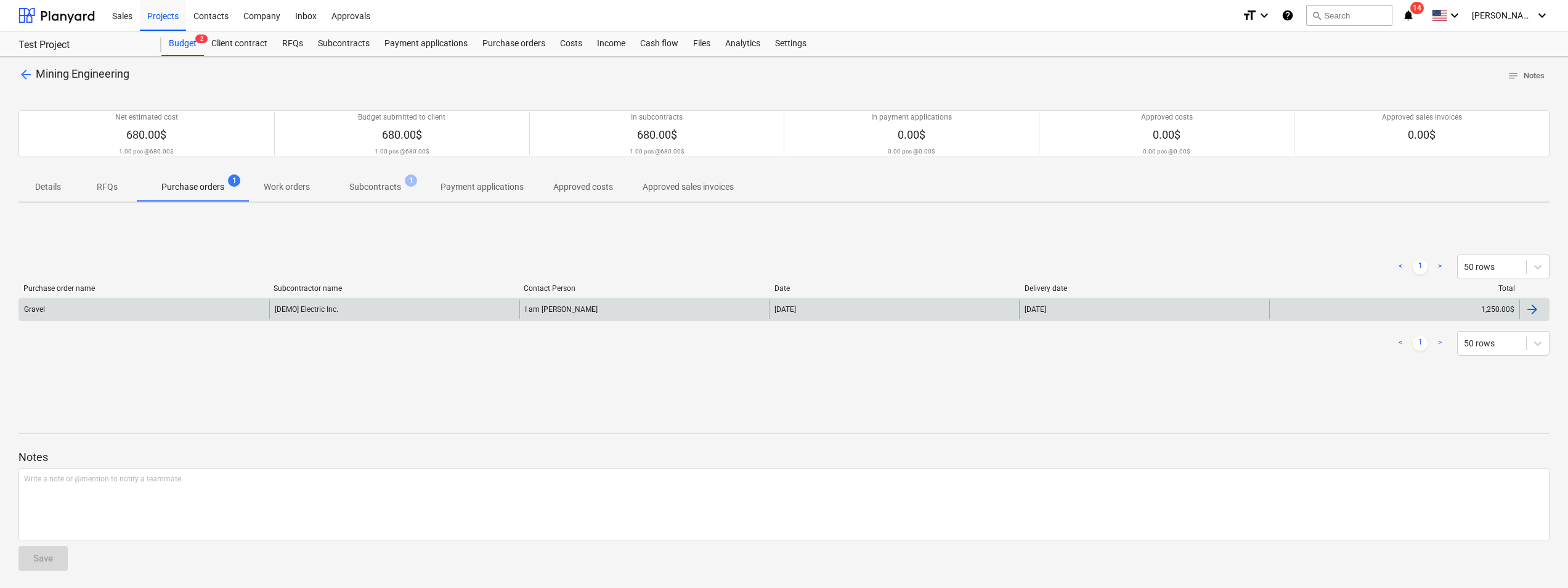
click at [1525, 311] on div at bounding box center [1532, 309] width 15 height 15
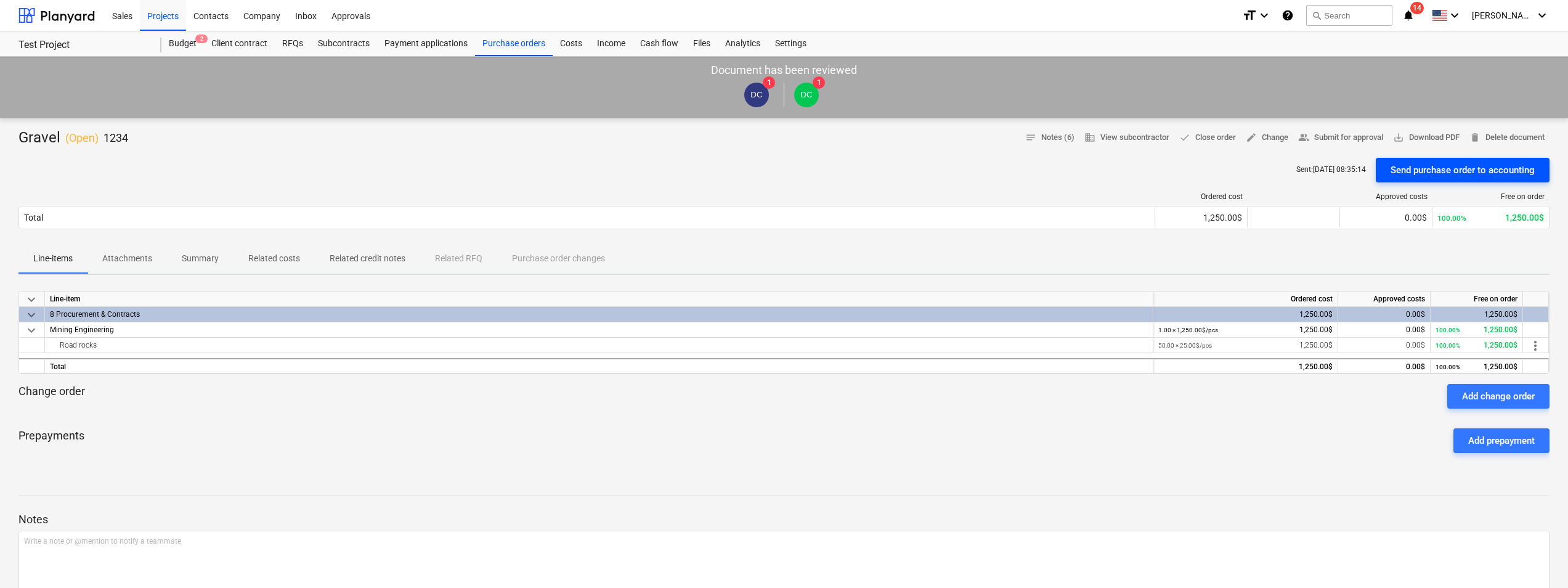
click at [1464, 167] on div "Send purchase order to accounting" at bounding box center [1462, 170] width 144 height 16
click at [1095, 177] on div "Sent : [DATE] 08:35:14 Send purchase order to accounting" at bounding box center [784, 169] width 1531 height 24
click at [787, 40] on div "Settings" at bounding box center [791, 43] width 46 height 24
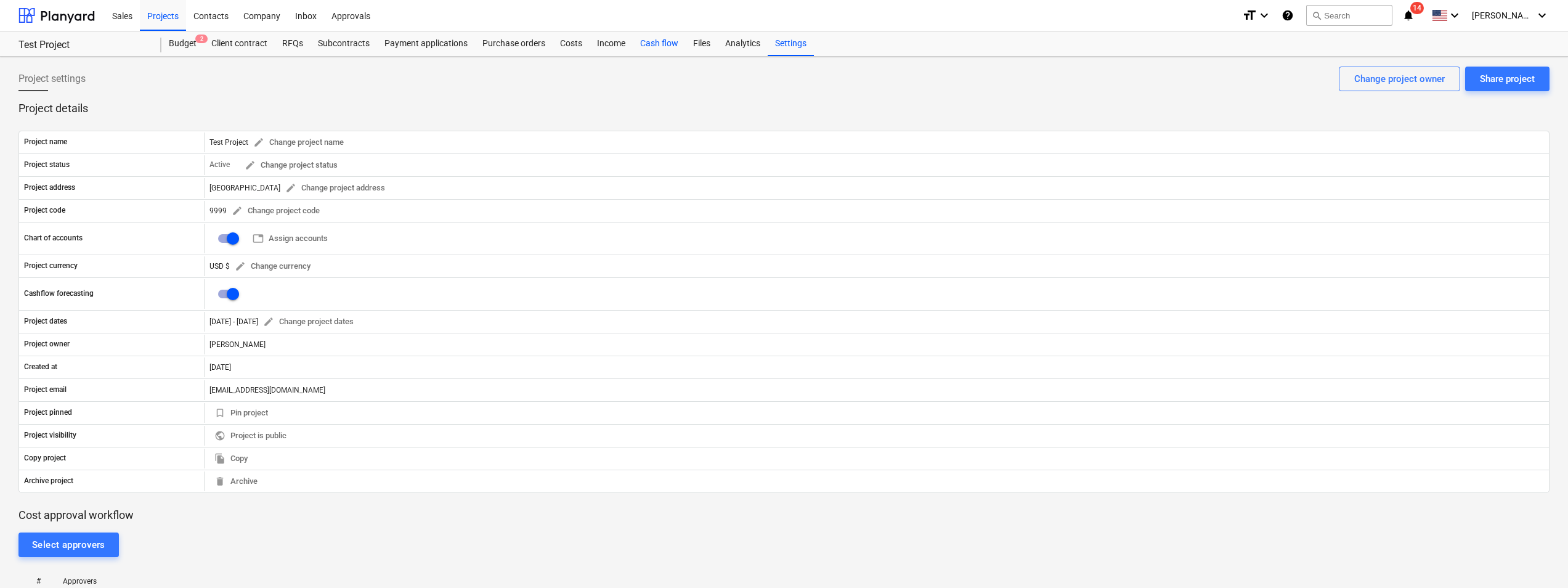
click at [674, 44] on div "Cash flow" at bounding box center [658, 43] width 53 height 24
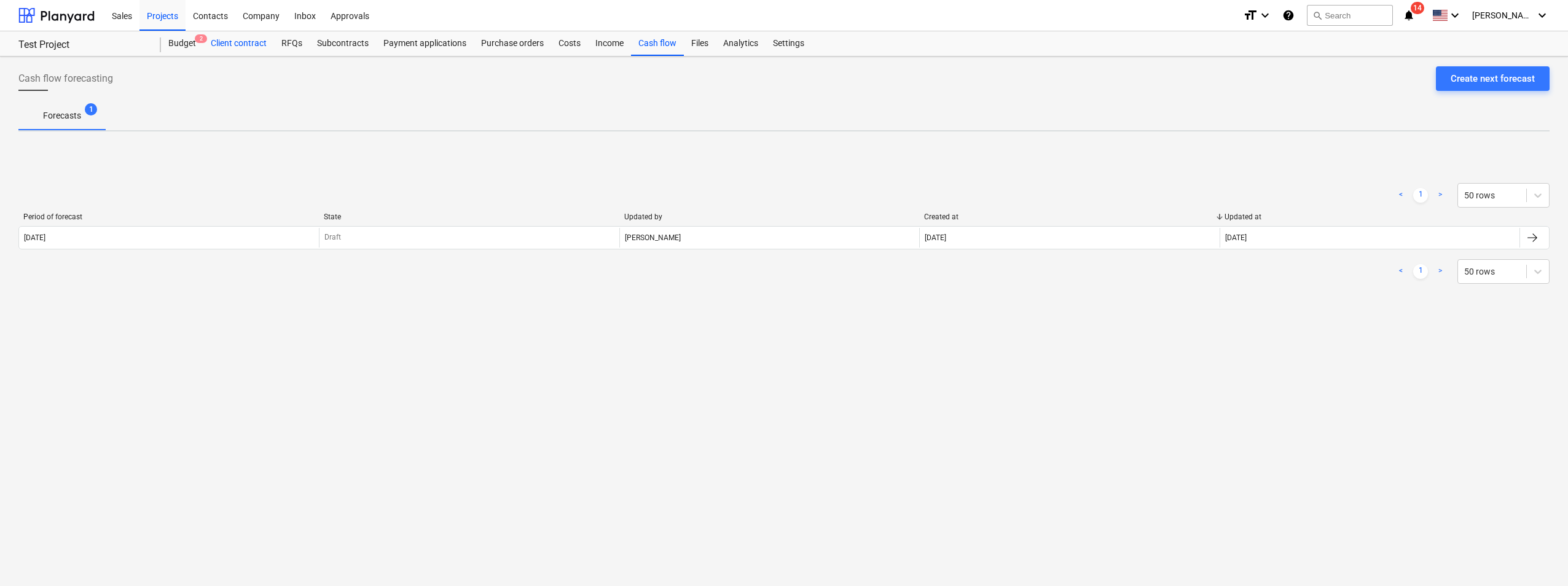
click at [220, 45] on div "Client contract" at bounding box center [239, 43] width 71 height 24
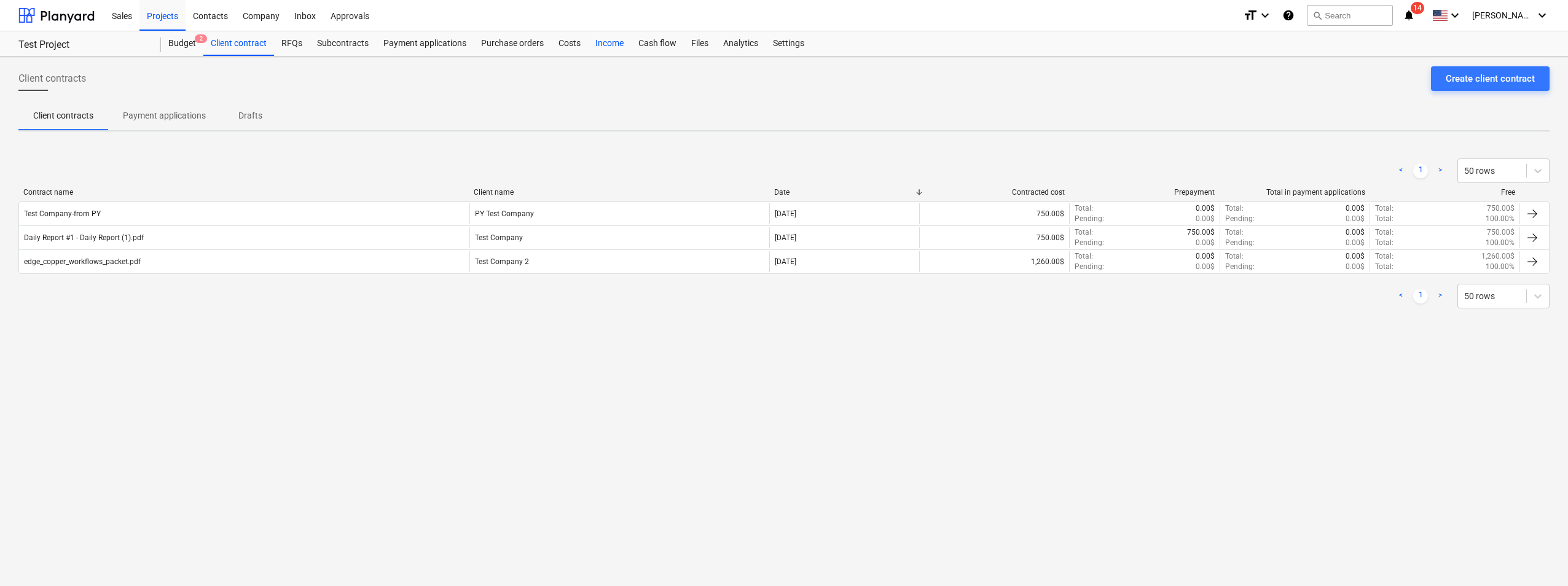
click at [594, 47] on div "Income" at bounding box center [610, 43] width 43 height 24
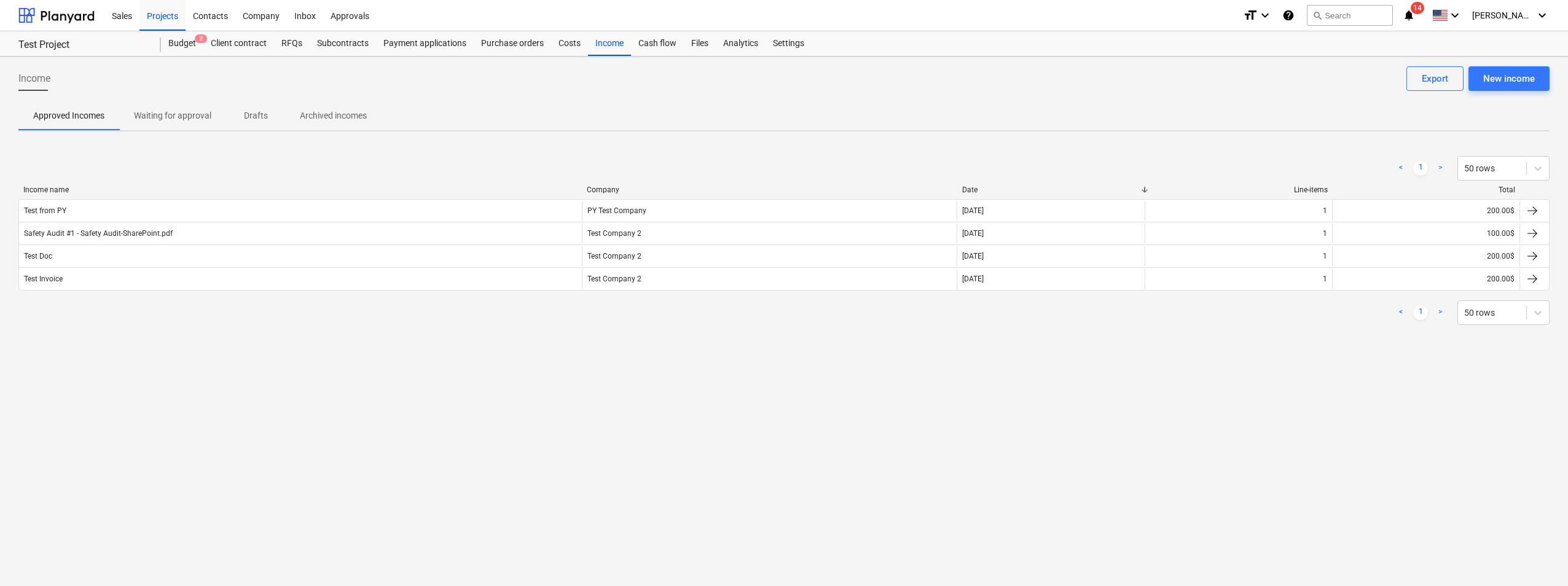
click at [1354, 18] on div "Successfully mapped the line-items" at bounding box center [1337, 13] width 154 height 15
click at [1355, 10] on div "Successfully mapped the line-items" at bounding box center [1337, 13] width 154 height 15
click at [1280, 104] on div "Approved Incomes Waiting for approval Drafts Archived incomes" at bounding box center [783, 115] width 1531 height 30
click at [1349, 13] on div "Successfully mapped the line-items" at bounding box center [1337, 13] width 154 height 15
click at [117, 20] on div "Sales" at bounding box center [122, 15] width 35 height 31
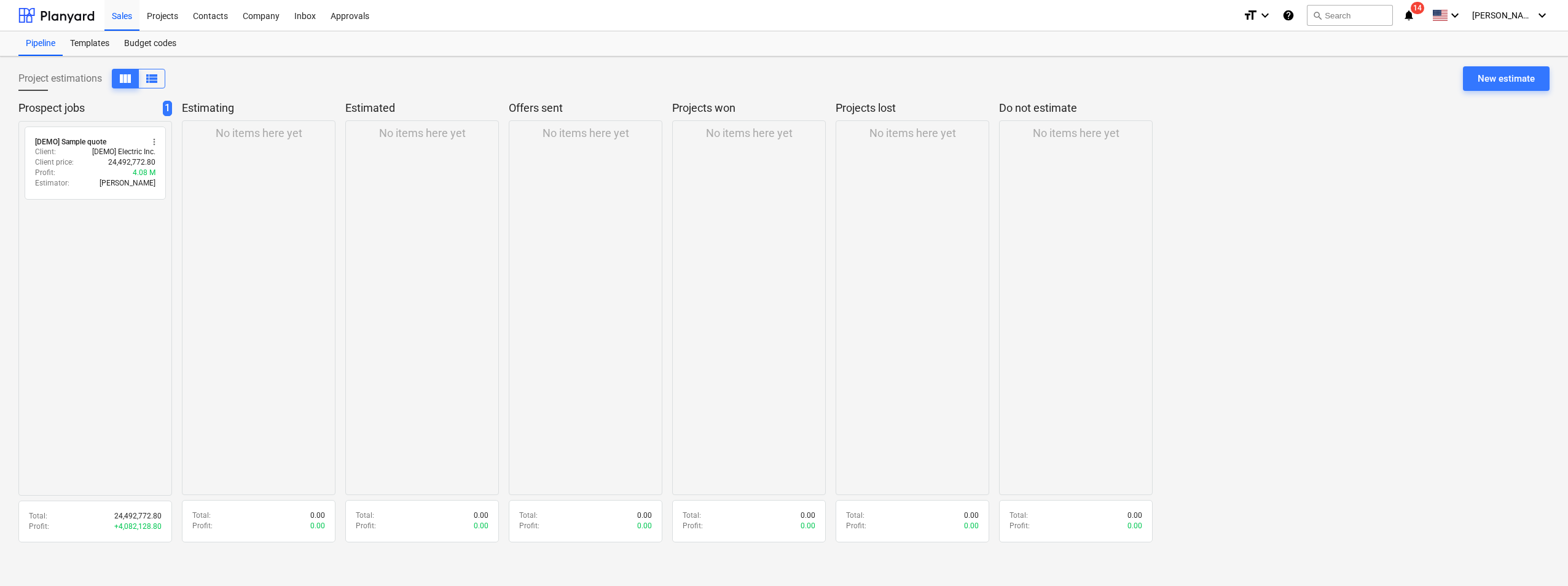
click at [1372, 15] on div "Successfully mapped the line-items" at bounding box center [1337, 13] width 154 height 15
click at [79, 16] on div at bounding box center [56, 15] width 76 height 31
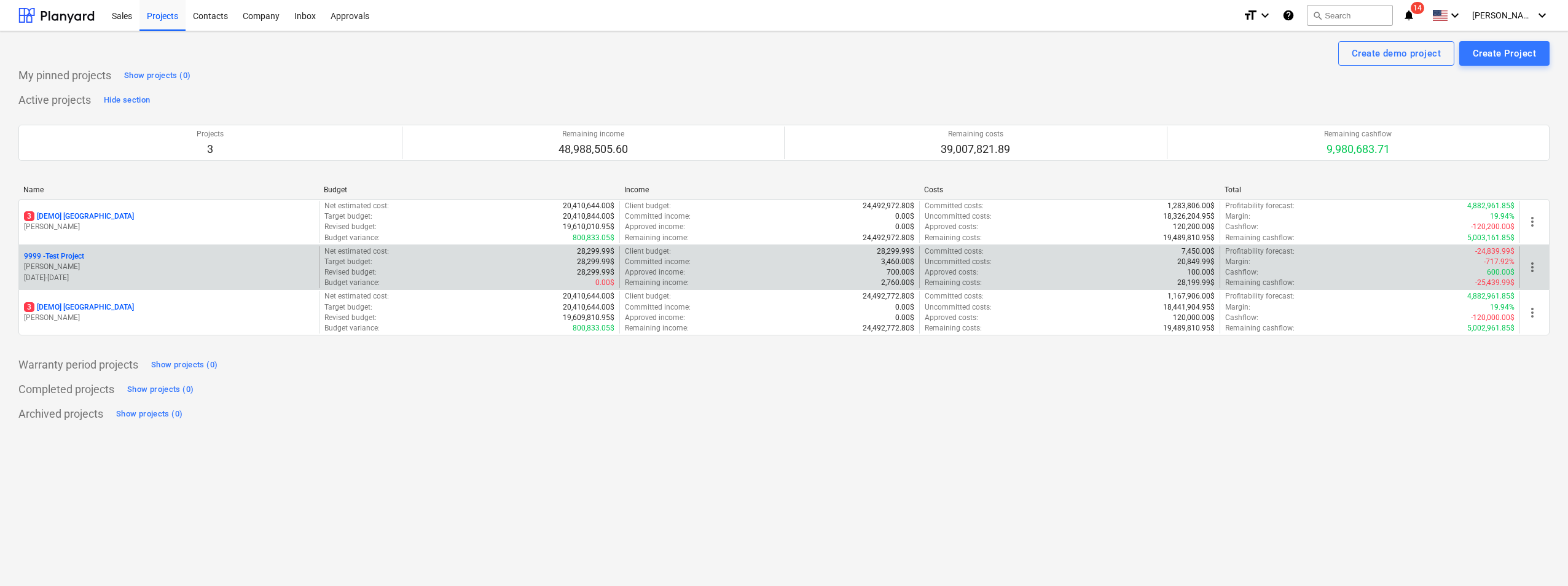
click at [102, 269] on p "[PERSON_NAME]" at bounding box center [169, 266] width 290 height 10
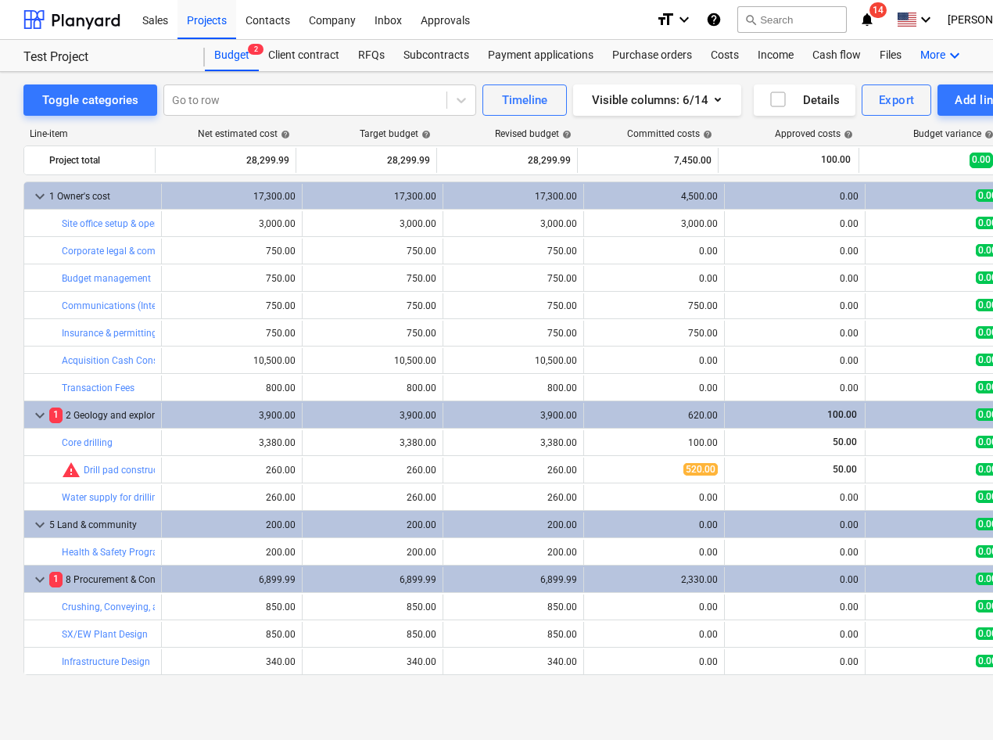
click at [950, 55] on icon "keyboard_arrow_down" at bounding box center [955, 55] width 19 height 19
click at [163, 66] on div at bounding box center [496, 370] width 993 height 740
click at [953, 54] on icon "keyboard_arrow_down" at bounding box center [955, 55] width 19 height 19
click at [550, 23] on div "Sales Projects Contacts Company Inbox Approvals" at bounding box center [388, 19] width 511 height 39
click at [280, 27] on div "Contacts" at bounding box center [267, 19] width 63 height 40
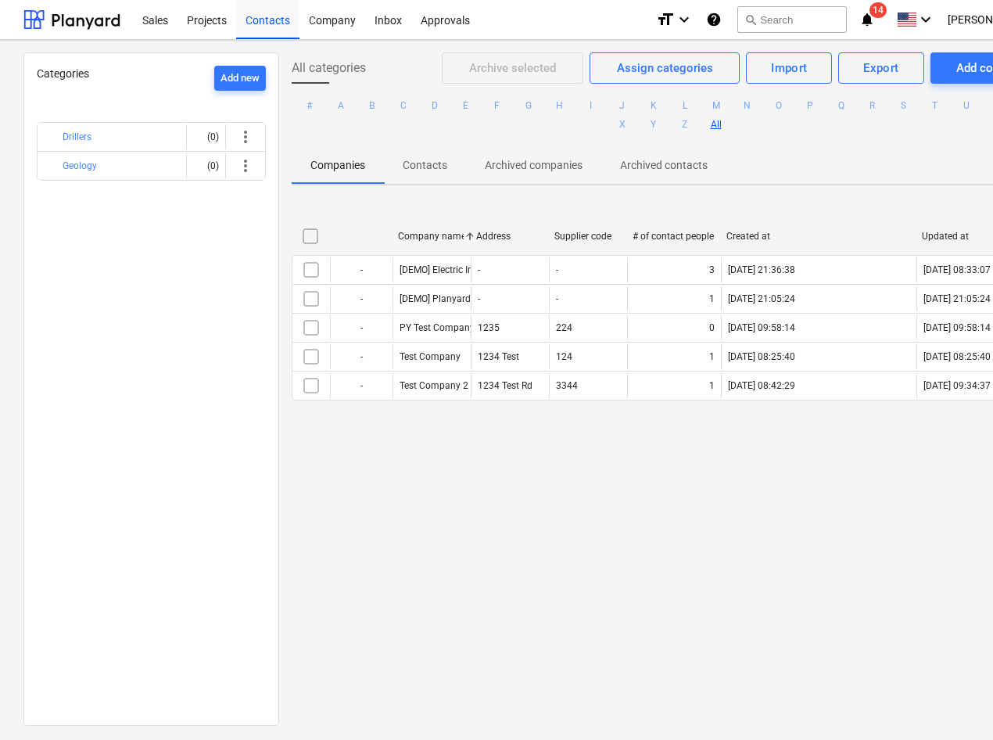
click at [489, 422] on div "Company name Address Supplier code # of contact people Created at Updated at - …" at bounding box center [669, 315] width 755 height 235
click at [167, 23] on div "Sales" at bounding box center [155, 19] width 45 height 40
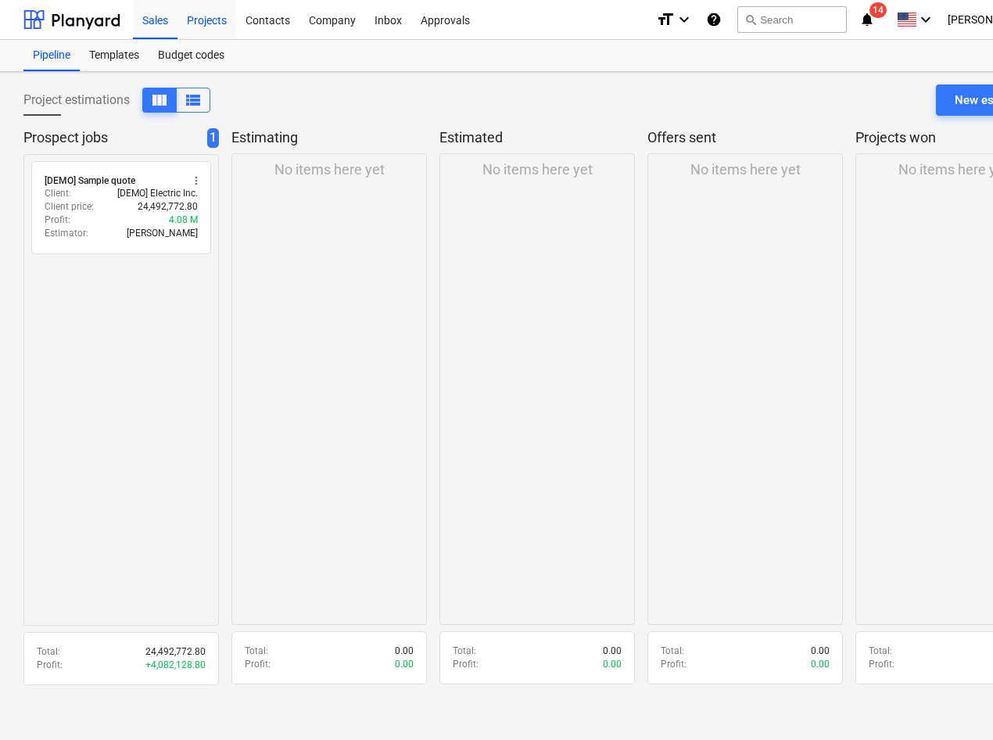
click at [209, 28] on div "Projects" at bounding box center [207, 19] width 59 height 40
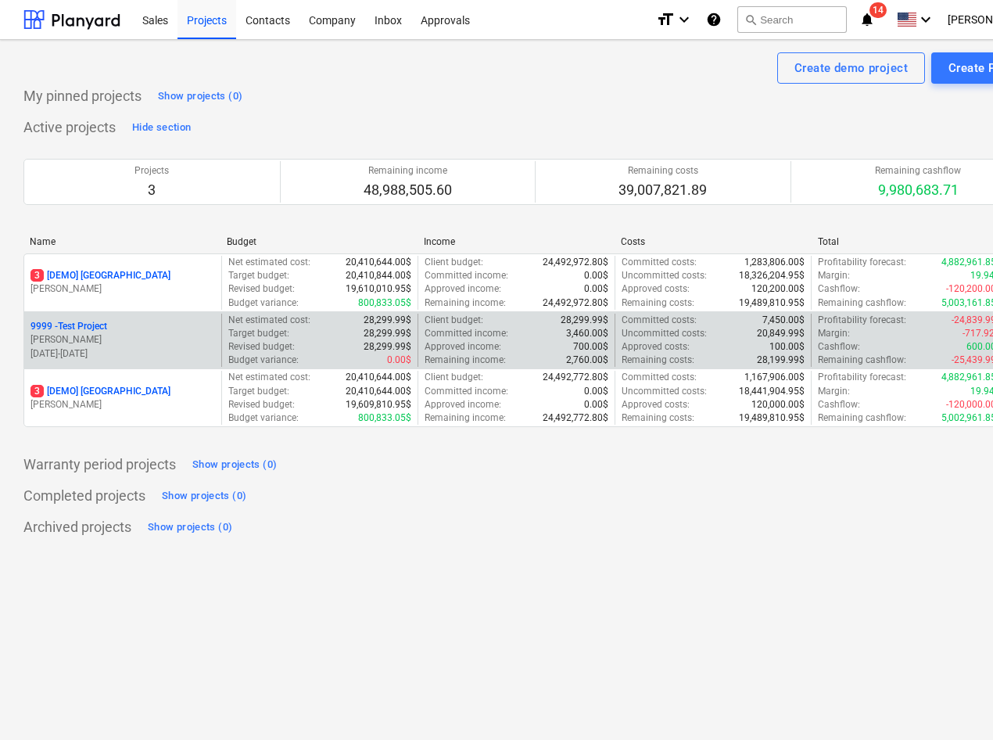
click at [129, 351] on p "[DATE] - [DATE]" at bounding box center [123, 353] width 185 height 13
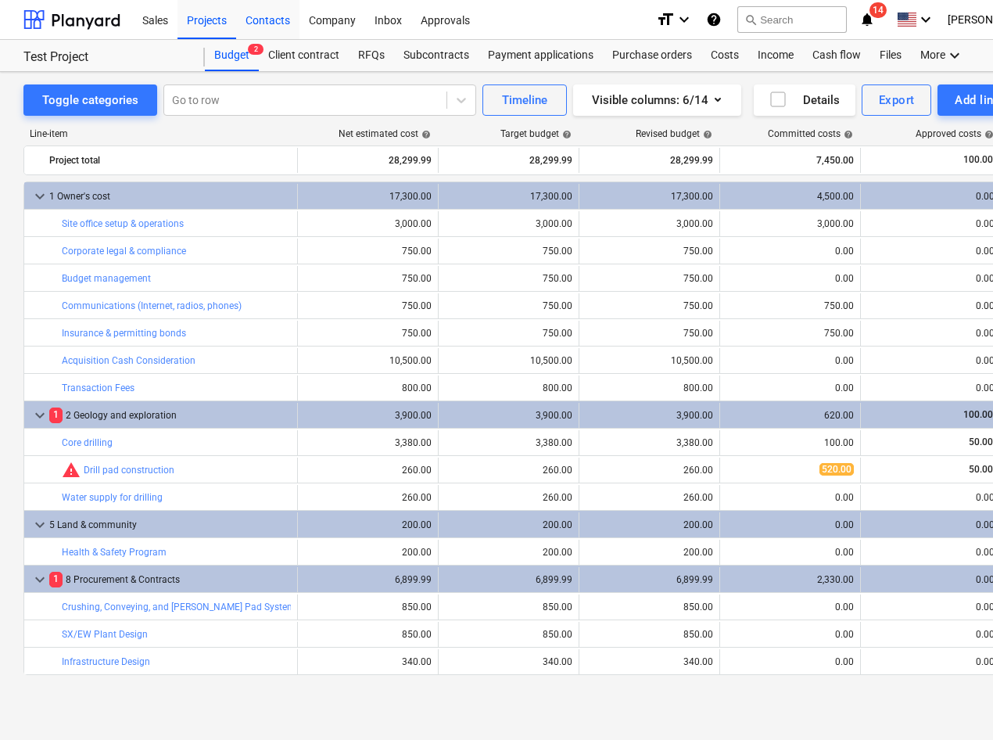
click at [280, 29] on div "Contacts" at bounding box center [267, 19] width 63 height 40
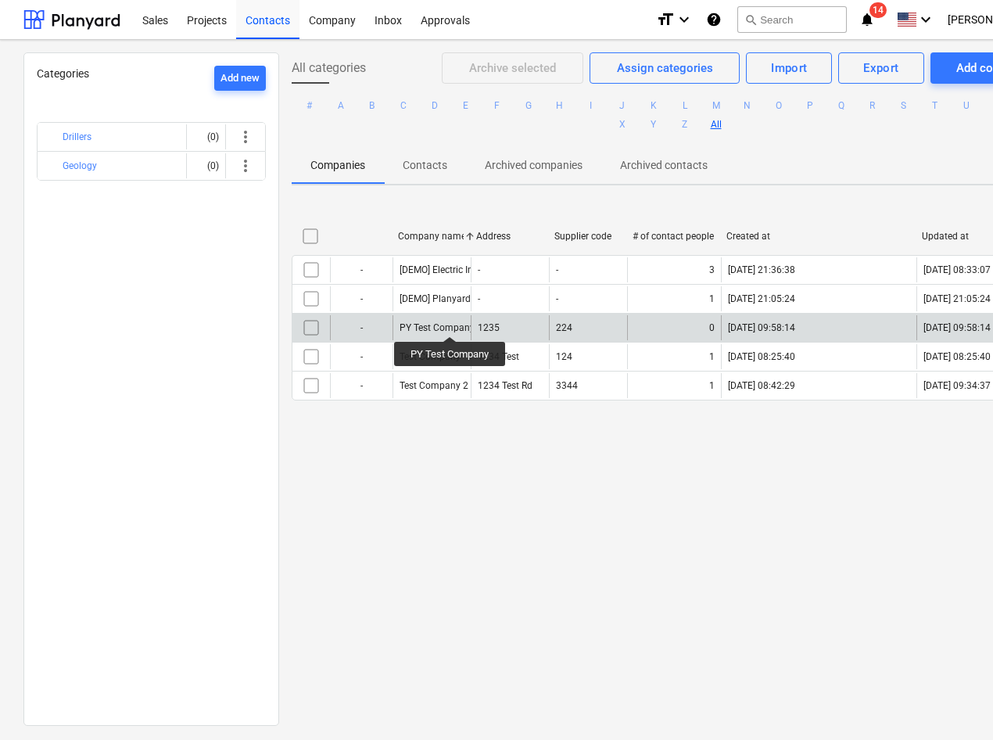
click at [451, 322] on div "PY Test Company" at bounding box center [437, 327] width 75 height 11
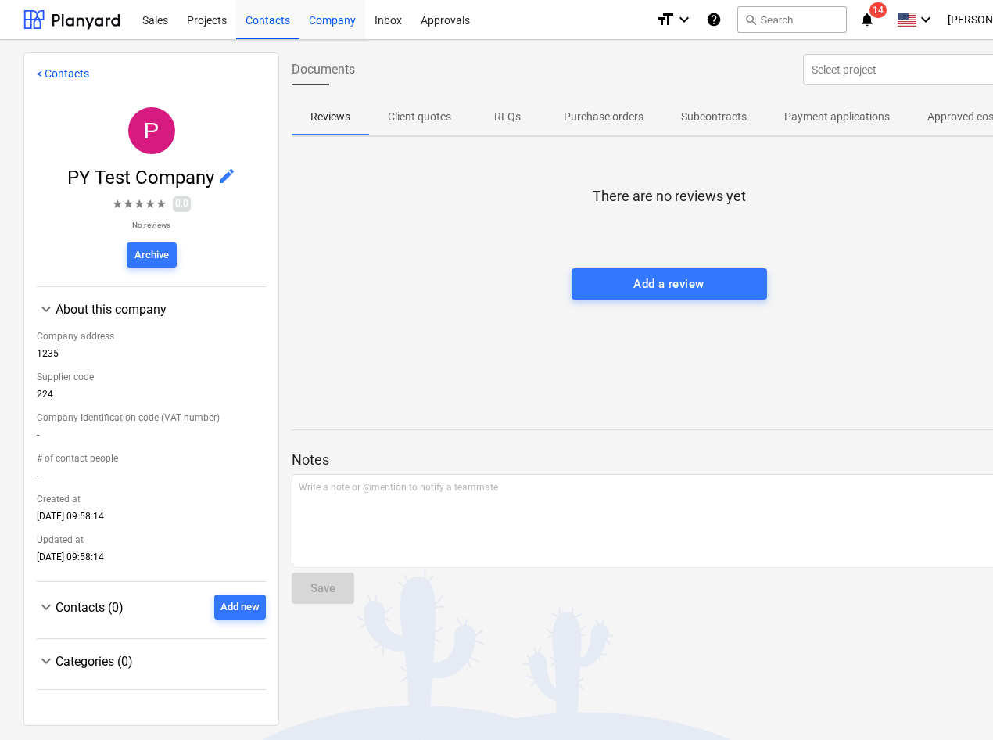
click at [315, 23] on div "Company" at bounding box center [333, 19] width 66 height 40
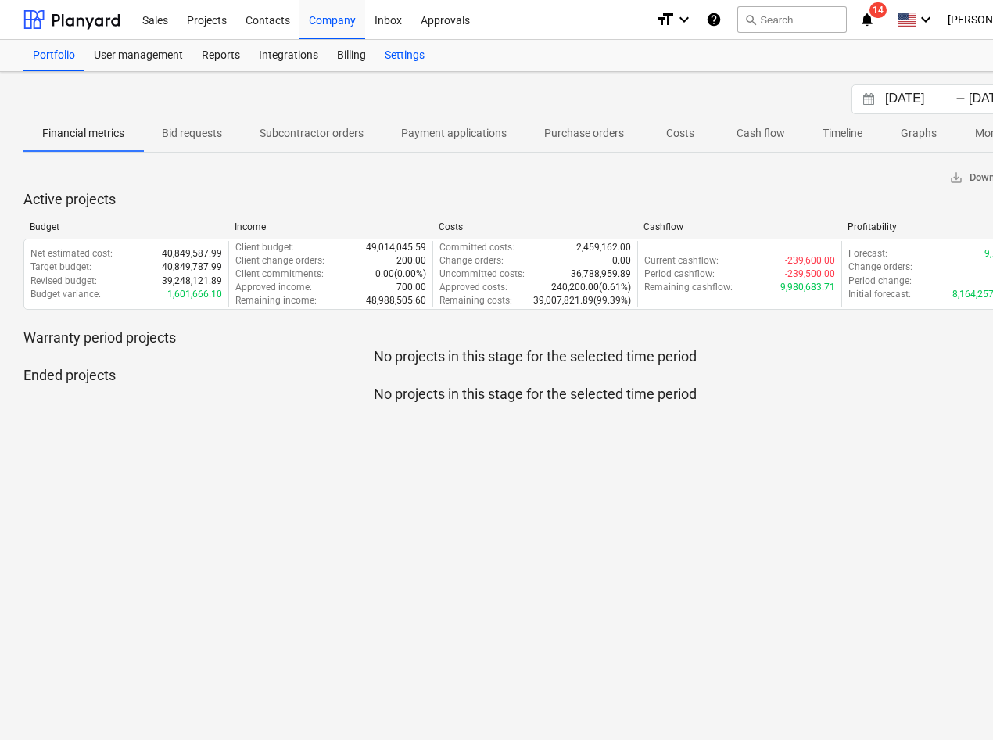
click at [390, 52] on div "Settings" at bounding box center [404, 55] width 59 height 31
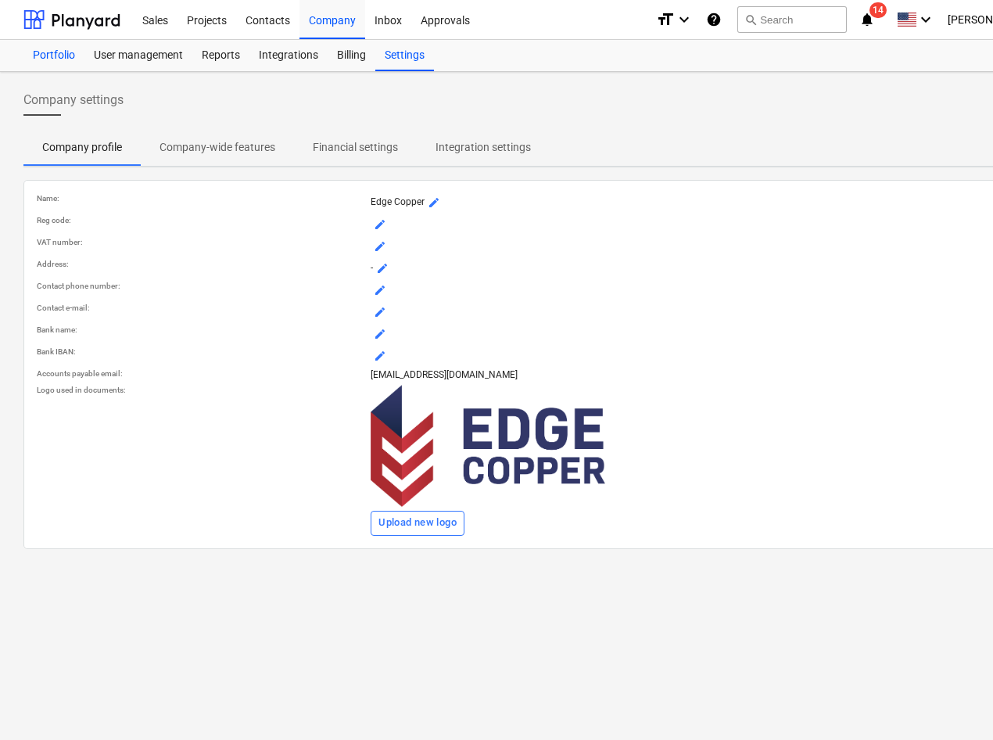
click at [64, 62] on div "Portfolio" at bounding box center [53, 55] width 61 height 31
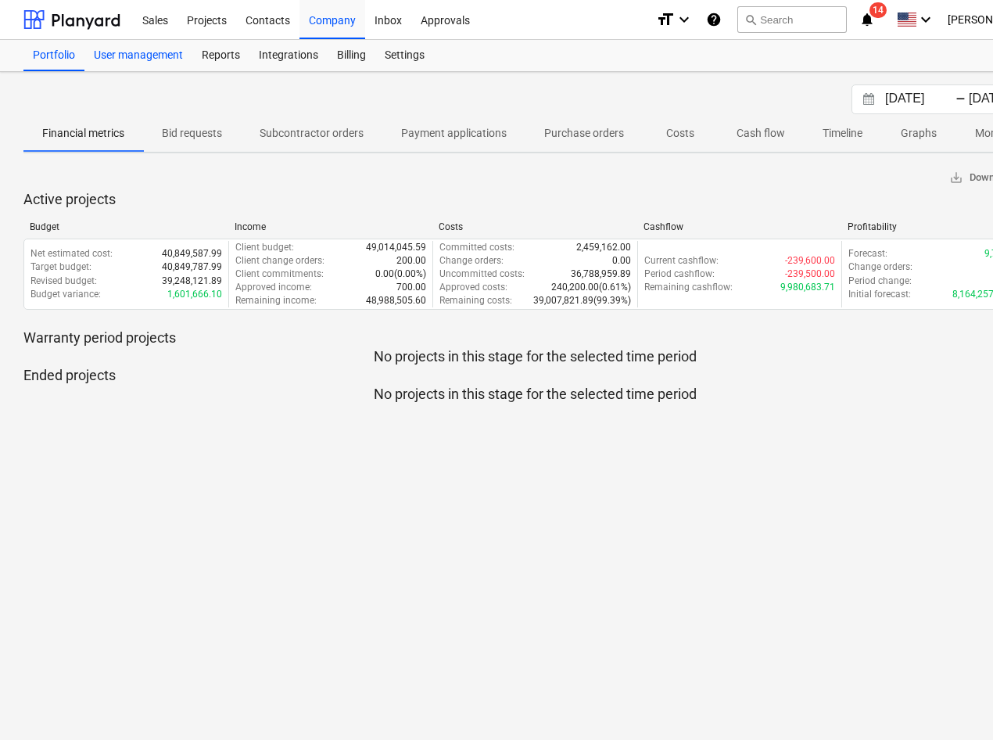
click at [149, 52] on div "User management" at bounding box center [138, 55] width 108 height 31
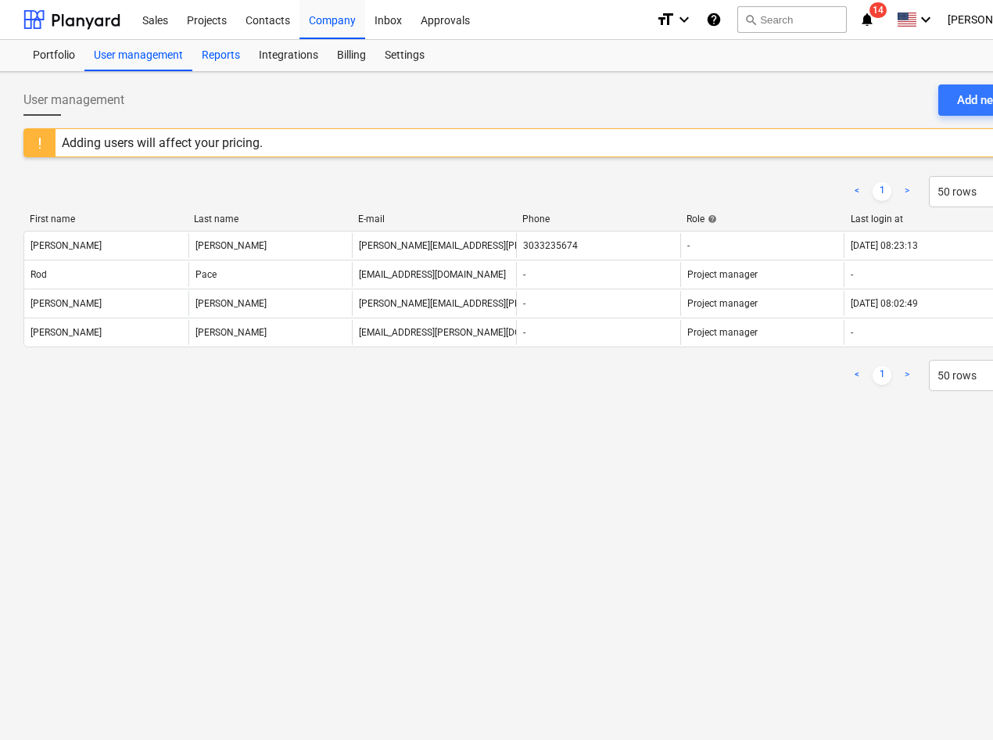
click at [232, 50] on div "Reports" at bounding box center [220, 55] width 57 height 31
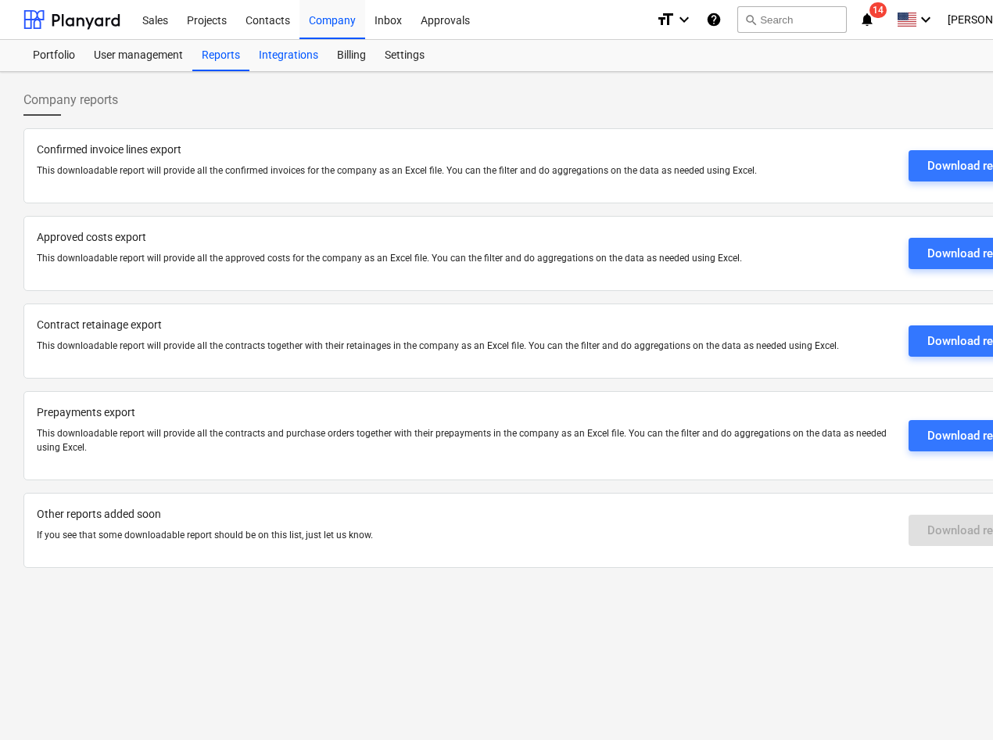
click at [295, 56] on div "Integrations" at bounding box center [289, 55] width 78 height 31
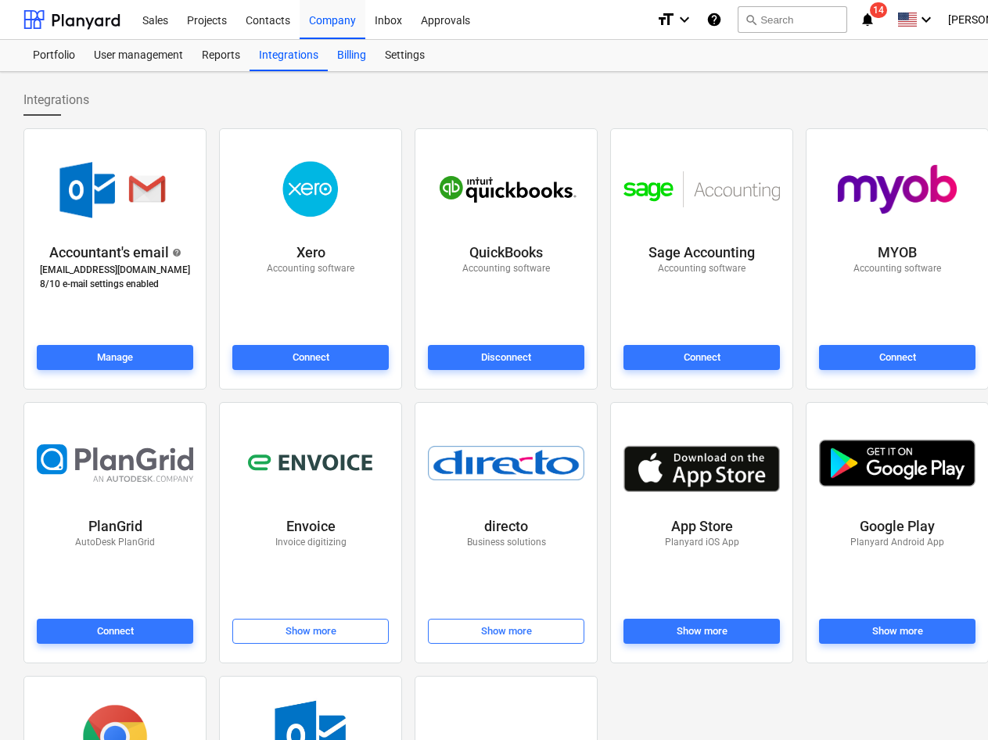
click at [343, 58] on div "Billing" at bounding box center [352, 55] width 48 height 31
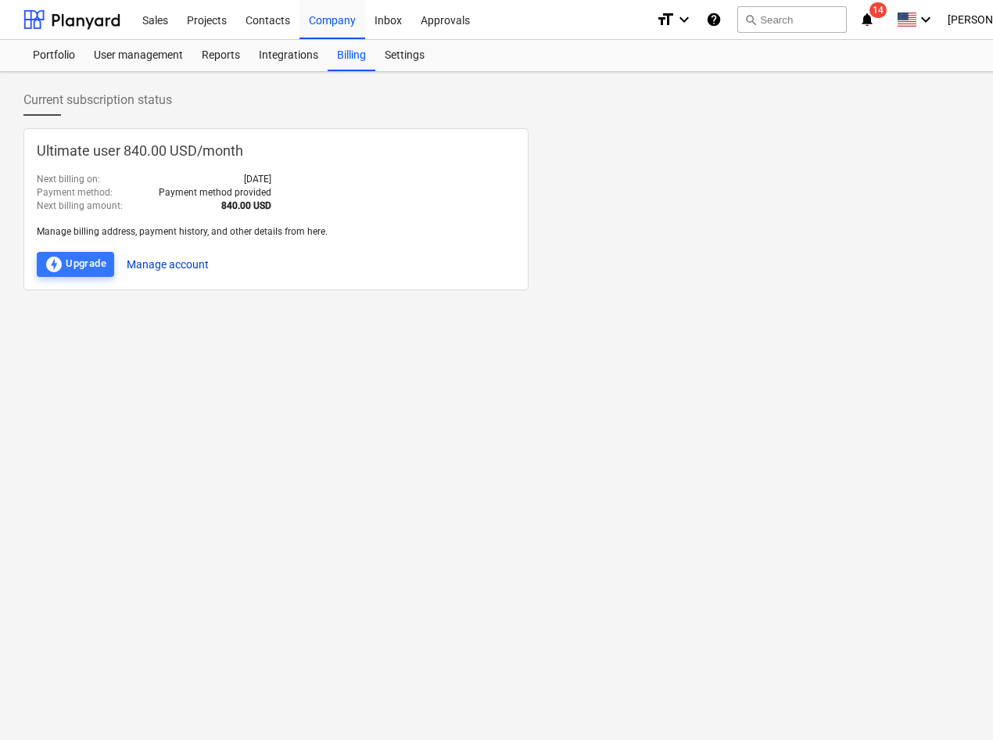
click at [201, 264] on button "Manage account" at bounding box center [168, 264] width 82 height 25
click at [346, 382] on div "Current subscription status Ultimate user 840.00 USD / month Next billing on : …" at bounding box center [535, 406] width 1070 height 668
click at [397, 48] on div "Settings" at bounding box center [404, 55] width 59 height 31
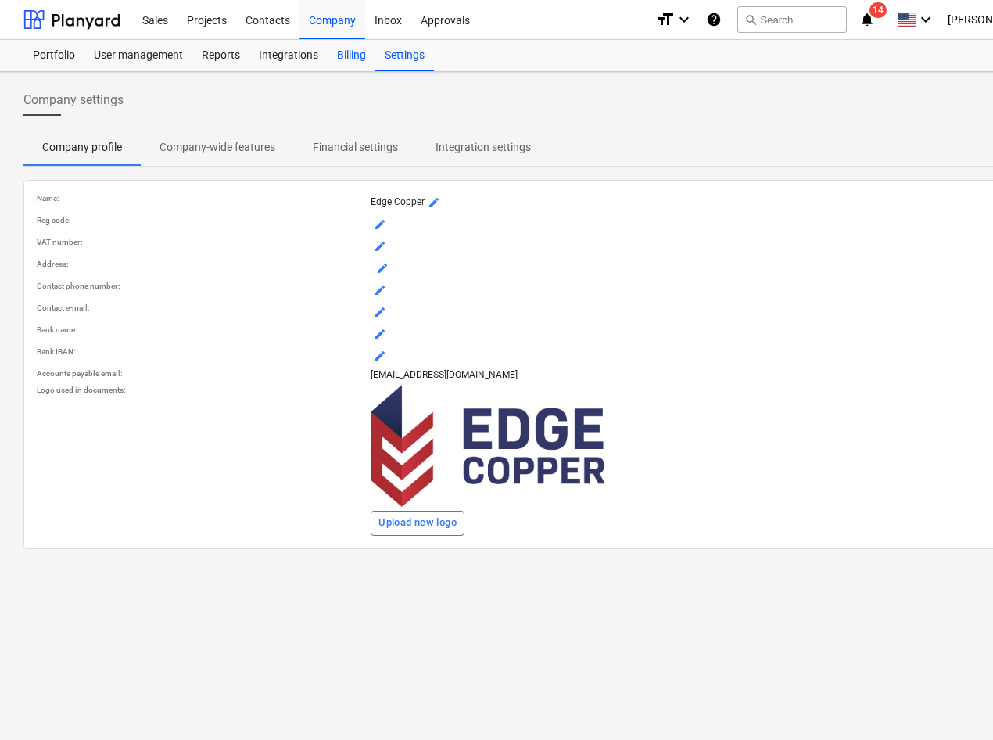
click at [342, 62] on div "Billing" at bounding box center [352, 55] width 48 height 31
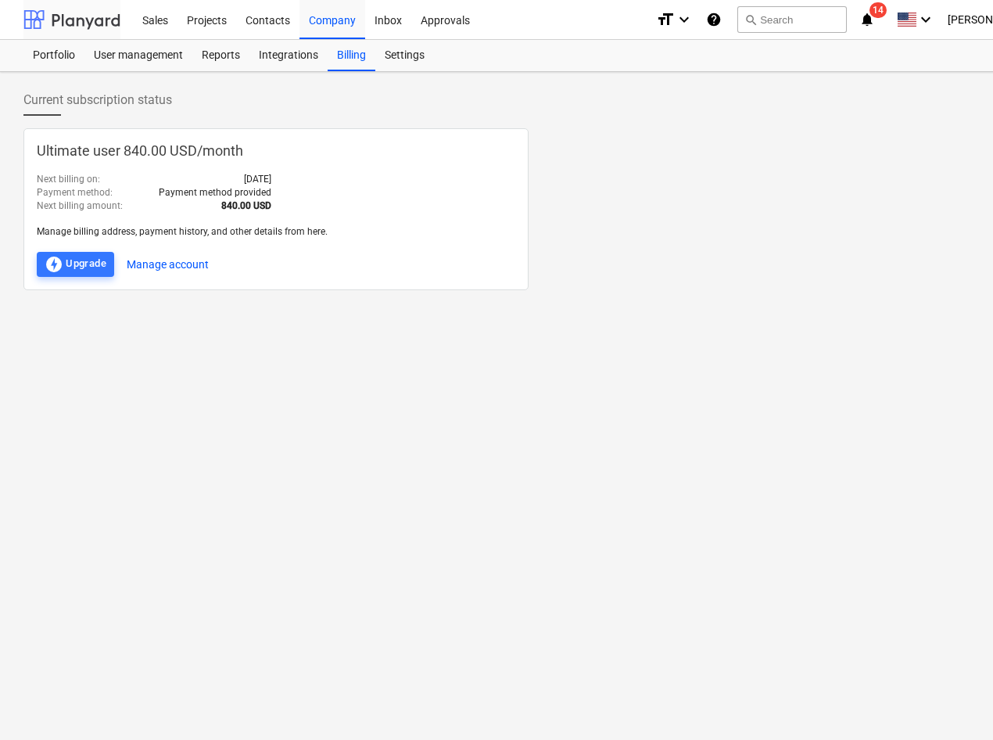
click at [97, 20] on div at bounding box center [71, 19] width 97 height 39
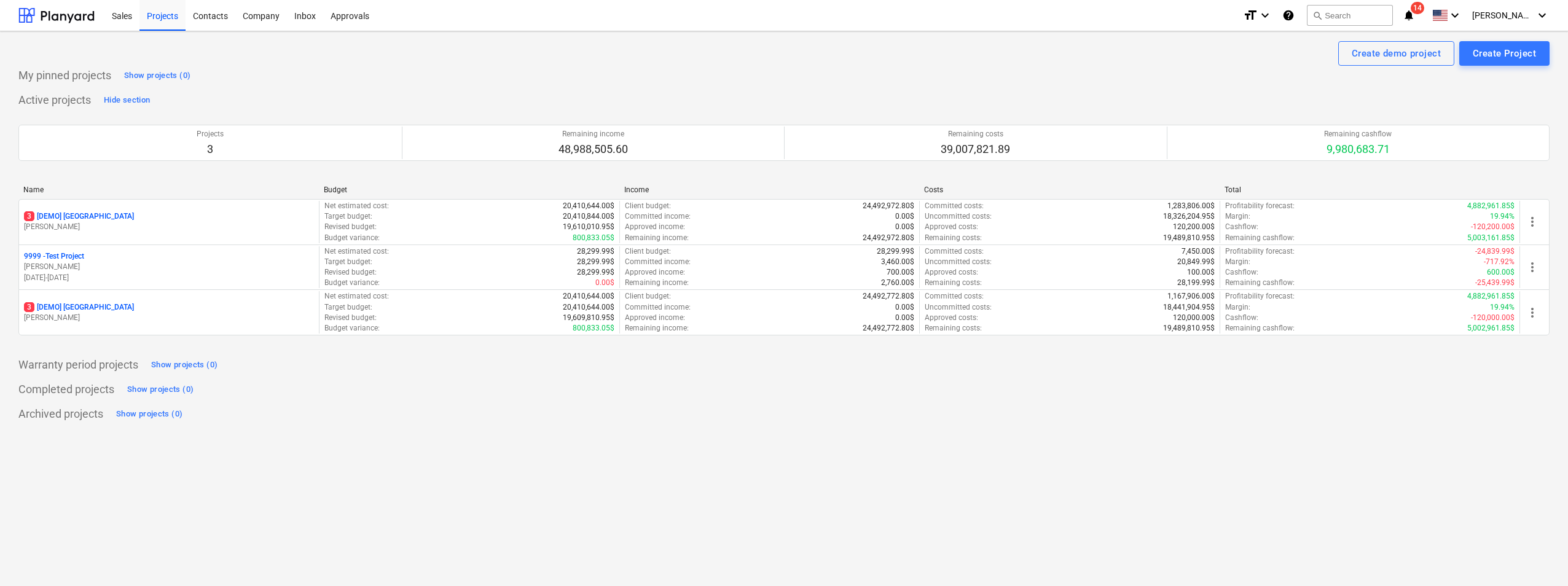
click at [1500, 13] on div "Successfully mapped the line-items" at bounding box center [1396, 13] width 332 height 26
click at [1544, 16] on div "Successfully mapped the line-items" at bounding box center [1396, 13] width 332 height 26
click at [1515, 20] on span "[PERSON_NAME]" at bounding box center [1503, 15] width 61 height 10
click at [1502, 44] on div "Settings" at bounding box center [1513, 47] width 74 height 20
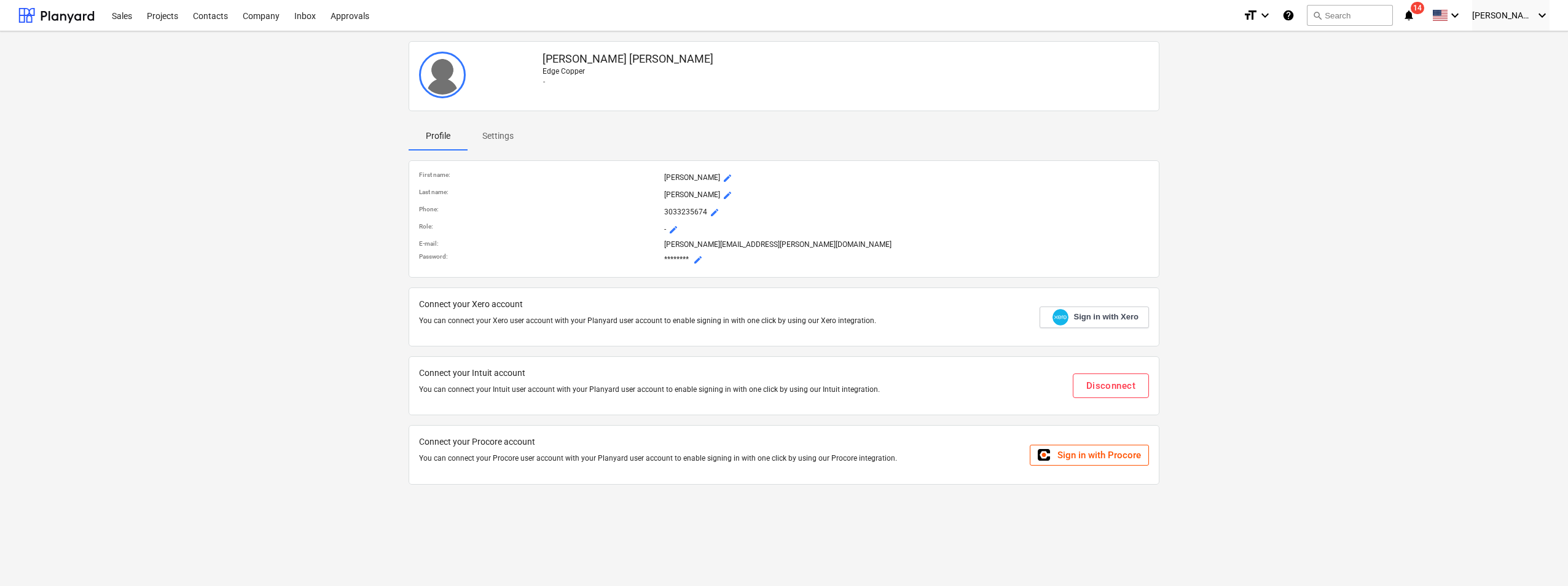
click at [504, 135] on p "Settings" at bounding box center [498, 136] width 31 height 13
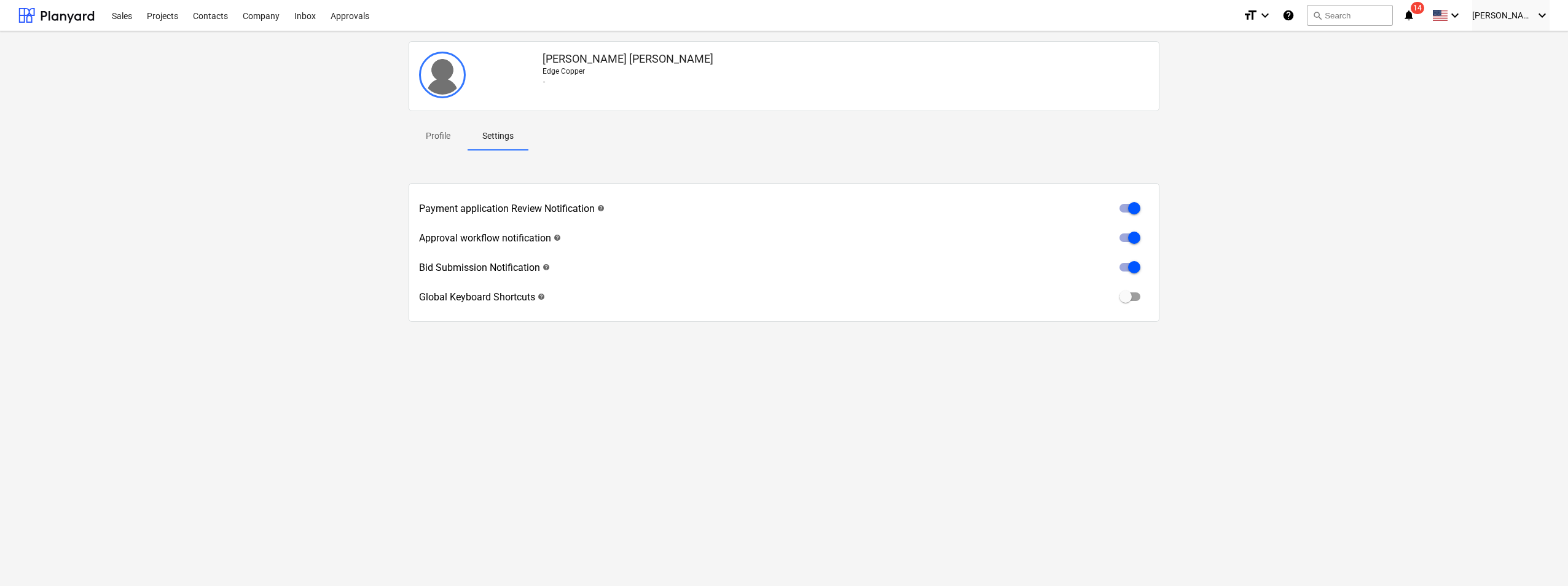
click at [434, 141] on p "Profile" at bounding box center [438, 136] width 30 height 13
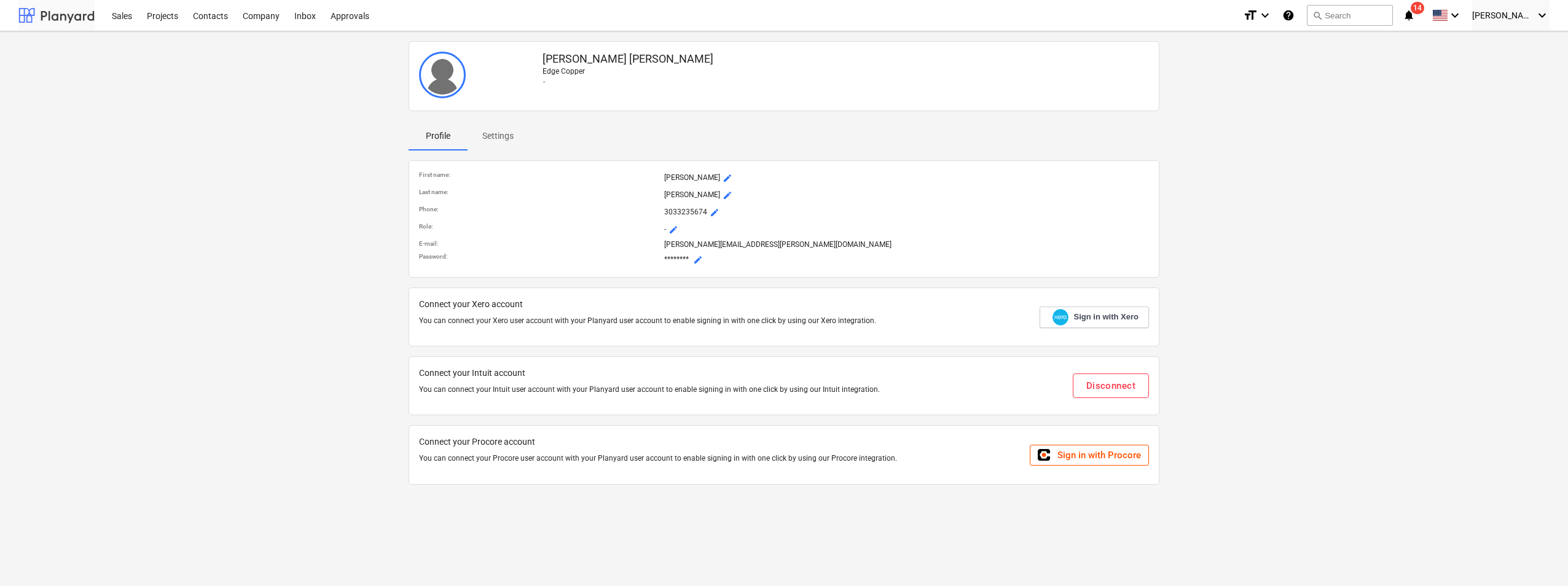
click at [79, 21] on div at bounding box center [56, 15] width 76 height 31
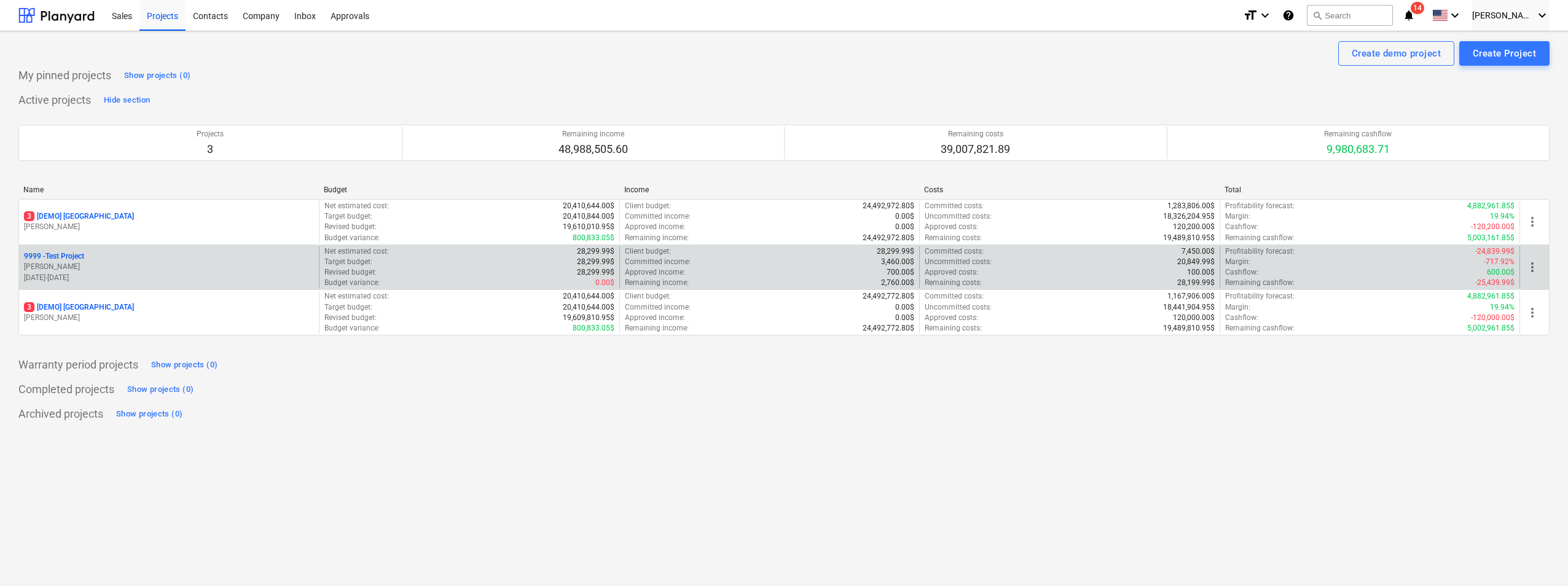
click at [108, 257] on div "9999 - Test Project" at bounding box center [169, 256] width 290 height 10
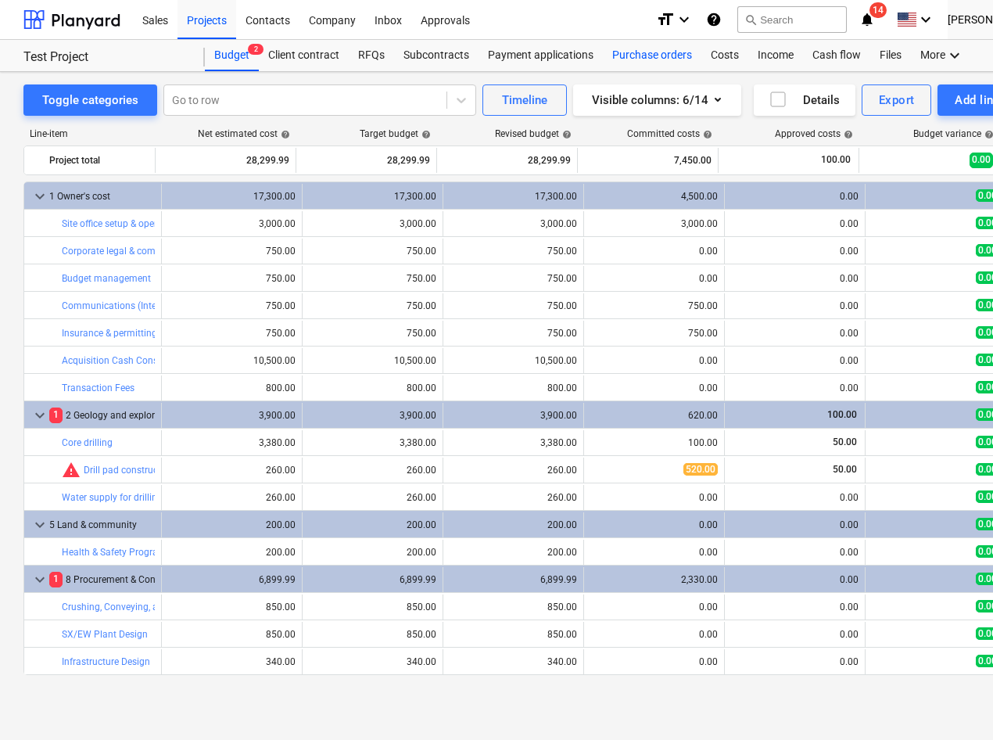
click at [672, 56] on div "Purchase orders" at bounding box center [652, 55] width 99 height 31
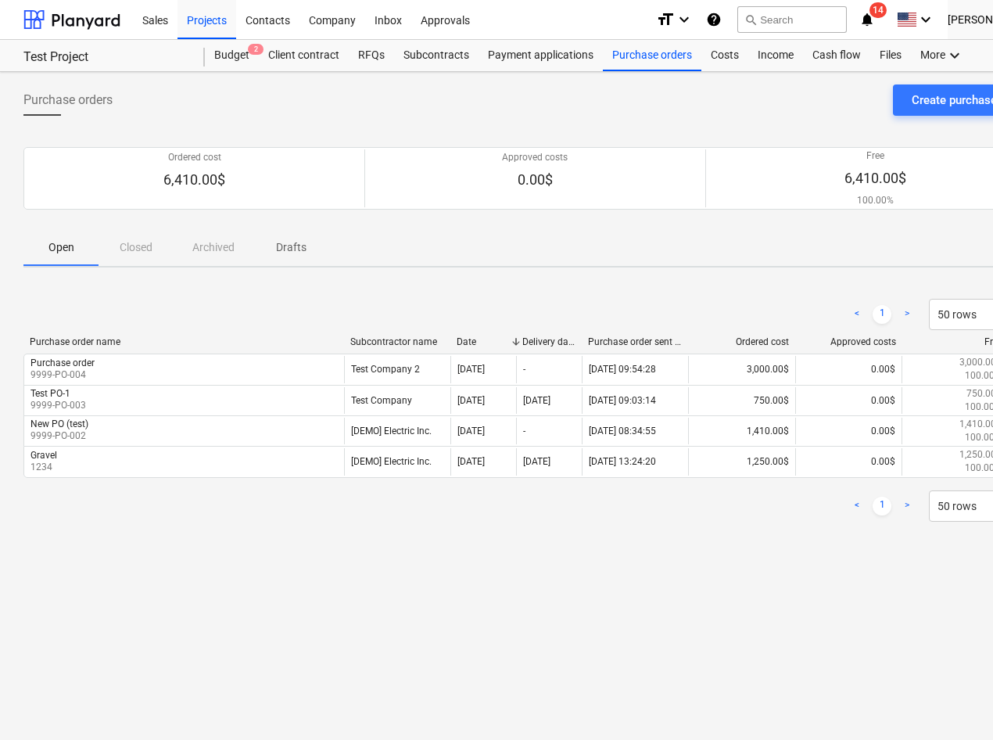
click at [733, 545] on div "Purchase orders Create purchase order Ordered cost 6,410.00$ Approved costs 0.0…" at bounding box center [535, 406] width 1070 height 668
click at [913, 110] on div "Create purchase order" at bounding box center [970, 100] width 116 height 20
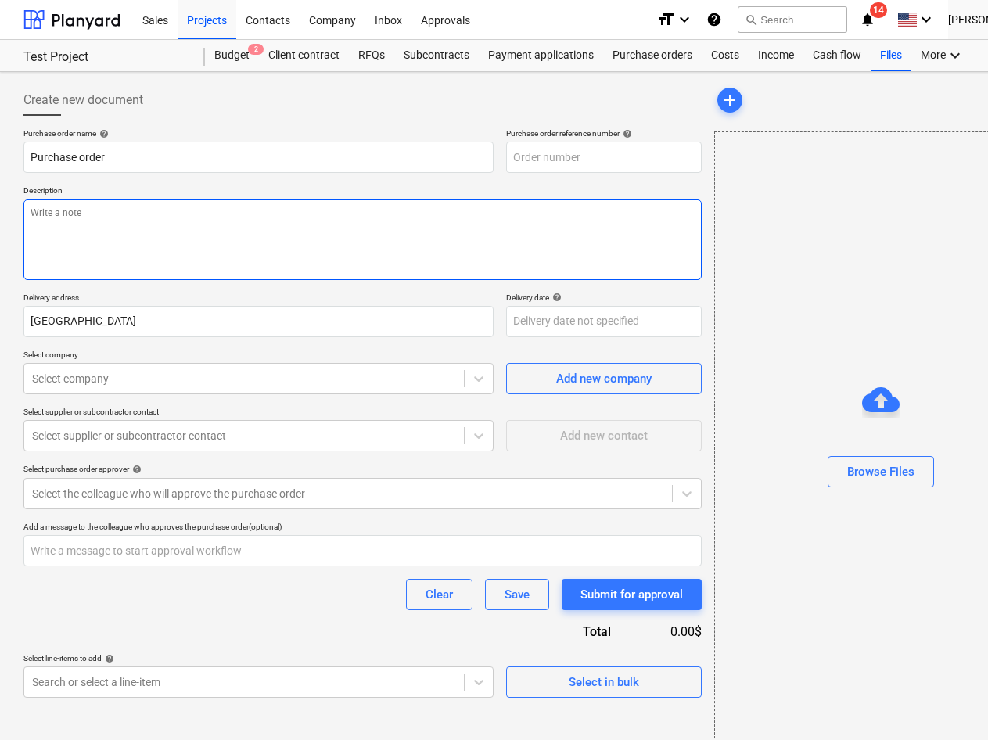
type textarea "x"
type input "9999-PO-005"
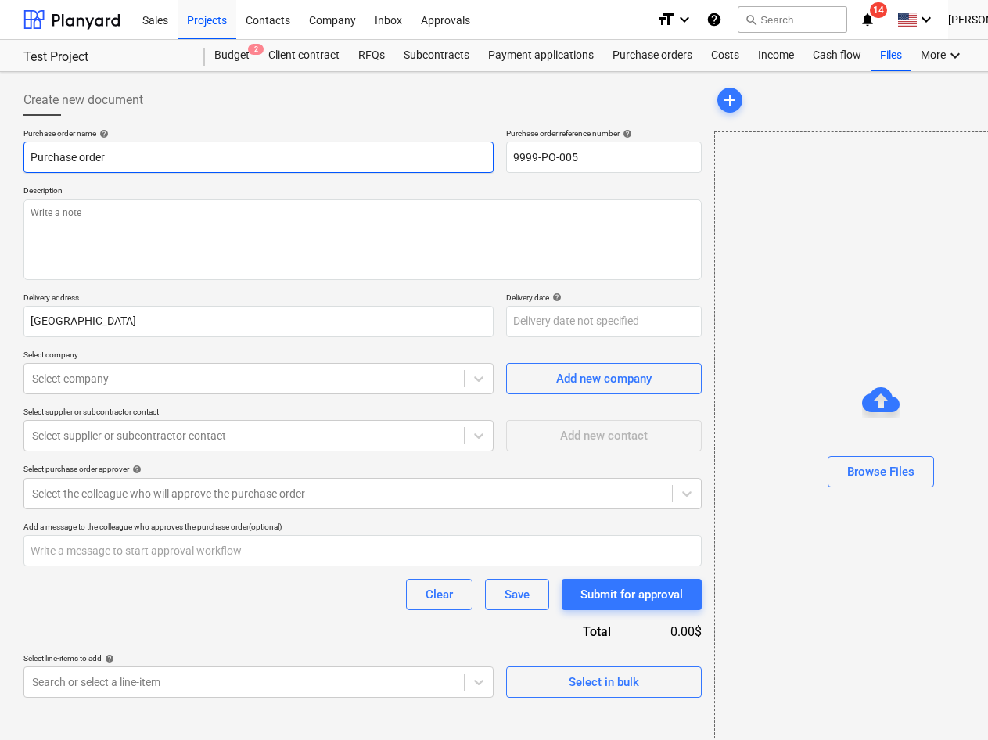
click at [473, 157] on input "Purchase order" at bounding box center [258, 157] width 470 height 31
type textarea "x"
type input "Purchase order-"
type textarea "x"
type input "Purchase order-"
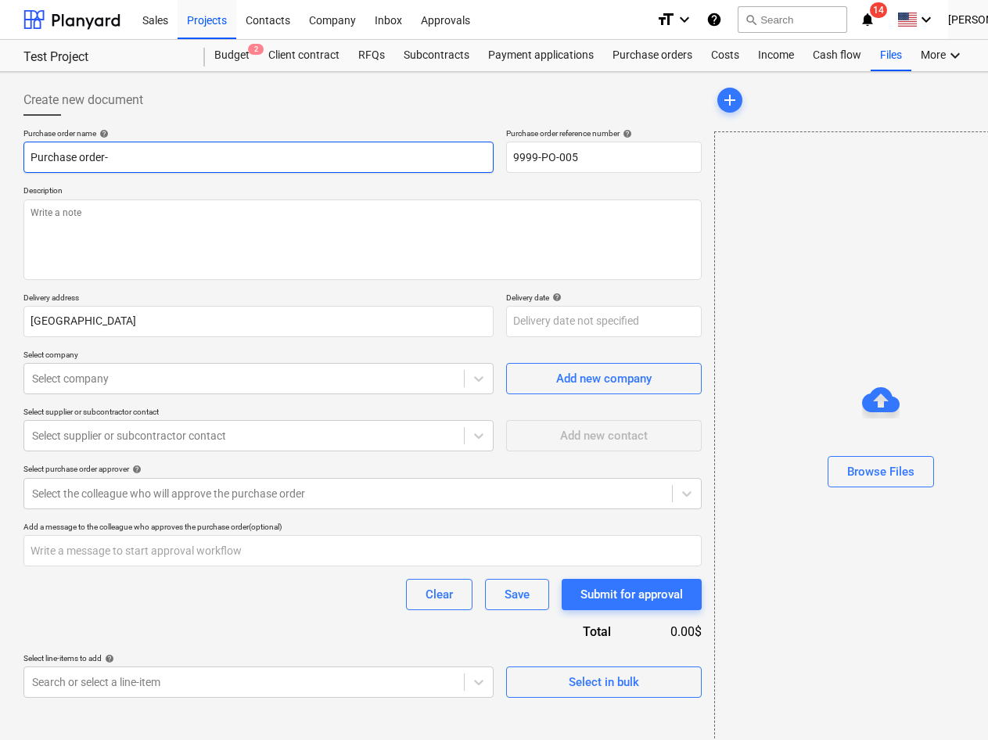
type textarea "x"
type input "Purchase order- P"
type textarea "x"
type input "Purchase order- PL"
type textarea "x"
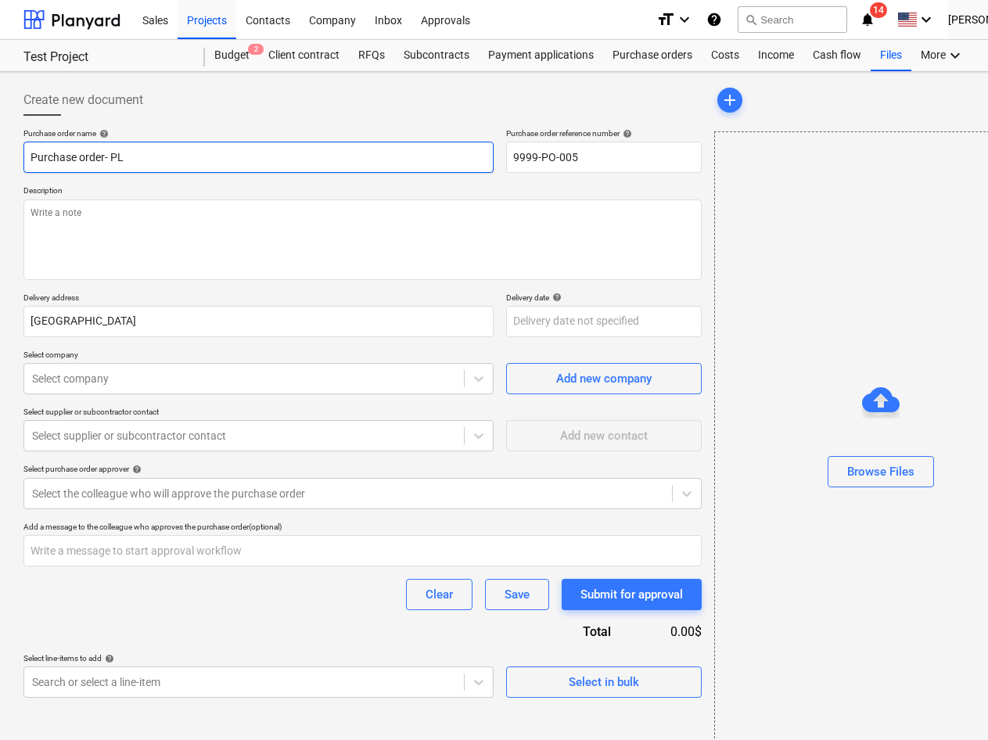
type input "Purchase order- P"
type textarea "x"
type input "Purchase order- PY"
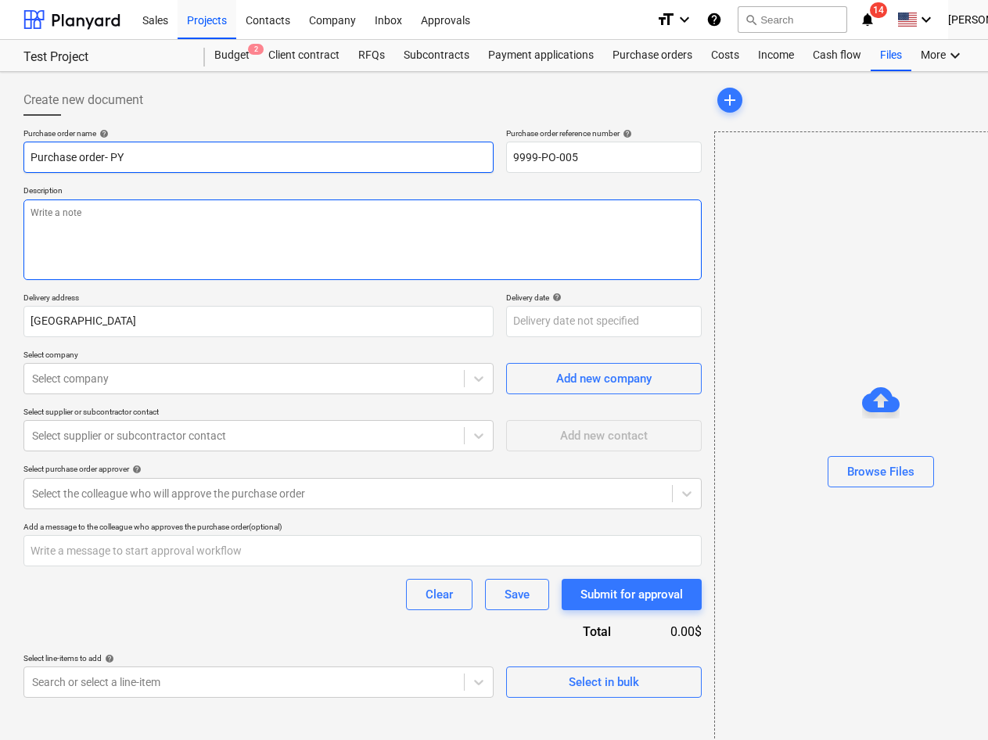
type textarea "x"
type textarea "Fo"
type textarea "x"
type textarea "For"
type textarea "x"
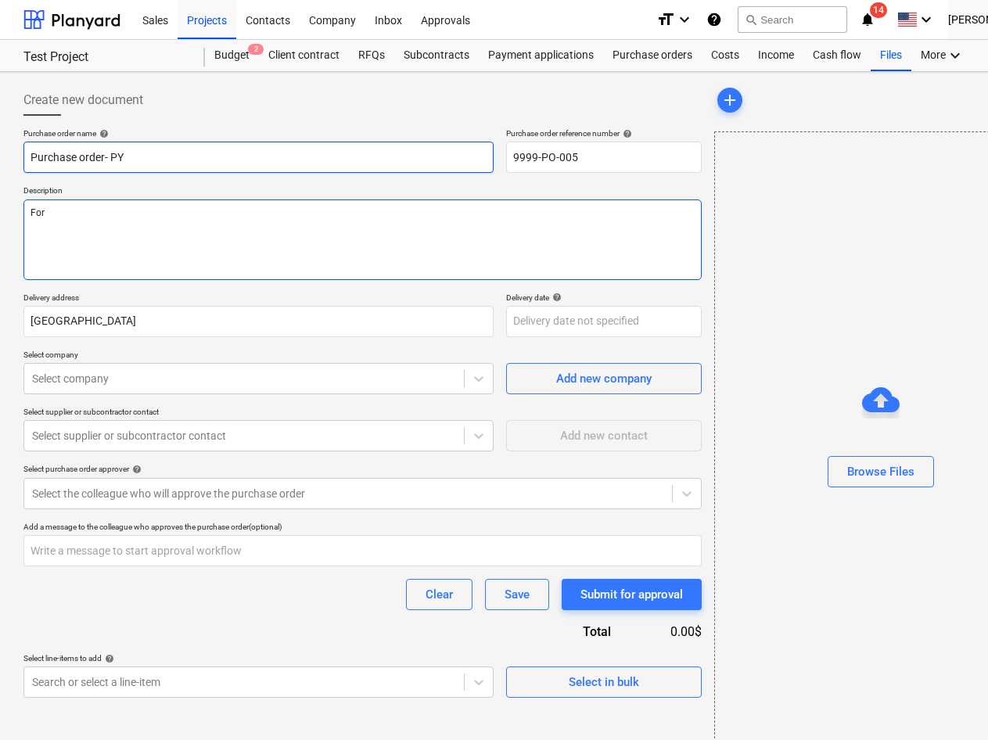
type textarea "For t"
type textarea "x"
type textarea "For te"
type textarea "x"
type textarea "For tes"
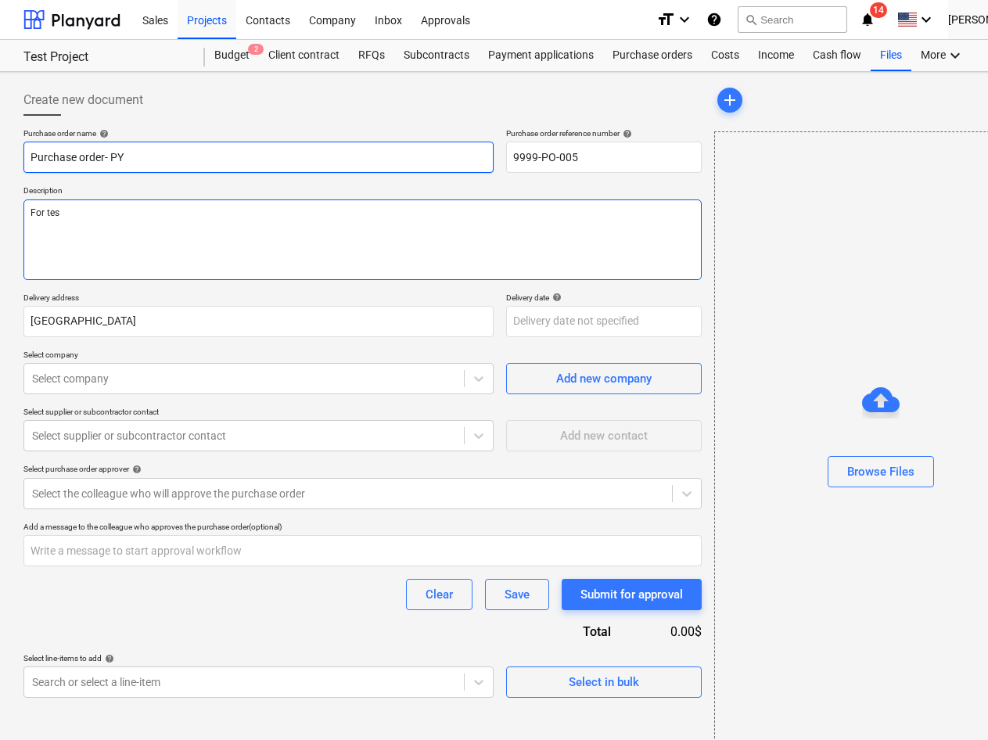
type textarea "x"
type textarea "For test"
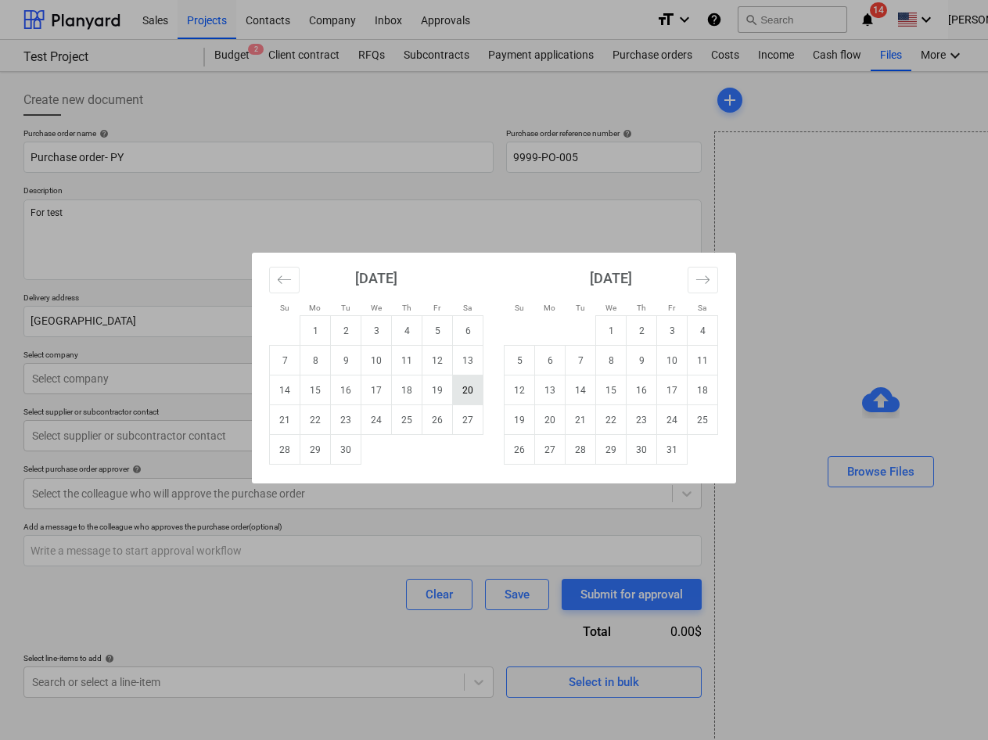
click at [462, 382] on td "20" at bounding box center [468, 390] width 31 height 30
type textarea "x"
type input "[DATE]"
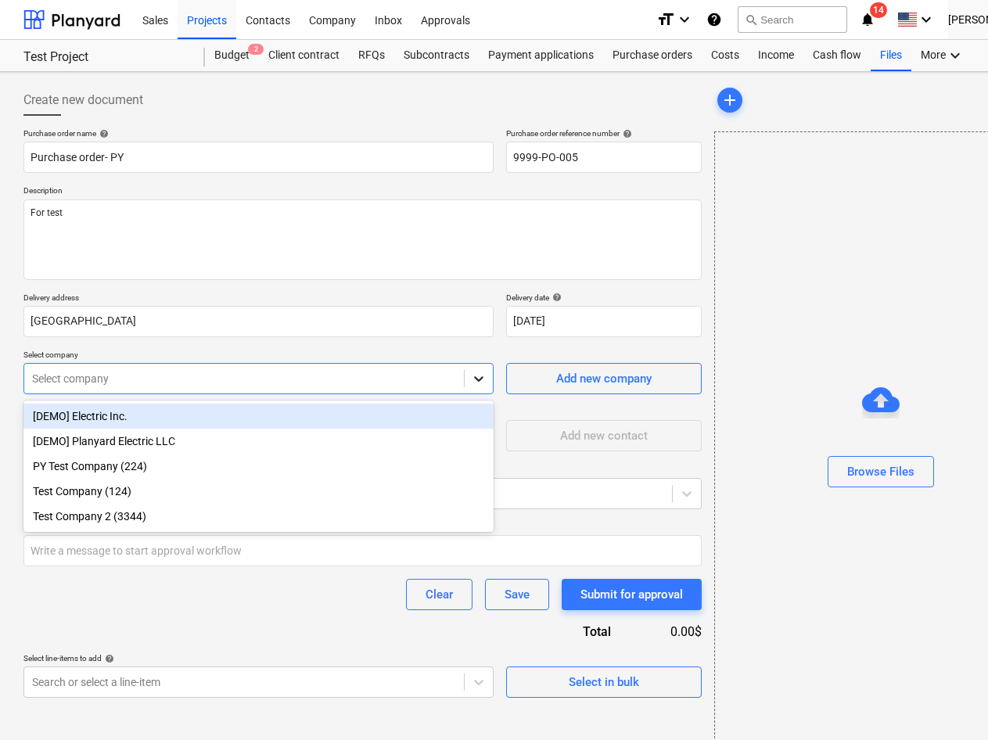
click at [488, 386] on div at bounding box center [479, 379] width 28 height 28
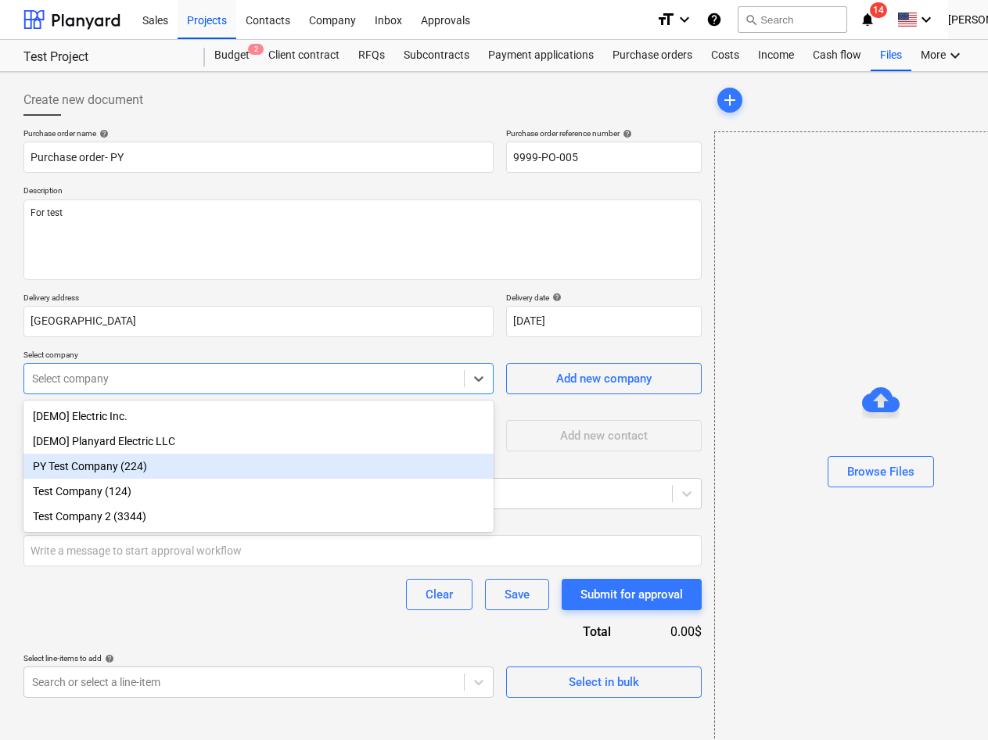
click at [149, 473] on div "PY Test Company (224)" at bounding box center [258, 466] width 470 height 25
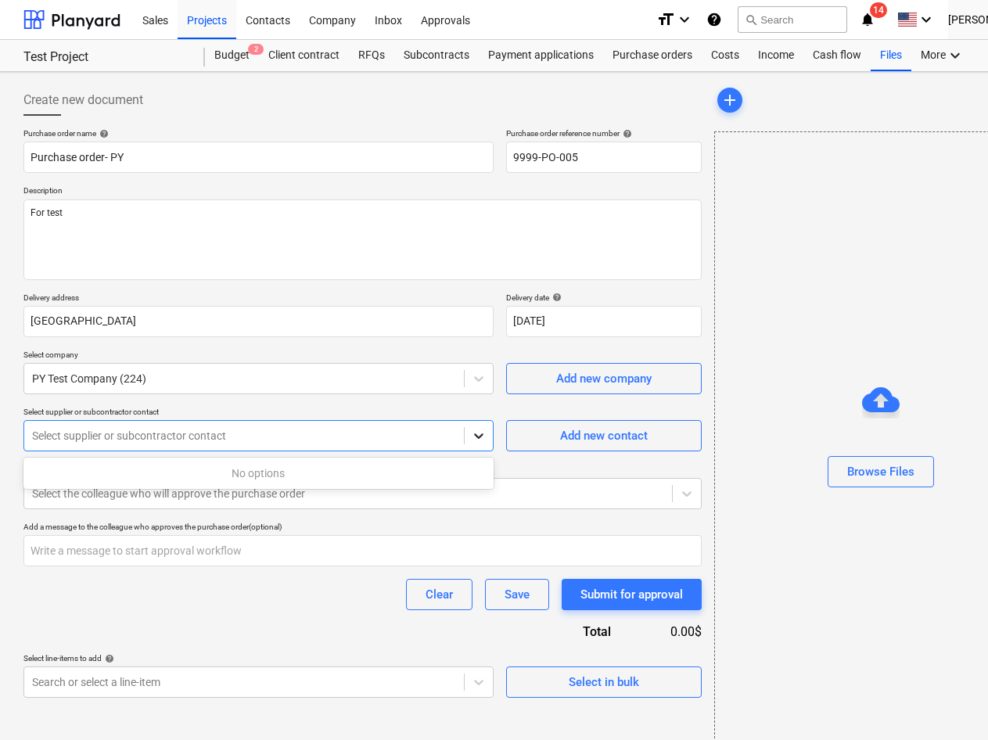
click at [473, 442] on icon at bounding box center [479, 436] width 16 height 16
click at [478, 408] on p "Select supplier or subcontractor contact" at bounding box center [258, 413] width 470 height 13
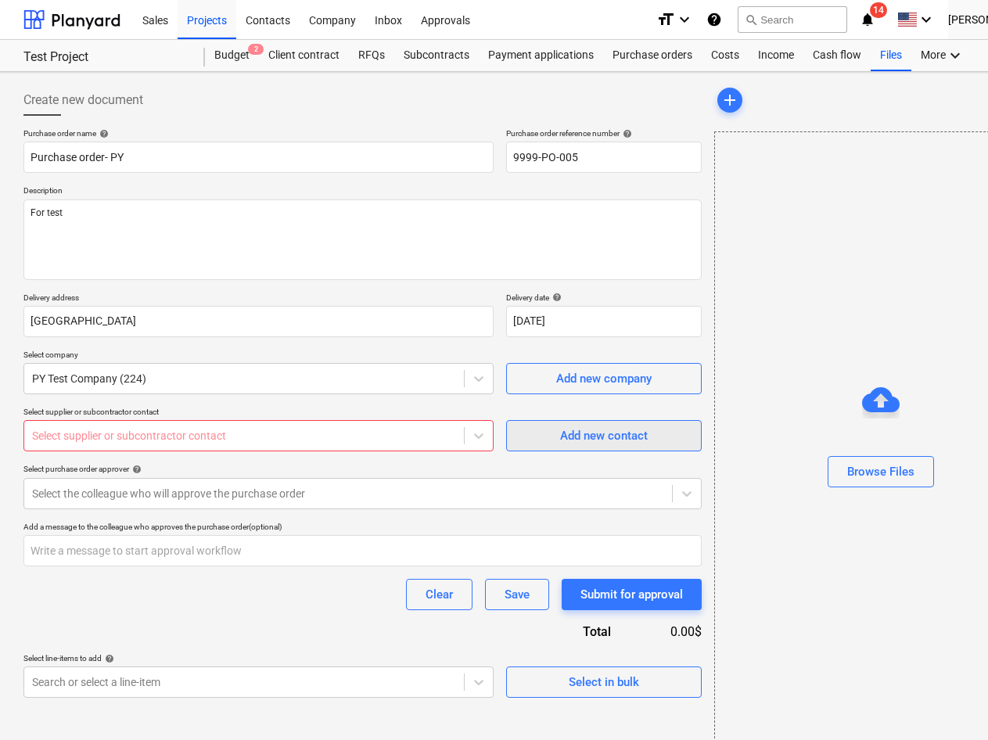
click at [566, 445] on div "Add new contact" at bounding box center [604, 436] width 88 height 20
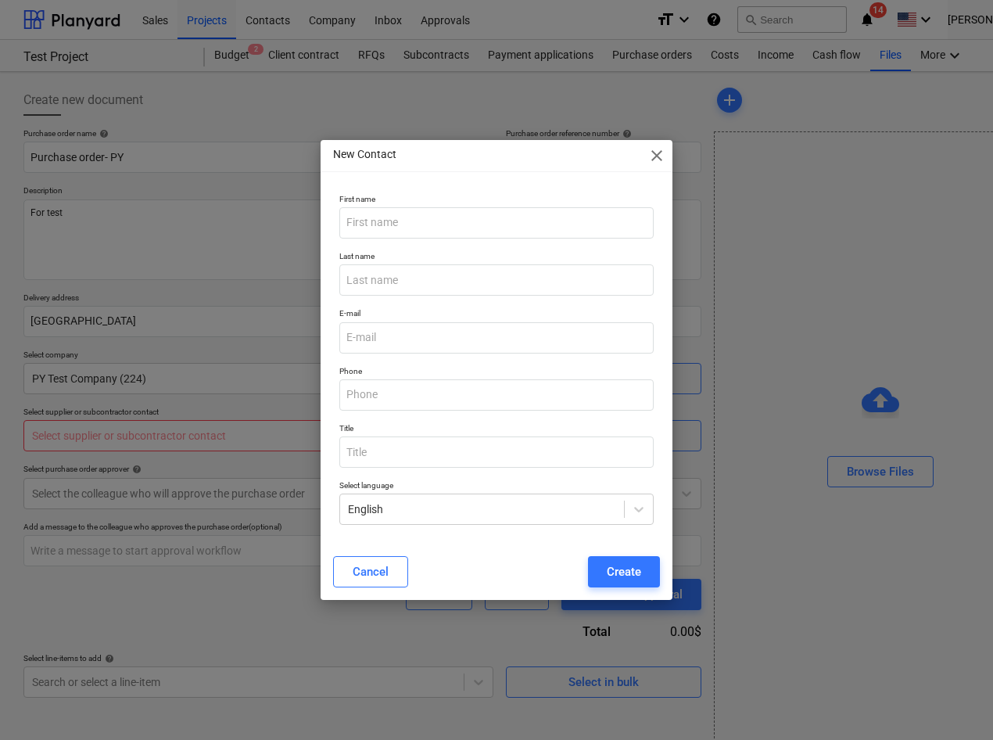
click at [657, 160] on span "close" at bounding box center [657, 155] width 19 height 19
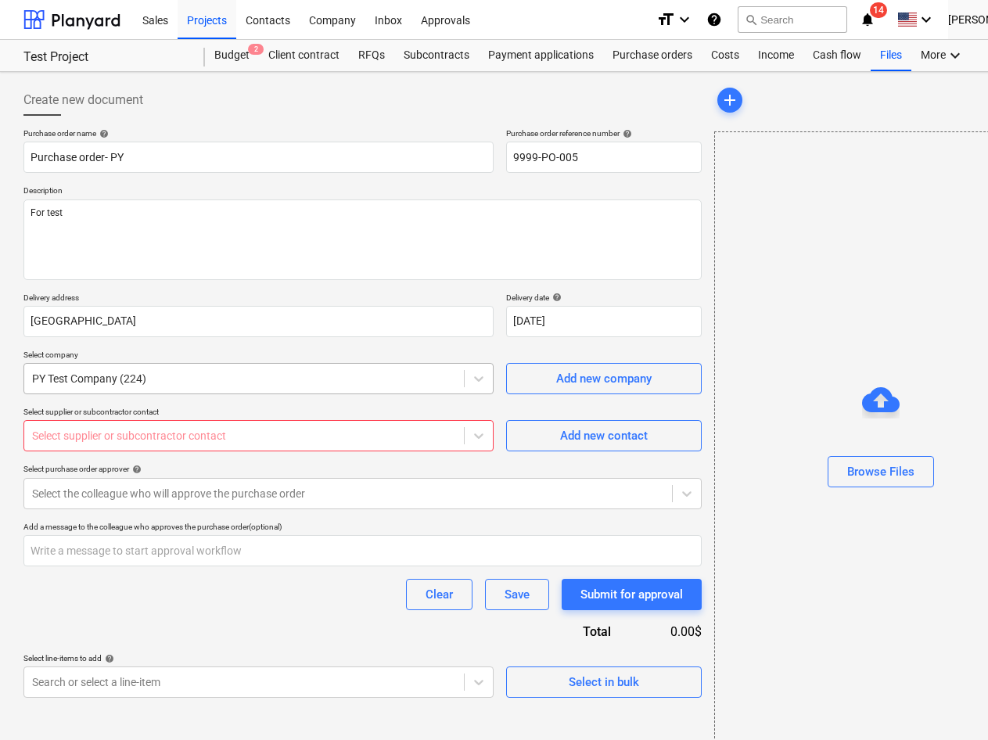
click at [264, 389] on div "PY Test Company (224)" at bounding box center [244, 379] width 440 height 22
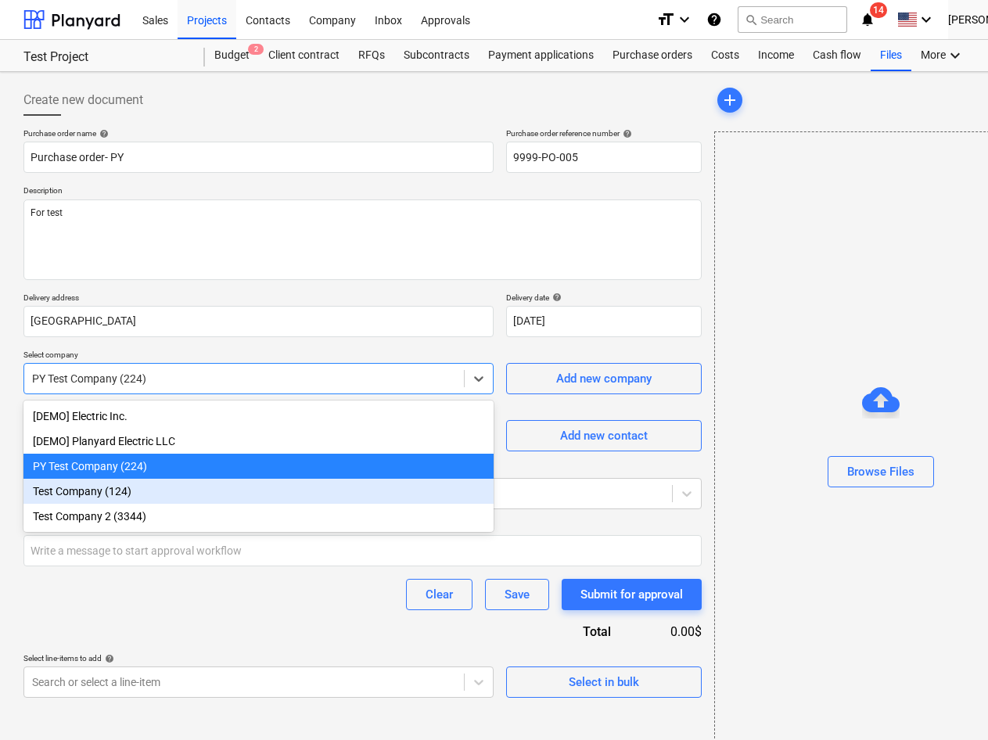
click at [149, 496] on div "Test Company (124)" at bounding box center [258, 491] width 470 height 25
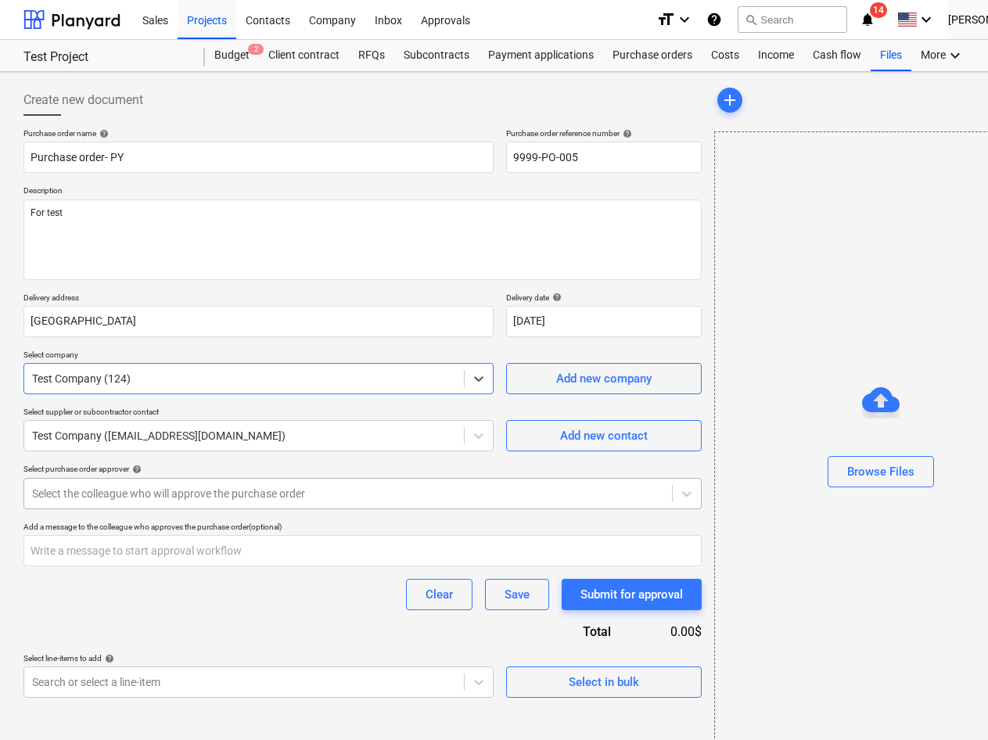
click at [242, 492] on div at bounding box center [348, 494] width 632 height 16
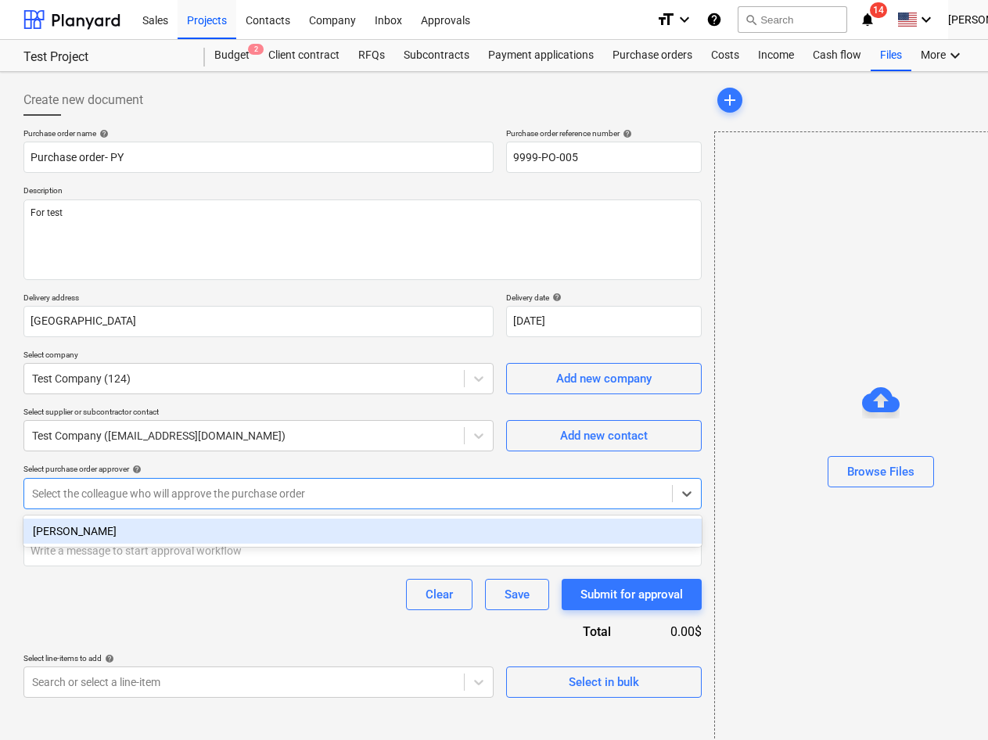
click at [232, 519] on div "[PERSON_NAME]" at bounding box center [362, 531] width 678 height 25
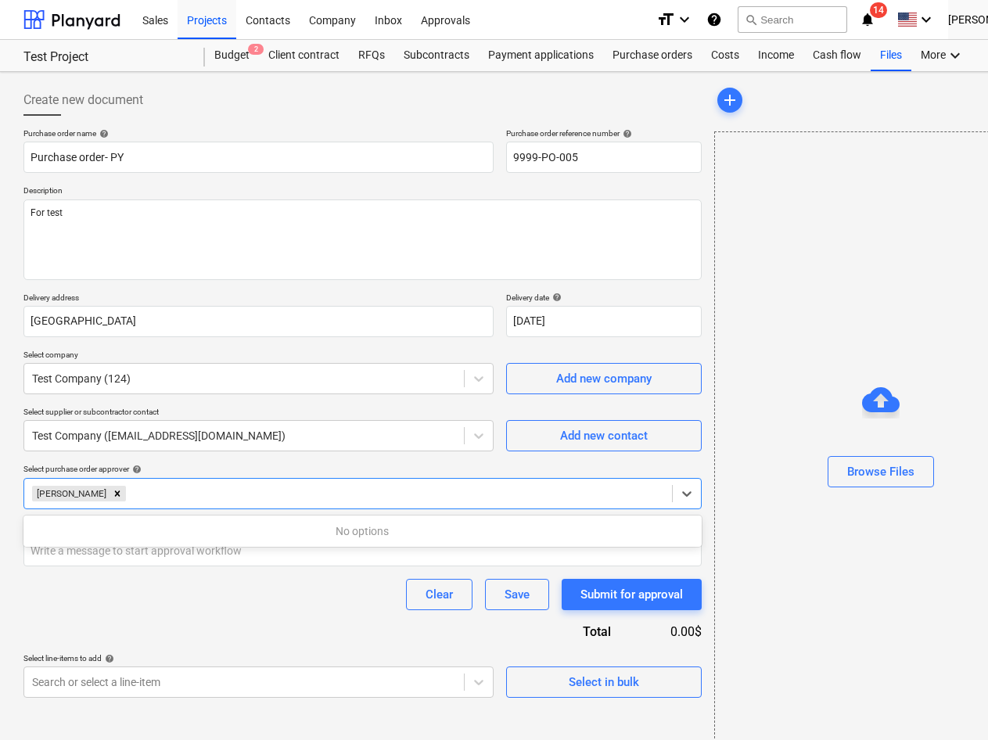
click at [275, 593] on div "Clear Save Submit for approval" at bounding box center [362, 594] width 678 height 31
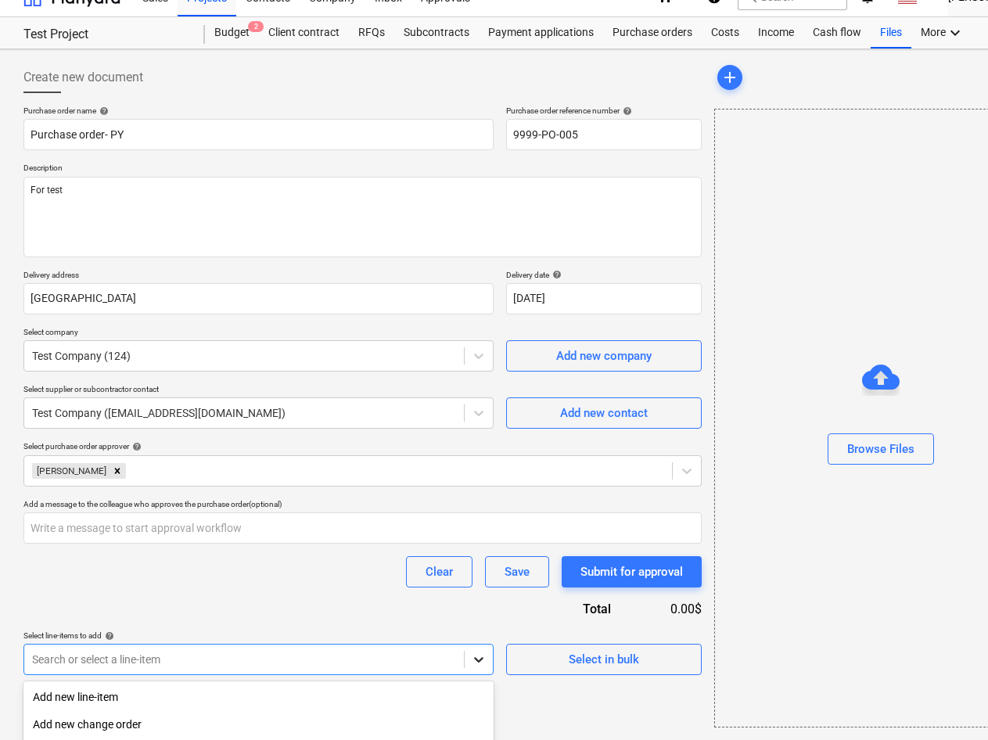
scroll to position [202, 0]
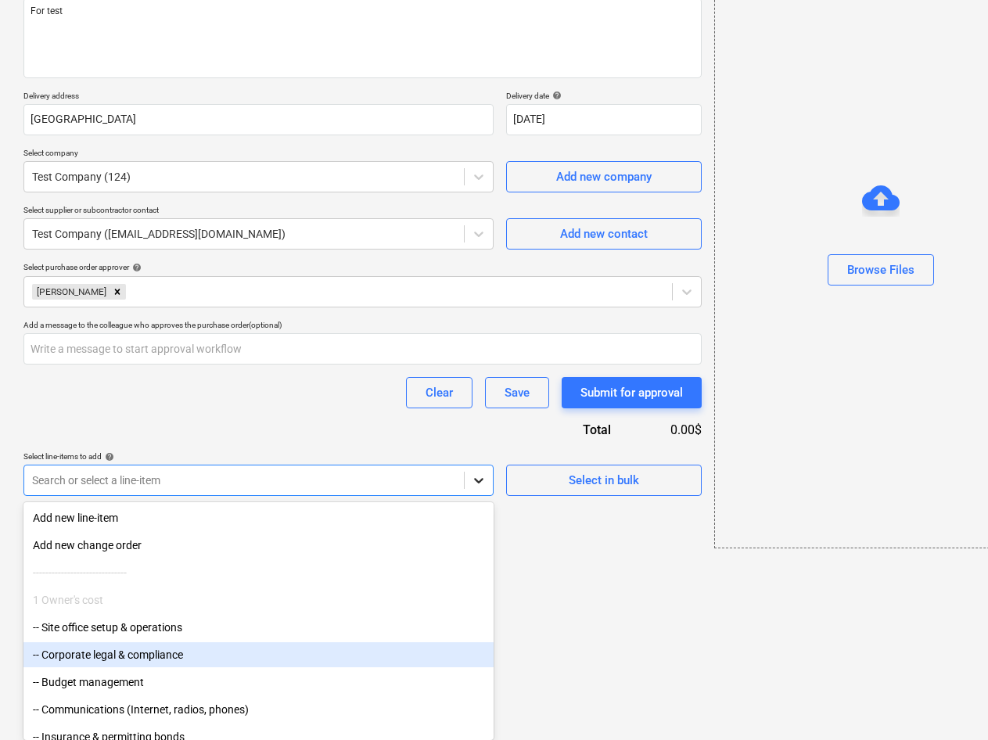
click at [479, 538] on body "Sales Projects Contacts Company Inbox Approvals format_size keyboard_arrow_down…" at bounding box center [494, 168] width 988 height 740
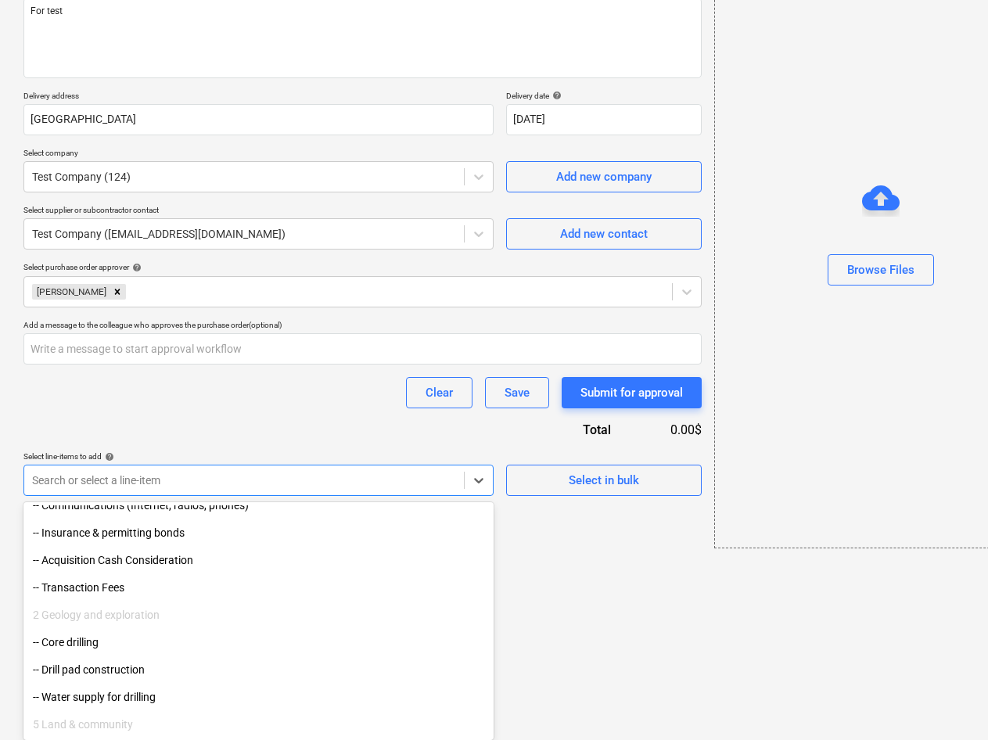
scroll to position [235, 0]
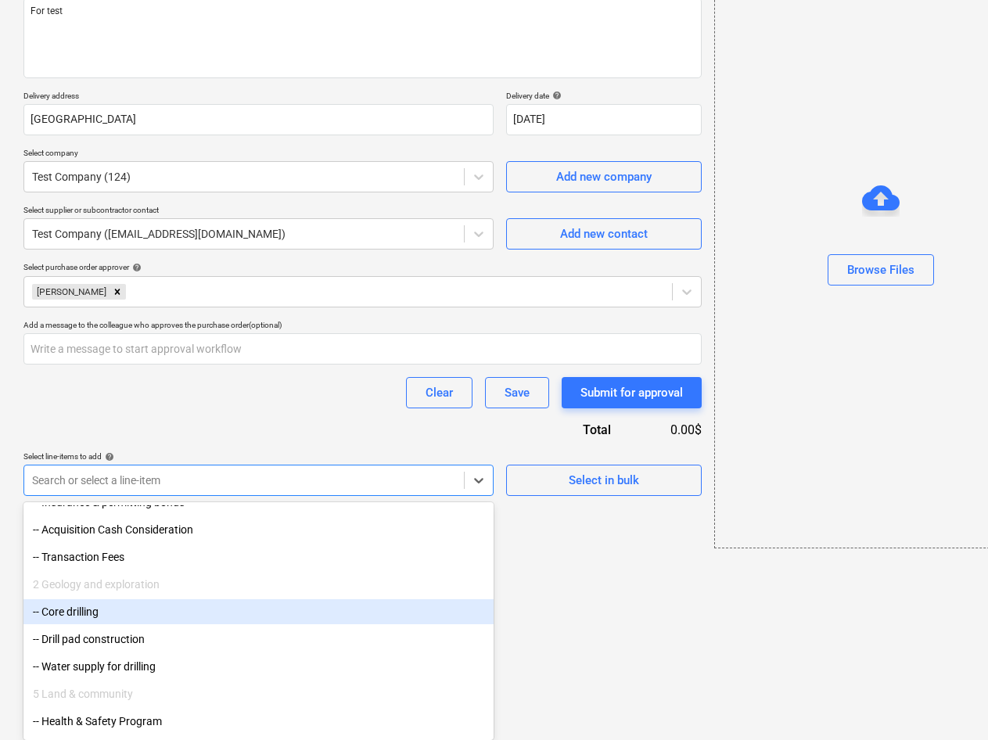
click at [120, 611] on div "-- Core drilling" at bounding box center [258, 611] width 470 height 25
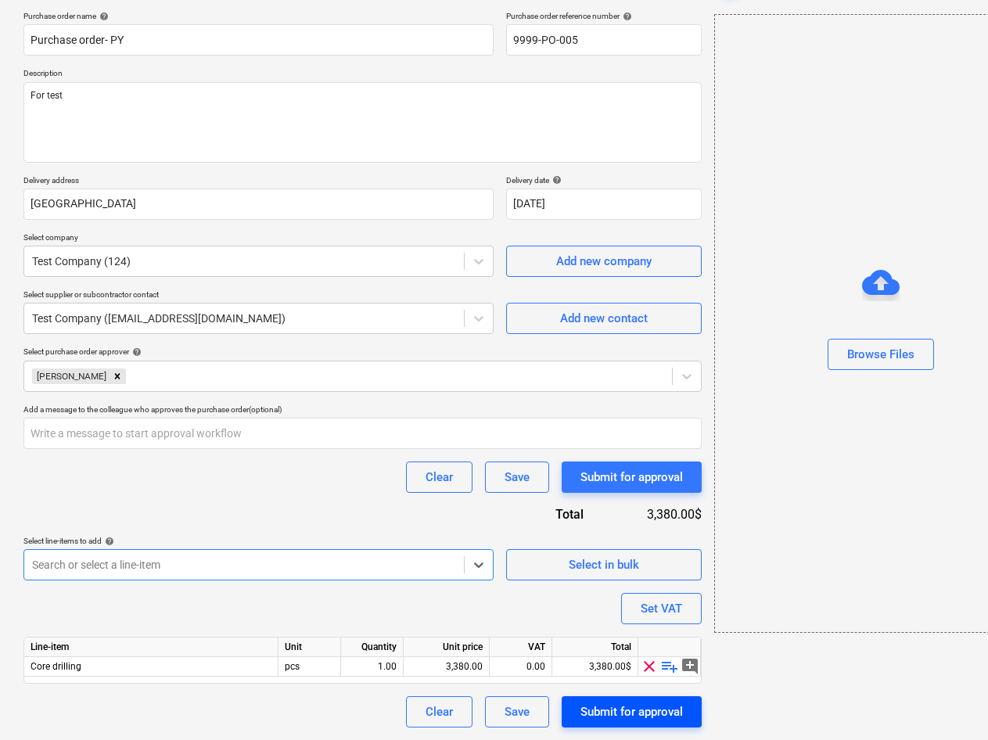
click at [612, 715] on div "Submit for approval" at bounding box center [631, 712] width 102 height 20
type textarea "x"
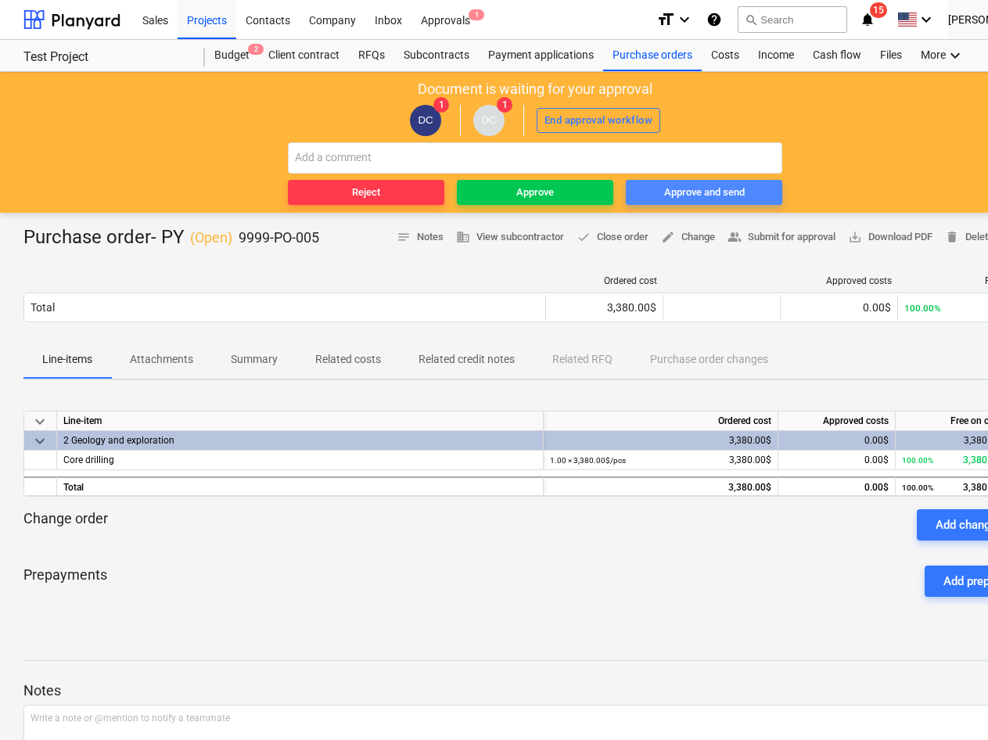
click at [717, 193] on div "Approve and send" at bounding box center [704, 193] width 81 height 18
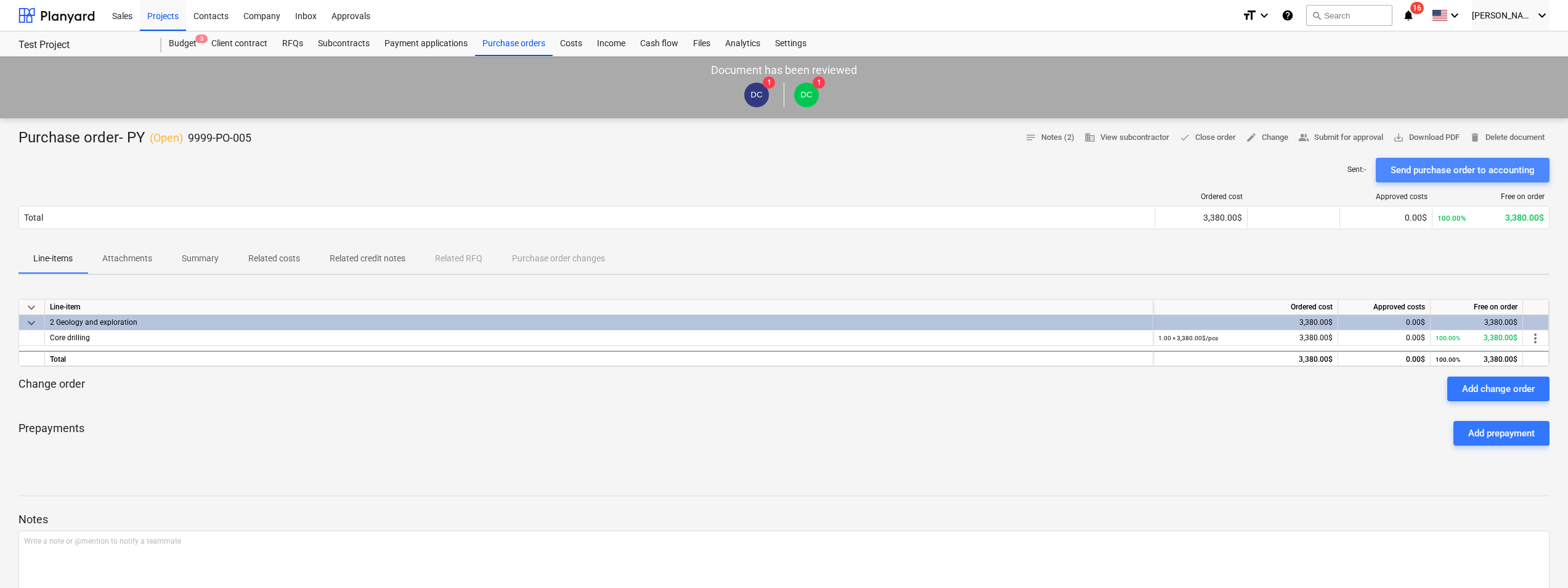
click at [1475, 174] on div "Send purchase order to accounting" at bounding box center [1462, 170] width 144 height 16
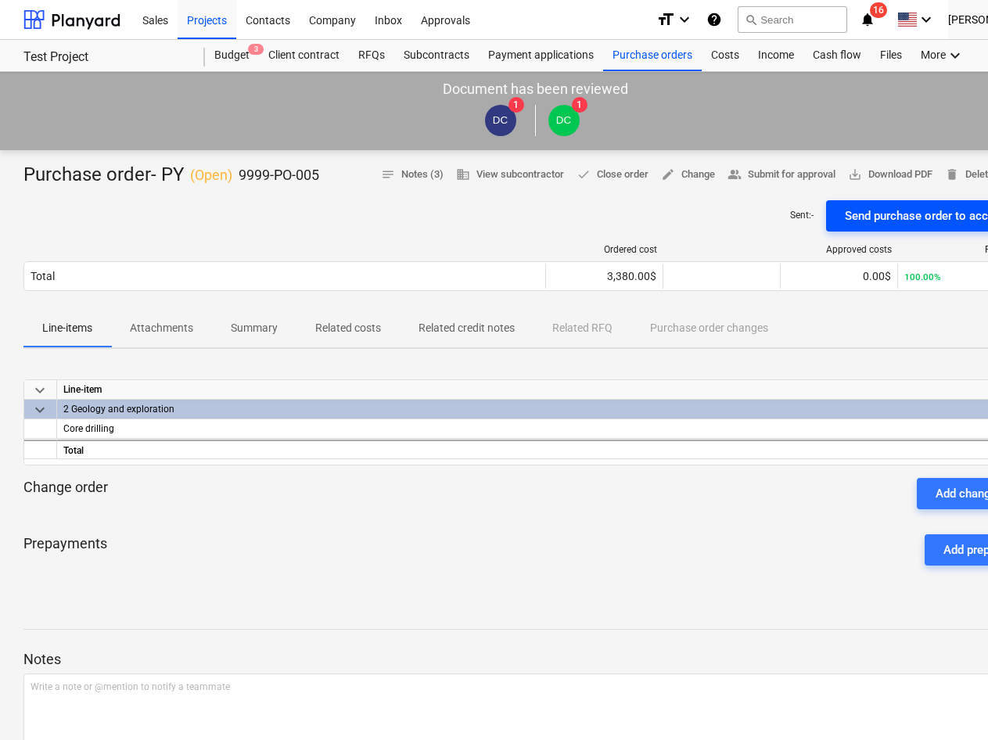
click at [869, 210] on div "Send purchase order to accounting" at bounding box center [936, 216] width 183 height 20
click at [713, 53] on div "Costs" at bounding box center [725, 55] width 47 height 31
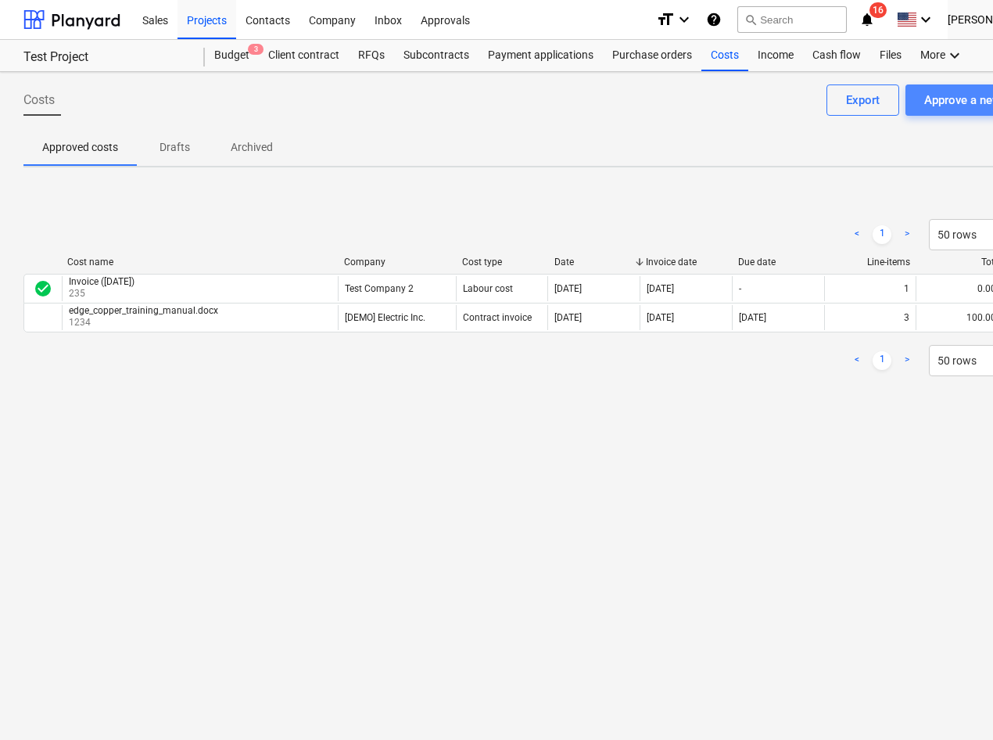
click at [943, 110] on div "Approve a new cost" at bounding box center [976, 100] width 103 height 20
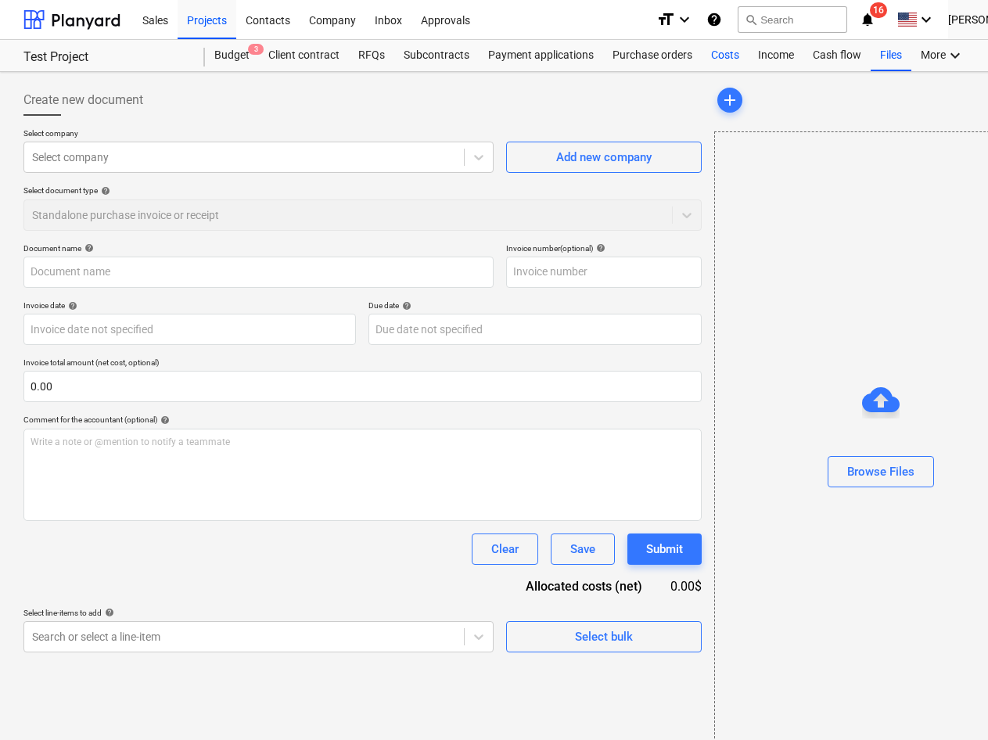
click at [732, 55] on div "Costs" at bounding box center [725, 55] width 47 height 31
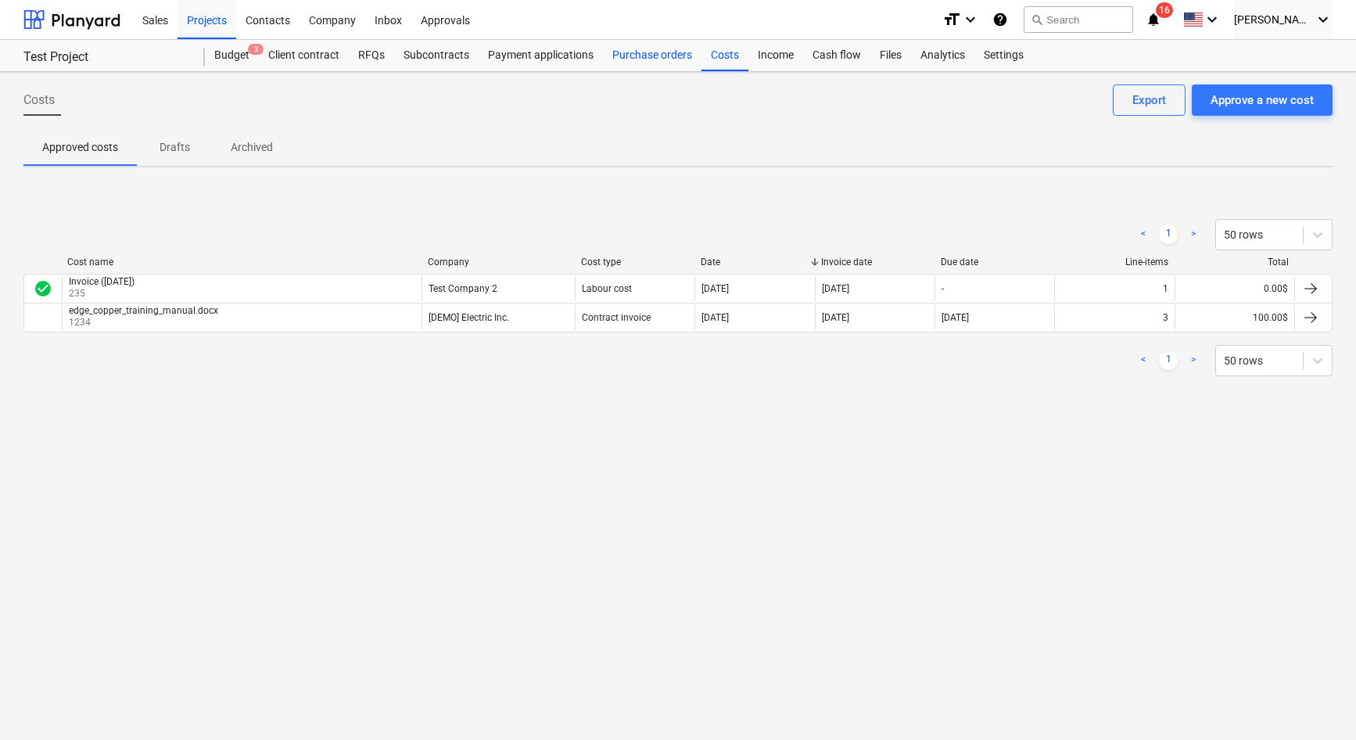
click at [652, 49] on div "Purchase orders" at bounding box center [652, 55] width 99 height 31
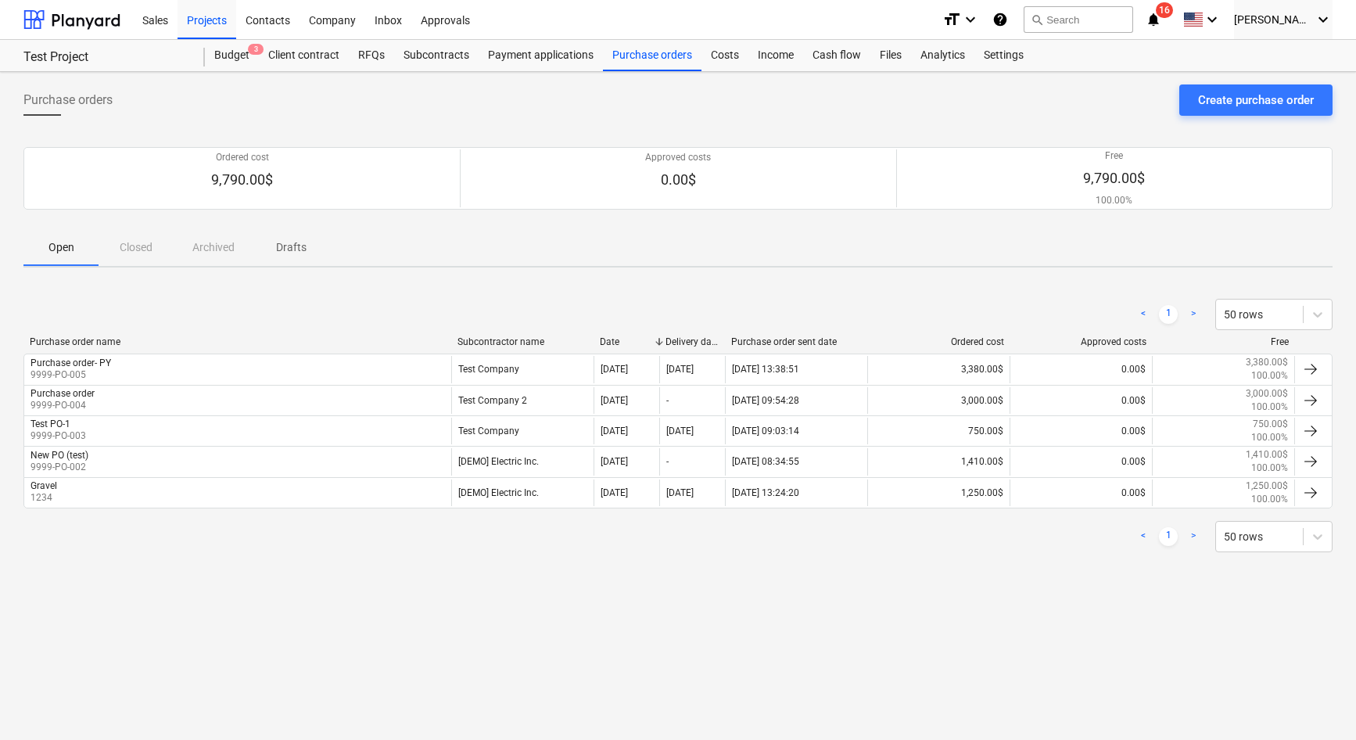
click at [606, 583] on div "Purchase orders Create purchase order Ordered cost 9,790.00$ Approved costs 0.0…" at bounding box center [678, 406] width 1356 height 668
click at [698, 589] on div "Purchase orders Create purchase order Ordered cost 9,790.00$ Approved costs 0.0…" at bounding box center [678, 406] width 1356 height 668
click at [715, 61] on div "Costs" at bounding box center [725, 55] width 47 height 31
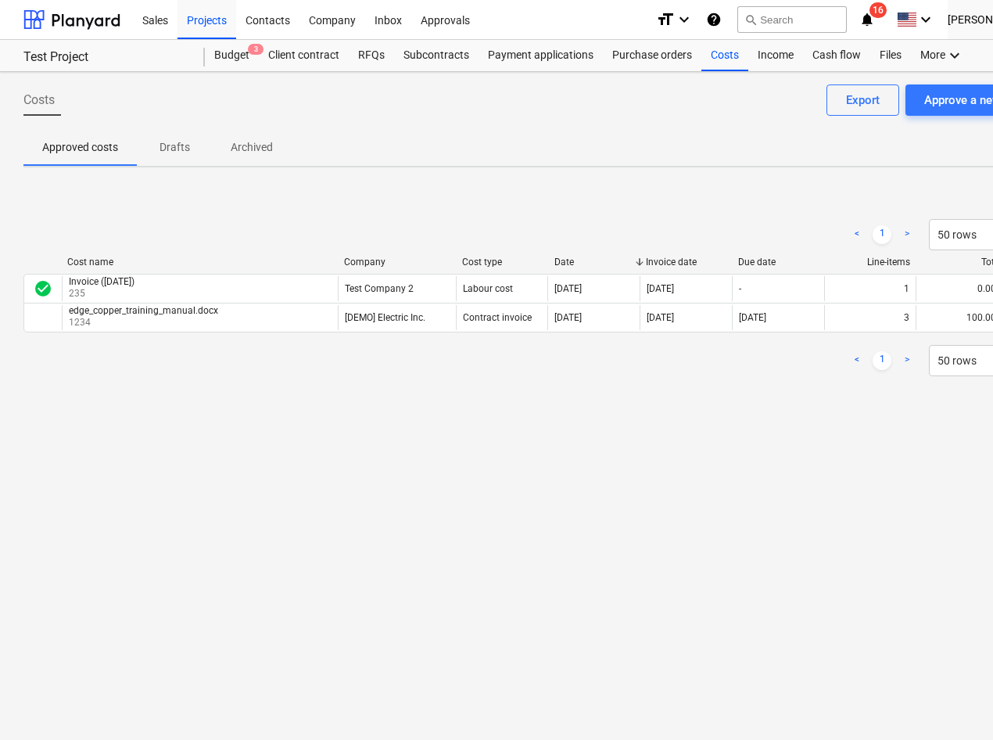
click at [257, 473] on div "Costs Approve a new cost Export Approved costs Drafts Archived < 1 > 50 rows Co…" at bounding box center [535, 406] width 1070 height 668
click at [896, 59] on div "Files" at bounding box center [891, 55] width 41 height 31
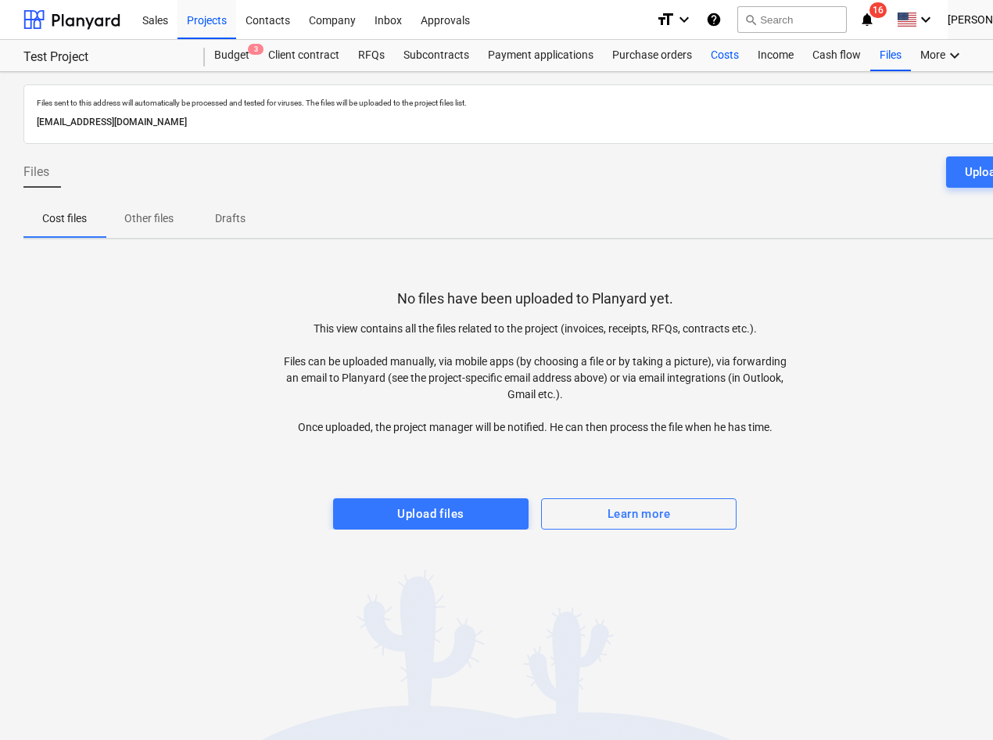
click at [721, 58] on div "Costs" at bounding box center [725, 55] width 47 height 31
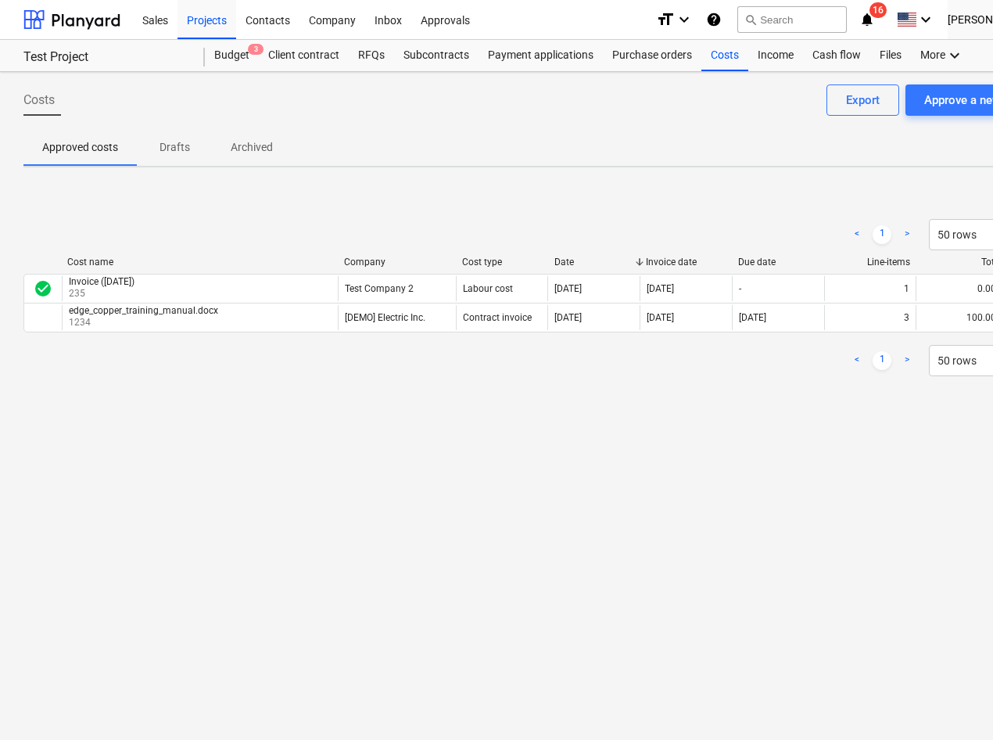
click at [178, 149] on p "Drafts" at bounding box center [175, 147] width 38 height 16
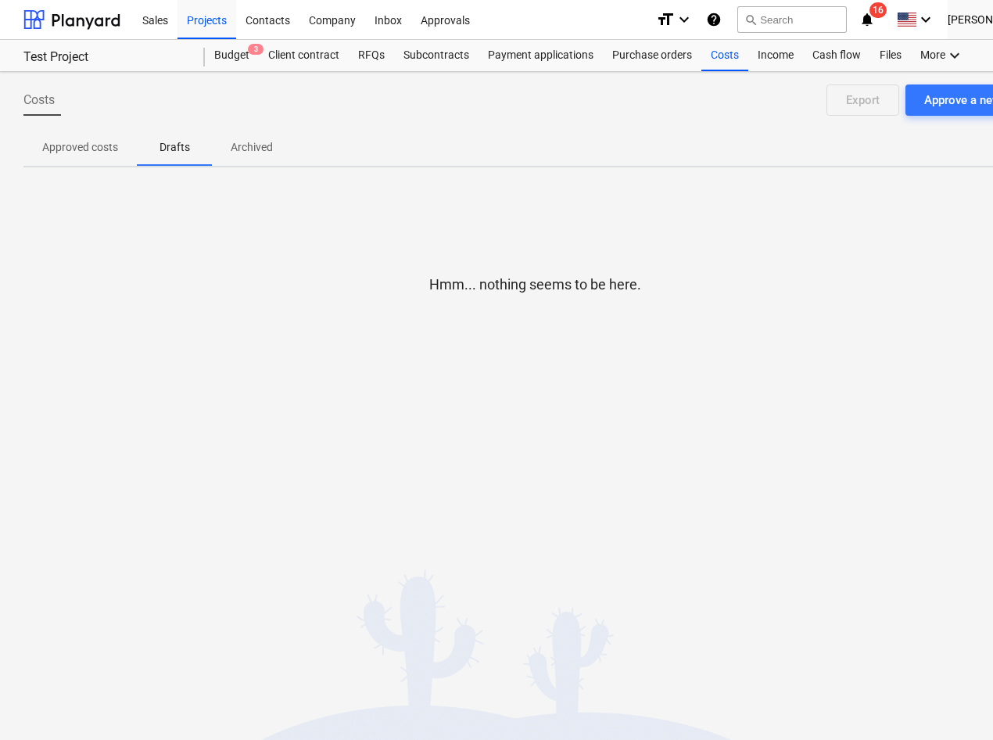
click at [251, 153] on p "Archived" at bounding box center [252, 147] width 42 height 16
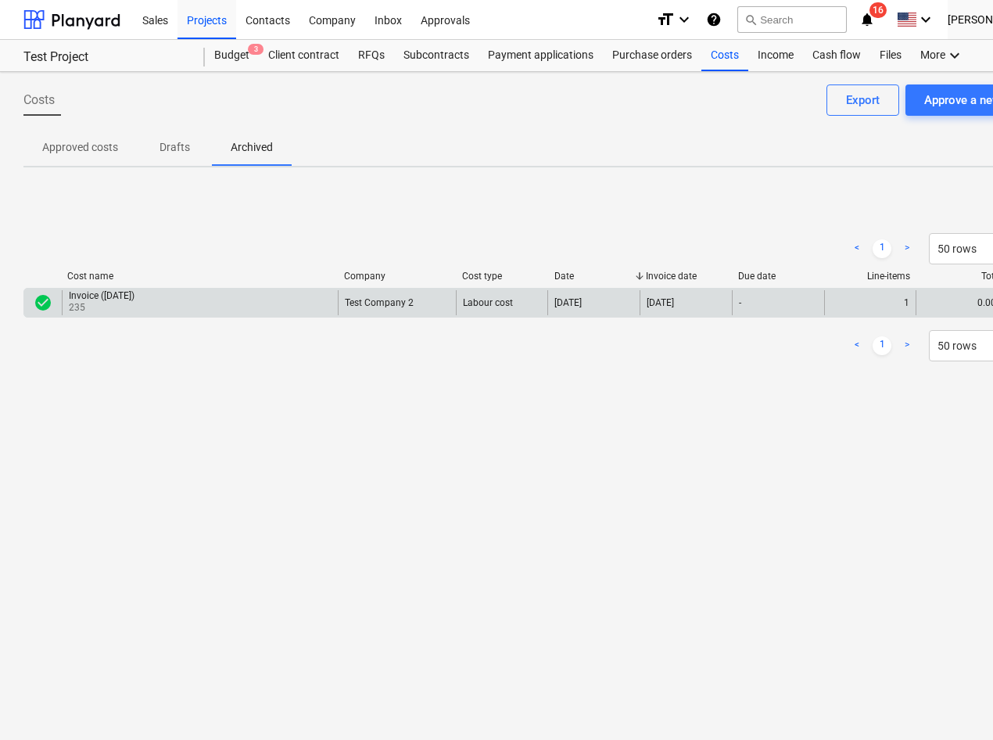
click at [336, 302] on div "Invoice ([DATE]) 235" at bounding box center [200, 302] width 276 height 25
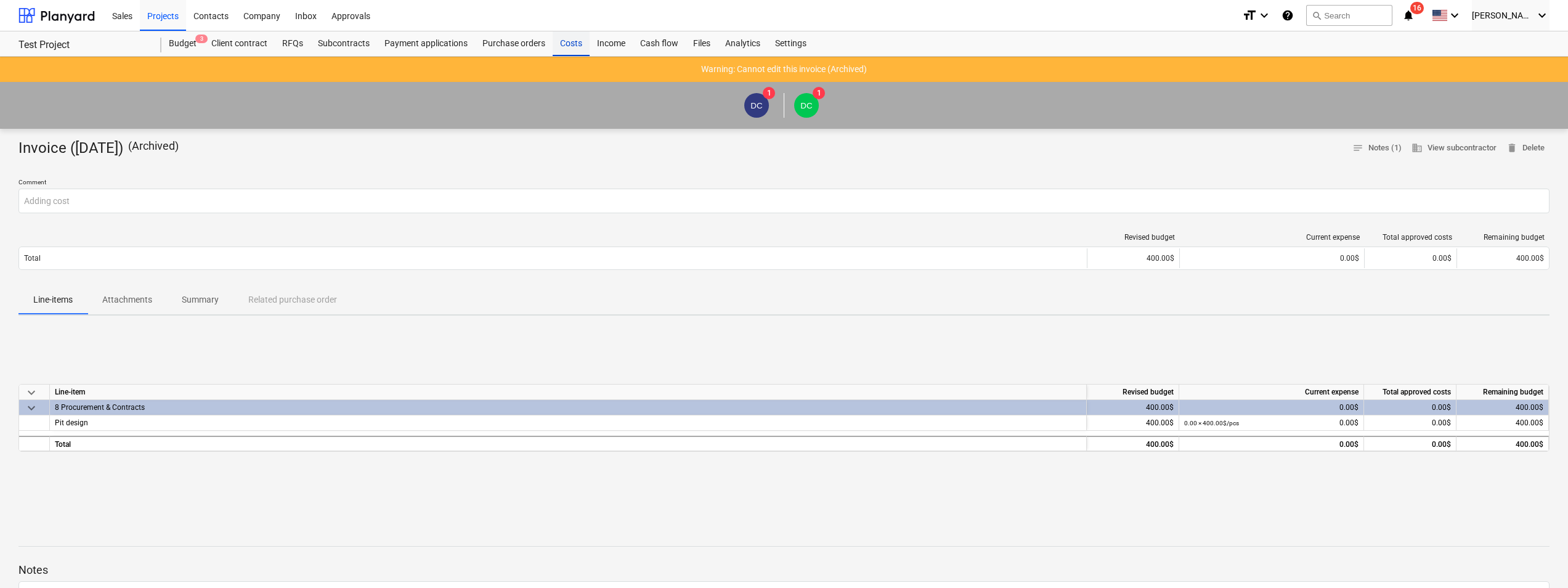
click at [566, 50] on div "Costs" at bounding box center [571, 43] width 37 height 24
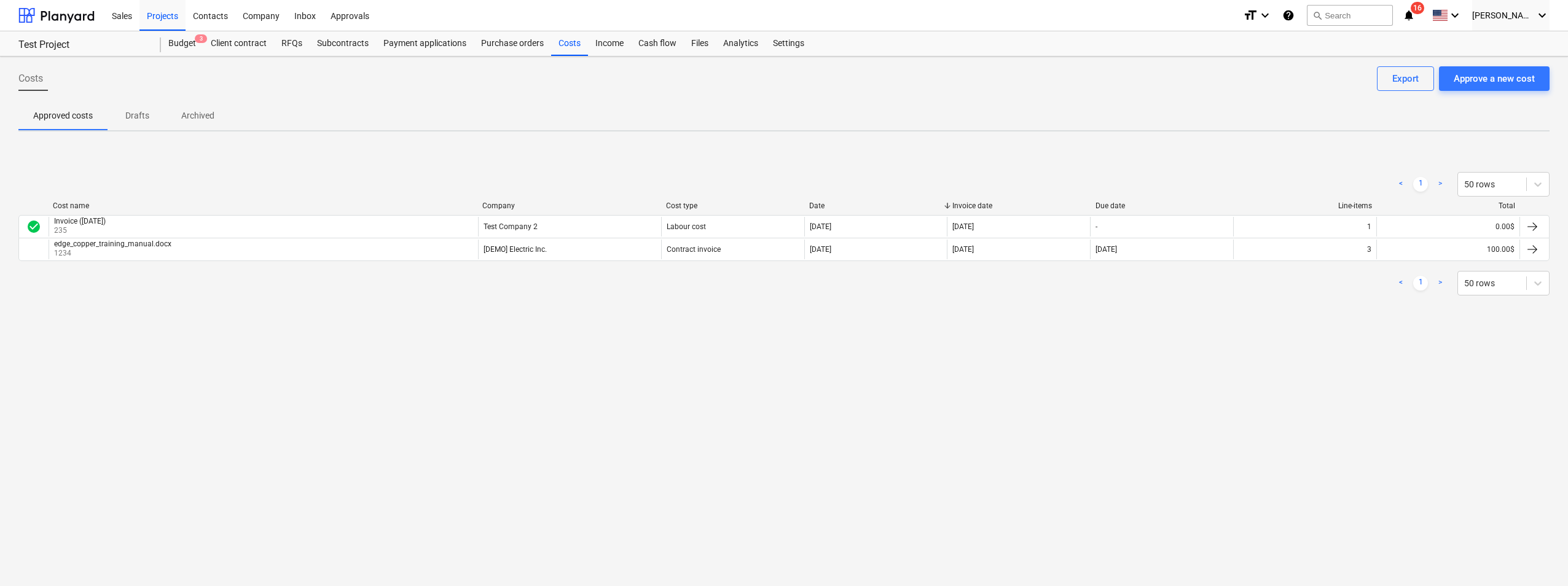
click at [203, 115] on p "Archived" at bounding box center [198, 115] width 33 height 13
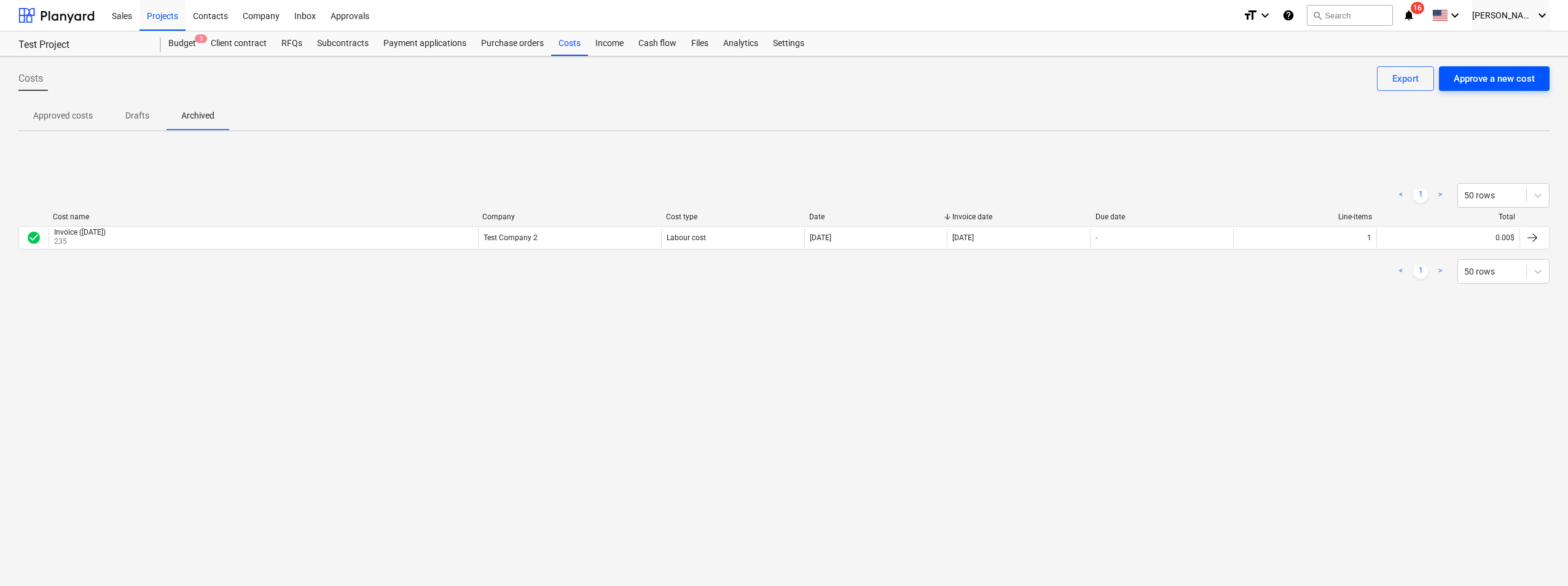
click at [1452, 86] on button "Approve a new cost" at bounding box center [1494, 78] width 111 height 24
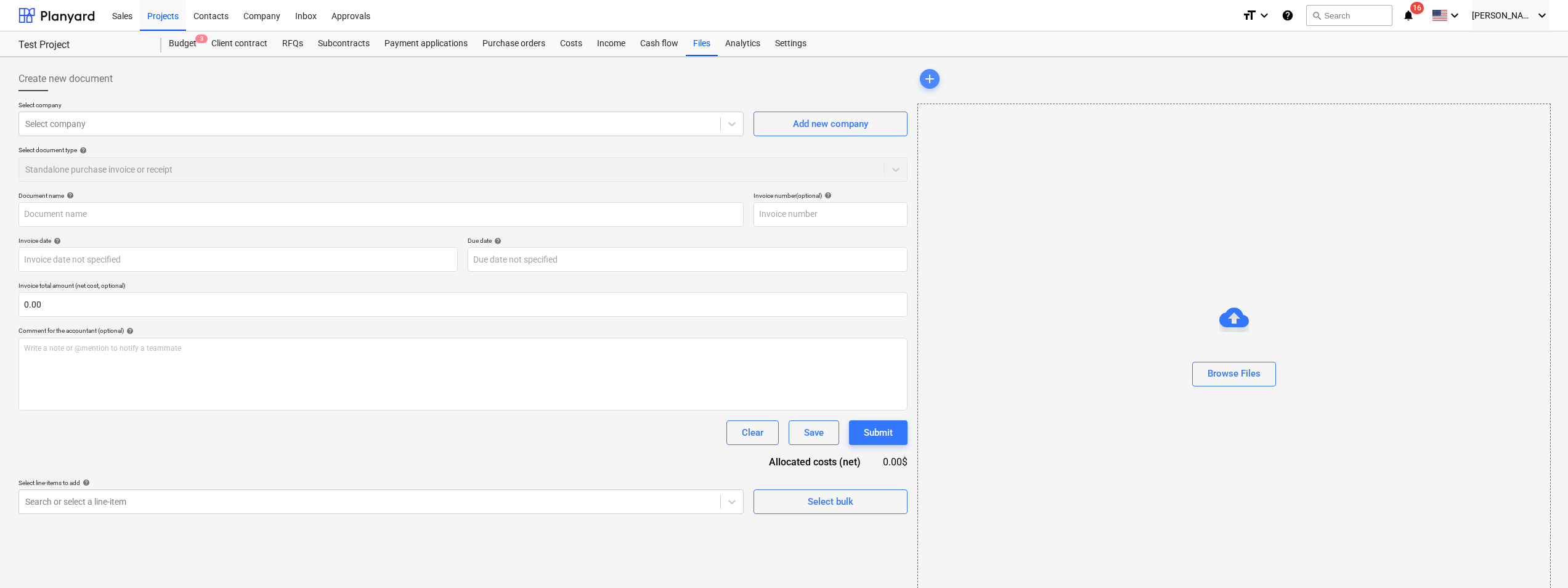
click at [925, 85] on span "add" at bounding box center [929, 79] width 15 height 15
click at [83, 16] on div at bounding box center [56, 15] width 76 height 31
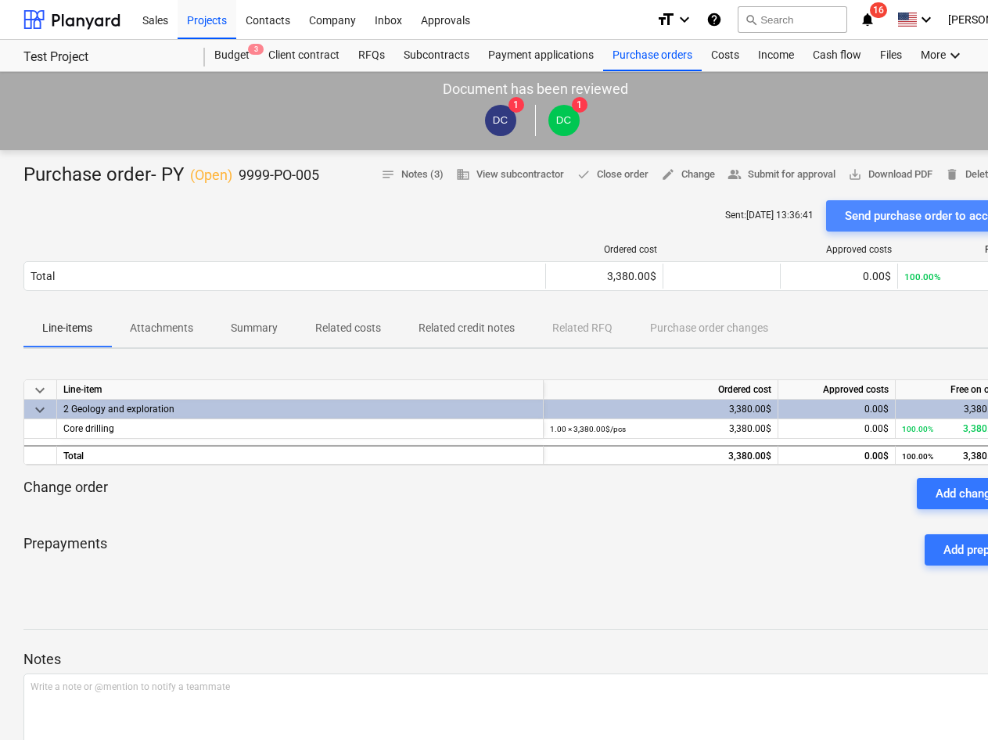
click at [857, 224] on div "Send purchase order to accounting" at bounding box center [936, 216] width 183 height 20
